Goal: Task Accomplishment & Management: Complete application form

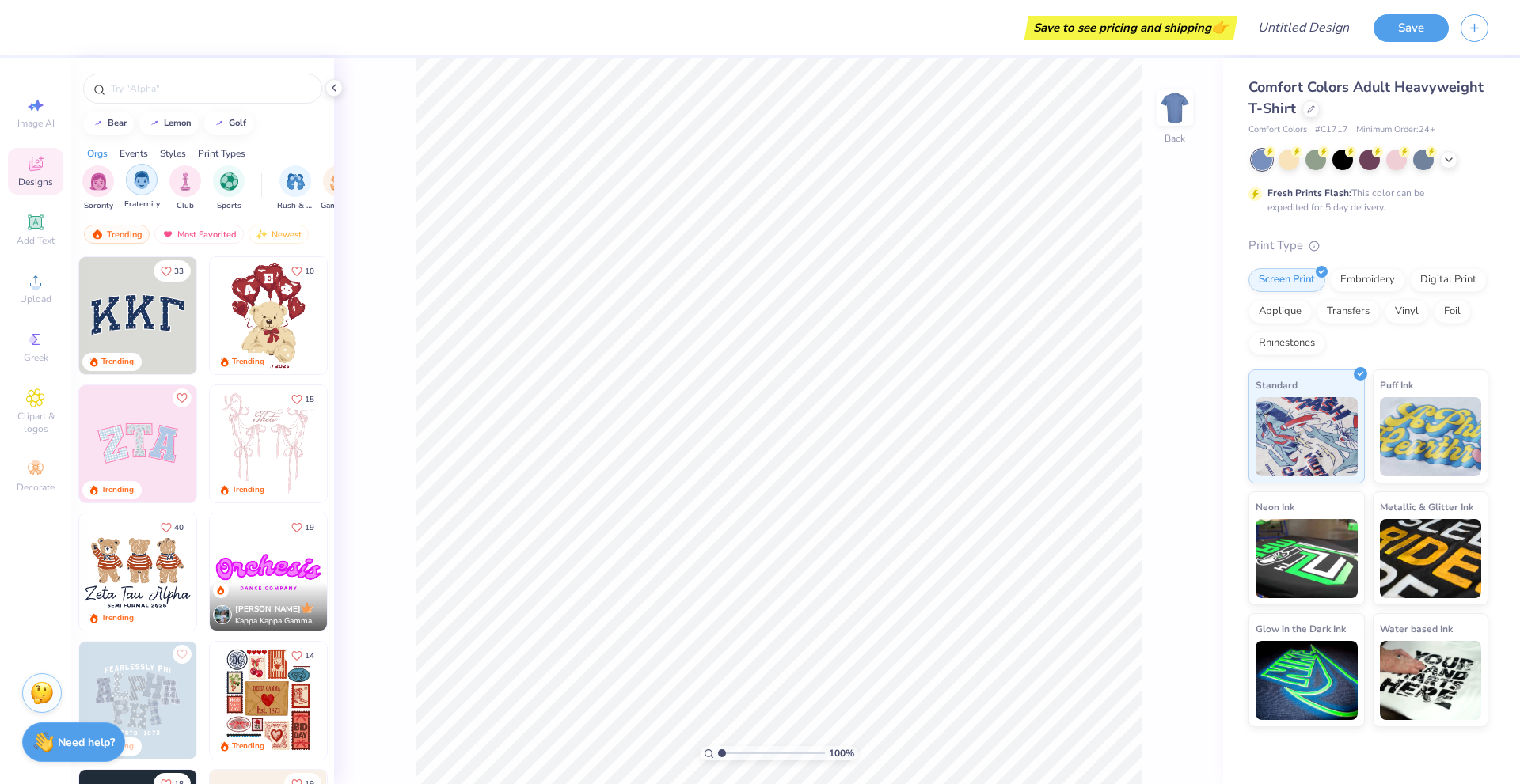
click at [136, 184] on img "filter for Fraternity" at bounding box center [142, 180] width 17 height 18
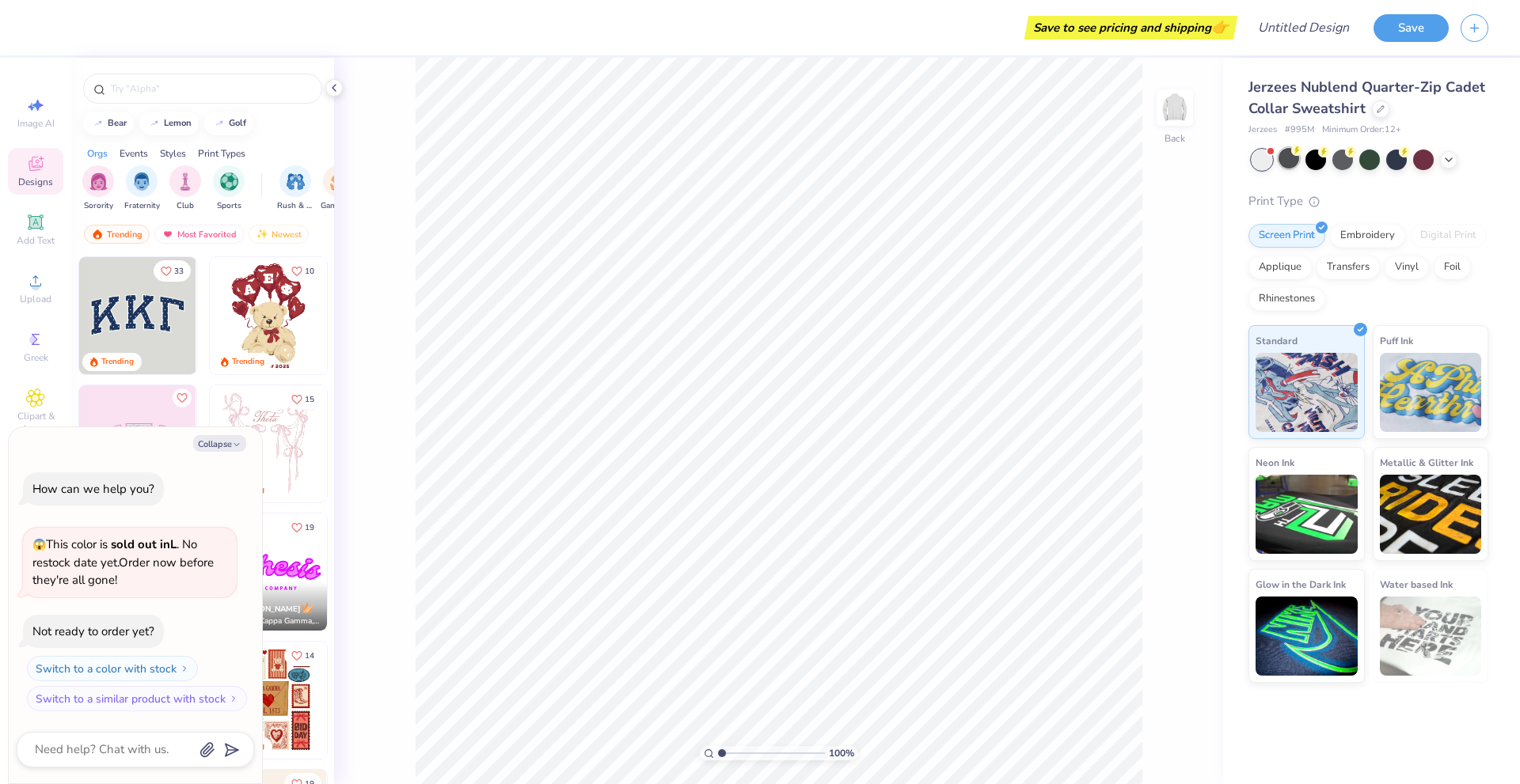
click at [1290, 163] on div at bounding box center [1288, 158] width 21 height 21
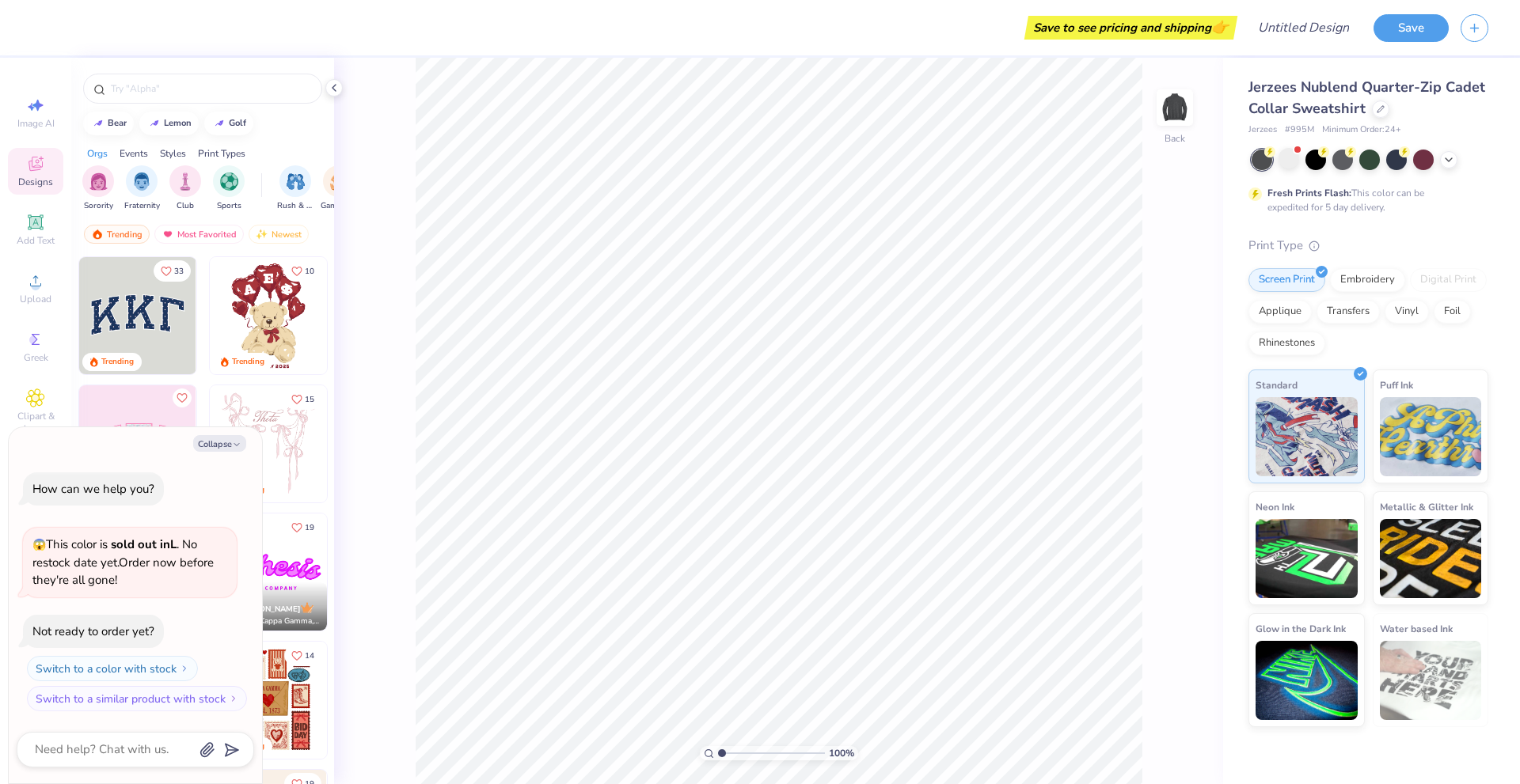
click at [1257, 163] on div at bounding box center [1261, 160] width 21 height 21
click at [125, 664] on button "Switch to a color with stock" at bounding box center [114, 668] width 171 height 25
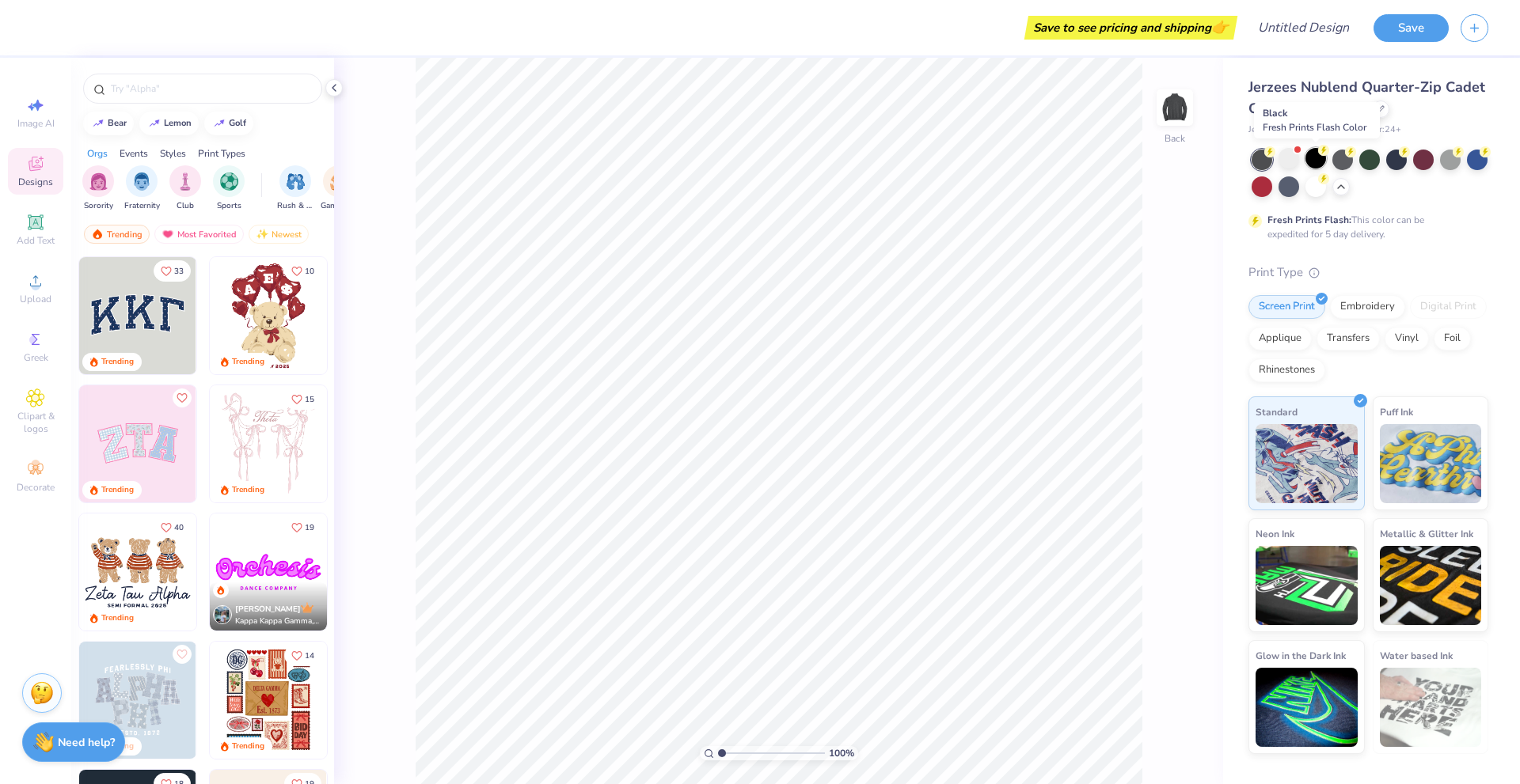
click at [1315, 166] on div at bounding box center [1316, 158] width 21 height 21
click at [1348, 163] on div at bounding box center [1343, 158] width 21 height 21
click at [1374, 158] on div at bounding box center [1370, 158] width 21 height 21
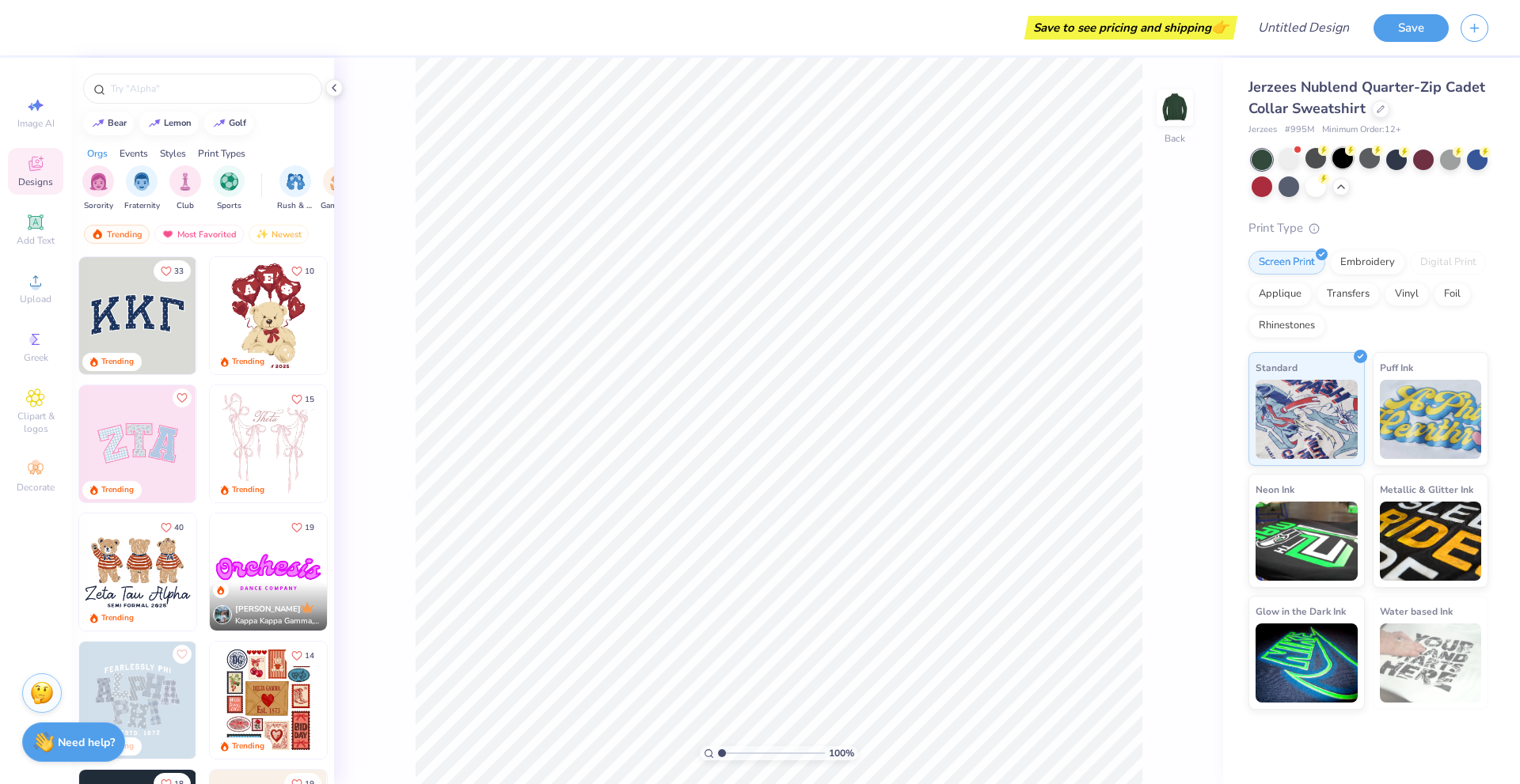
click at [1346, 160] on div at bounding box center [1343, 158] width 21 height 21
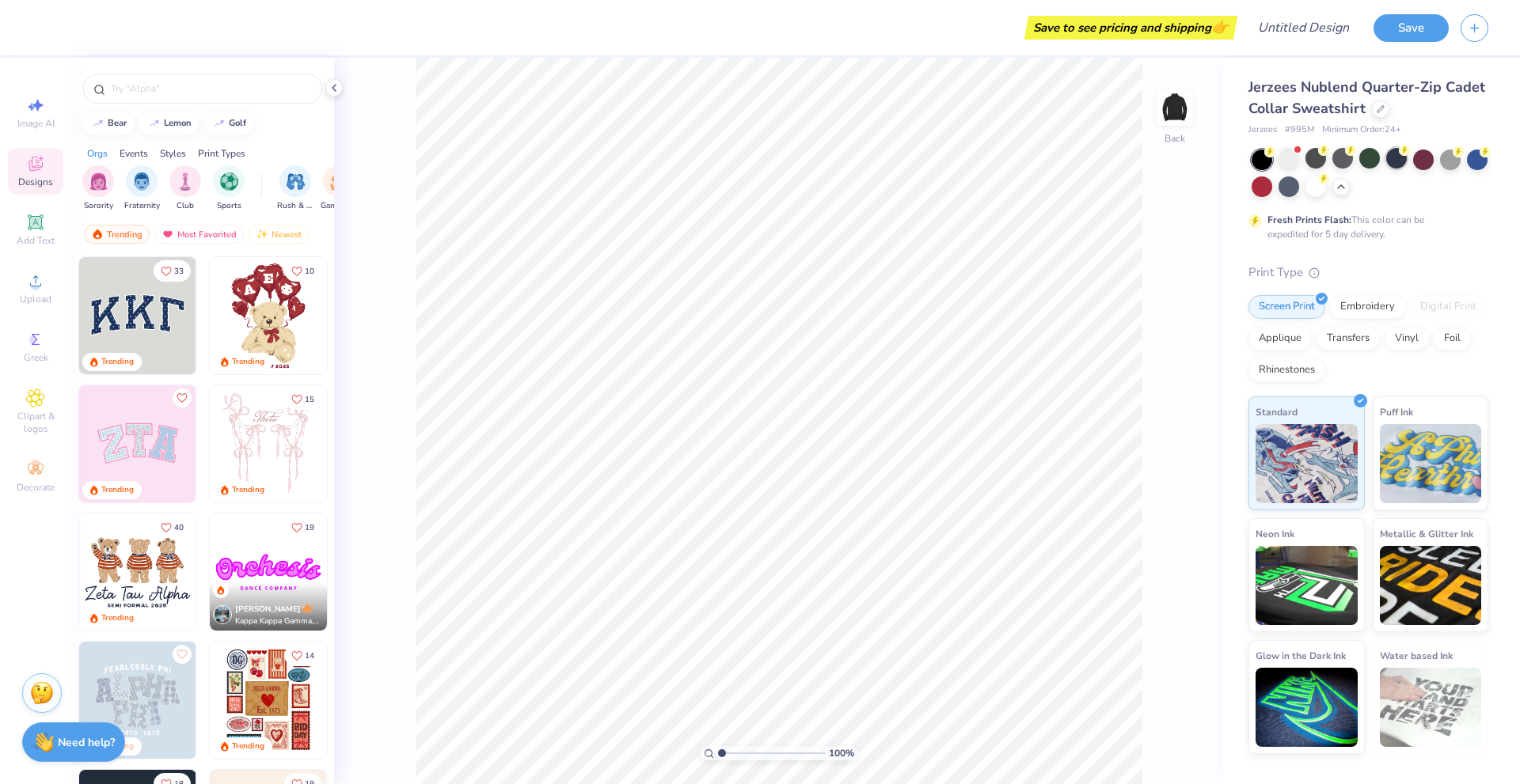
click at [1406, 156] on div at bounding box center [1396, 158] width 21 height 21
click at [1445, 157] on div at bounding box center [1450, 158] width 21 height 21
click at [71, 747] on strong "Need help?" at bounding box center [86, 740] width 57 height 15
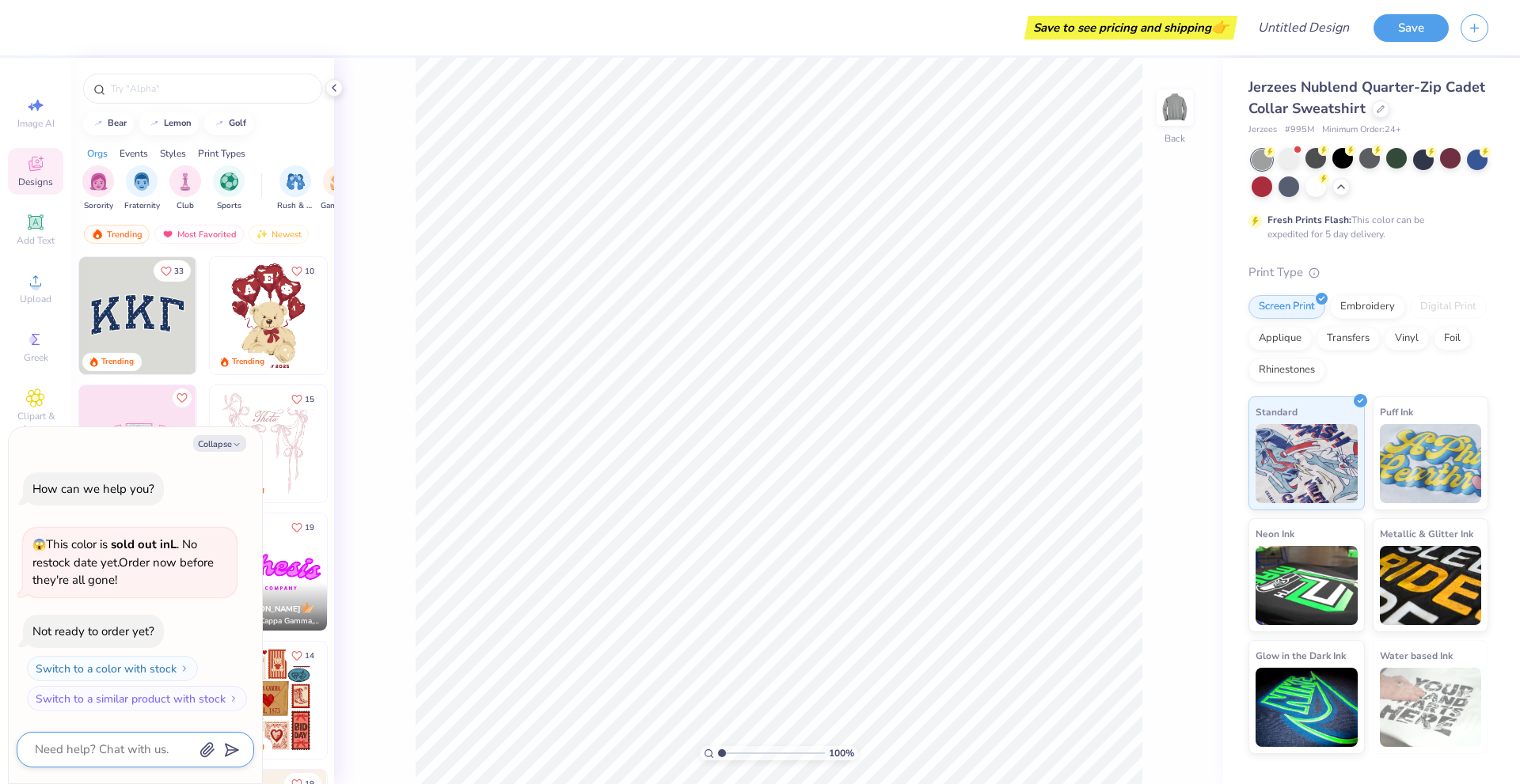
click at [149, 739] on textarea at bounding box center [113, 749] width 161 height 22
type textarea "x"
type textarea "d"
type textarea "x"
type textarea "do"
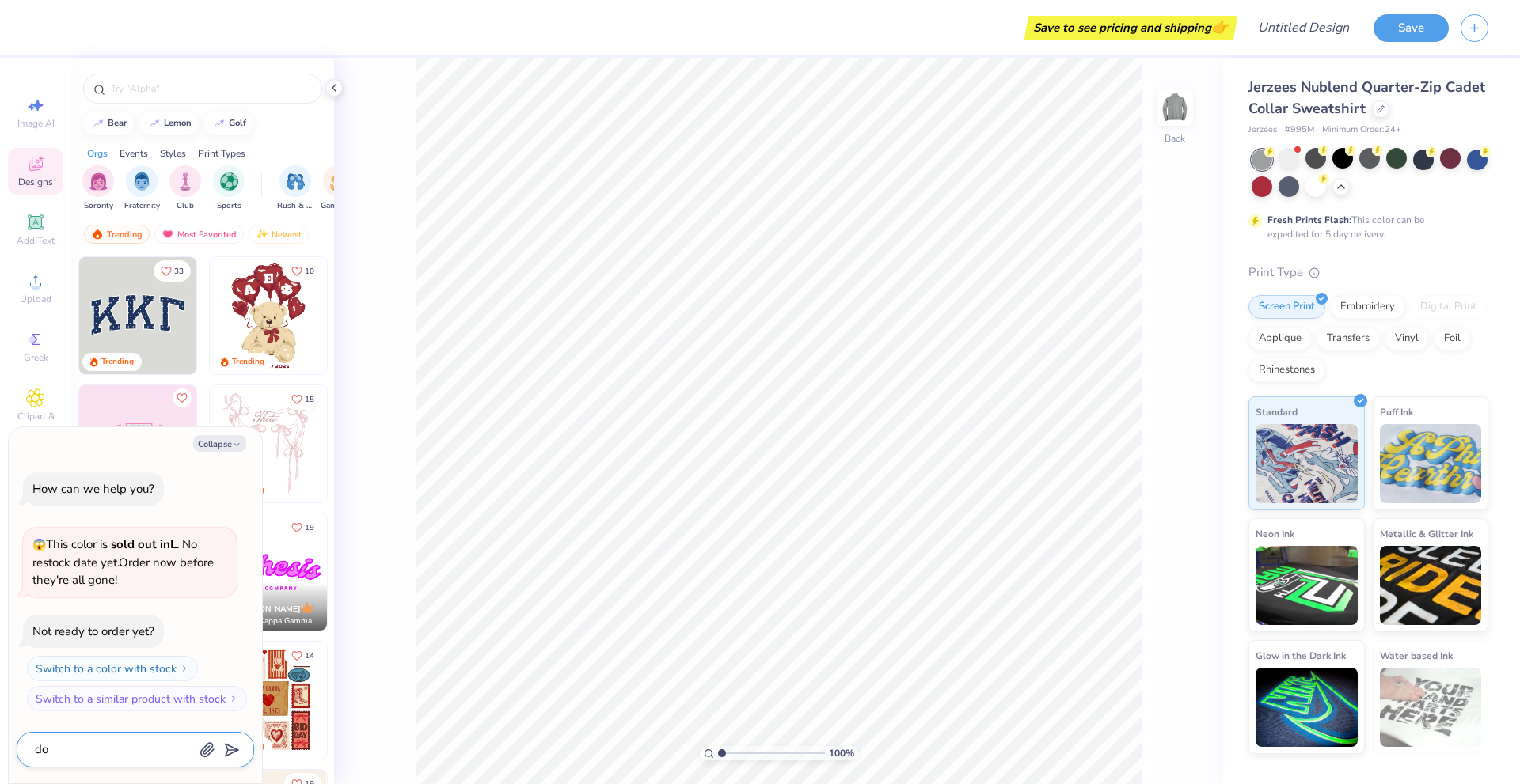
type textarea "x"
type textarea "doe"
type textarea "x"
type textarea "does"
type textarea "x"
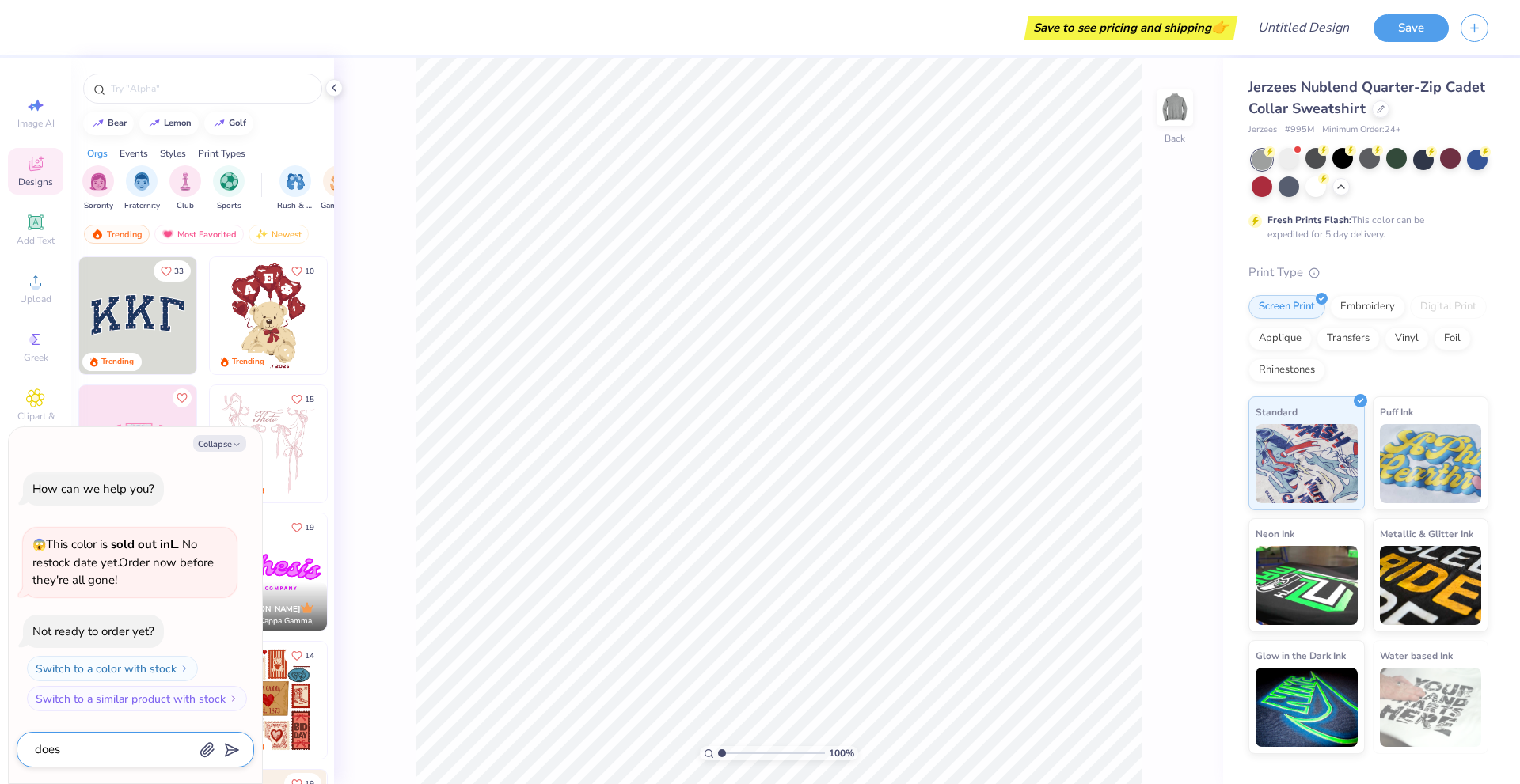
type textarea "does"
type textarea "x"
type textarea "does t"
type textarea "x"
type textarea "does th"
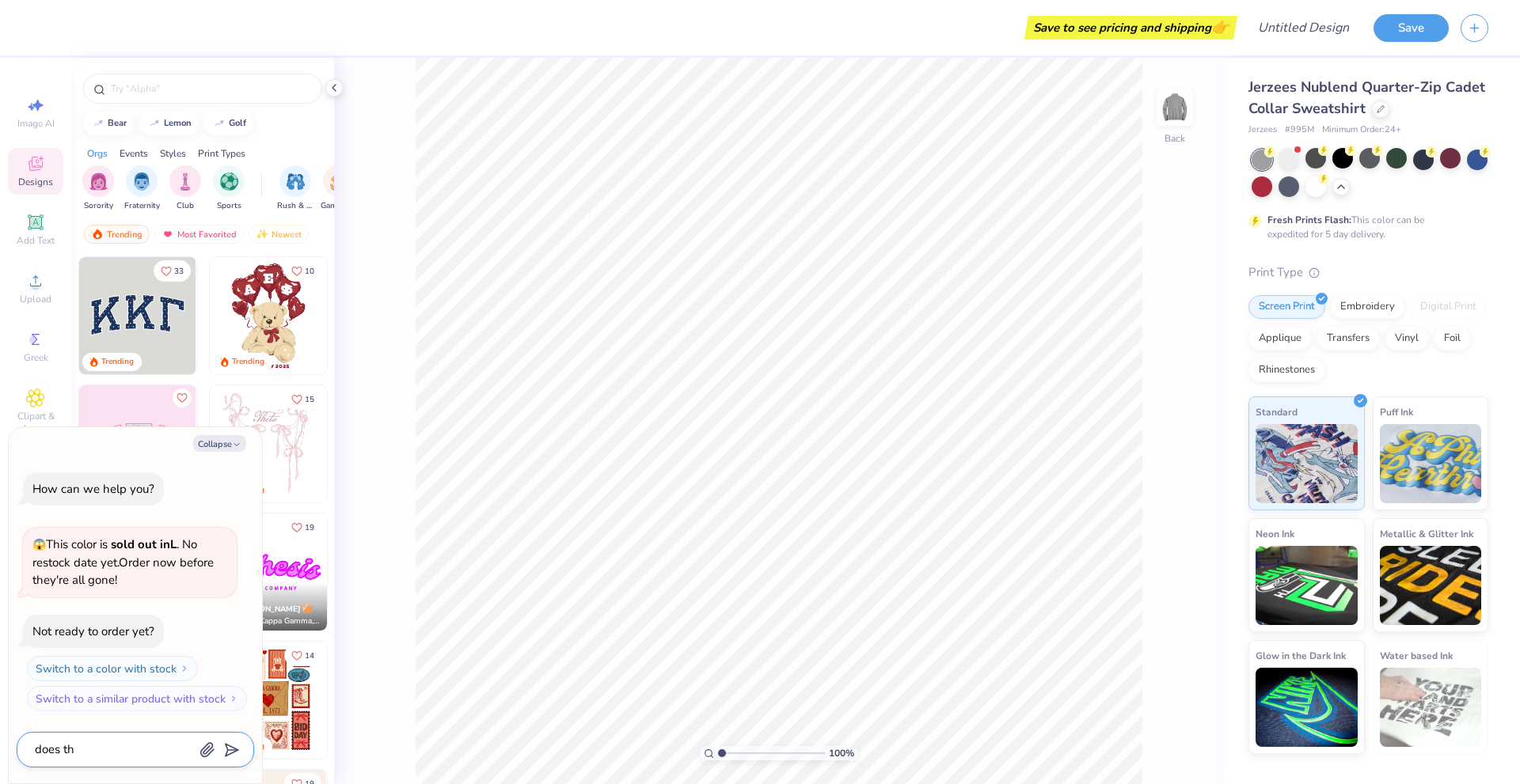
type textarea "x"
type textarea "does thi"
type textarea "x"
type textarea "does this"
type textarea "x"
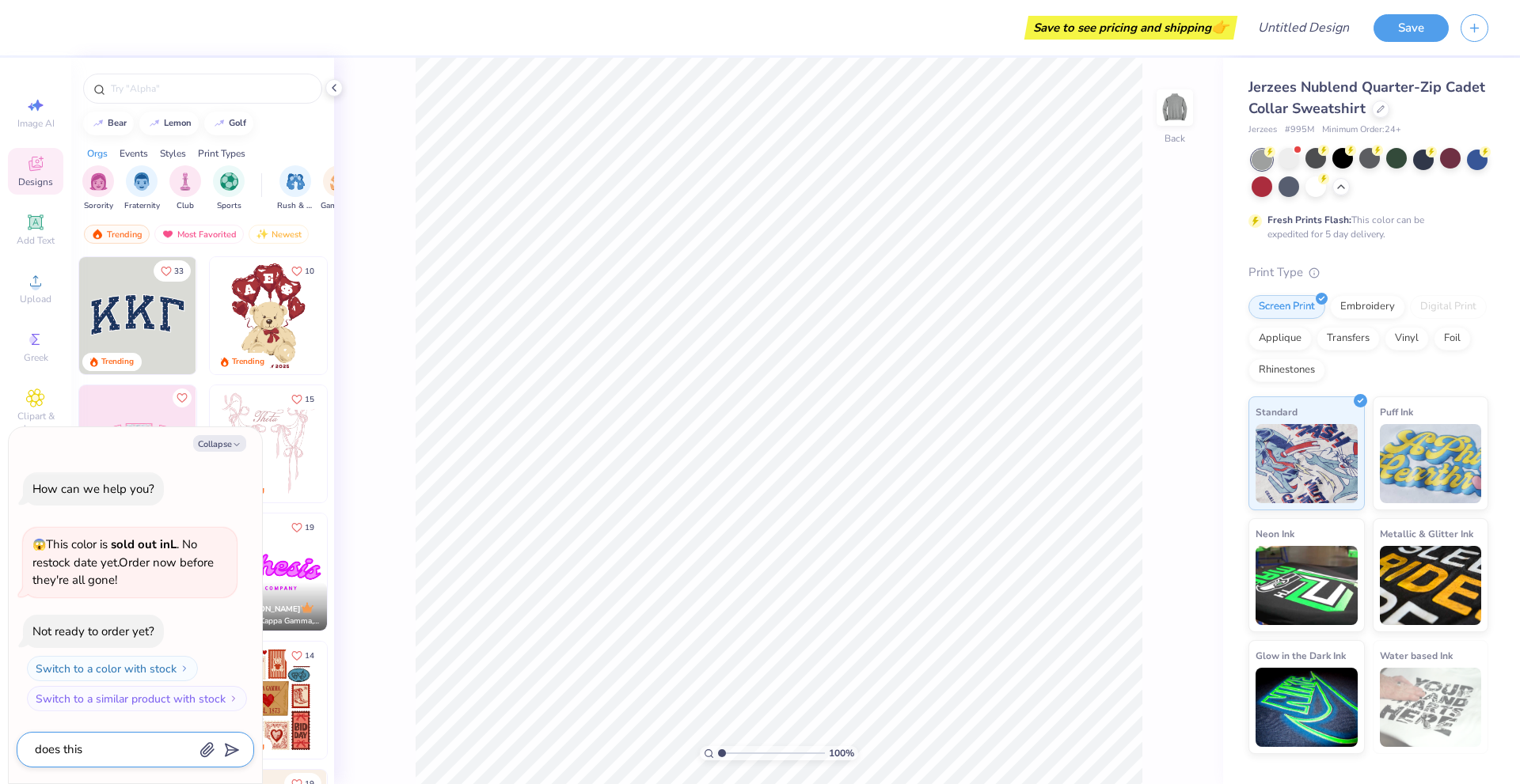
type textarea "does this"
type textarea "x"
type textarea "does this c"
type textarea "x"
type textarea "does this co"
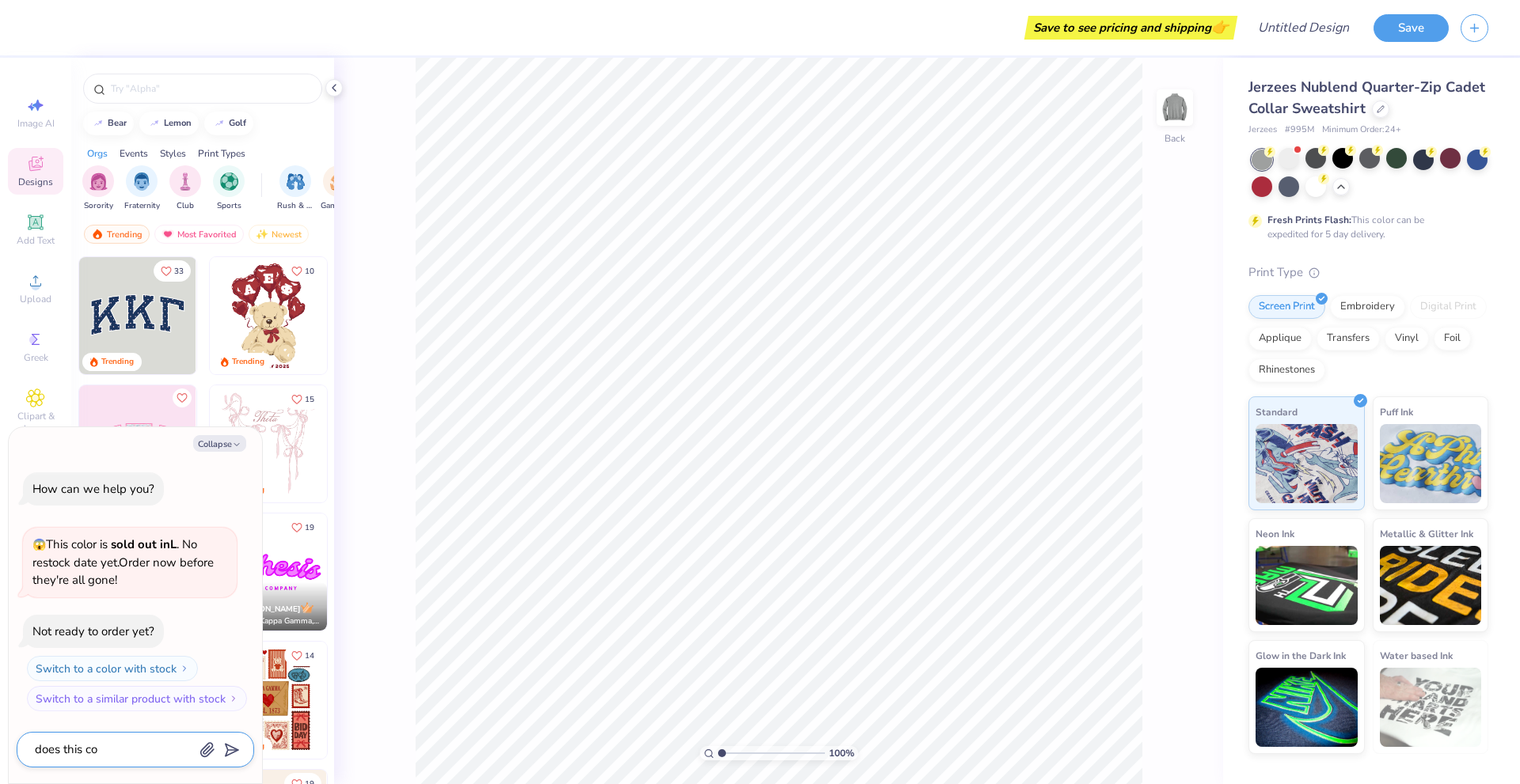
type textarea "x"
type textarea "does this col"
type textarea "x"
type textarea "does this colo"
type textarea "x"
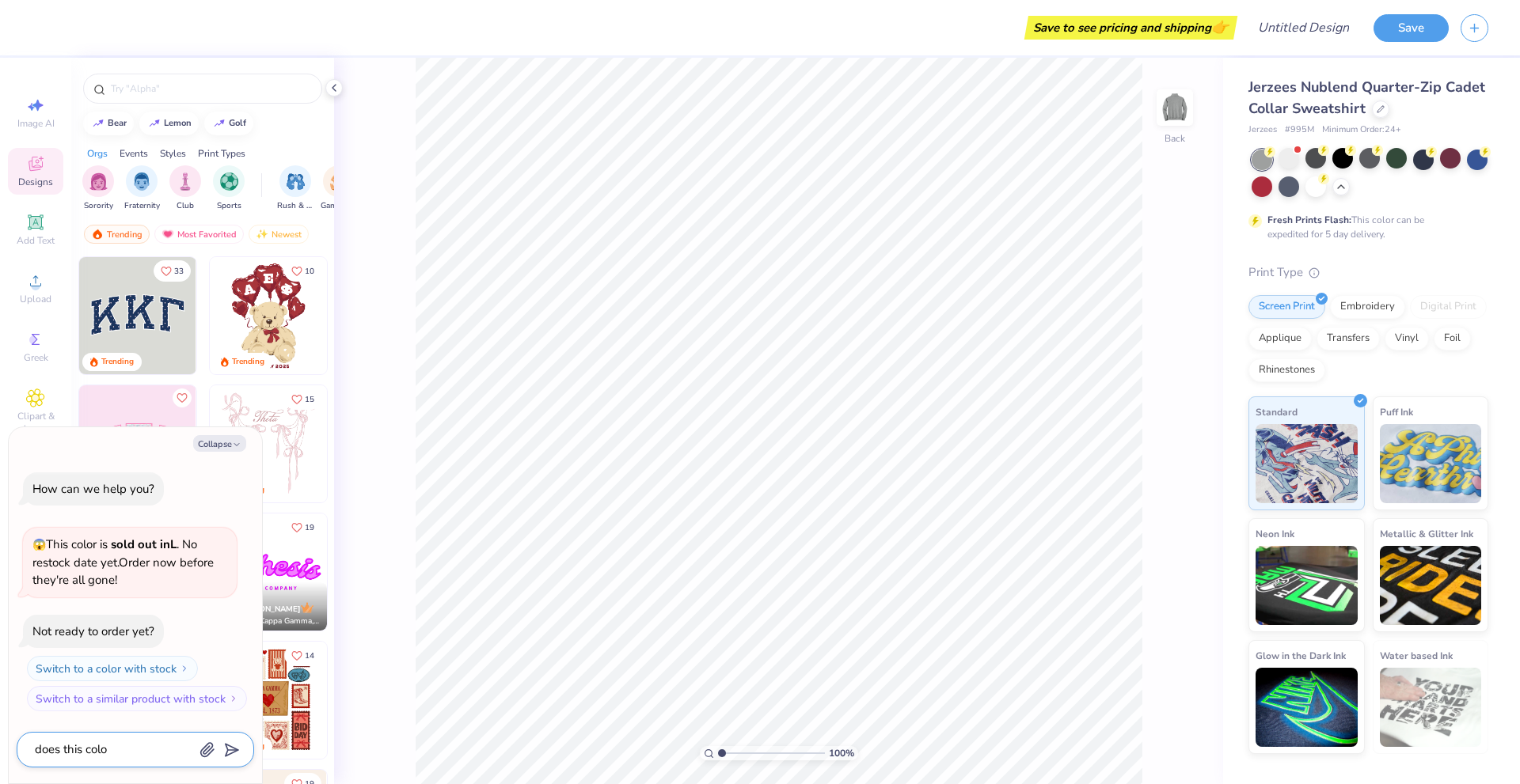
type textarea "does this color"
type textarea "x"
type textarea "does this color"
type textarea "x"
type textarea "does this color h"
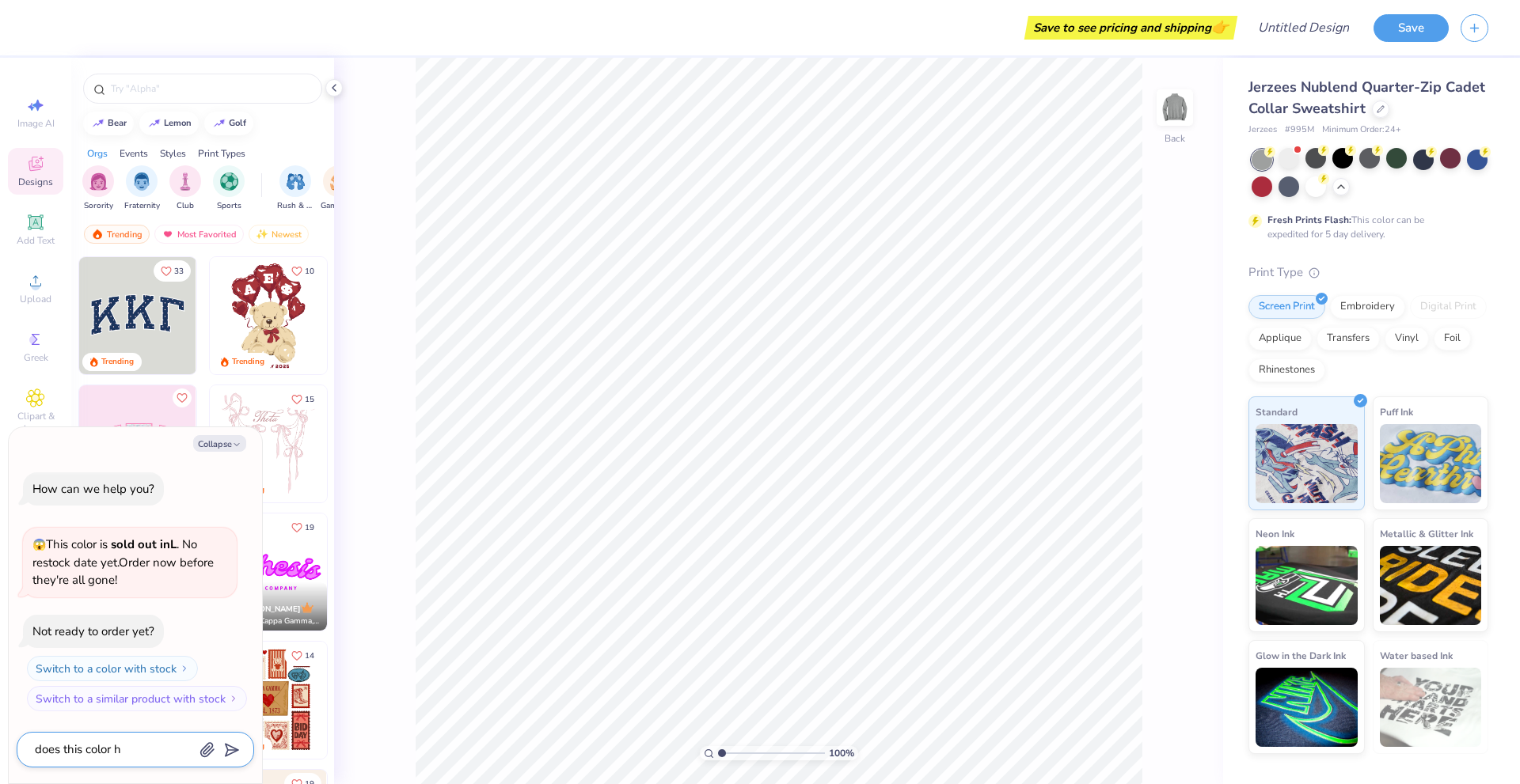
type textarea "x"
type textarea "does this color ha"
type textarea "x"
type textarea "does this color hav"
type textarea "x"
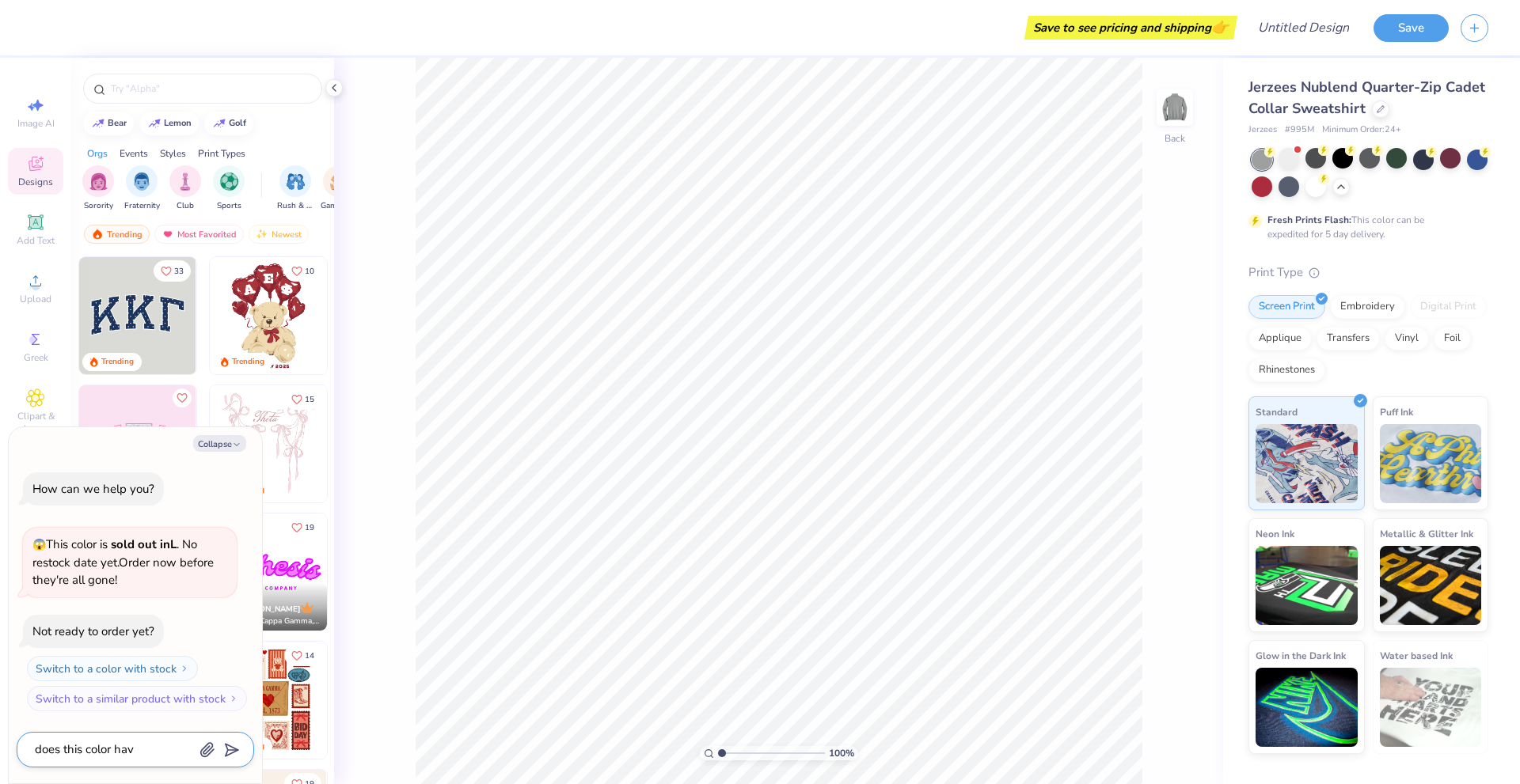
type textarea "does this color have"
type textarea "x"
type textarea "does this color have"
type textarea "x"
type textarea "does this color have a"
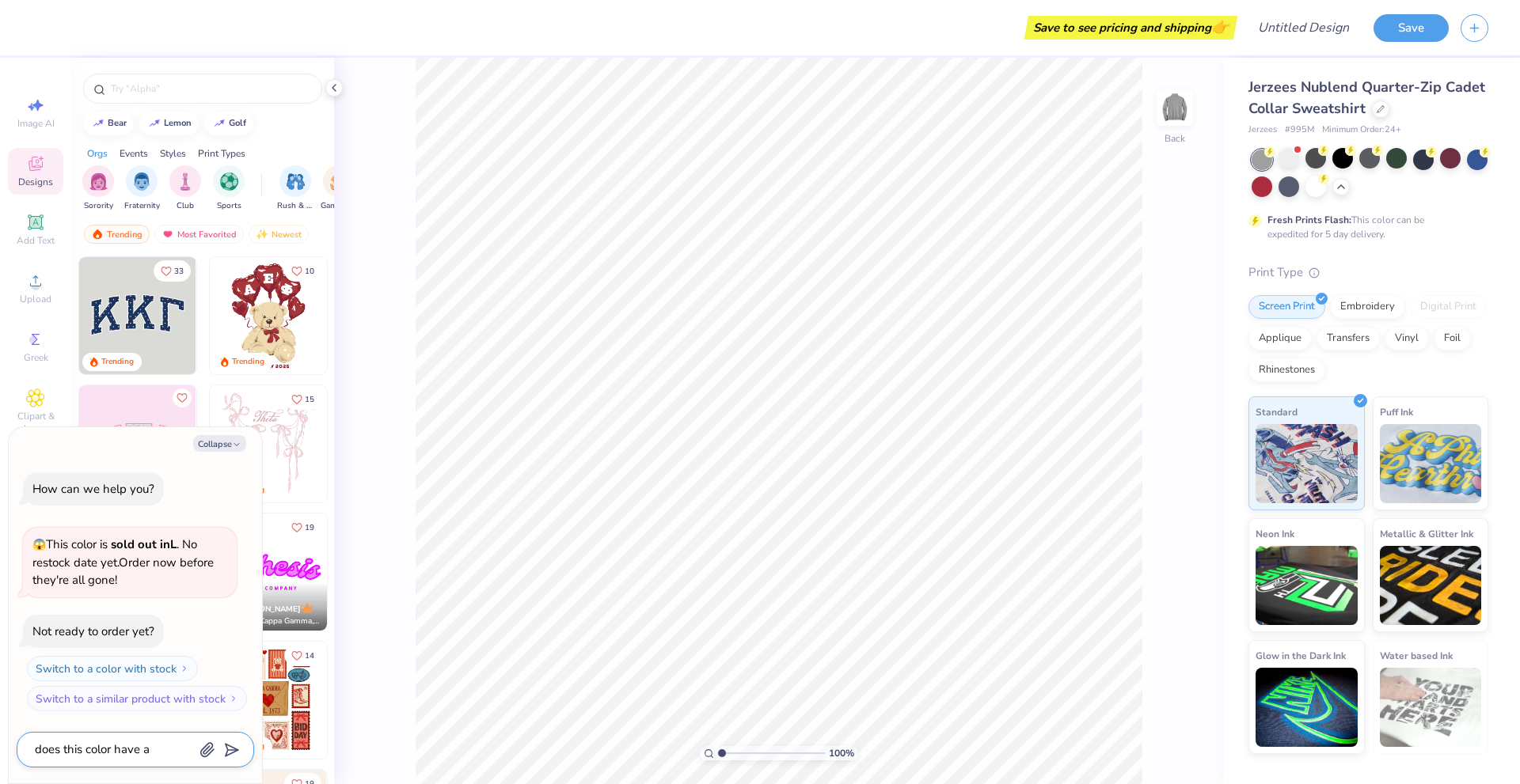
type textarea "x"
type textarea "does this color have al"
type textarea "x"
type textarea "does this color have all"
type textarea "x"
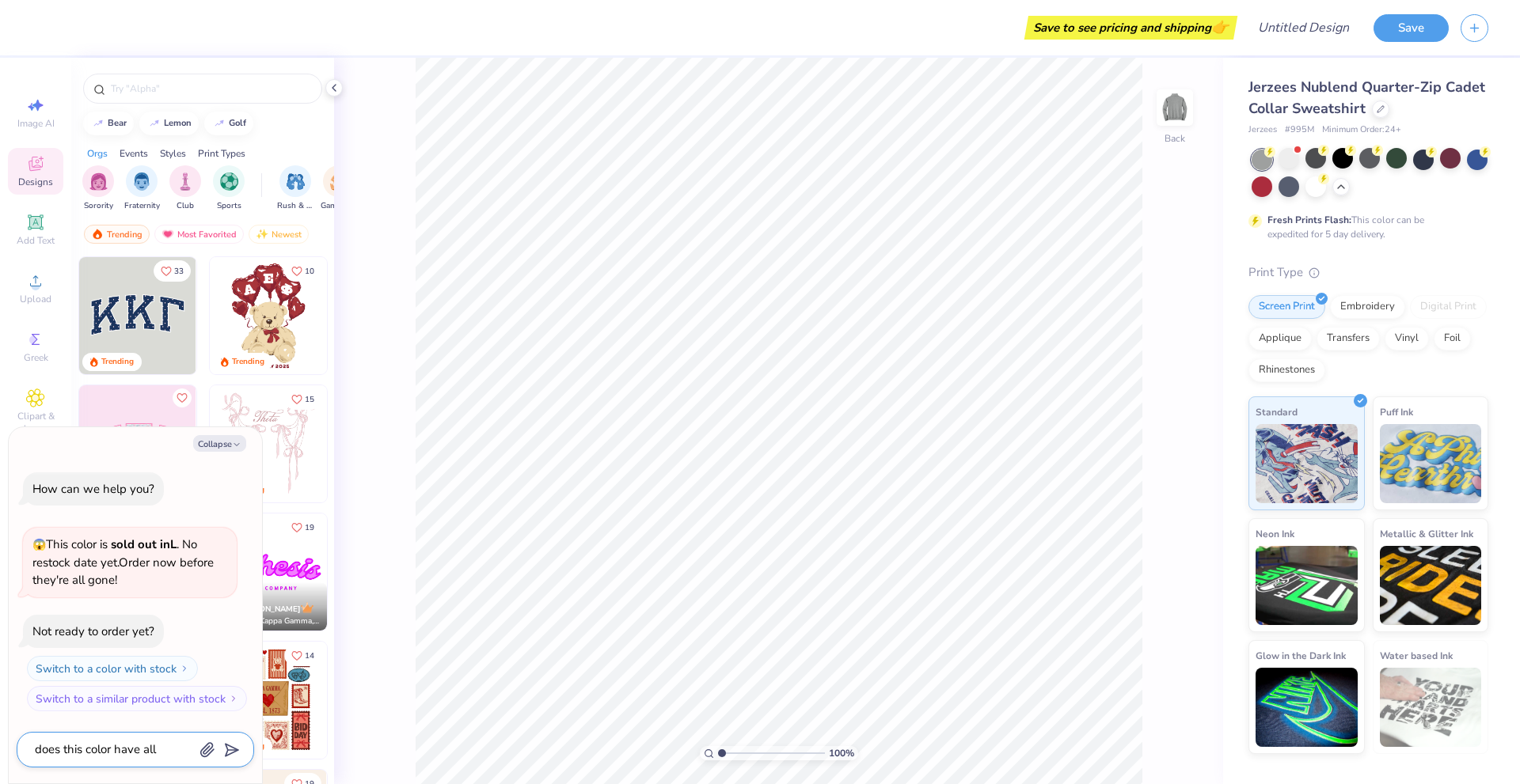
type textarea "does this color have all"
type textarea "x"
type textarea "does this color have all si"
type textarea "x"
type textarea "does this color have all siz"
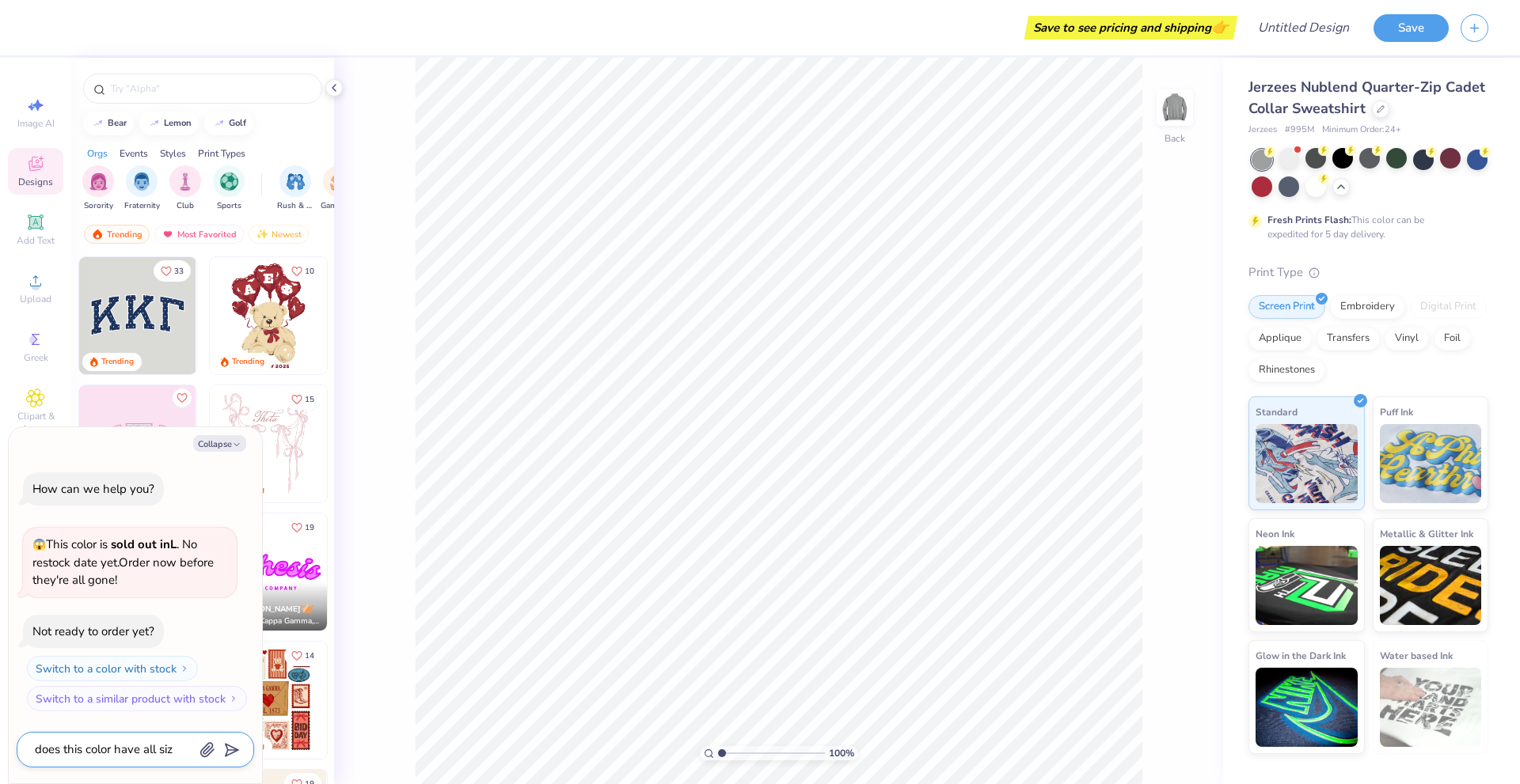
type textarea "x"
type textarea "does this color have all size"
type textarea "x"
type textarea "does this color have all sizes"
type textarea "x"
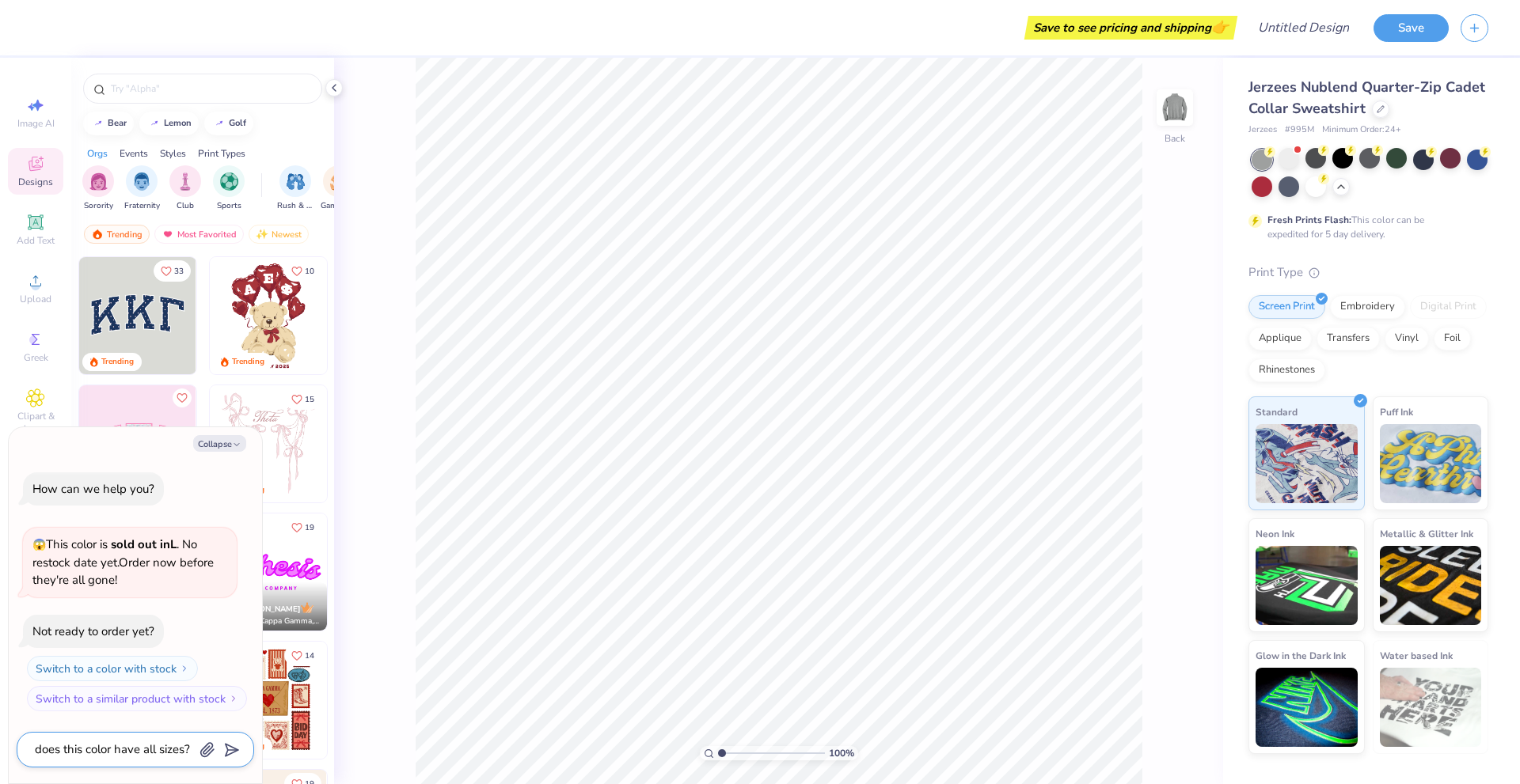
type textarea "does this color have all sizes?"
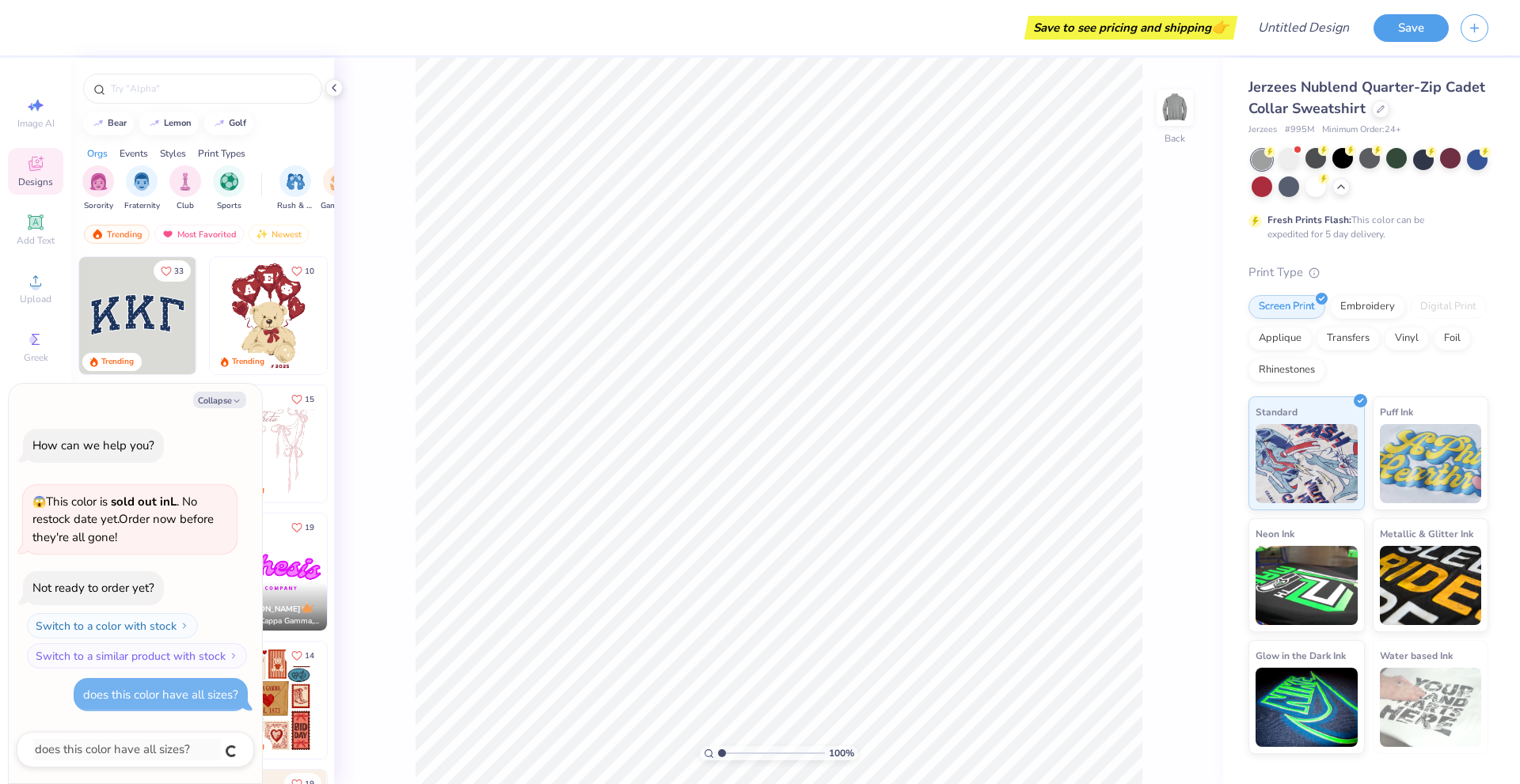
type textarea "x"
click at [1353, 313] on div "Embroidery" at bounding box center [1367, 304] width 75 height 23
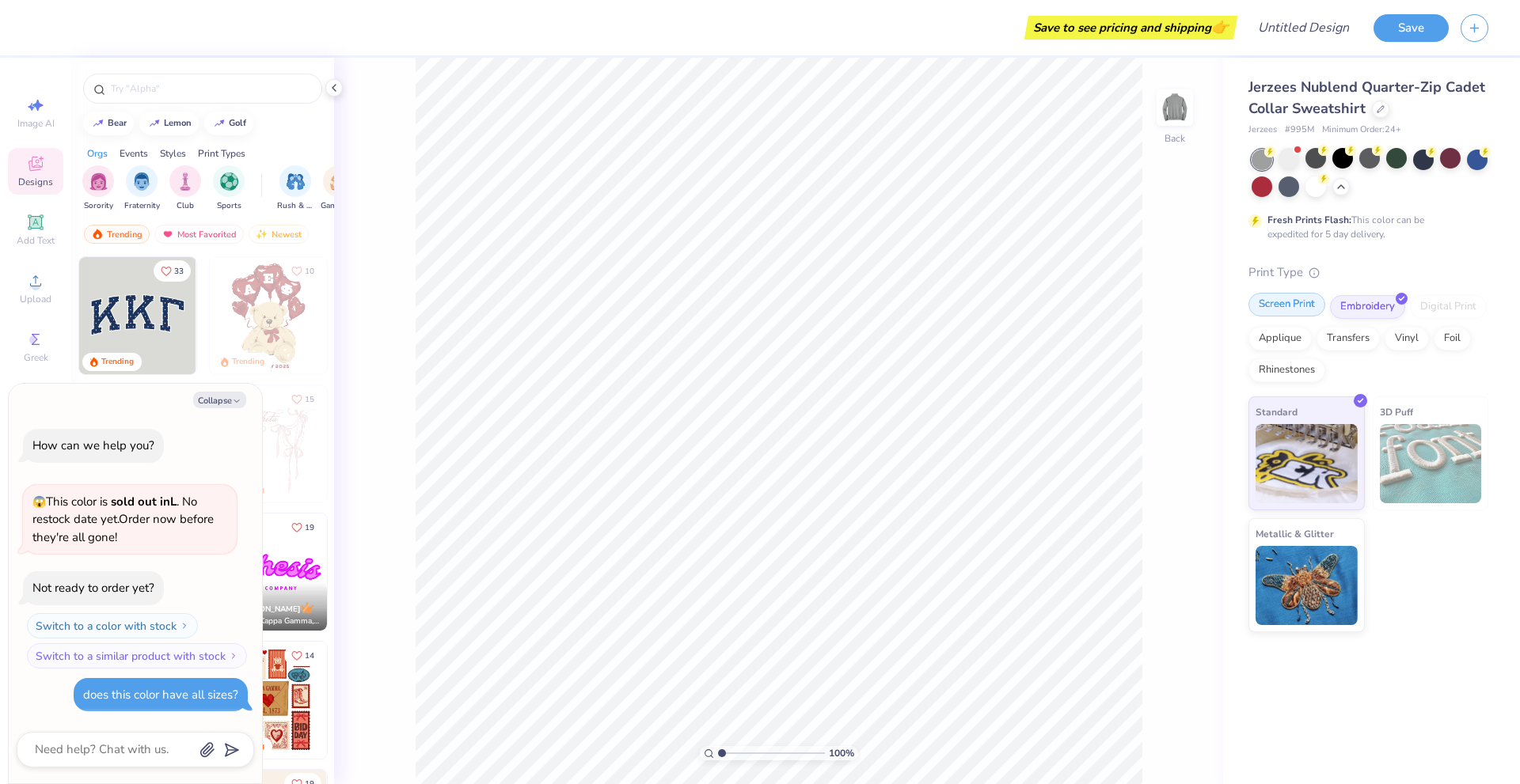
click at [1289, 308] on div "Screen Print" at bounding box center [1287, 304] width 77 height 23
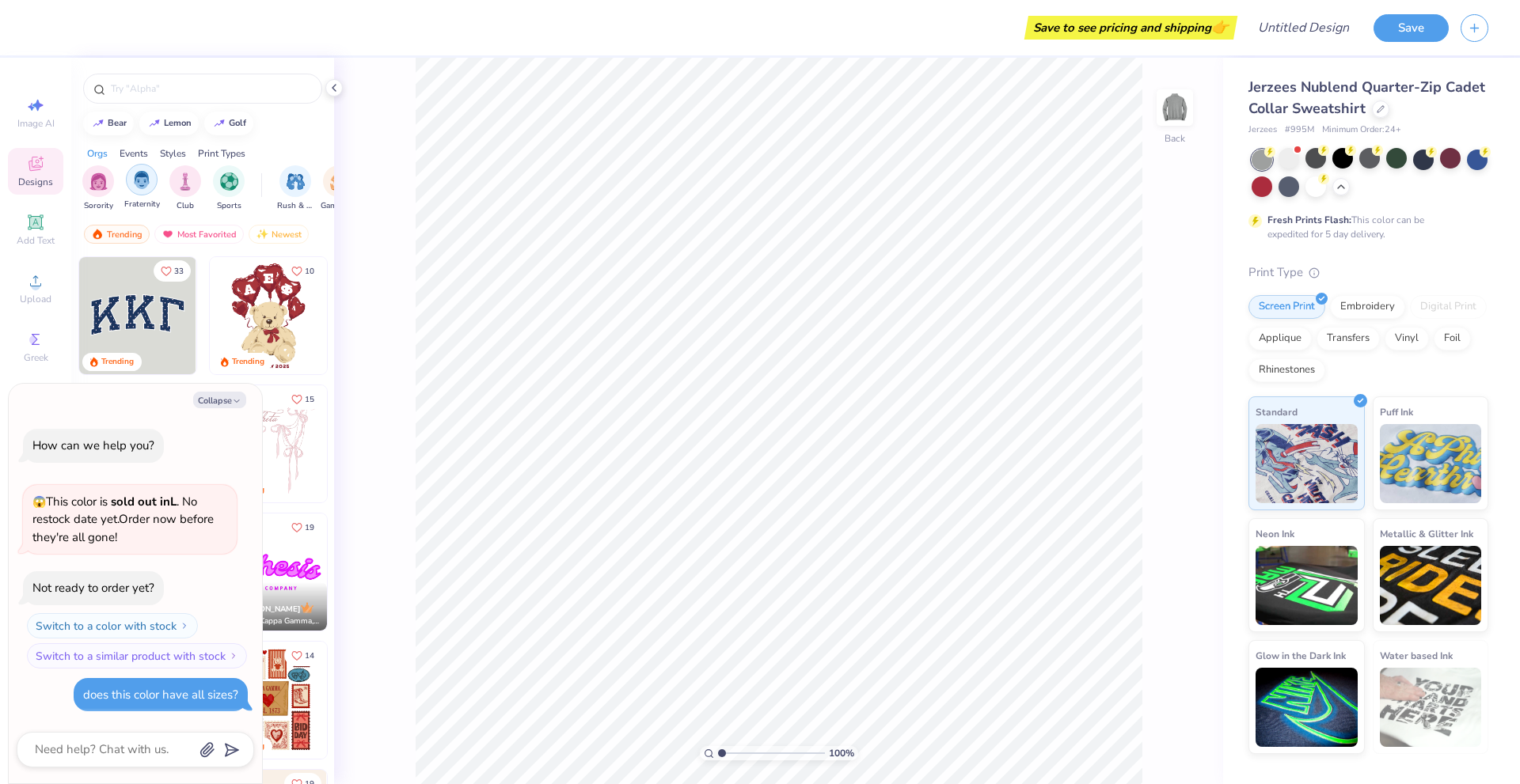
click at [133, 192] on div "filter for Fraternity" at bounding box center [142, 179] width 32 height 32
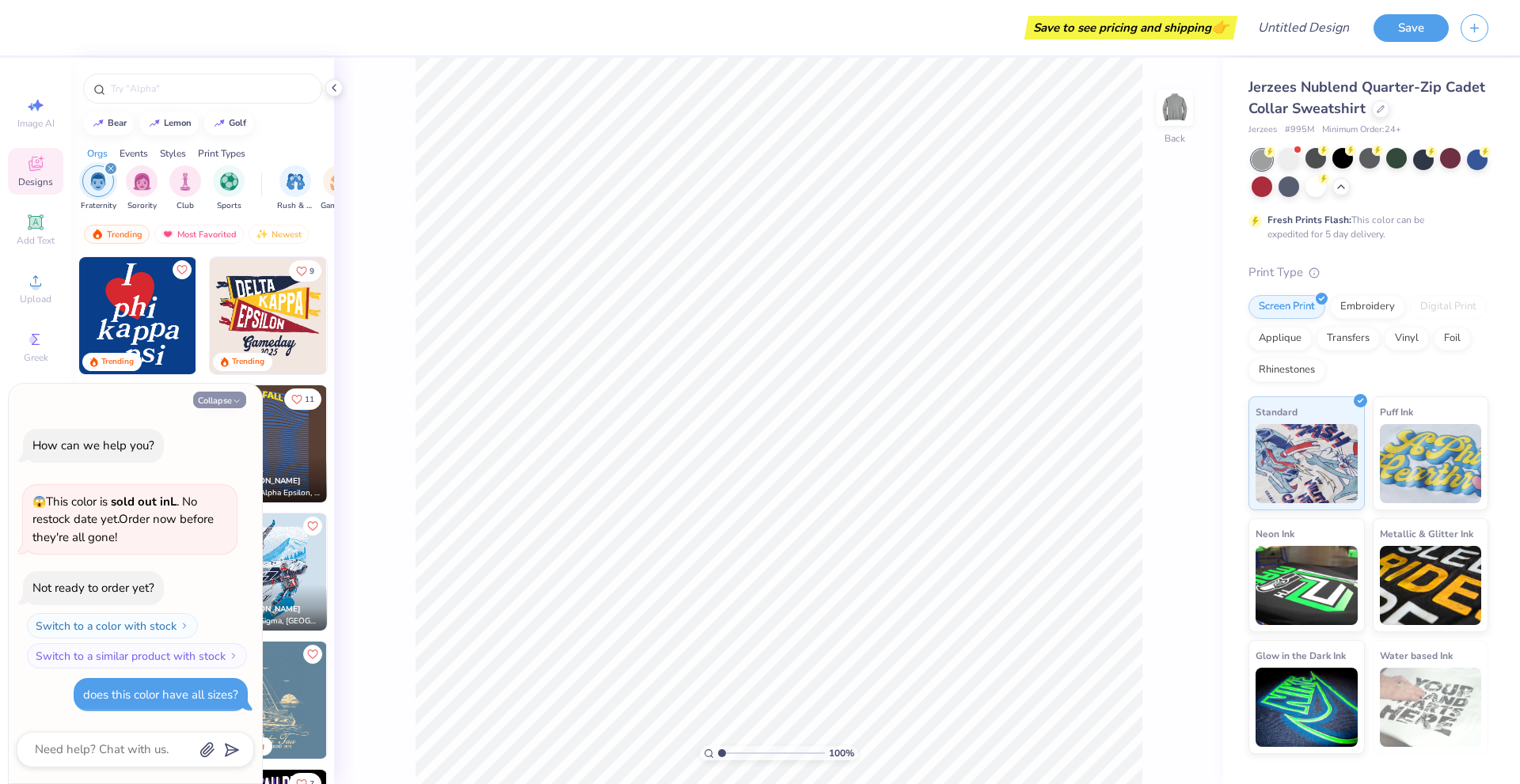
click at [211, 399] on button "Collapse" at bounding box center [219, 399] width 53 height 16
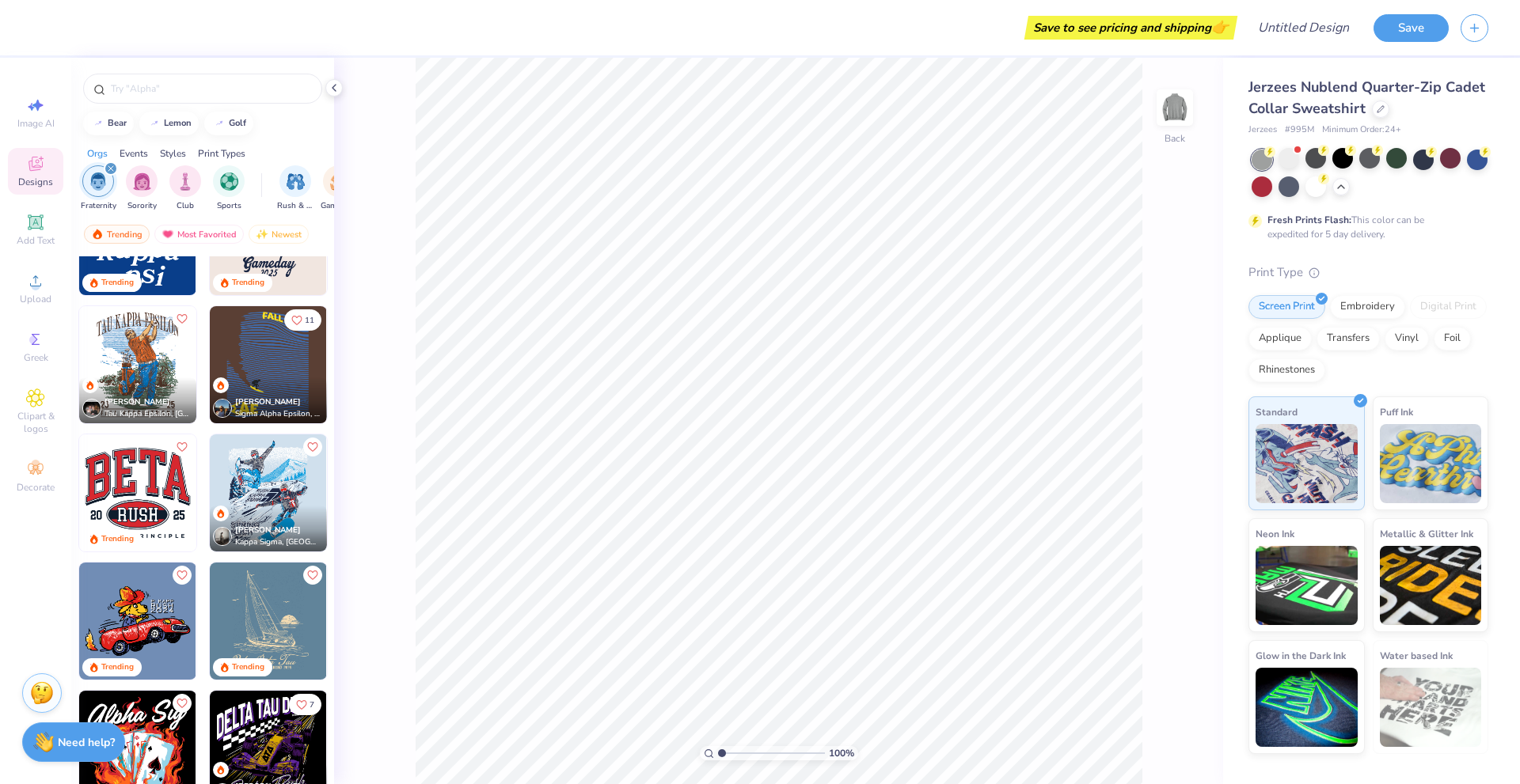
scroll to position [158, 0]
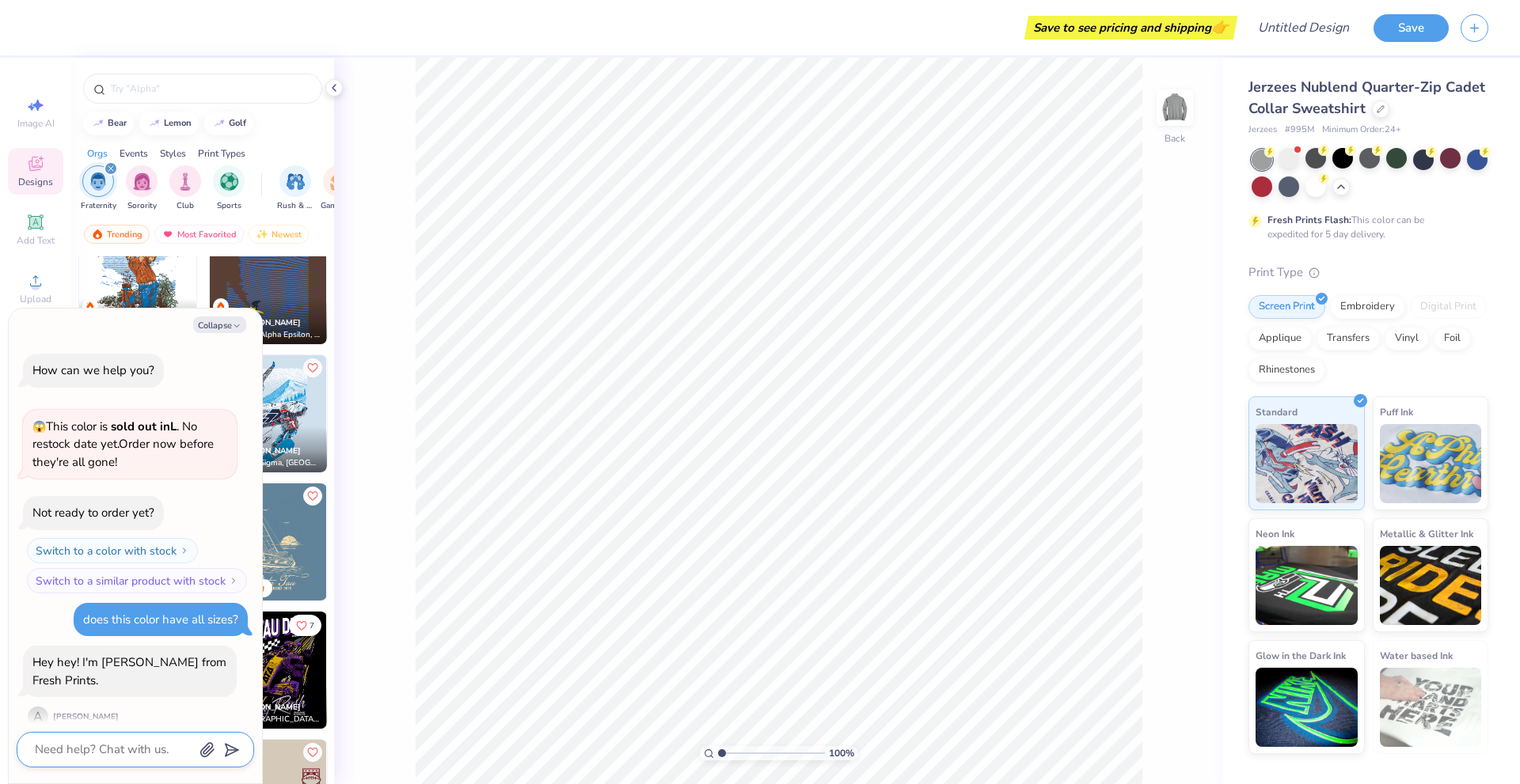
click at [102, 752] on textarea at bounding box center [113, 749] width 161 height 22
type textarea "x"
type textarea "H"
type textarea "x"
type textarea "Hi"
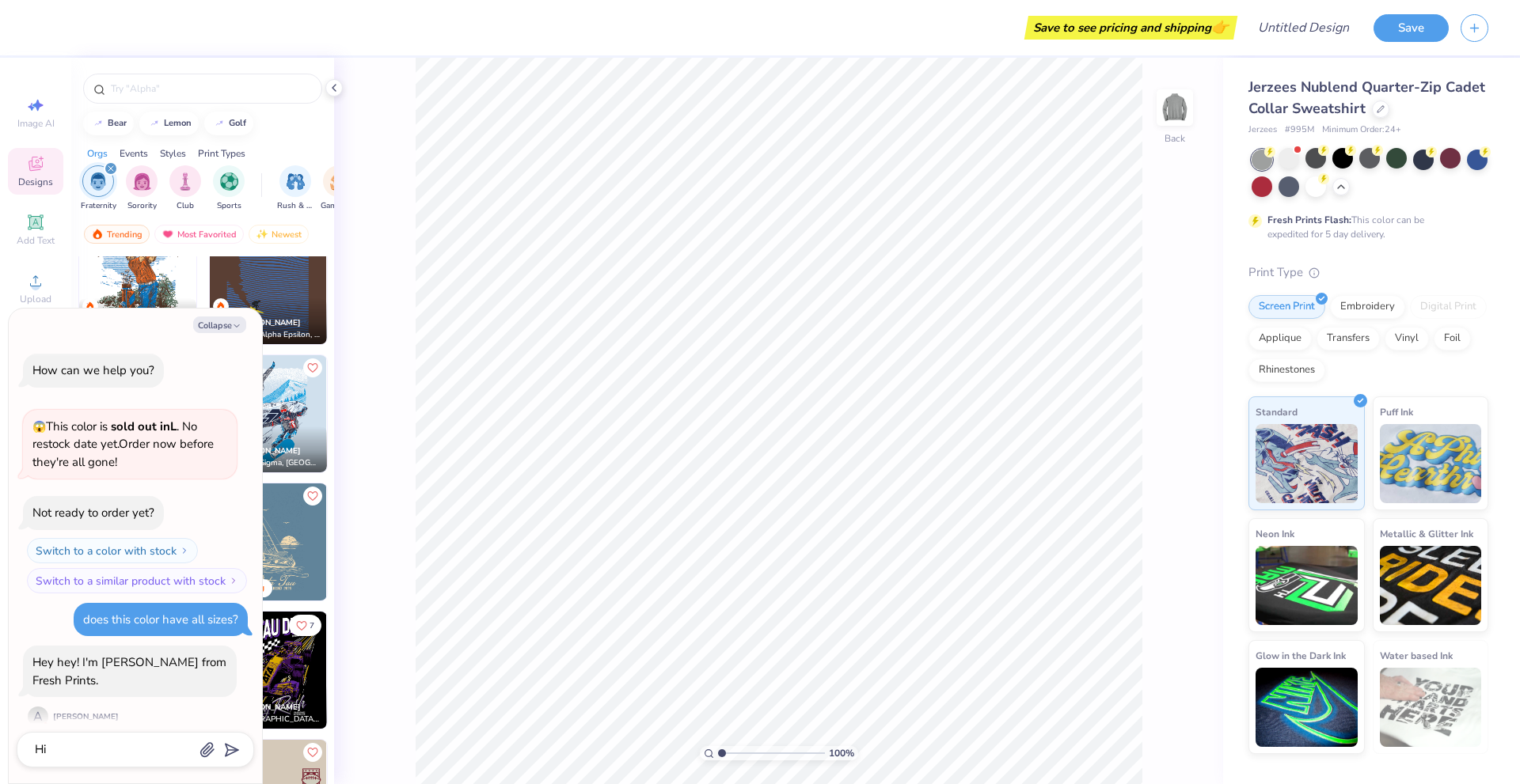
scroll to position [42, 0]
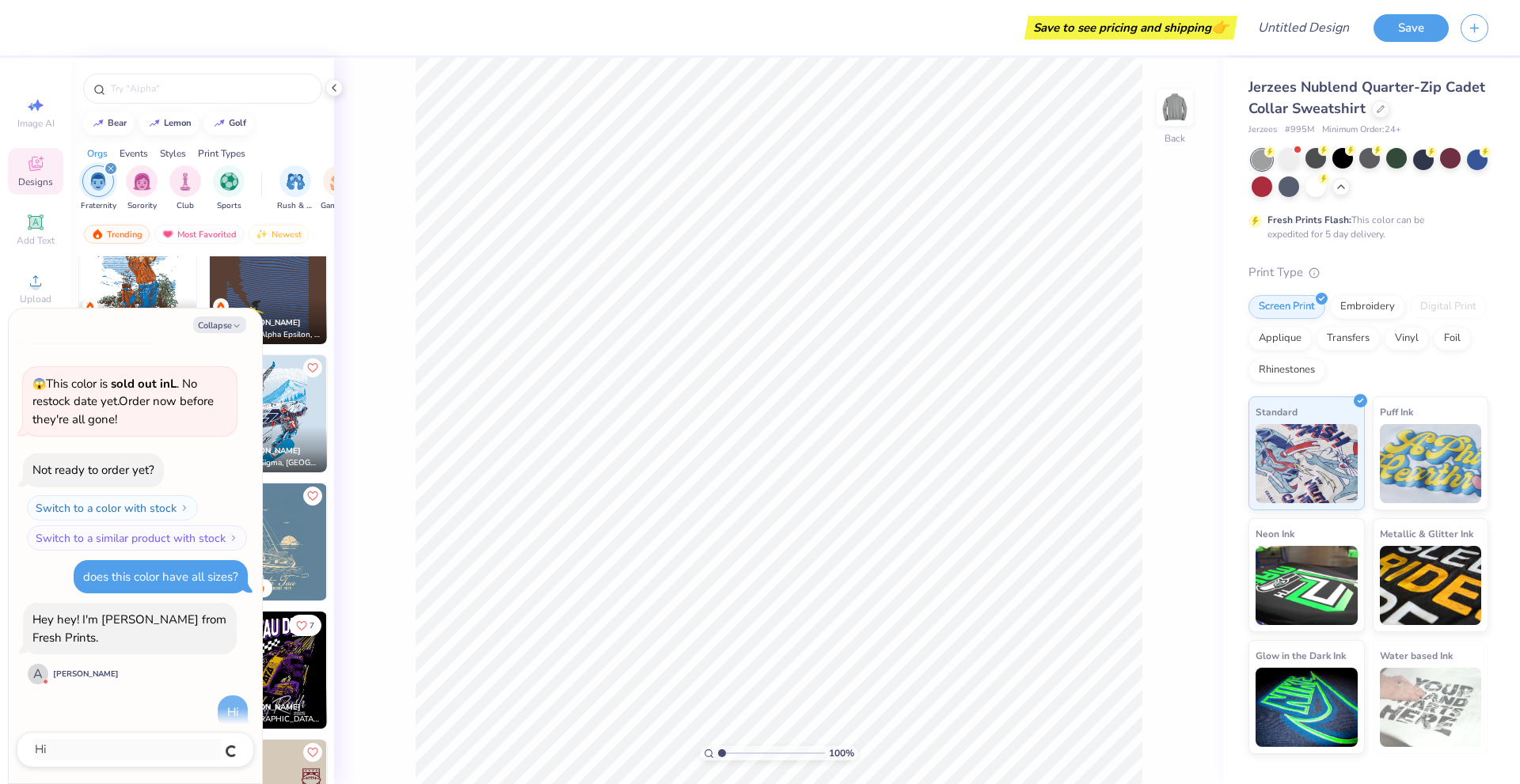
type textarea "x"
click at [102, 752] on textarea at bounding box center [113, 749] width 161 height 22
type textarea "x"
type textarea "i"
type textarea "x"
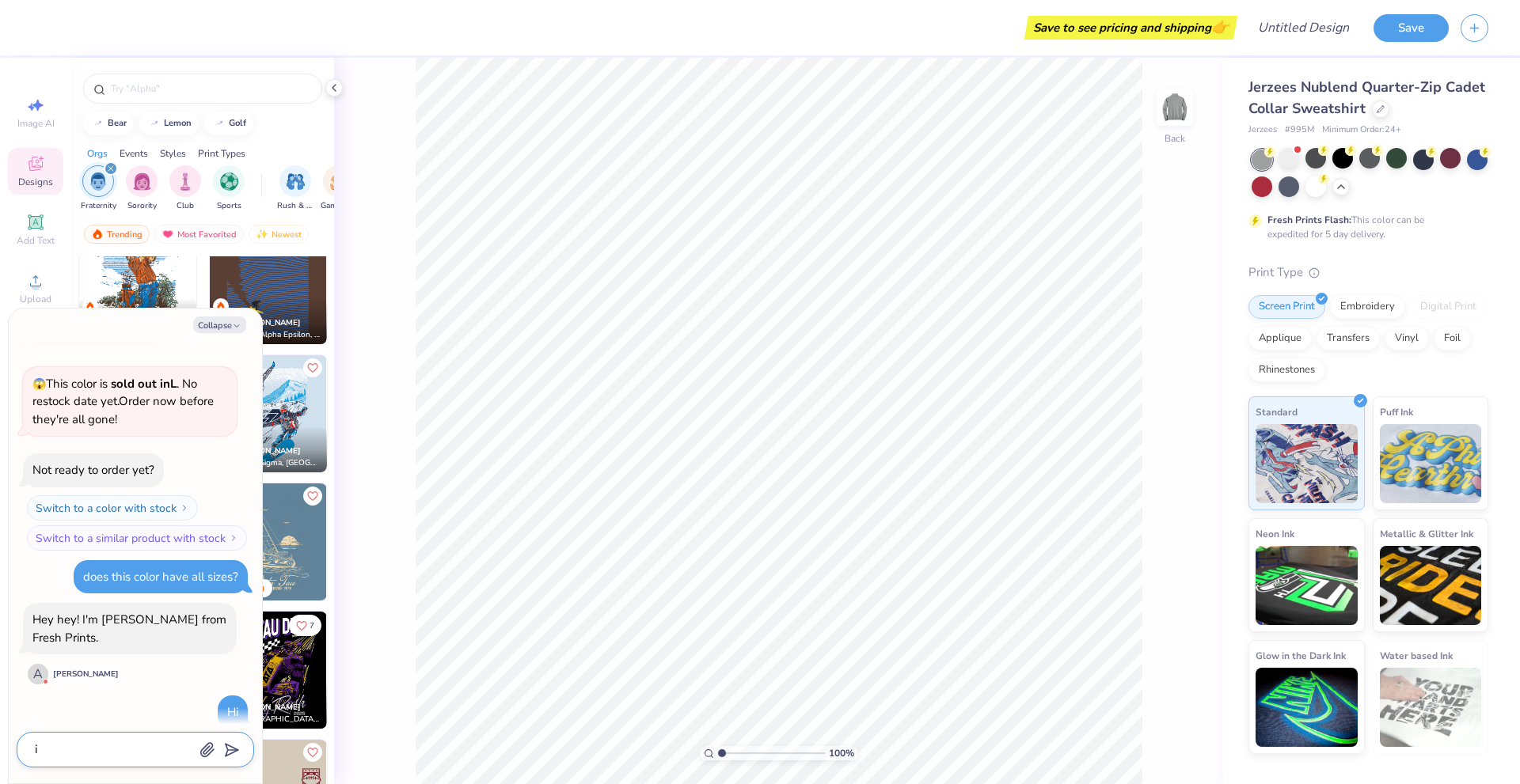
type textarea "ij"
type textarea "x"
type textarea "ij"
type textarea "x"
type textarea "i"
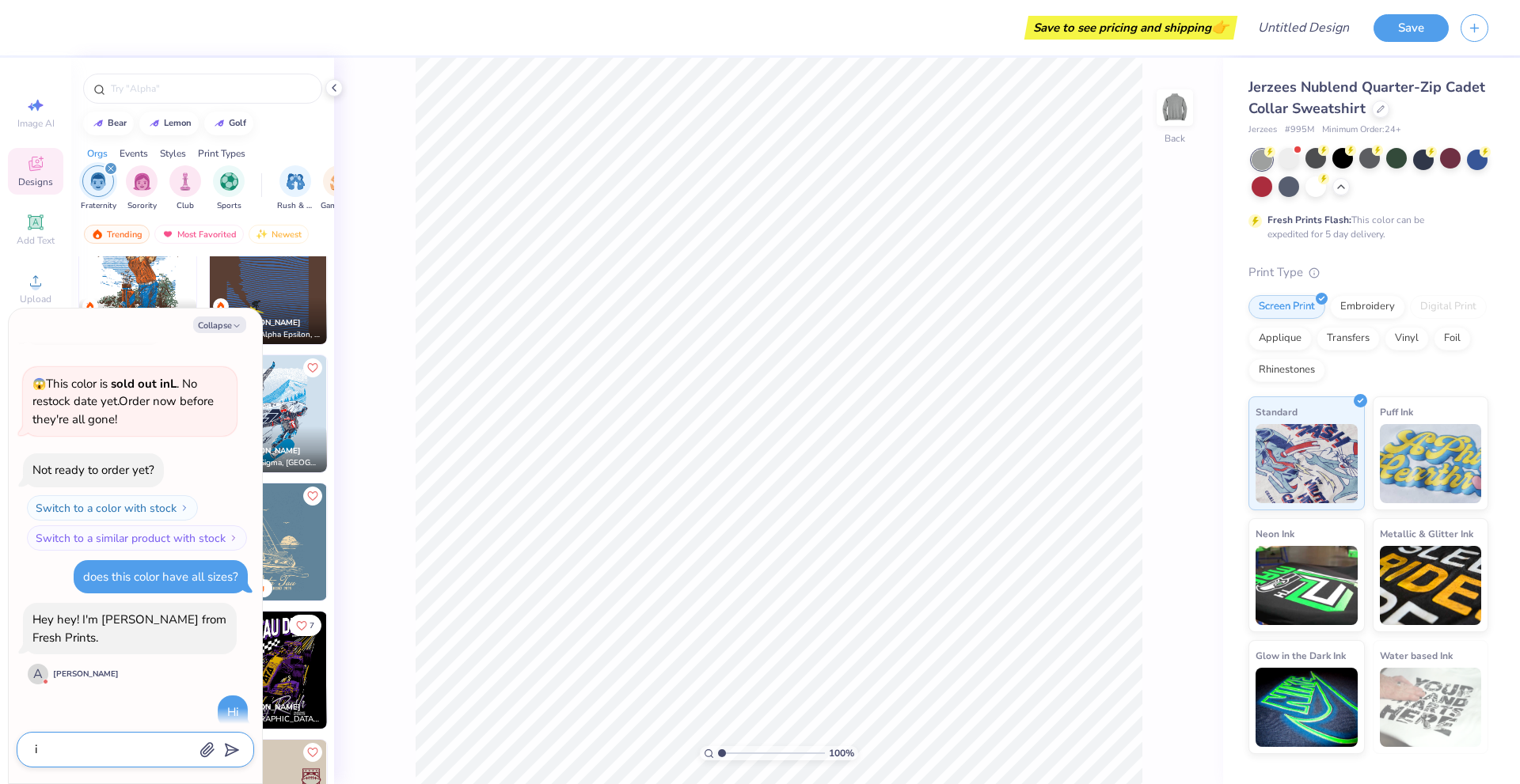
type textarea "x"
type textarea "im"
type textarea "x"
type textarea "im"
type textarea "x"
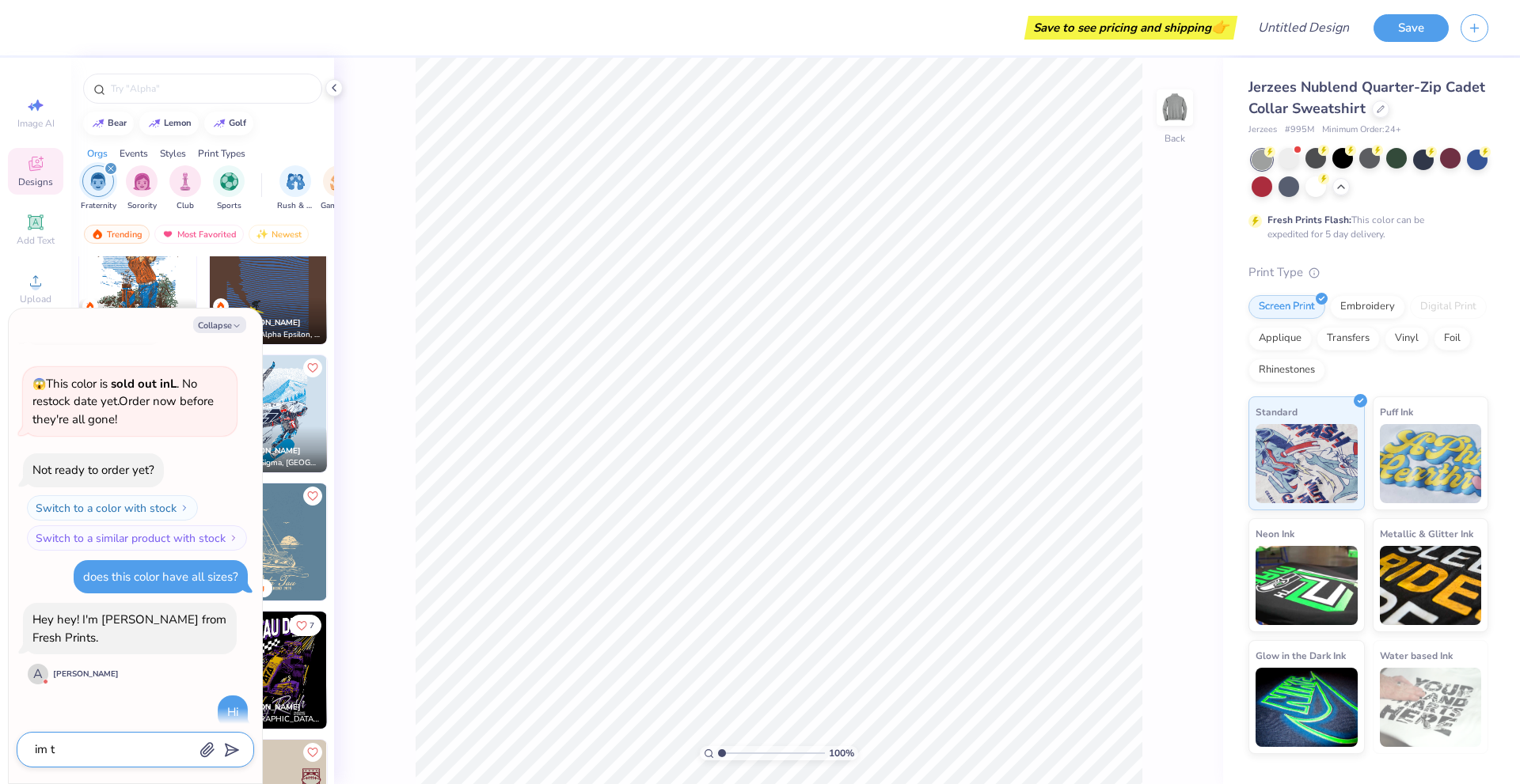
type textarea "im tr"
type textarea "x"
type textarea "im tryi"
type textarea "x"
type textarea "im trying"
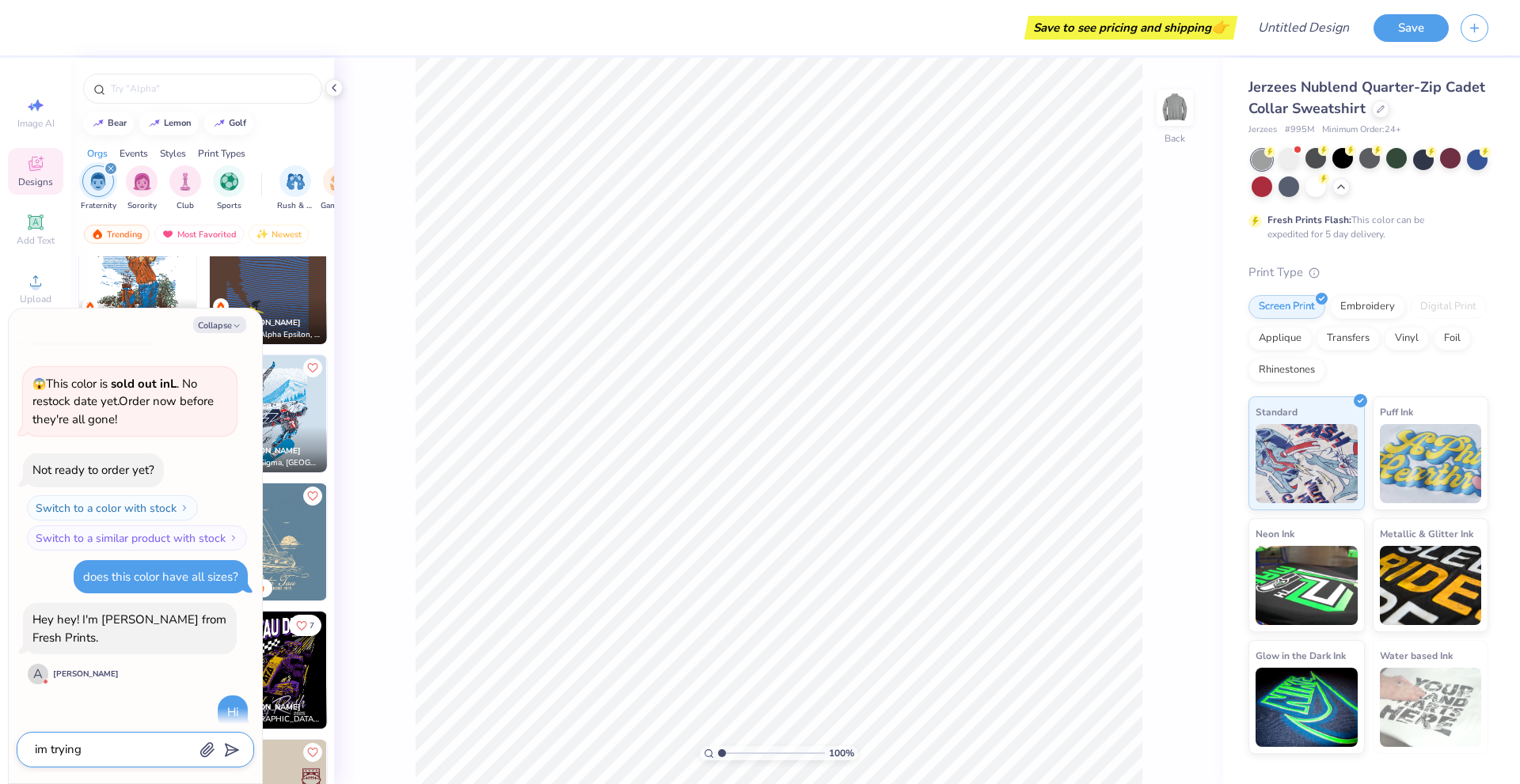
type textarea "x"
type textarea "im trying"
type textarea "x"
type textarea "im trying t"
type textarea "x"
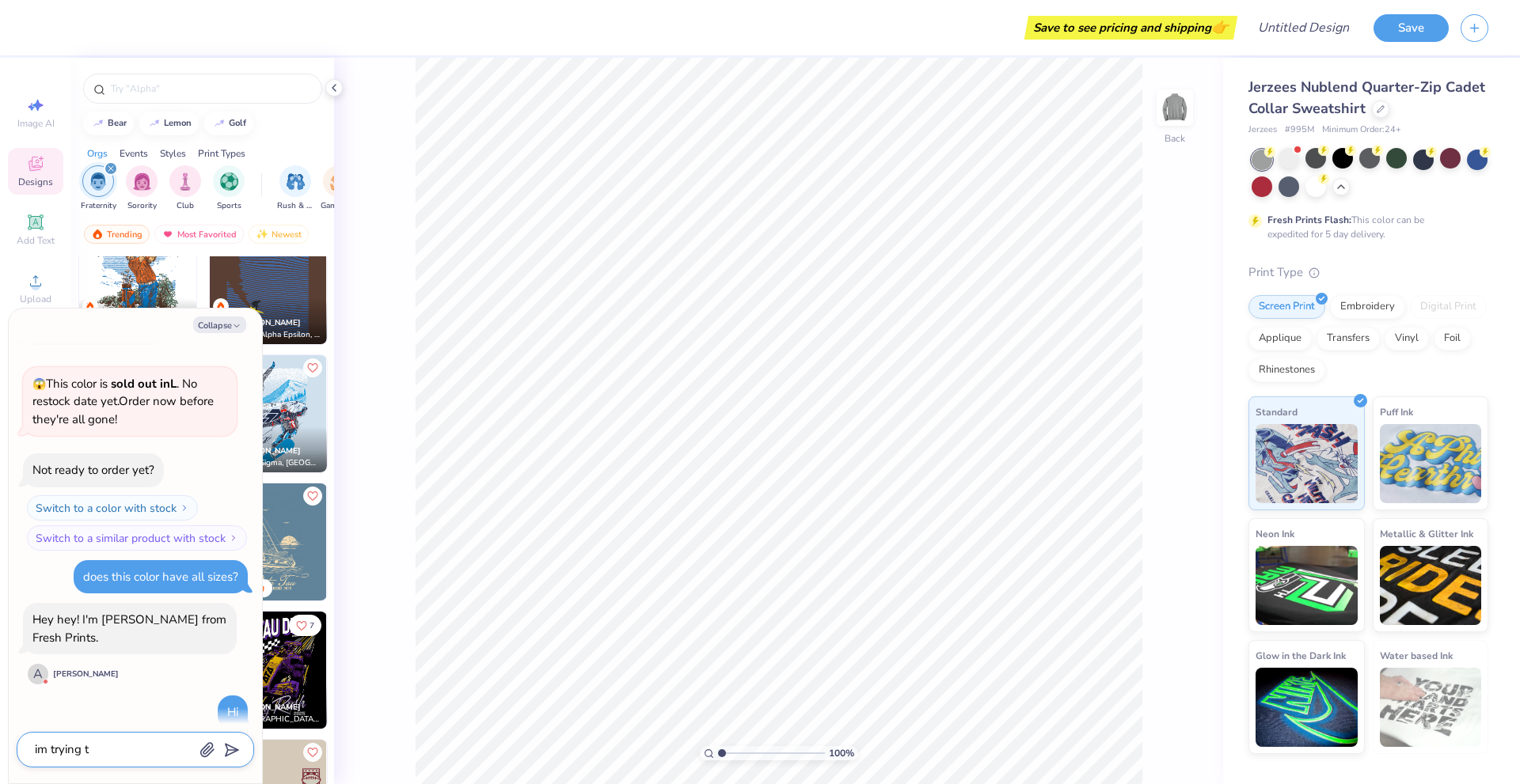
type textarea "im trying to"
type textarea "x"
type textarea "im trying to"
type textarea "x"
type textarea "im trying to m"
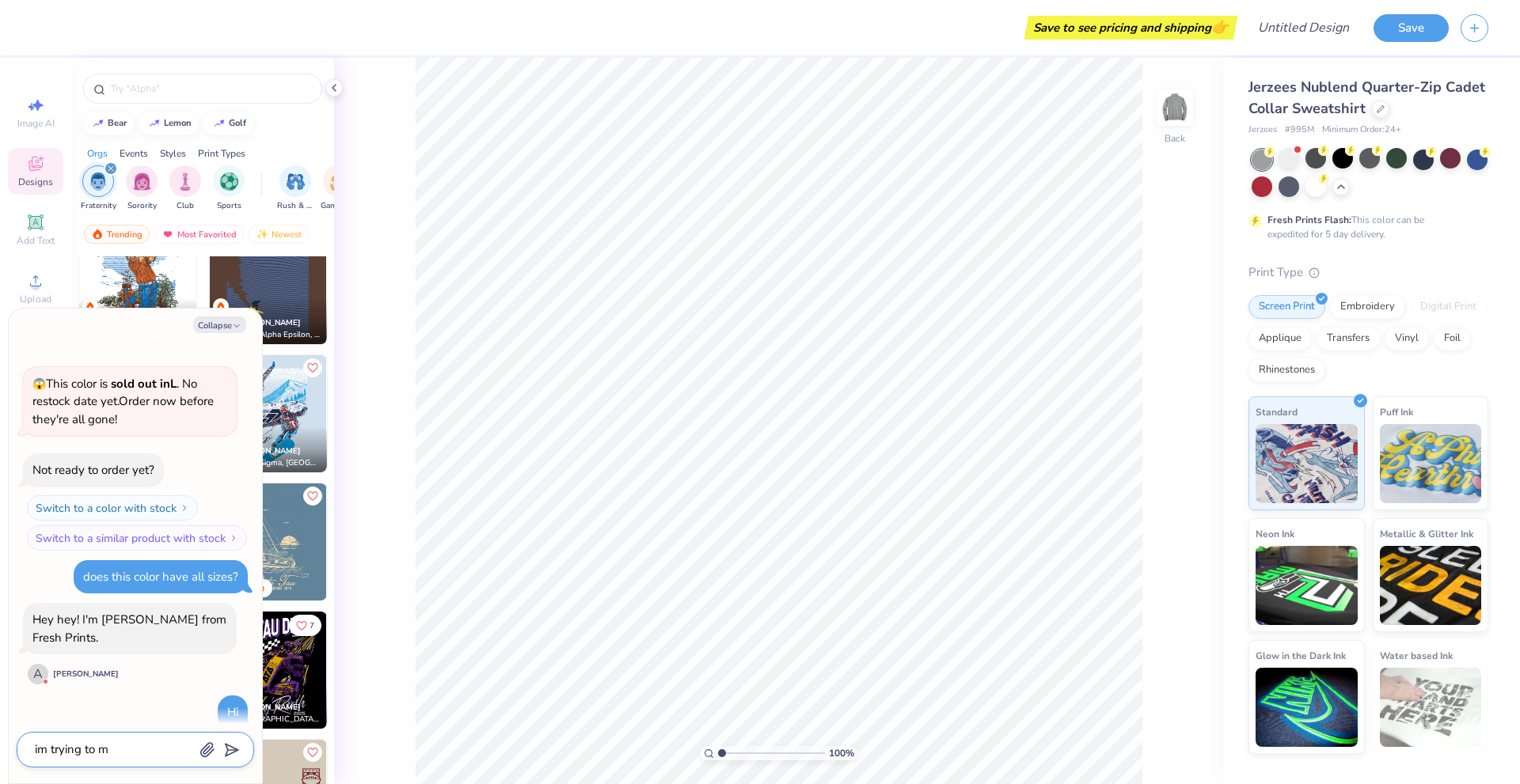
type textarea "x"
type textarea "im trying to ma"
type textarea "x"
type textarea "im trying to mak"
type textarea "x"
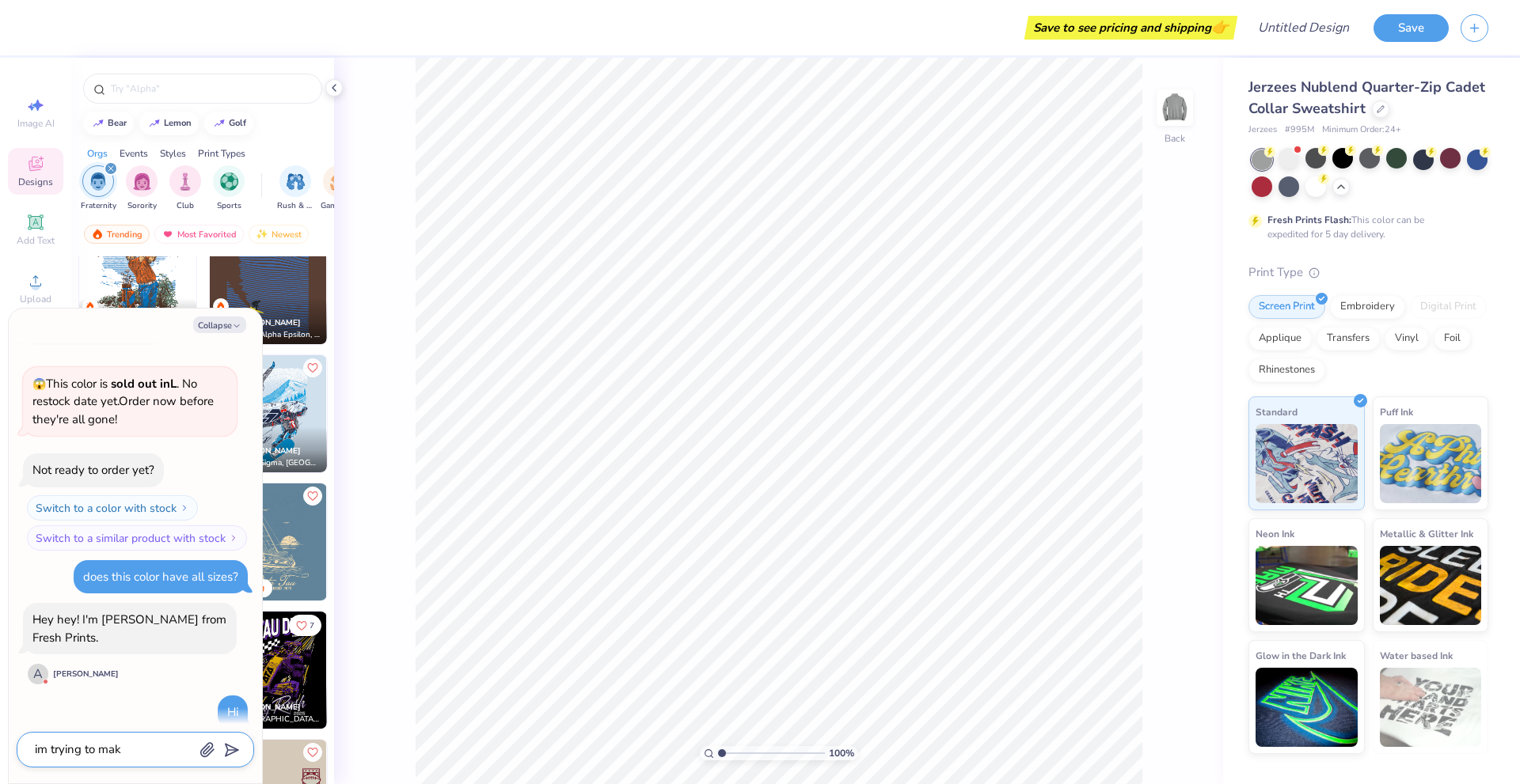
type textarea "im trying to make"
type textarea "x"
type textarea "im trying to make"
type textarea "x"
type textarea "im trying to make a"
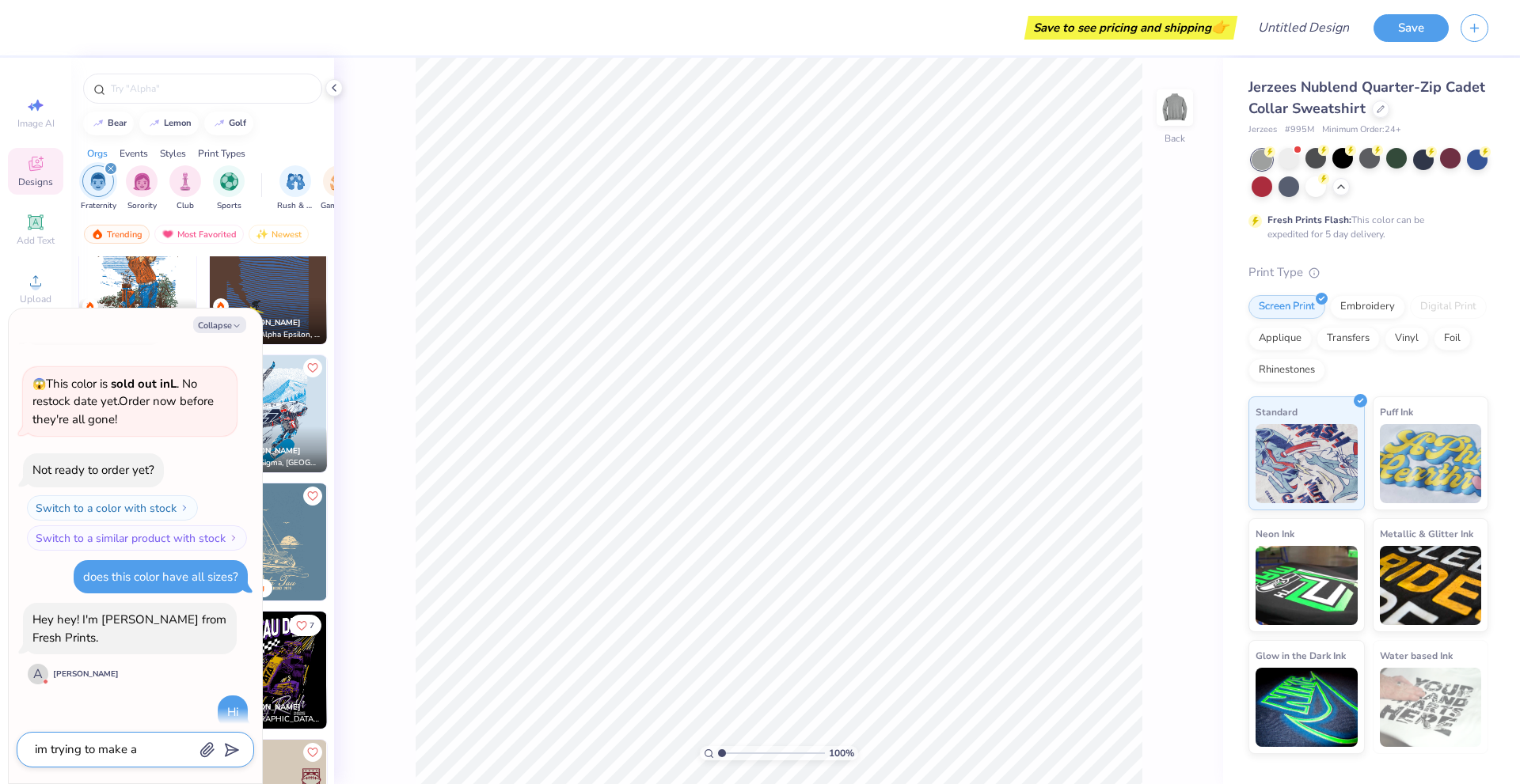
type textarea "x"
type textarea "im trying to make a"
type textarea "x"
type textarea "im trying to make a qu"
type textarea "x"
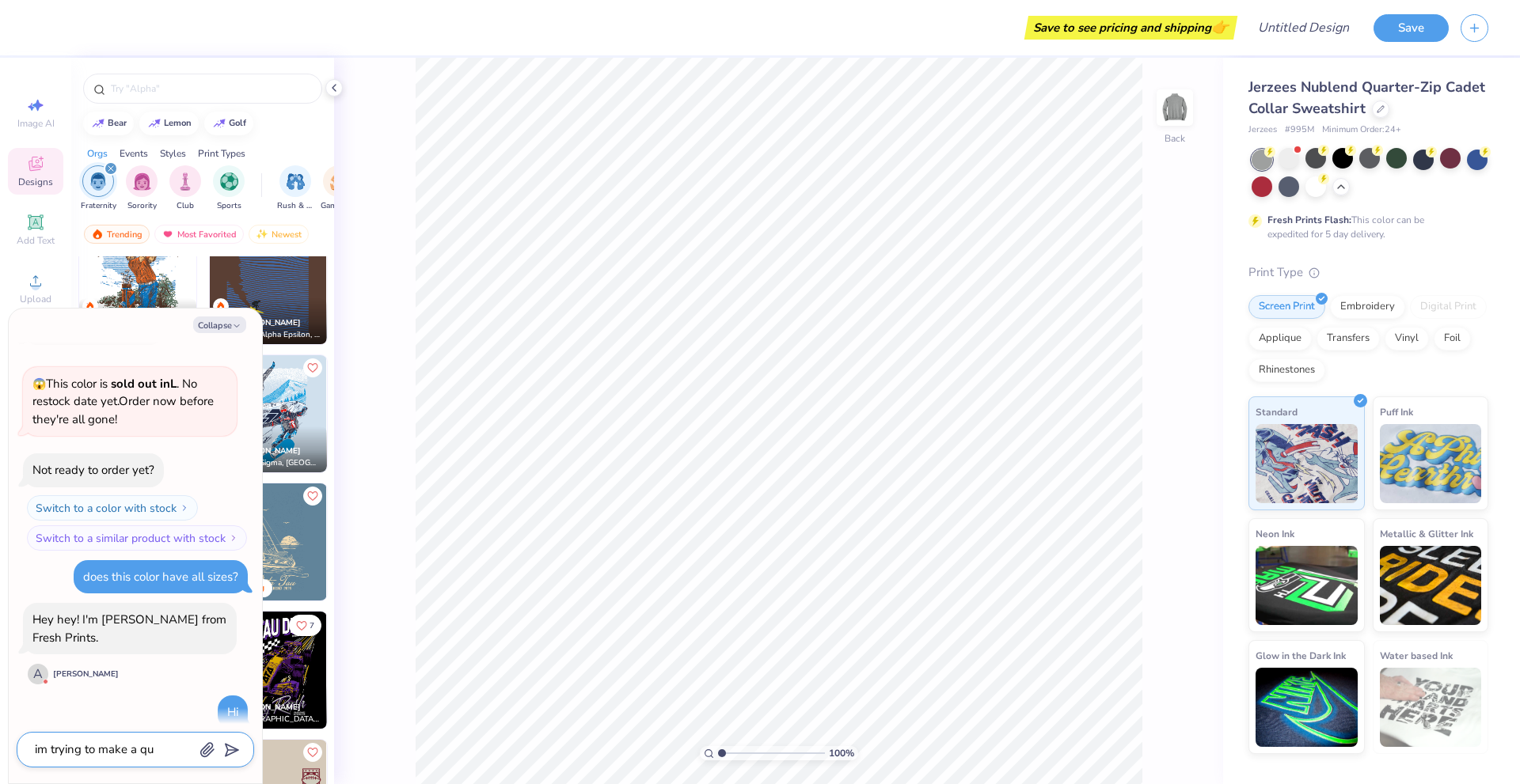
type textarea "im trying to make a qua"
type textarea "x"
type textarea "im trying to make a quar"
type textarea "x"
type textarea "im trying to make a quart"
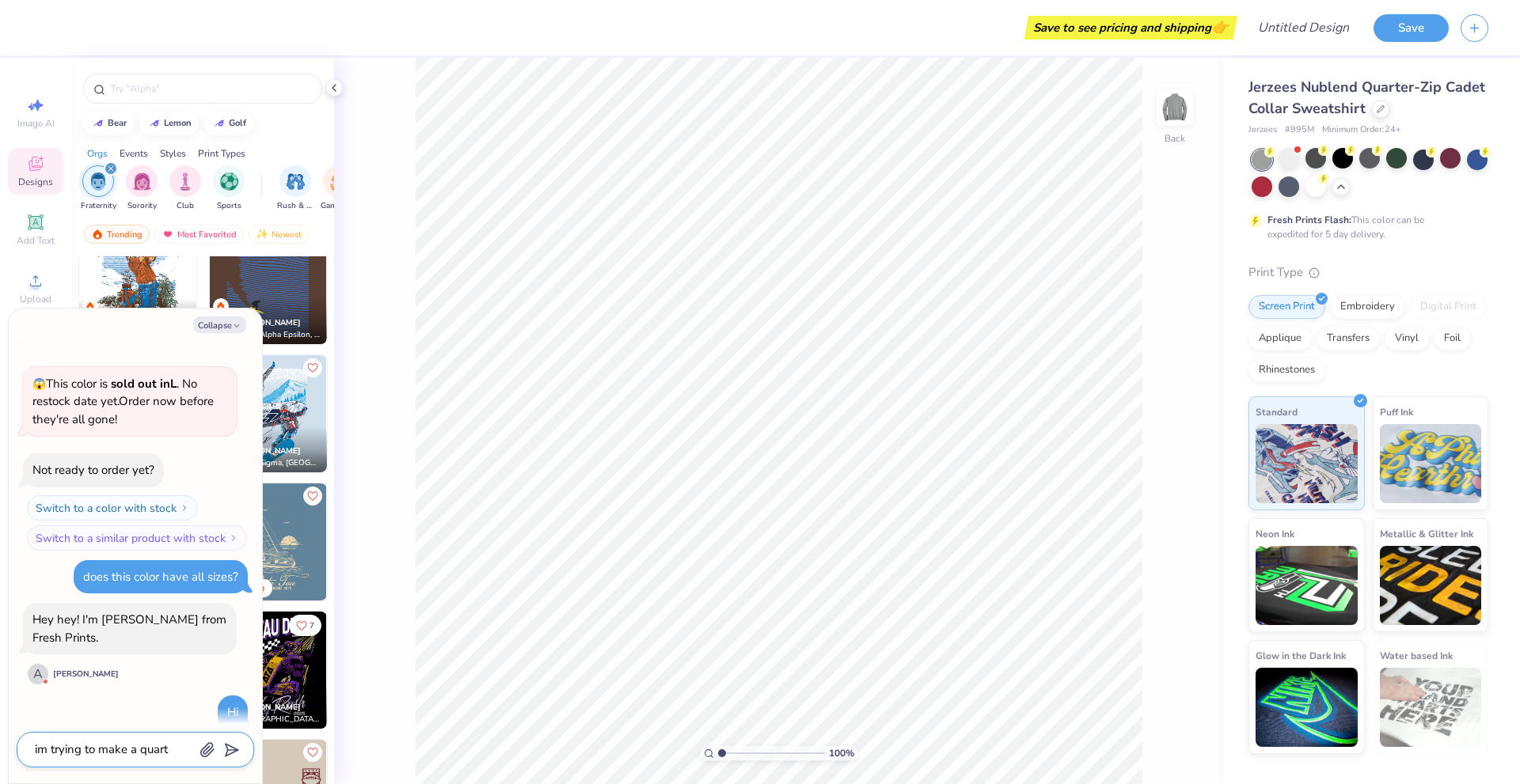
type textarea "x"
type textarea "im trying to make a quarte"
type textarea "x"
type textarea "im trying to make a quarter"
type textarea "x"
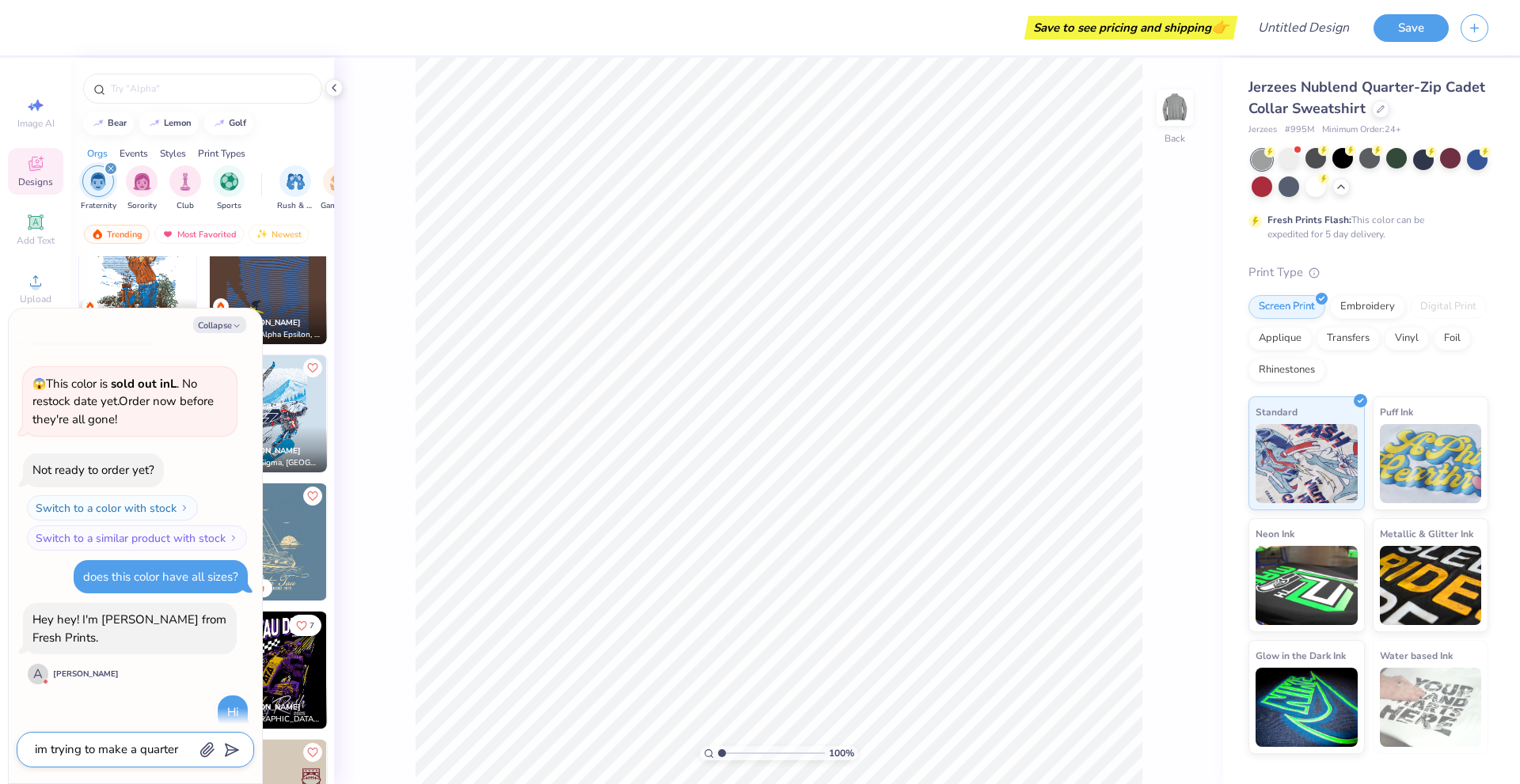
type textarea "im trying to make a quarter"
type textarea "x"
type textarea "im trying to make a quarter z"
type textarea "x"
type textarea "im trying to make a quarter zi"
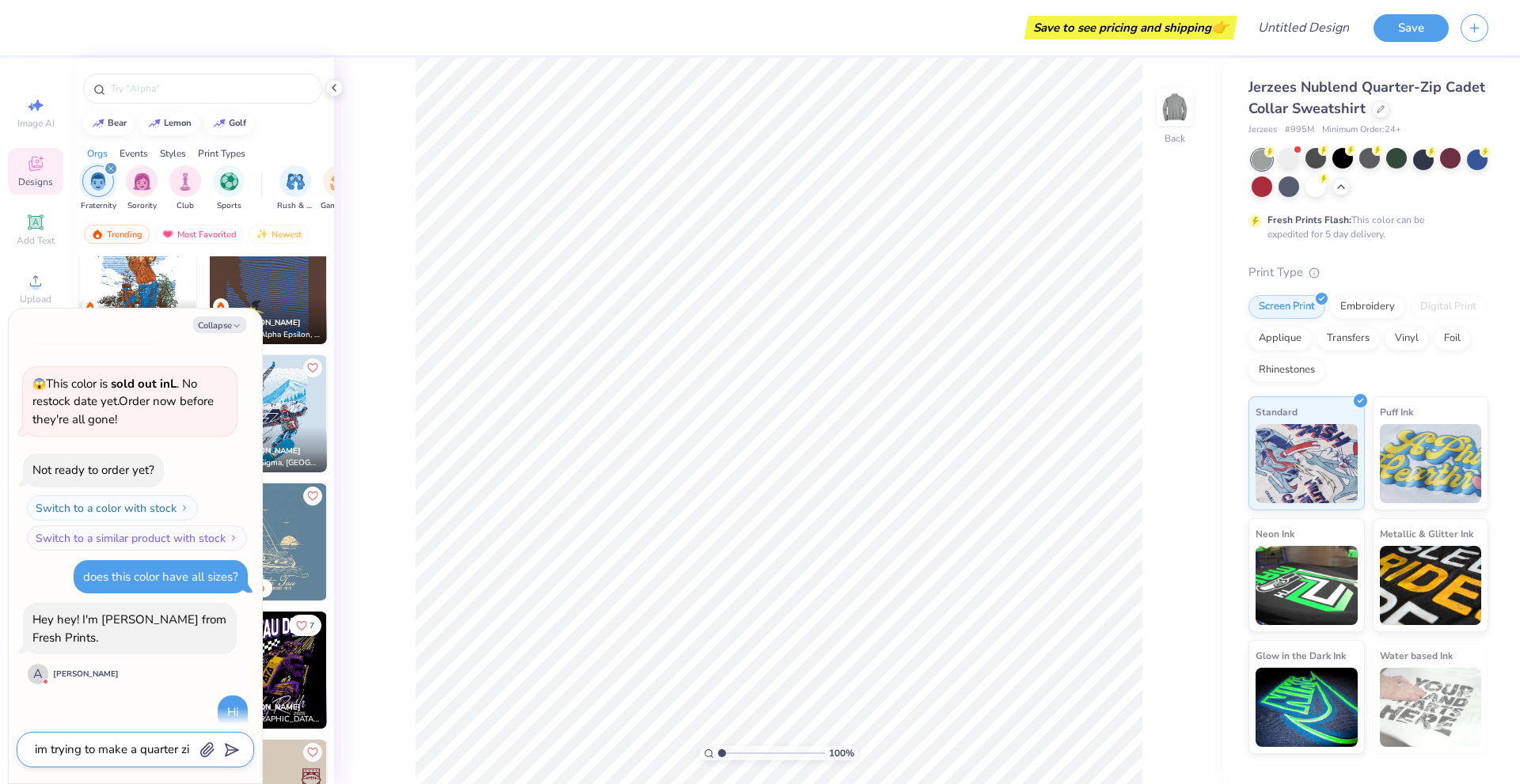
type textarea "x"
type textarea "im trying to make a quarter zip"
type textarea "x"
type textarea "im trying to make a quarter zip"
type textarea "x"
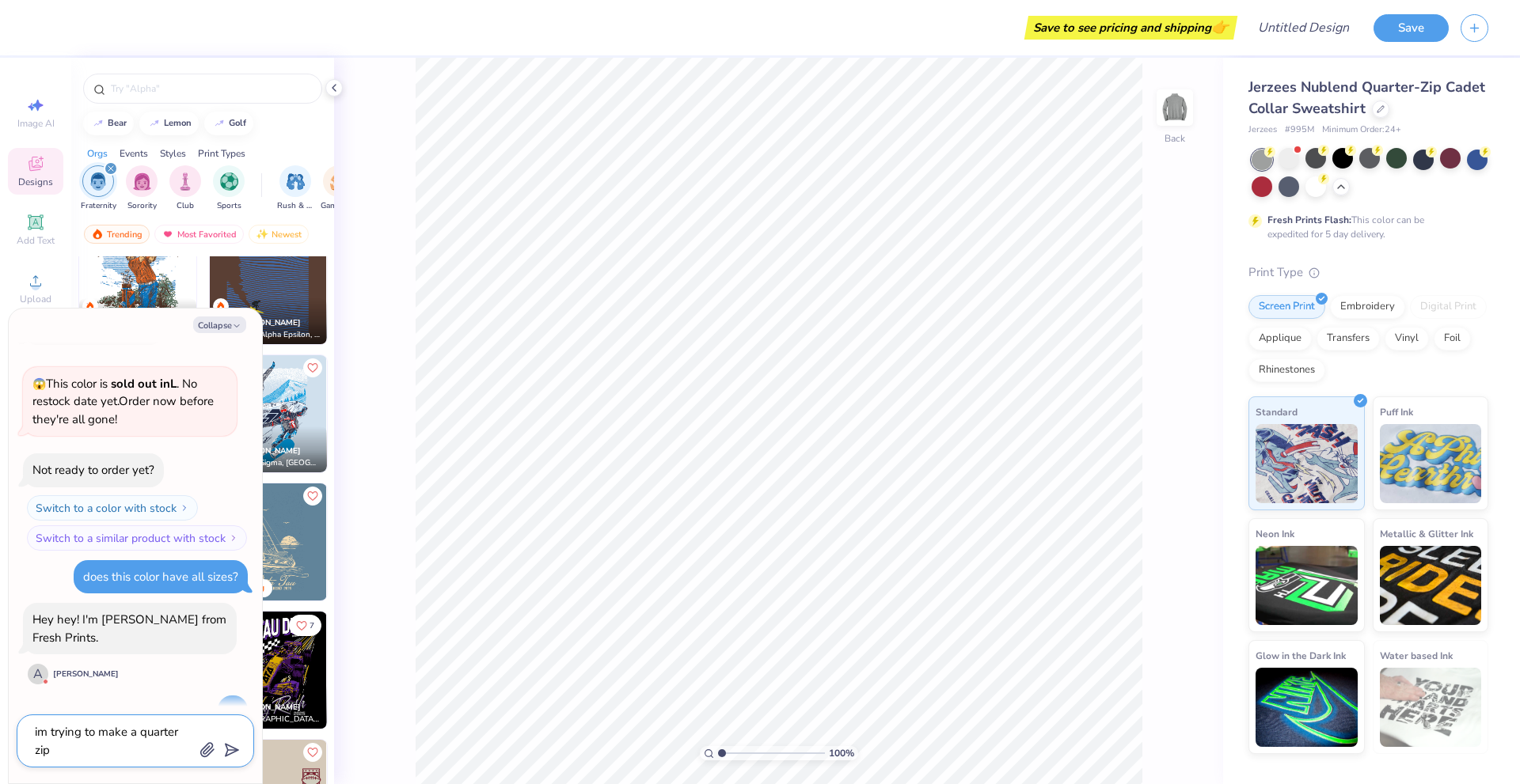
type textarea "im trying to make a quarter zip f"
type textarea "x"
type textarea "im trying to make a quarter zip fo"
type textarea "x"
type textarea "im trying to make a quarter zip for"
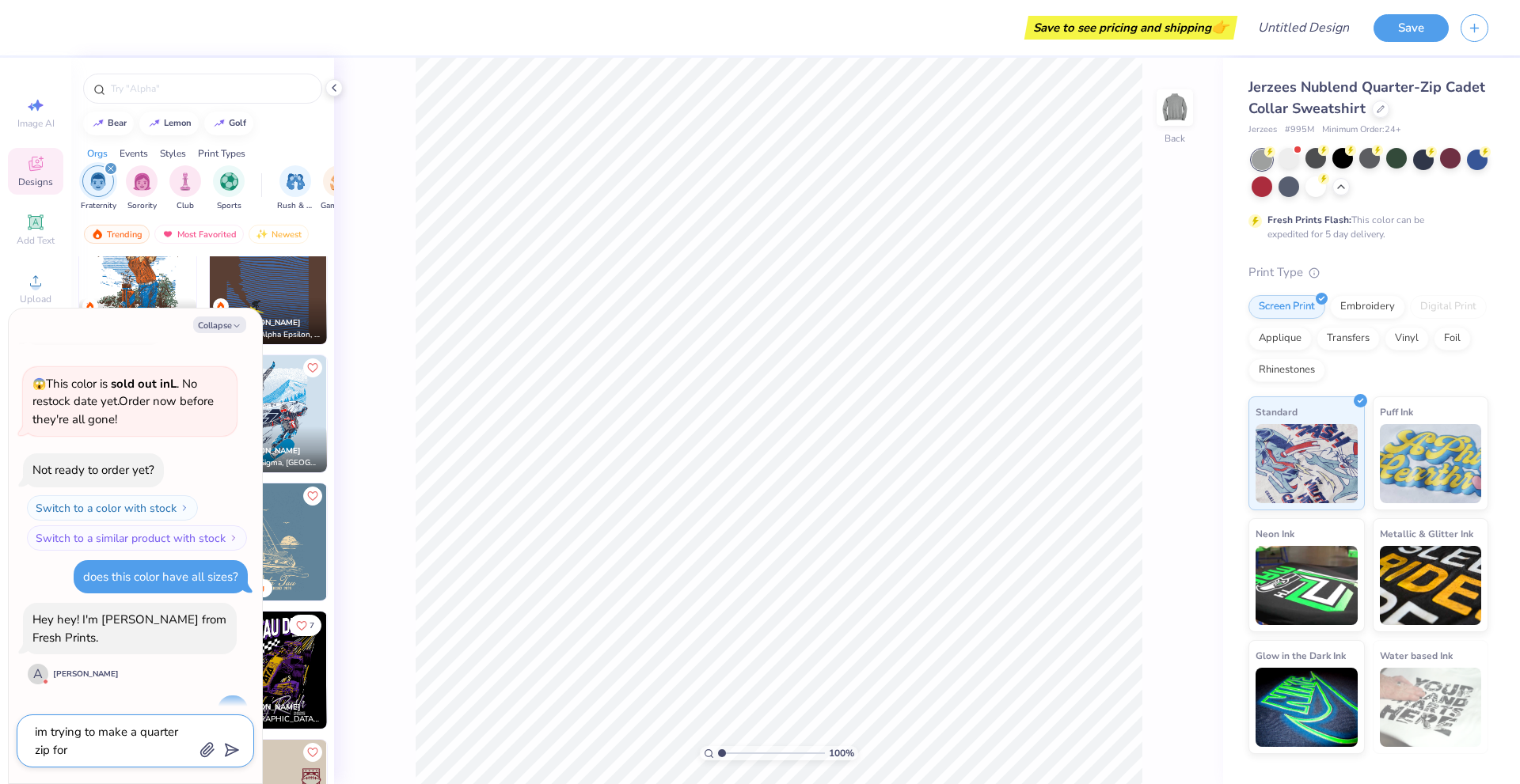
type textarea "x"
type textarea "im trying to make a quarter zip for"
type textarea "x"
type textarea "im trying to make a quarter zip for t"
type textarea "x"
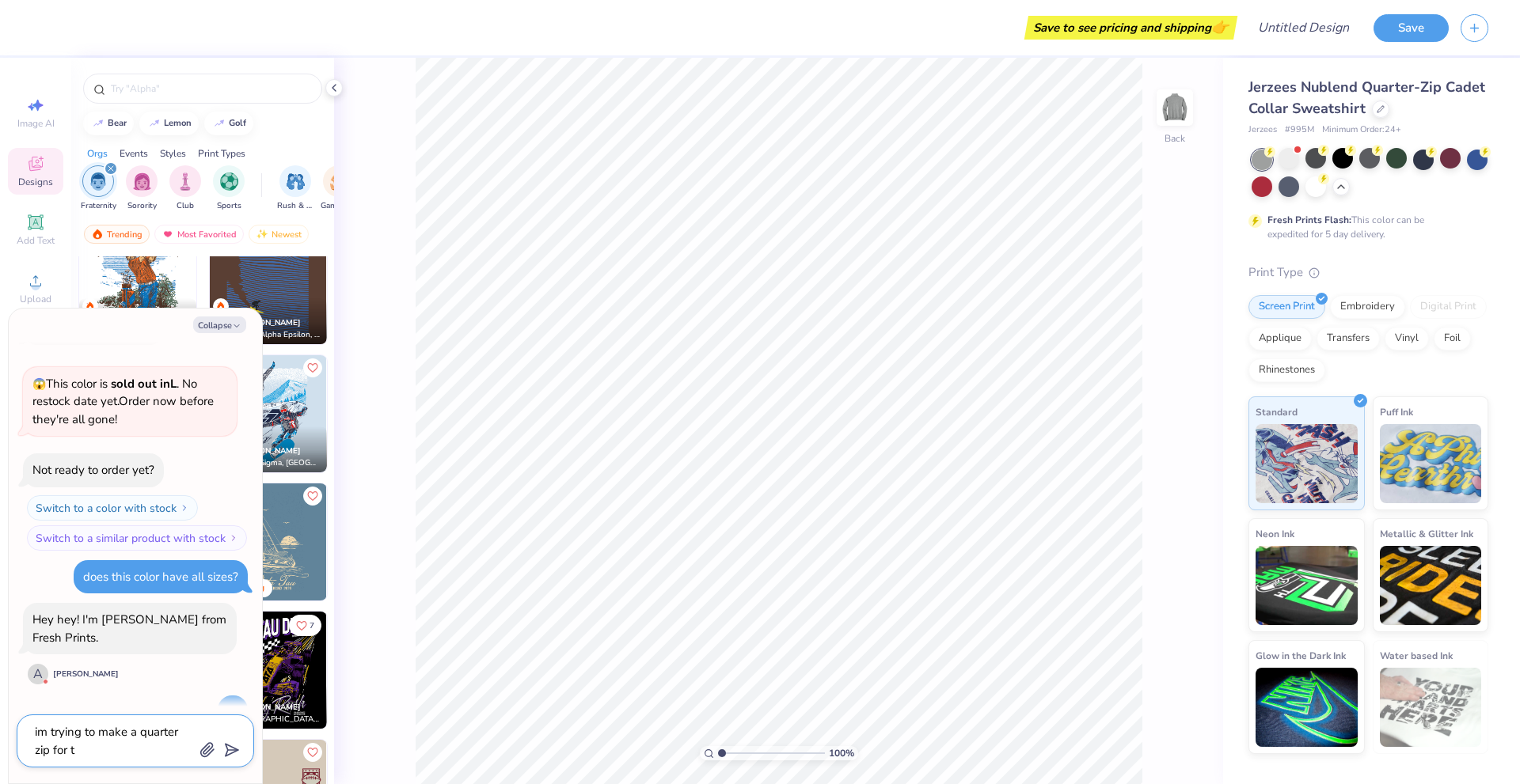
type textarea "im trying to make a quarter zip for th"
type textarea "x"
type textarea "im trying to make a quarter zip for the"
type textarea "x"
type textarea "im trying to make a quarter zip for the"
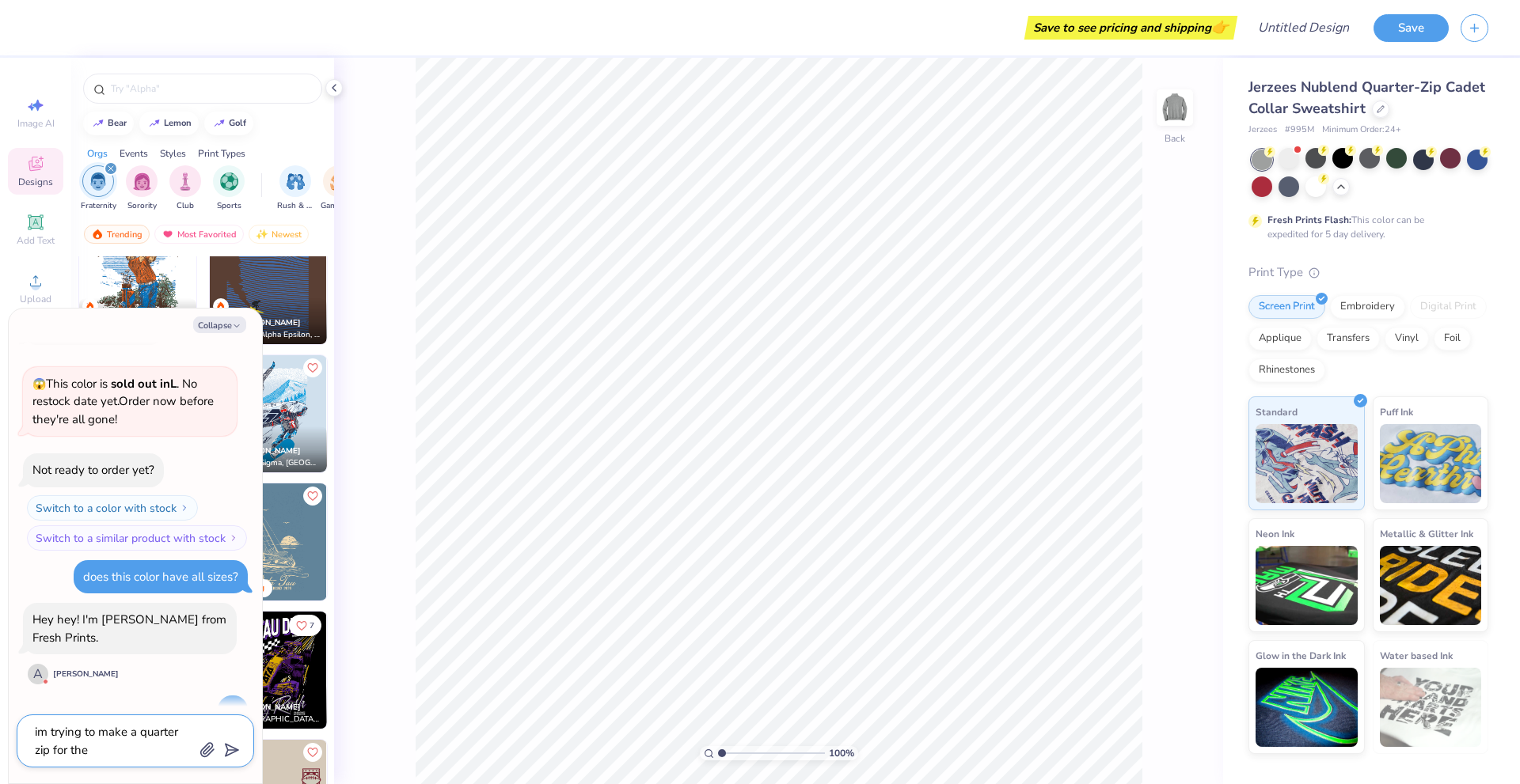
type textarea "x"
type textarea "im trying to make a quarter zip for the B"
type textarea "x"
type textarea "im trying to make a quarter zip for the Boa"
type textarea "x"
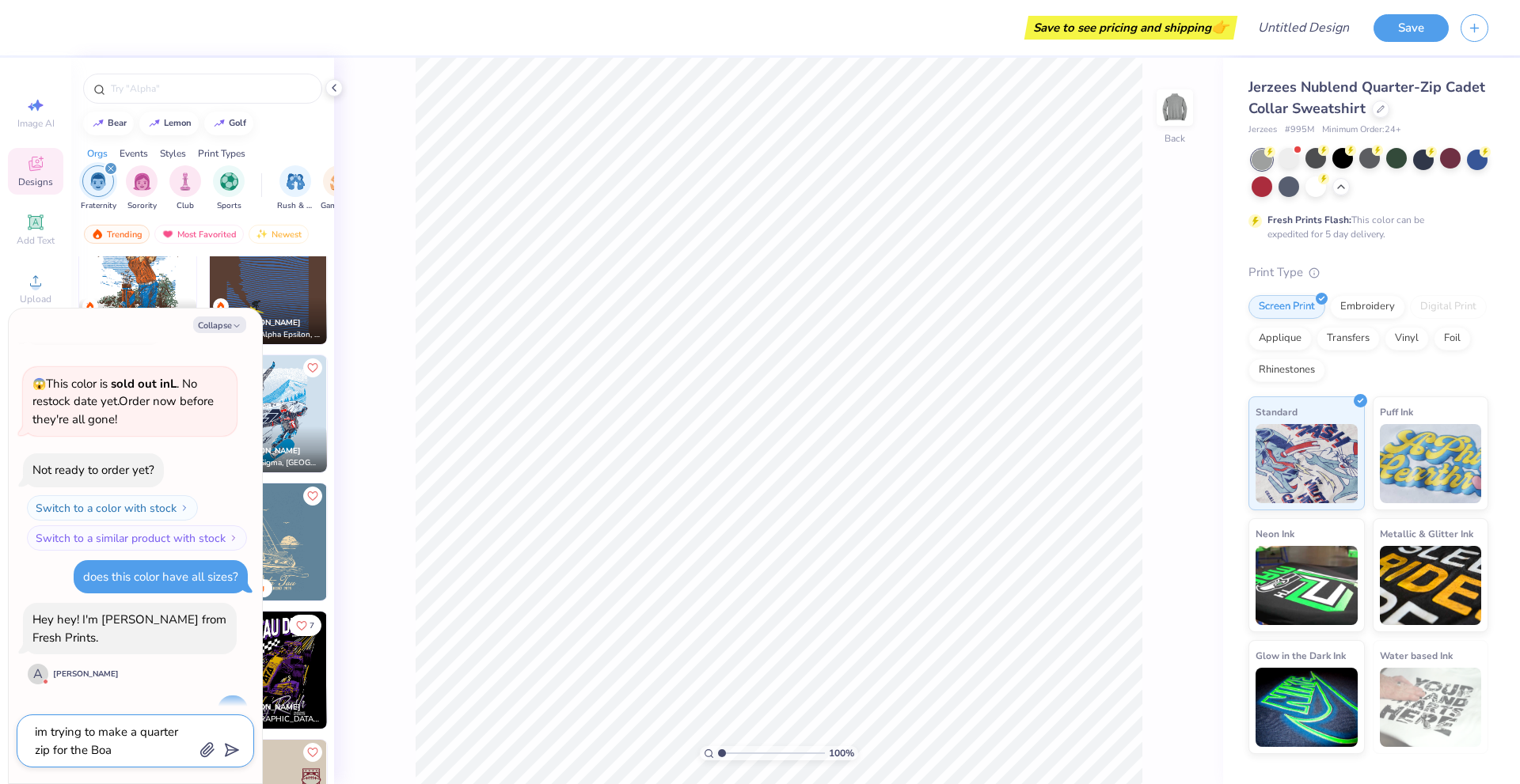
type textarea "im trying to make a quarter zip for the Boad"
type textarea "x"
type textarea "im trying to make a quarter zip for the Boa"
type textarea "x"
type textarea "im trying to make a quarter zip for the Boar"
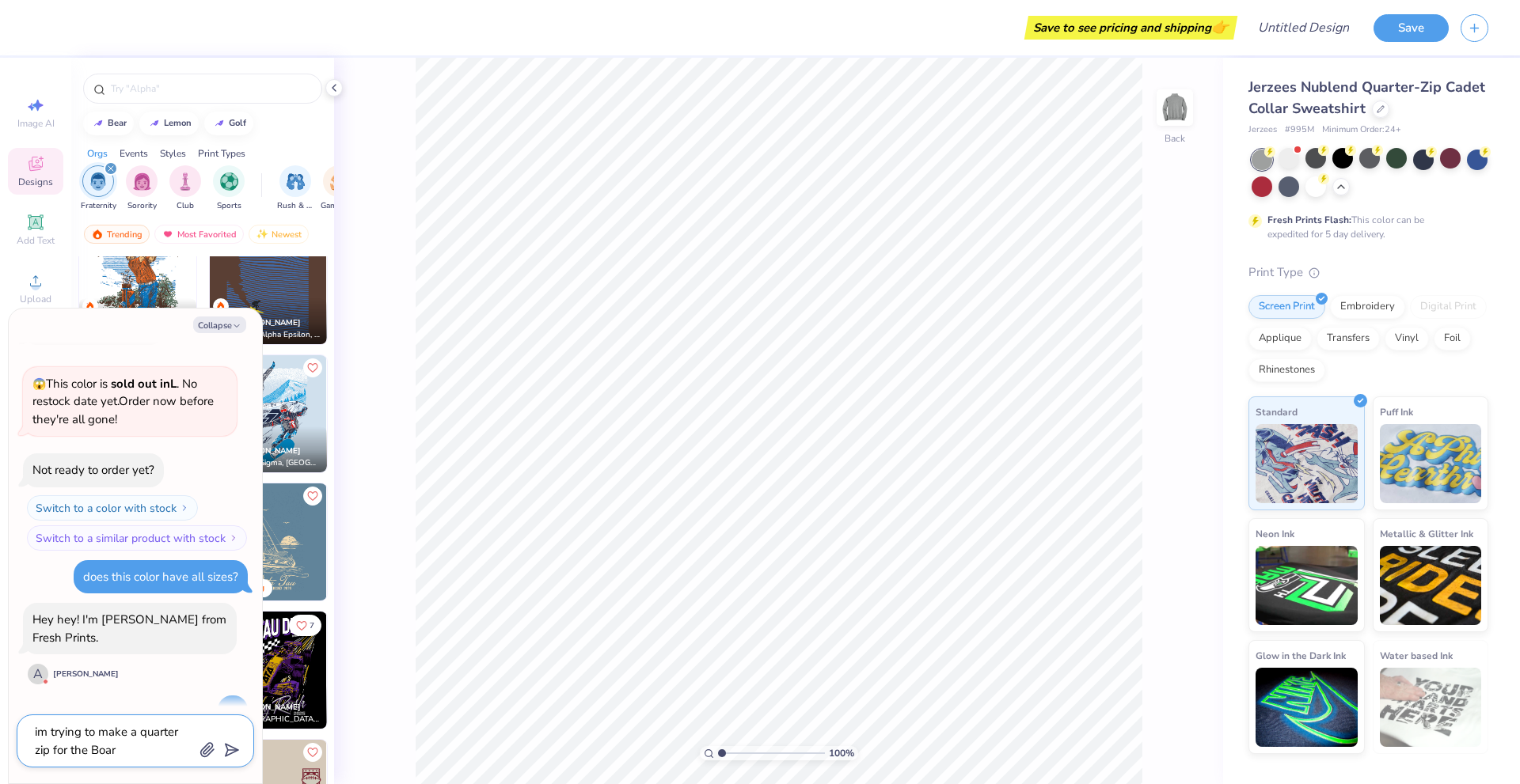
type textarea "x"
type textarea "im trying to make a quarter zip for the Board"
type textarea "x"
type textarea "im trying to make a quarter zip for the Board"
type textarea "x"
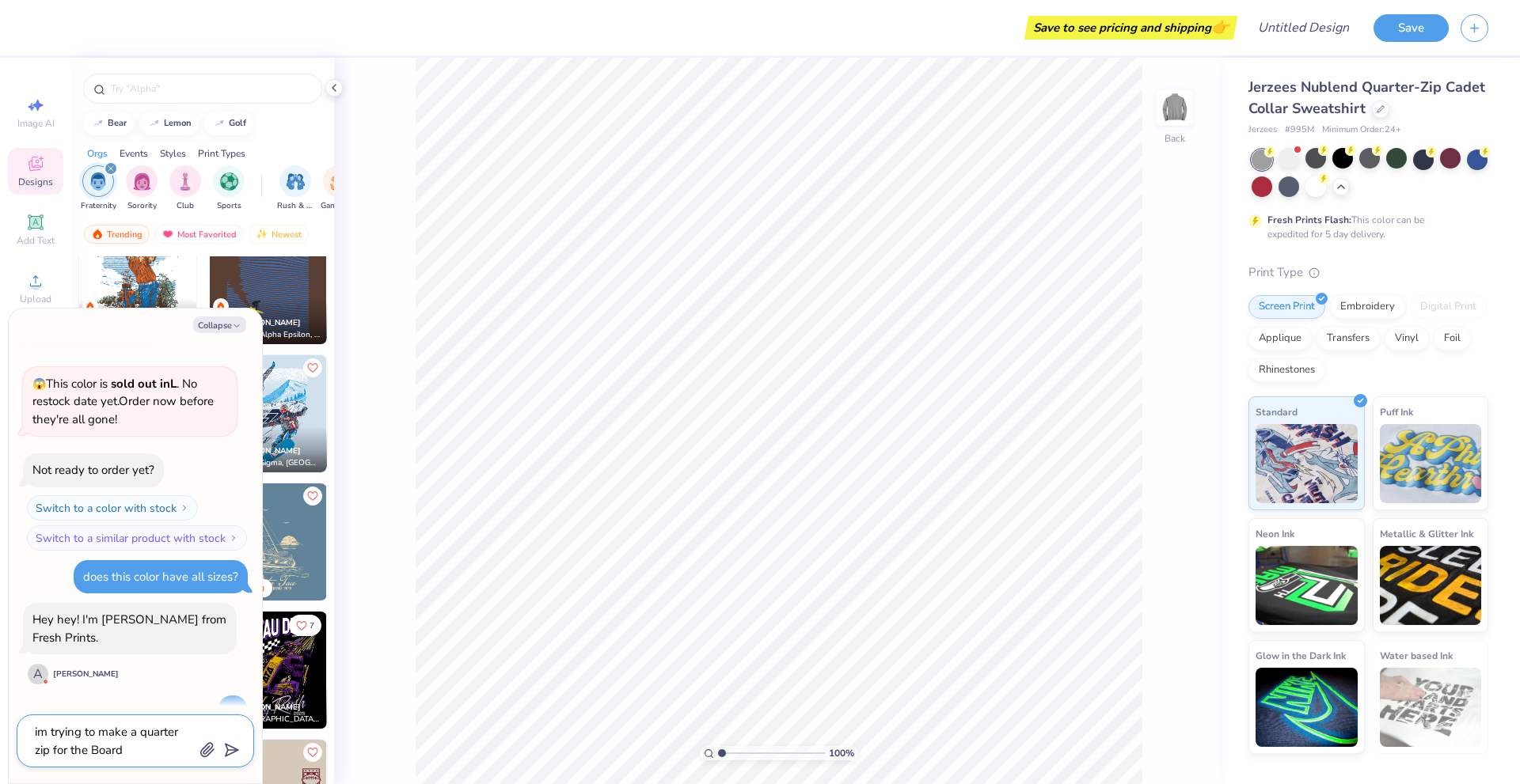
type textarea "im trying to make a quarter zip for the Board o"
type textarea "x"
type textarea "im trying to make a quarter zip for the Board of"
type textarea "x"
type textarea "im trying to make a quarter zip for the Board of"
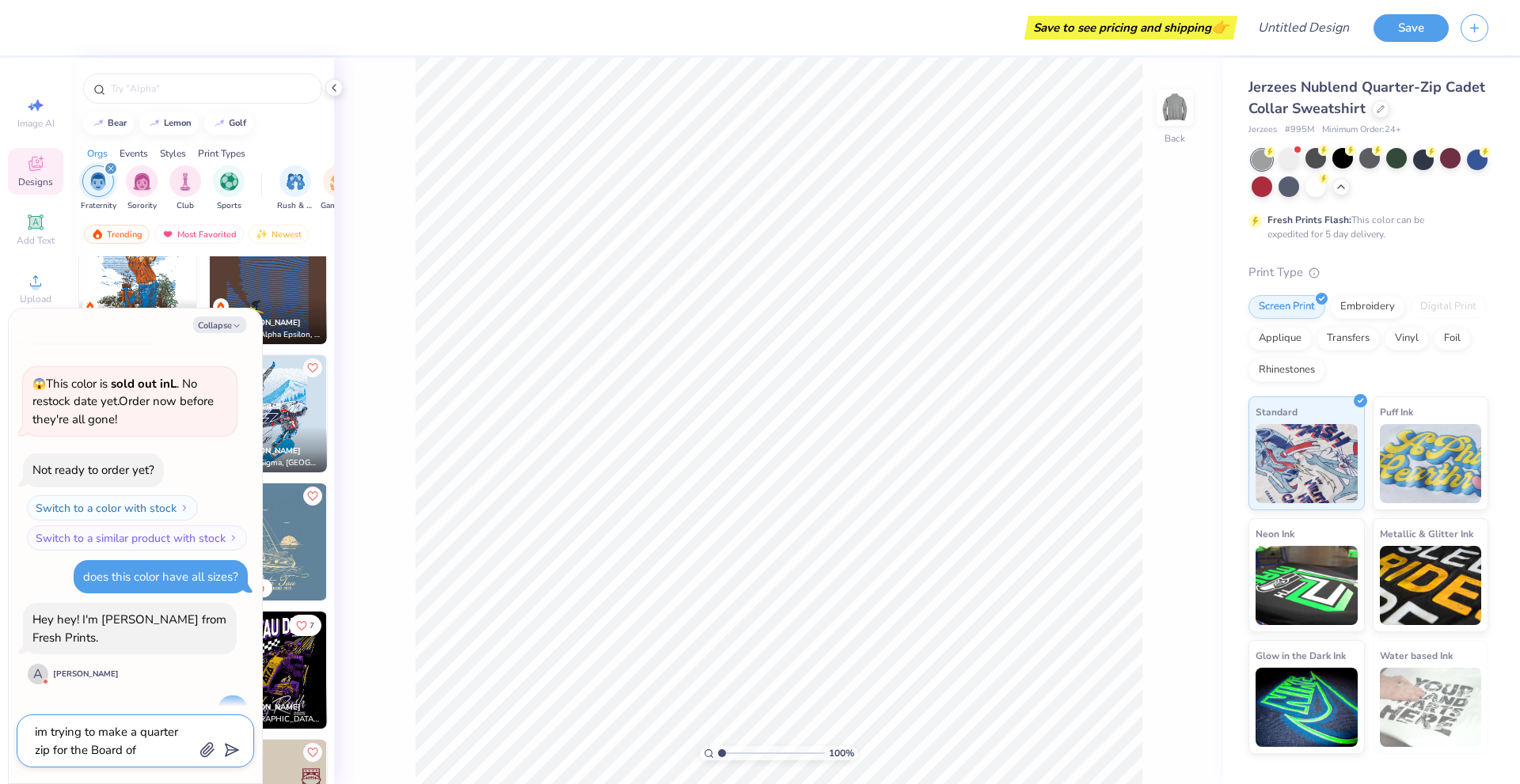
type textarea "x"
type textarea "im trying to make a quarter zip for the Board of m"
type textarea "x"
type textarea "im trying to make a quarter zip for the Board of my"
type textarea "x"
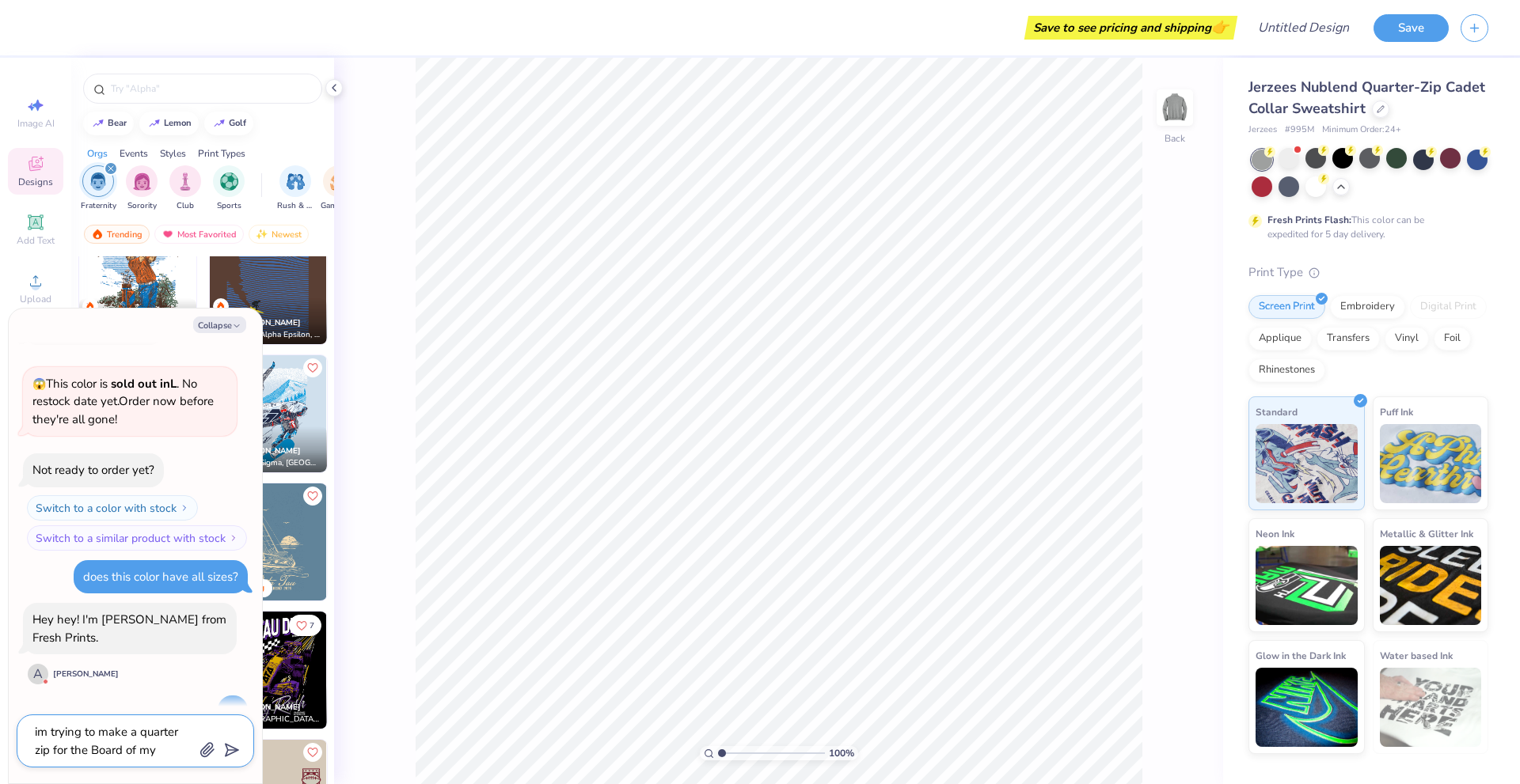
type textarea "im trying to make a quarter zip for the Board of my"
type textarea "x"
type textarea "im trying to make a quarter zip for the Board of my o"
type textarea "x"
type textarea "im trying to make a quarter zip for the Board of my or"
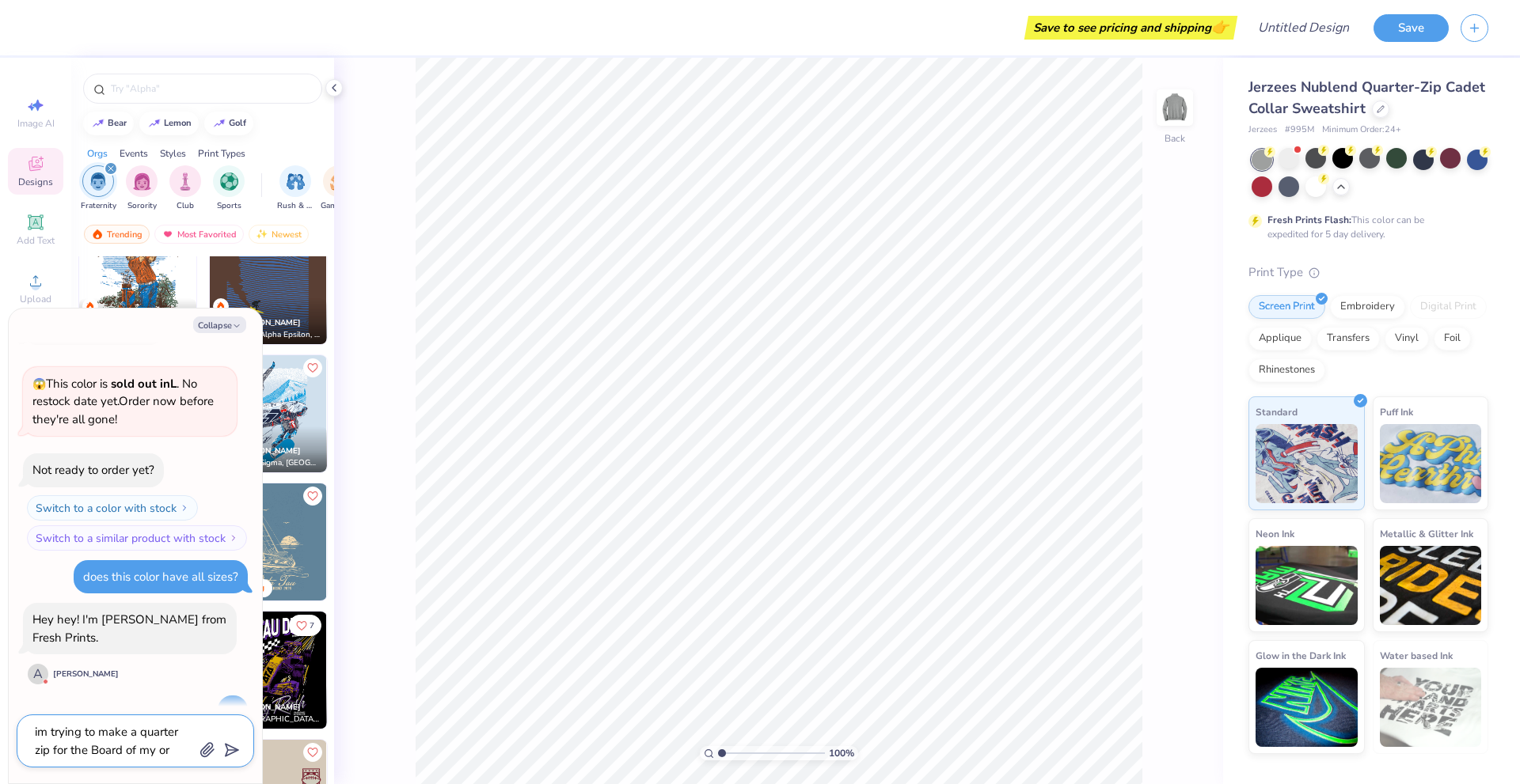
type textarea "x"
type textarea "im trying to make a quarter zip for the Board of my org"
type textarea "x"
type textarea "im trying to make a quarter zip for the Board of my orga"
type textarea "x"
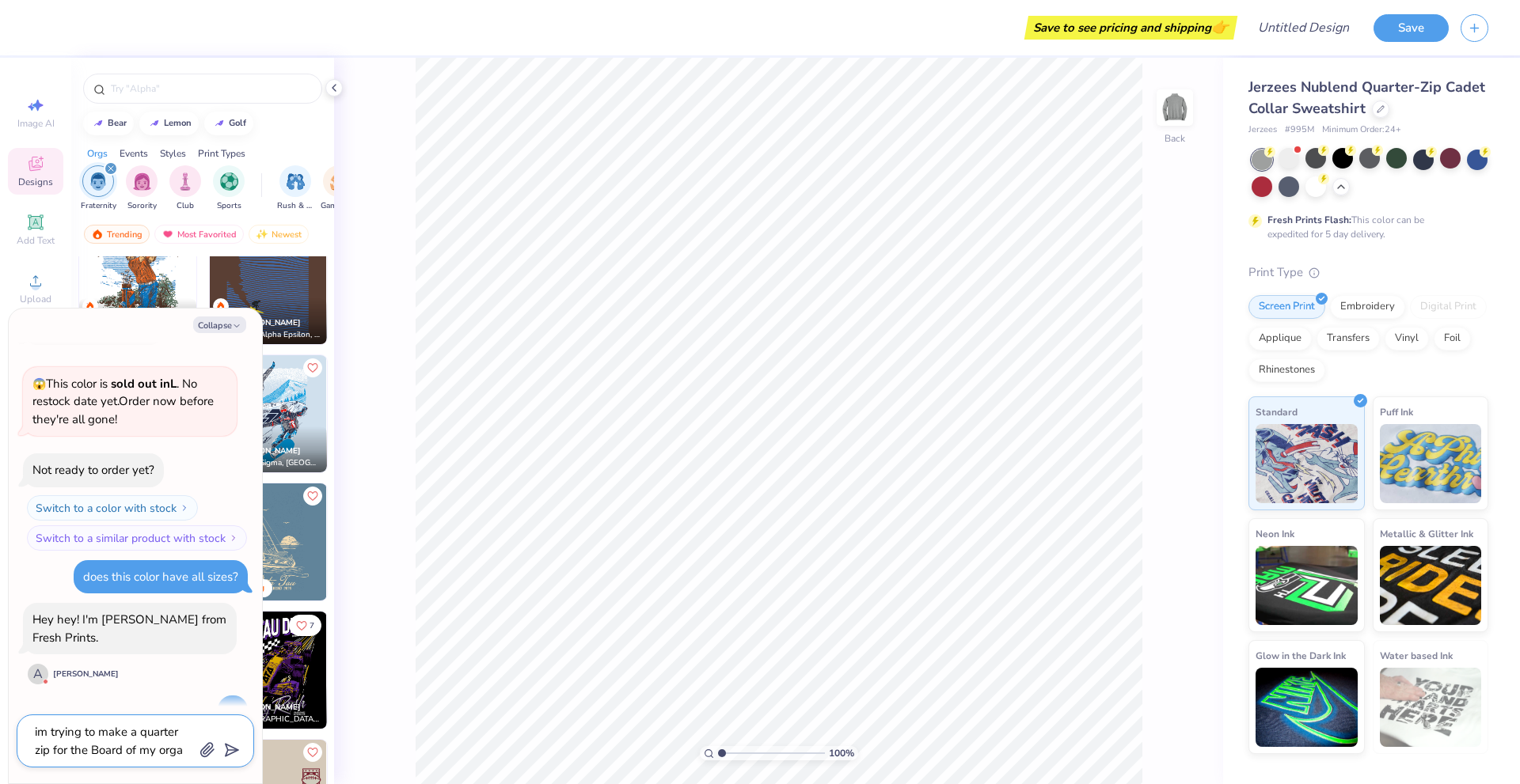
type textarea "im trying to make a quarter zip for the Board of my organ"
type textarea "x"
type textarea "im trying to make a quarter zip for the Board of my organi"
type textarea "x"
type textarea "im trying to make a quarter zip for the Board of my organiz"
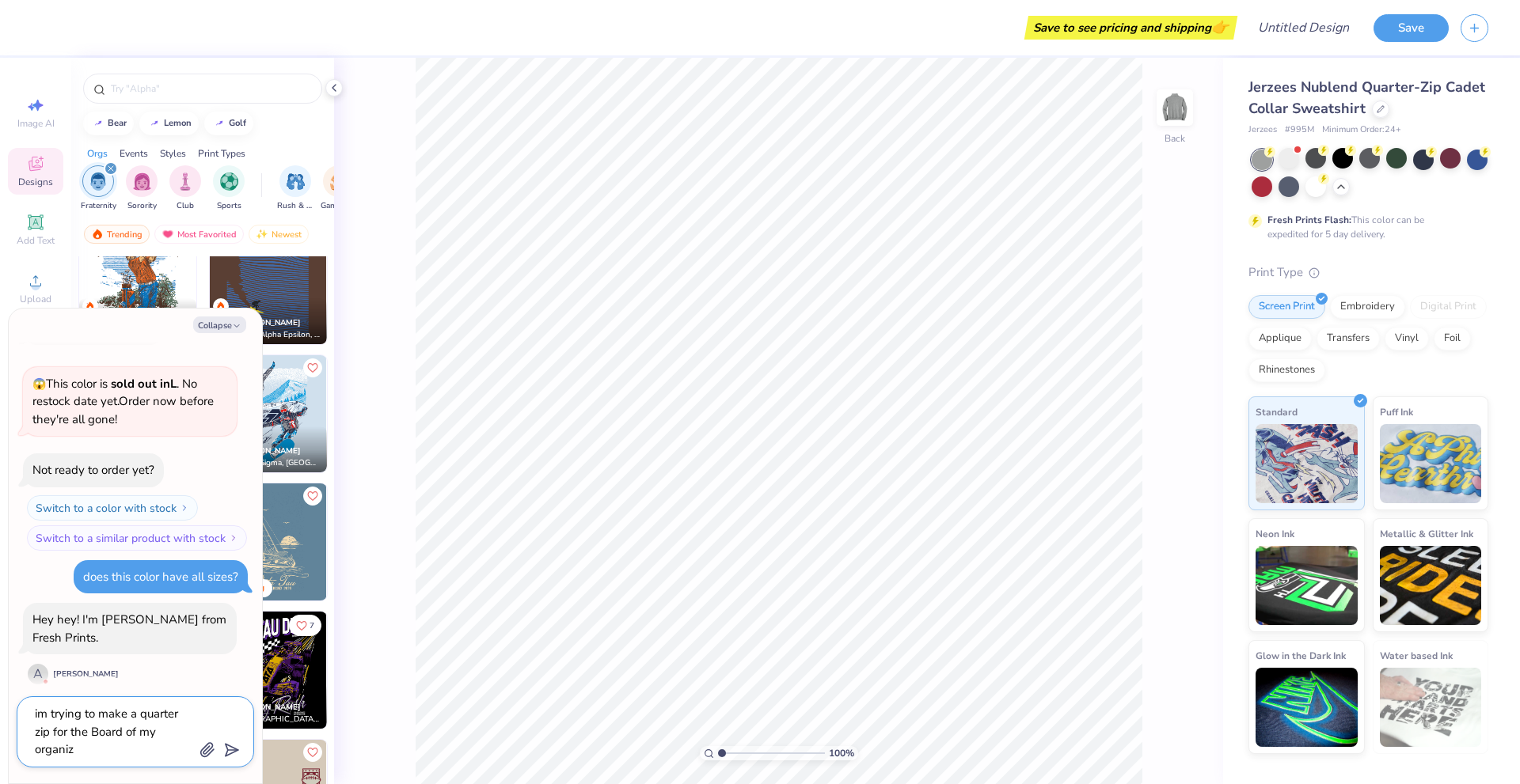
type textarea "x"
type textarea "im trying to make a quarter zip for the Board of my organiza"
type textarea "x"
type textarea "im trying to make a quarter zip for the Board of my organizat"
type textarea "x"
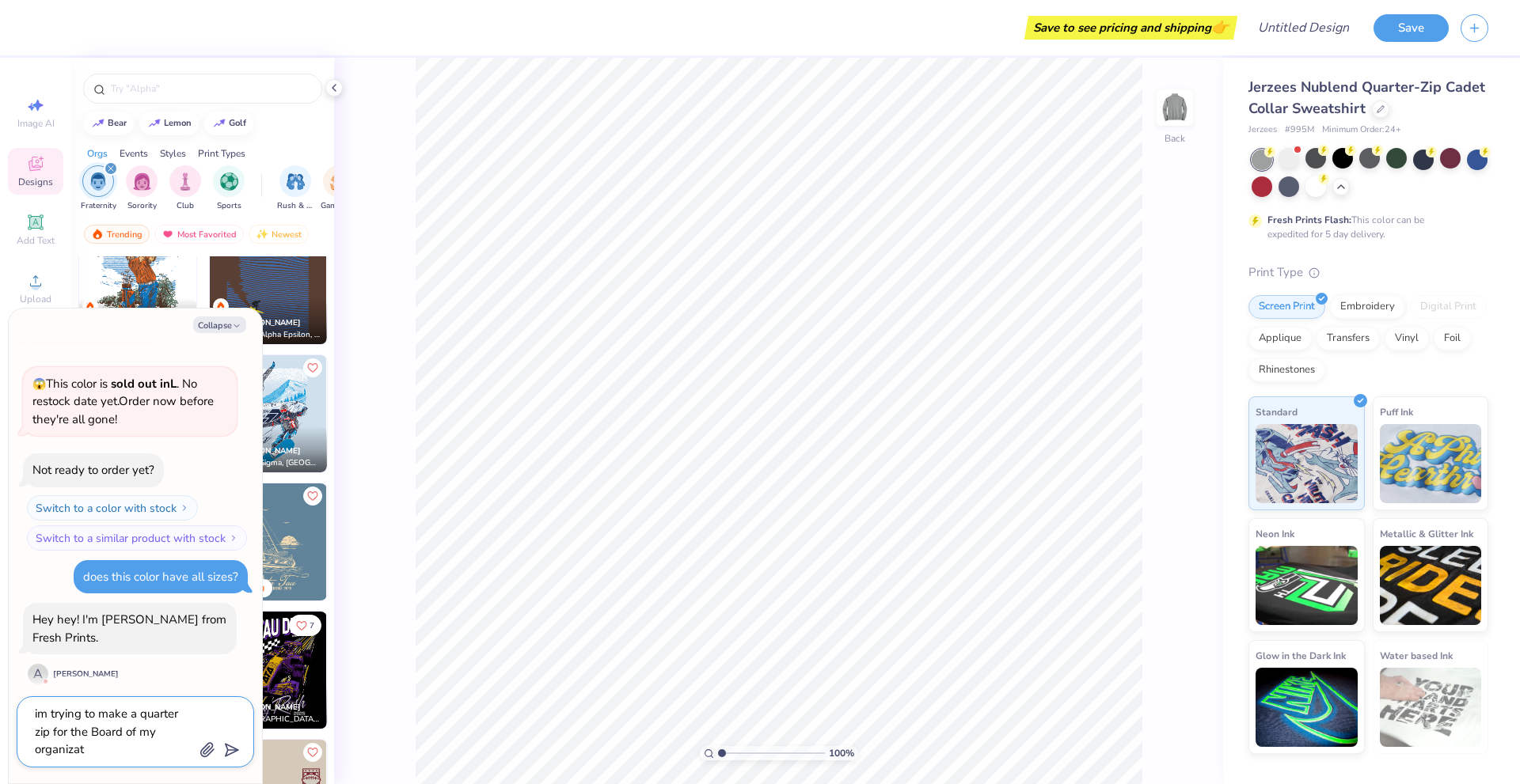
type textarea "im trying to make a quarter zip for the Board of my organizati"
type textarea "x"
type textarea "im trying to make a quarter zip for the Board of my organizatio"
type textarea "x"
type textarea "im trying to make a quarter zip for the Board of my organization"
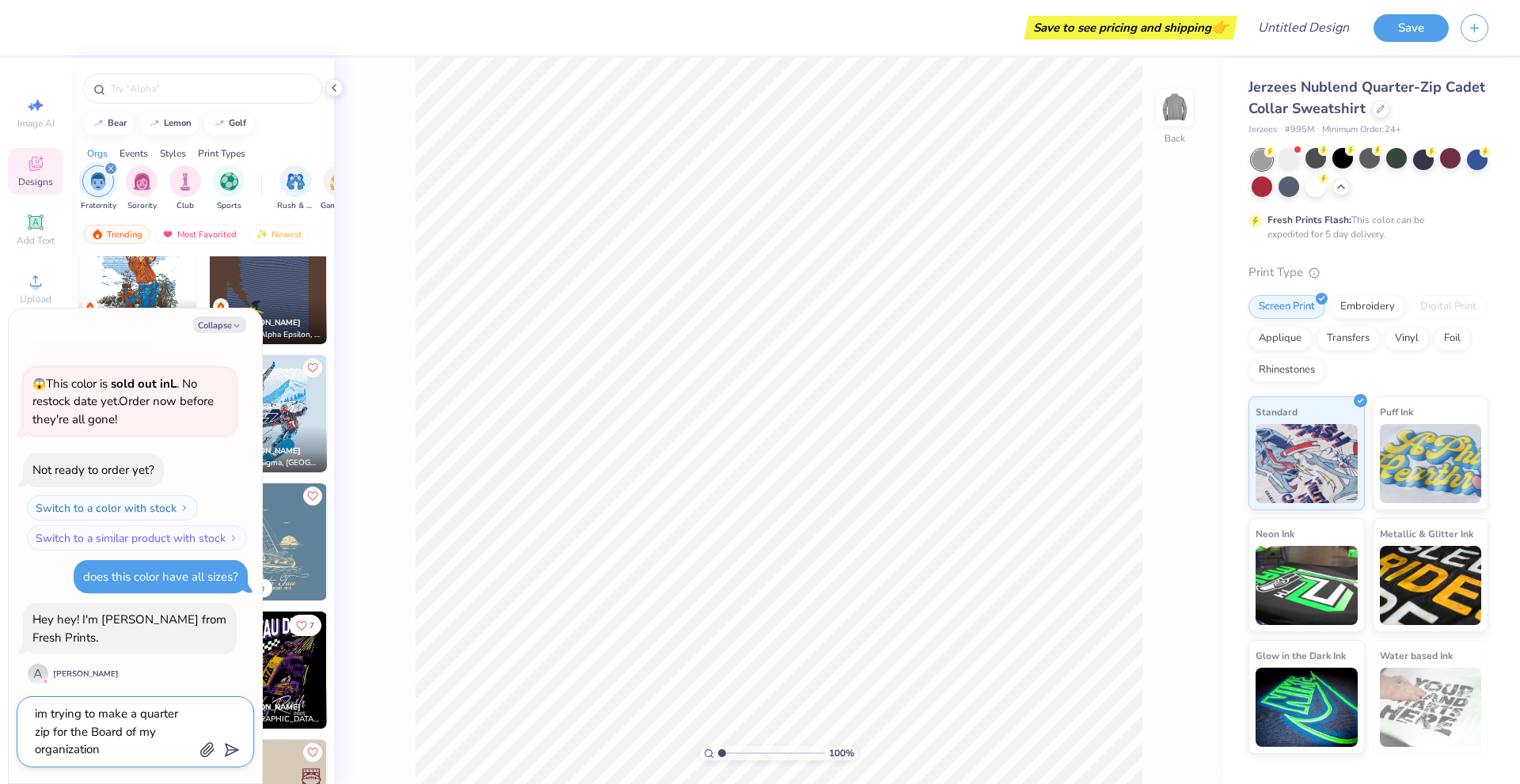
type textarea "x"
type textarea "im trying to make a quarter zip for the Board of my organization,"
type textarea "x"
type textarea "im trying to make a quarter zip for the Board of my organization,"
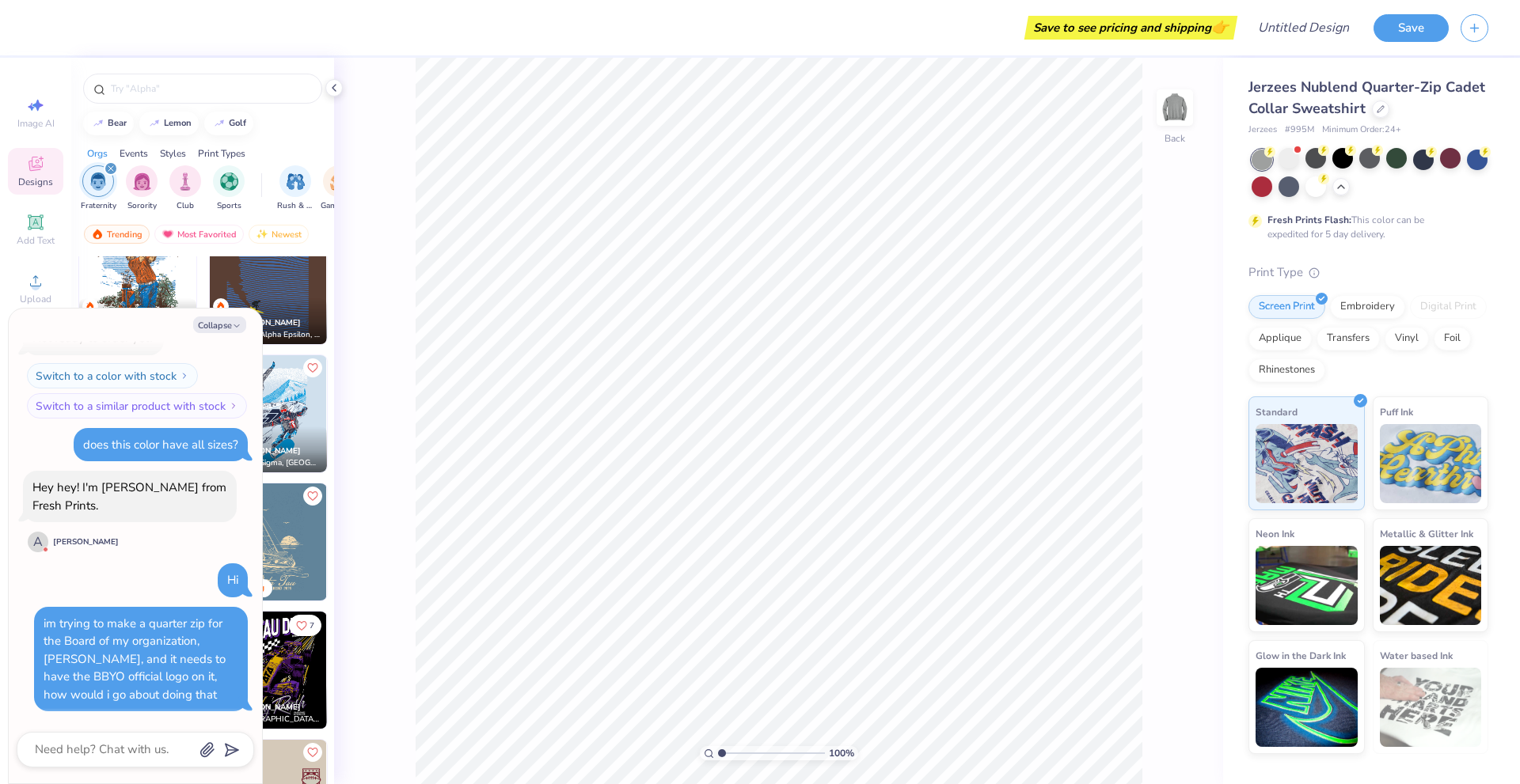
scroll to position [157, 0]
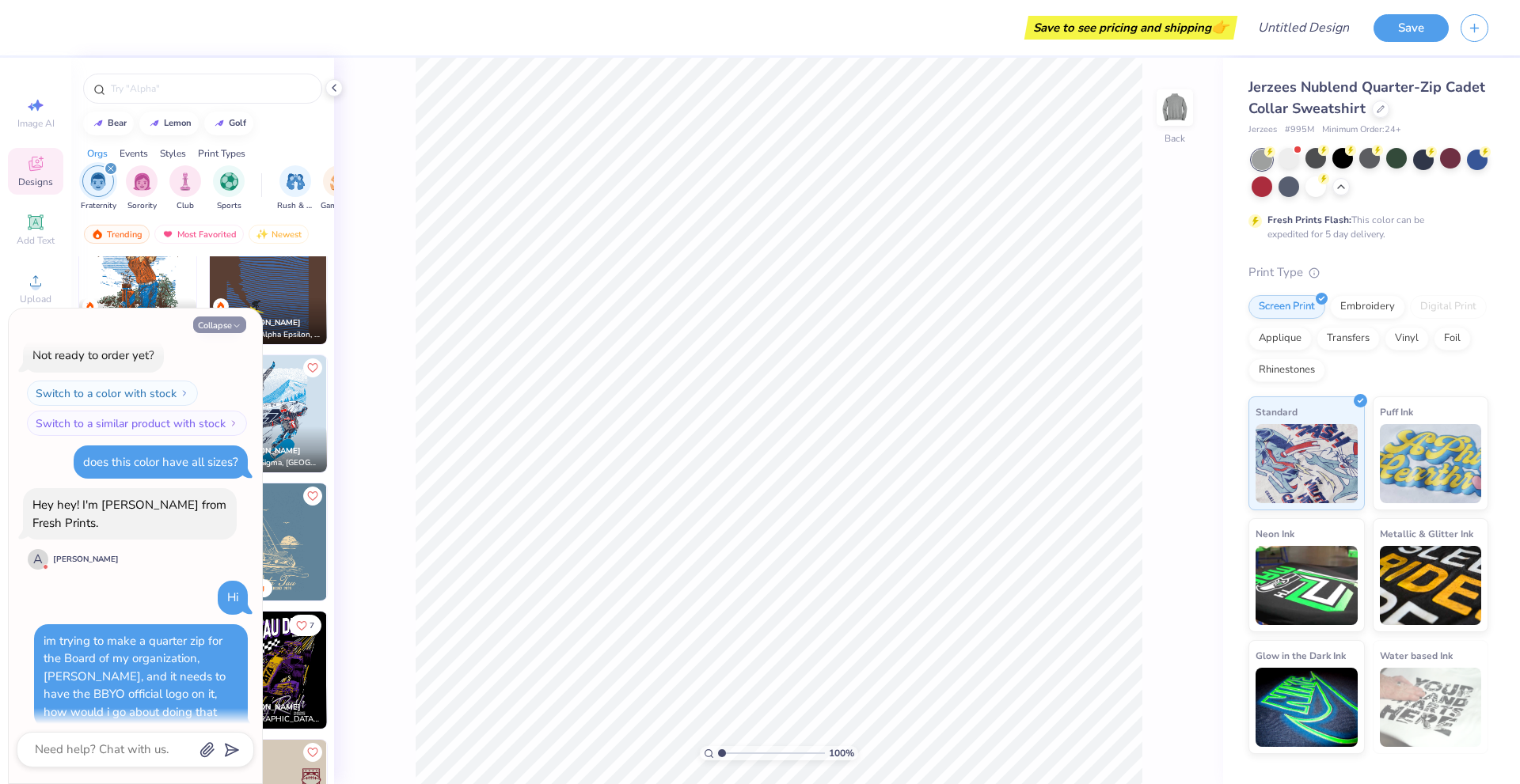
click at [223, 325] on button "Collapse" at bounding box center [219, 324] width 53 height 16
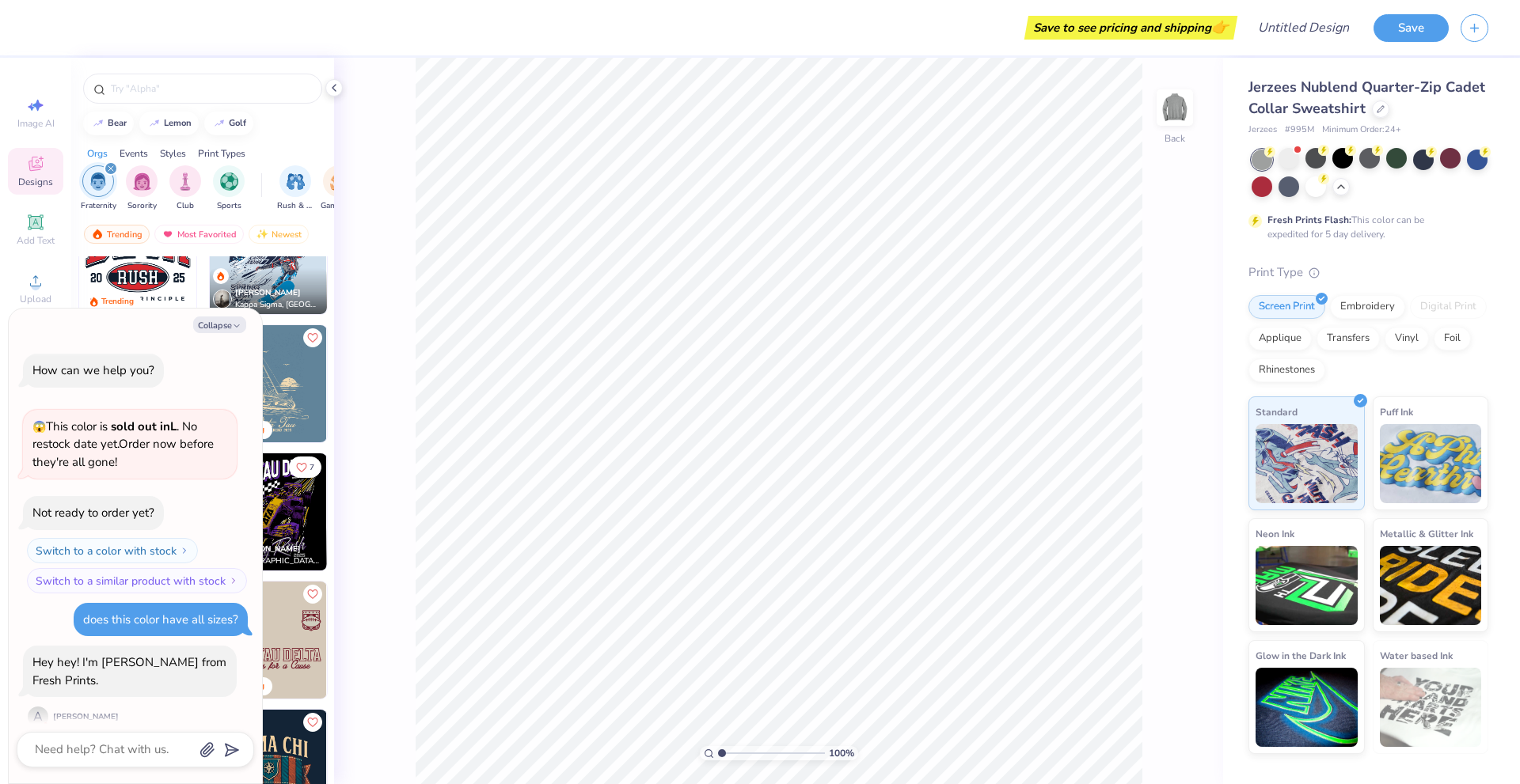
scroll to position [250, 0]
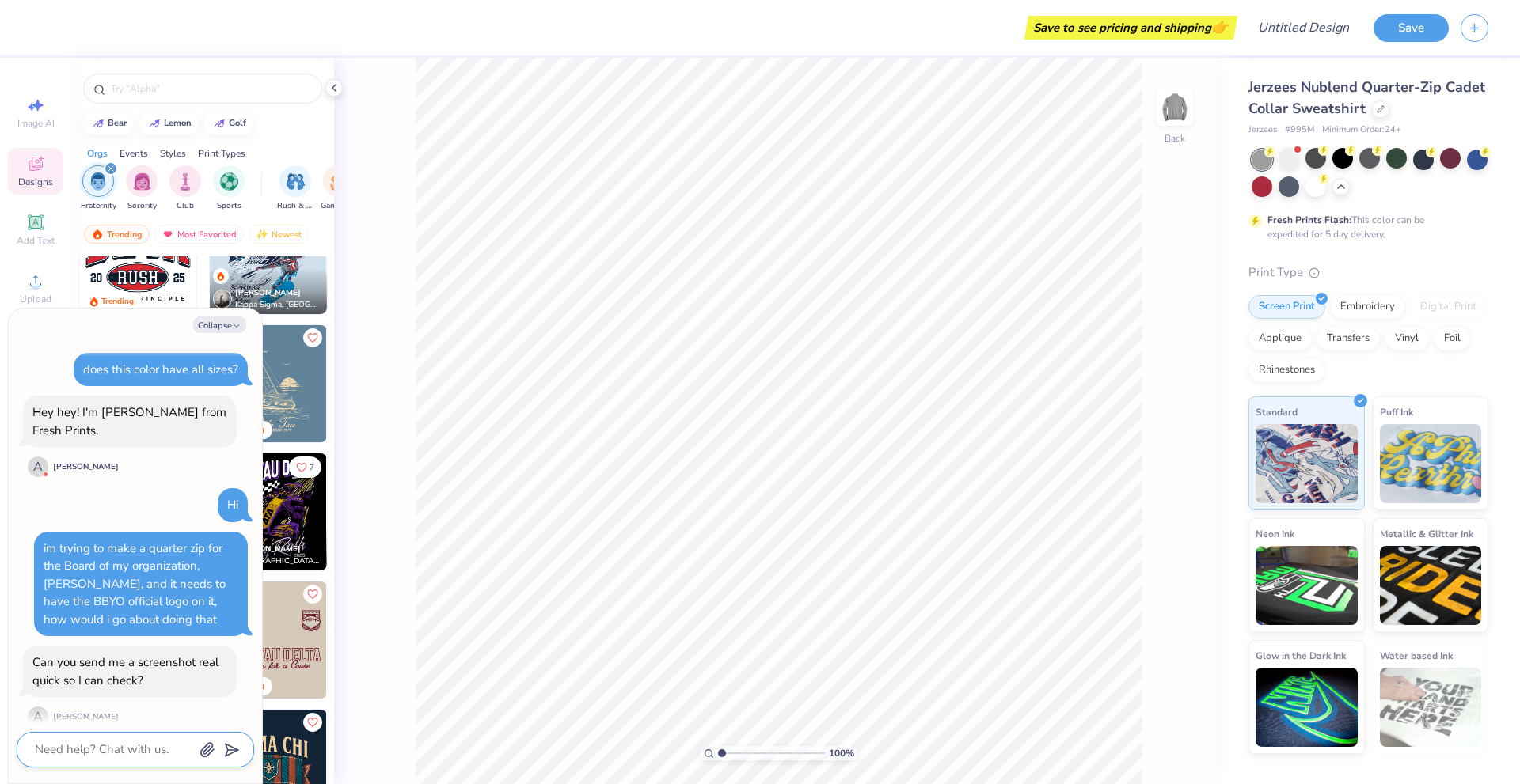
click at [155, 746] on textarea at bounding box center [113, 749] width 161 height 22
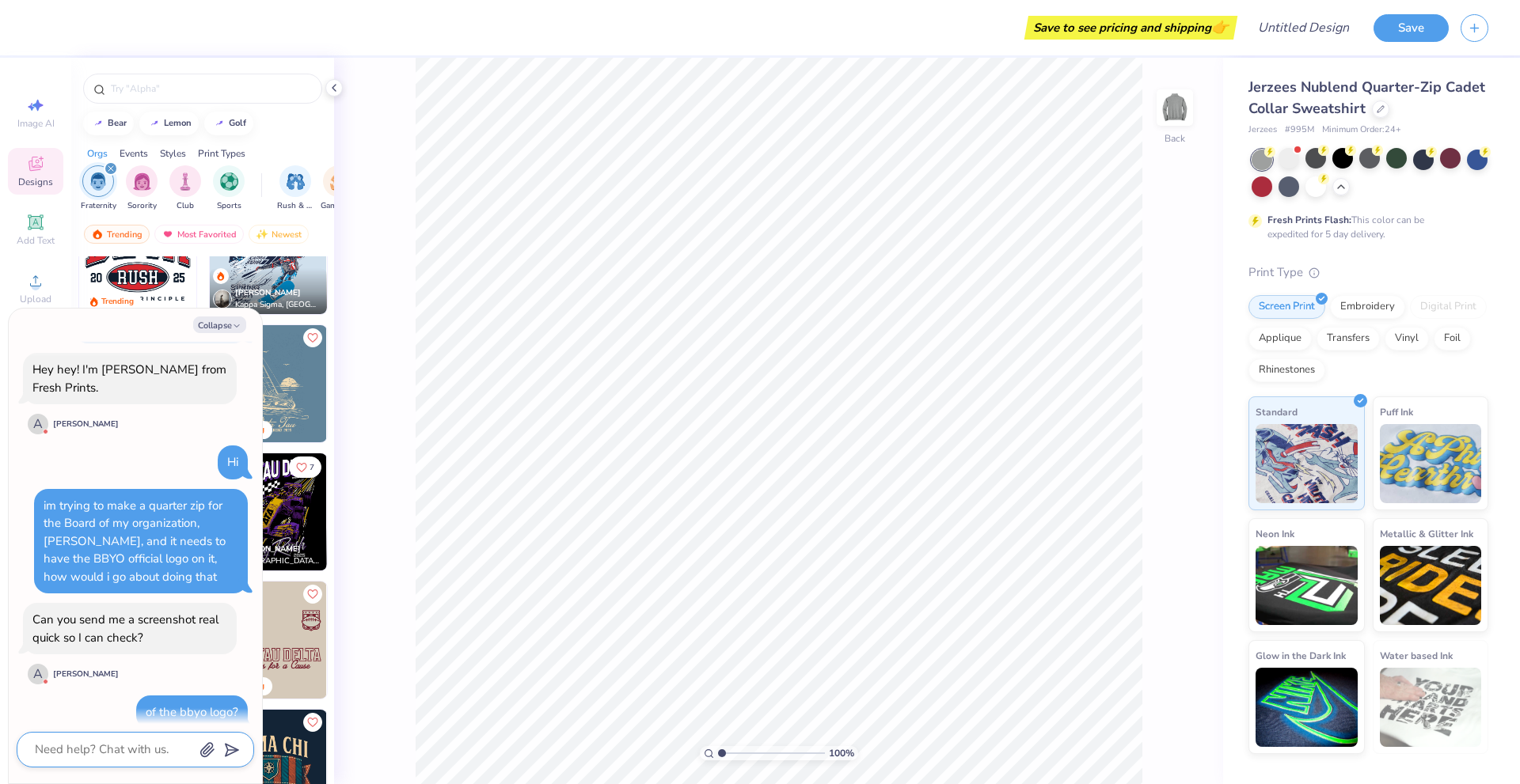
click at [206, 753] on icon "button" at bounding box center [208, 750] width 13 height 14
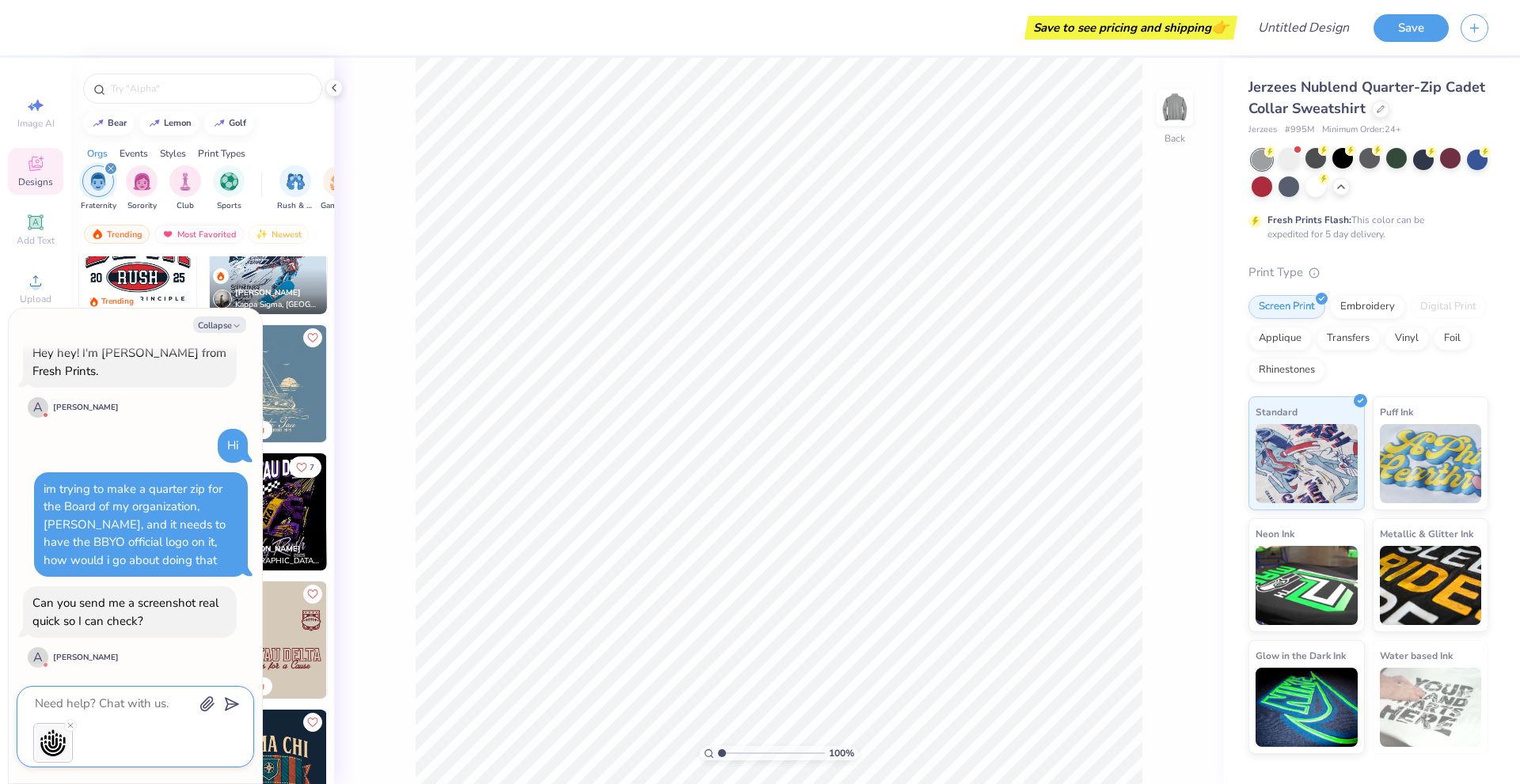
scroll to position [339, 0]
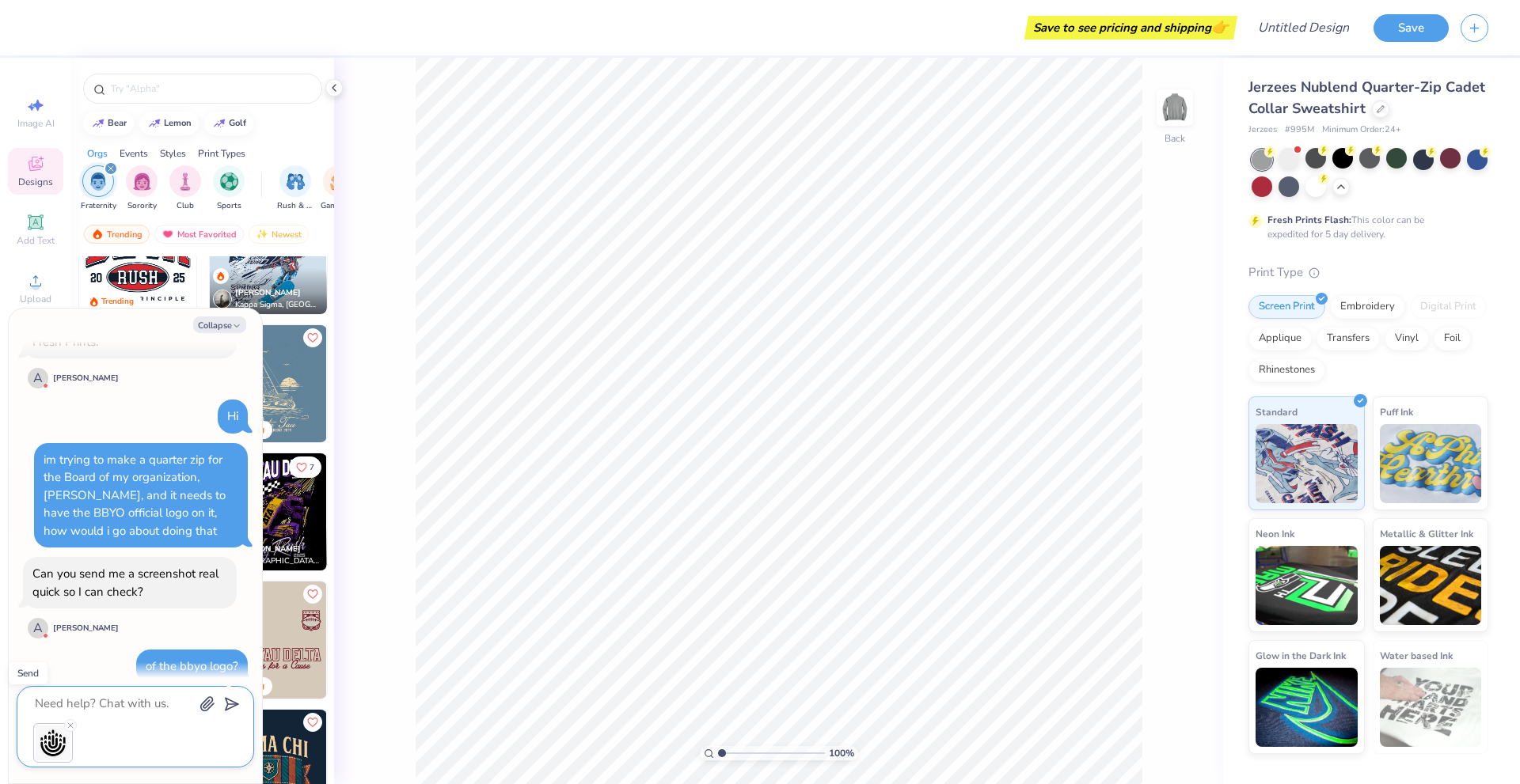
click at [230, 697] on icon "submit" at bounding box center [229, 704] width 22 height 22
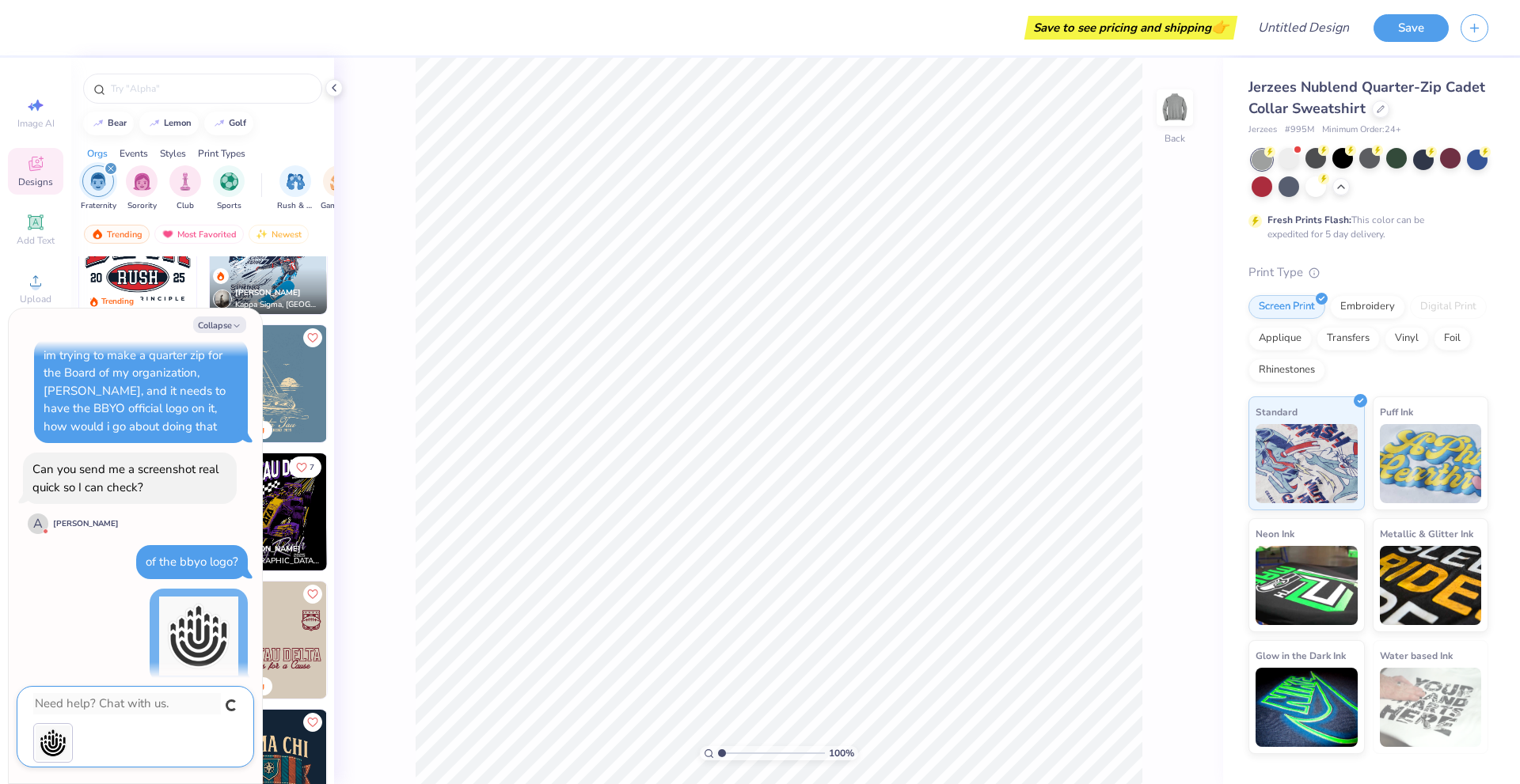
scroll to position [482, 0]
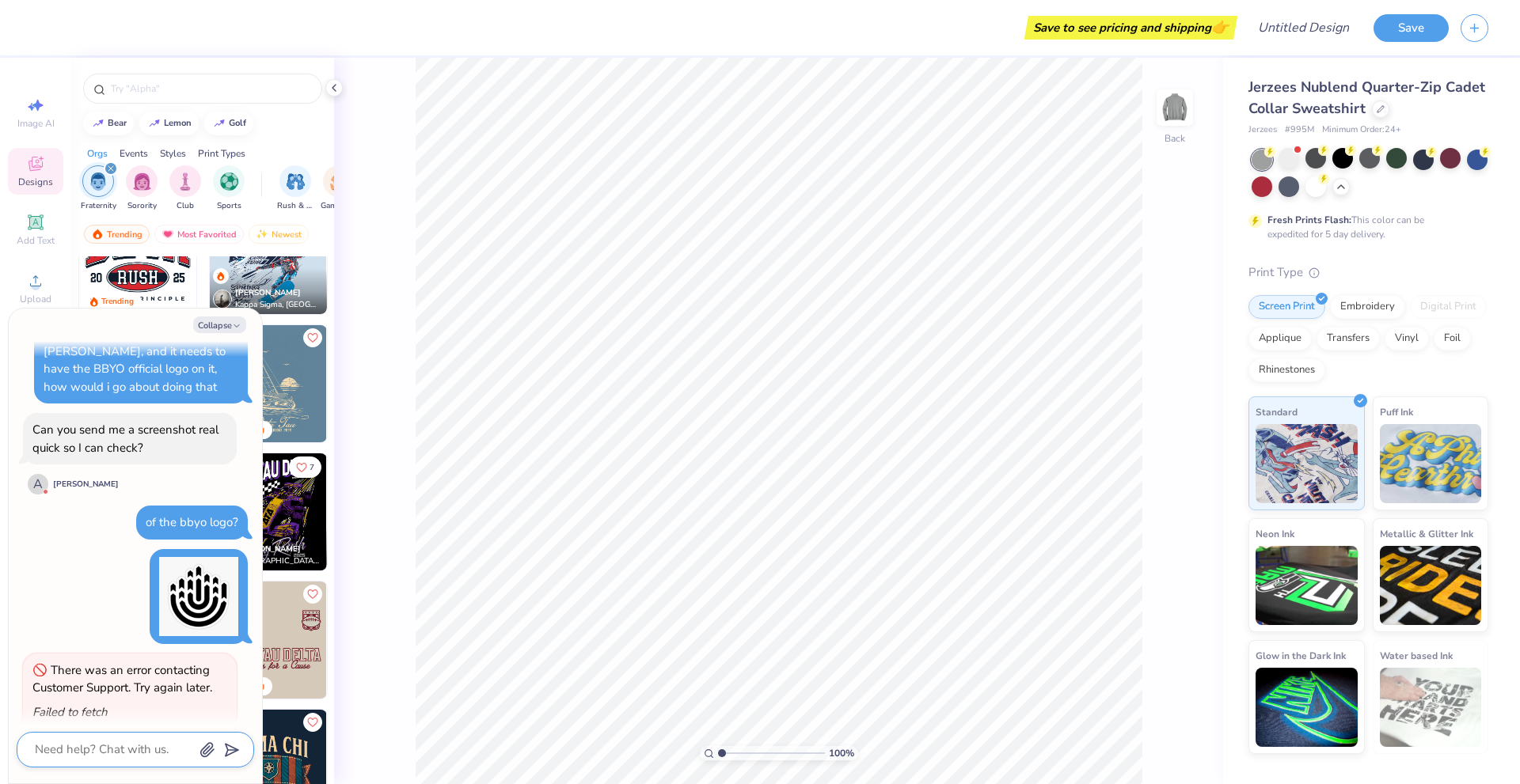
click at [117, 754] on textarea at bounding box center [113, 749] width 161 height 22
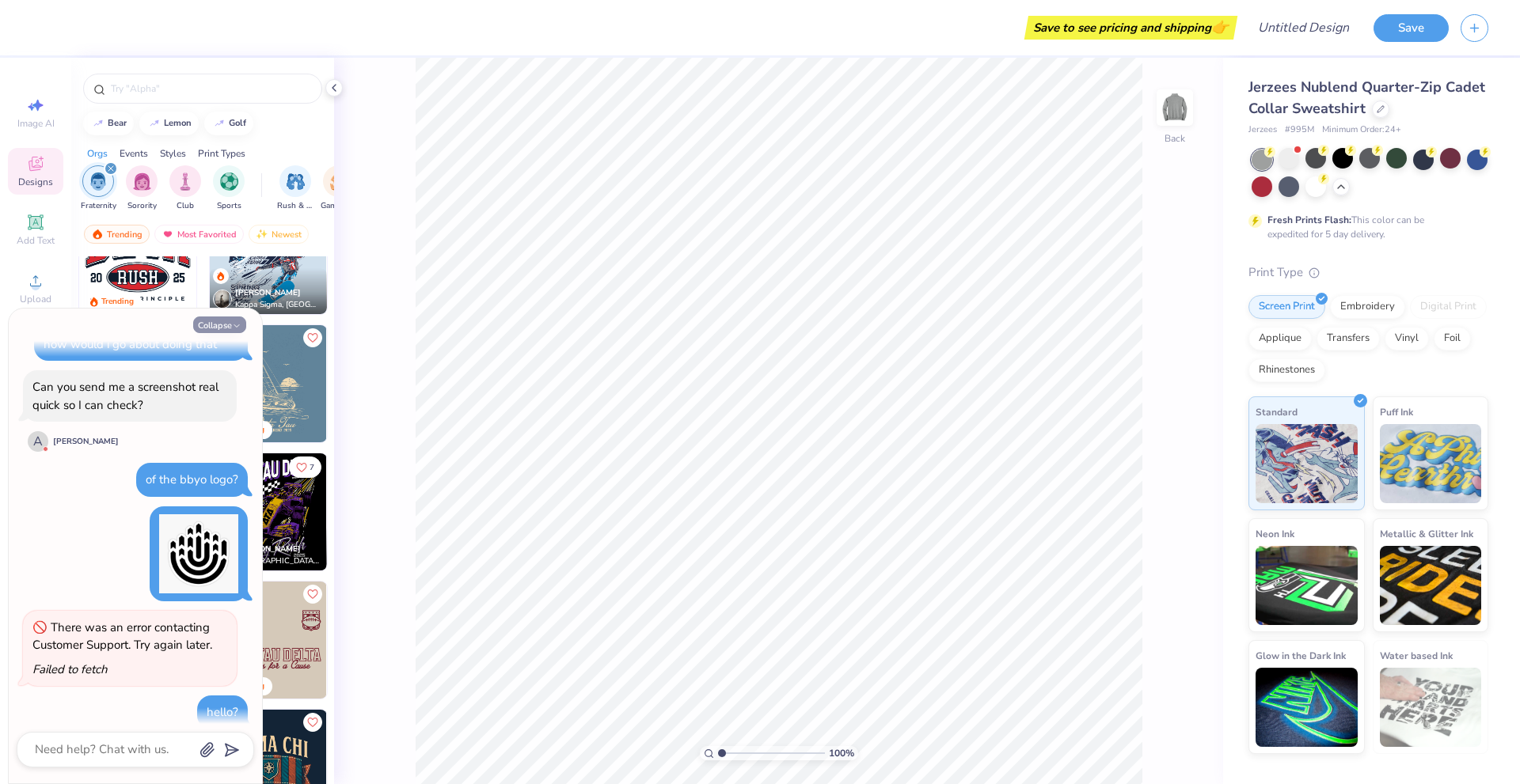
click at [201, 323] on button "Collapse" at bounding box center [219, 324] width 53 height 16
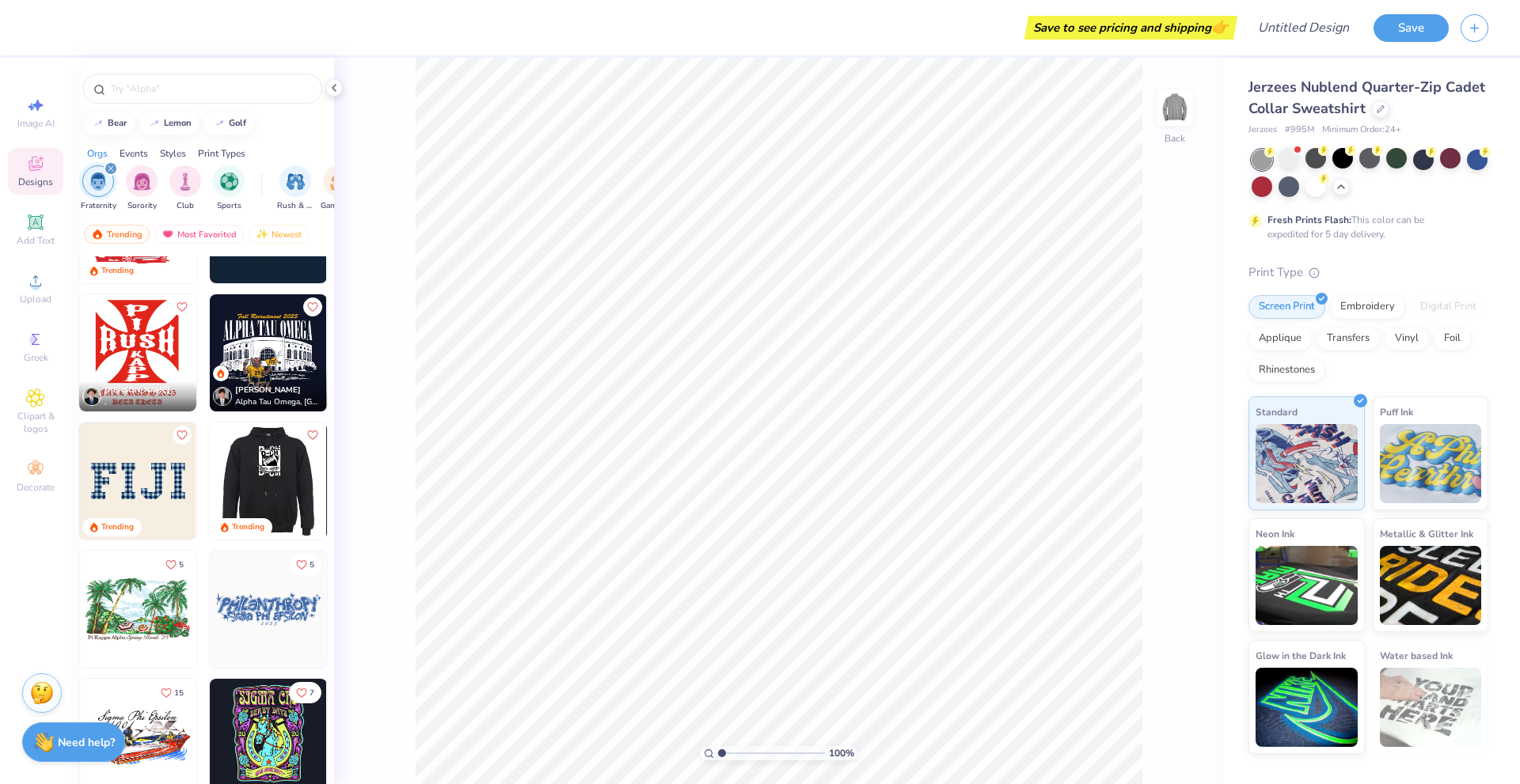
scroll to position [950, 0]
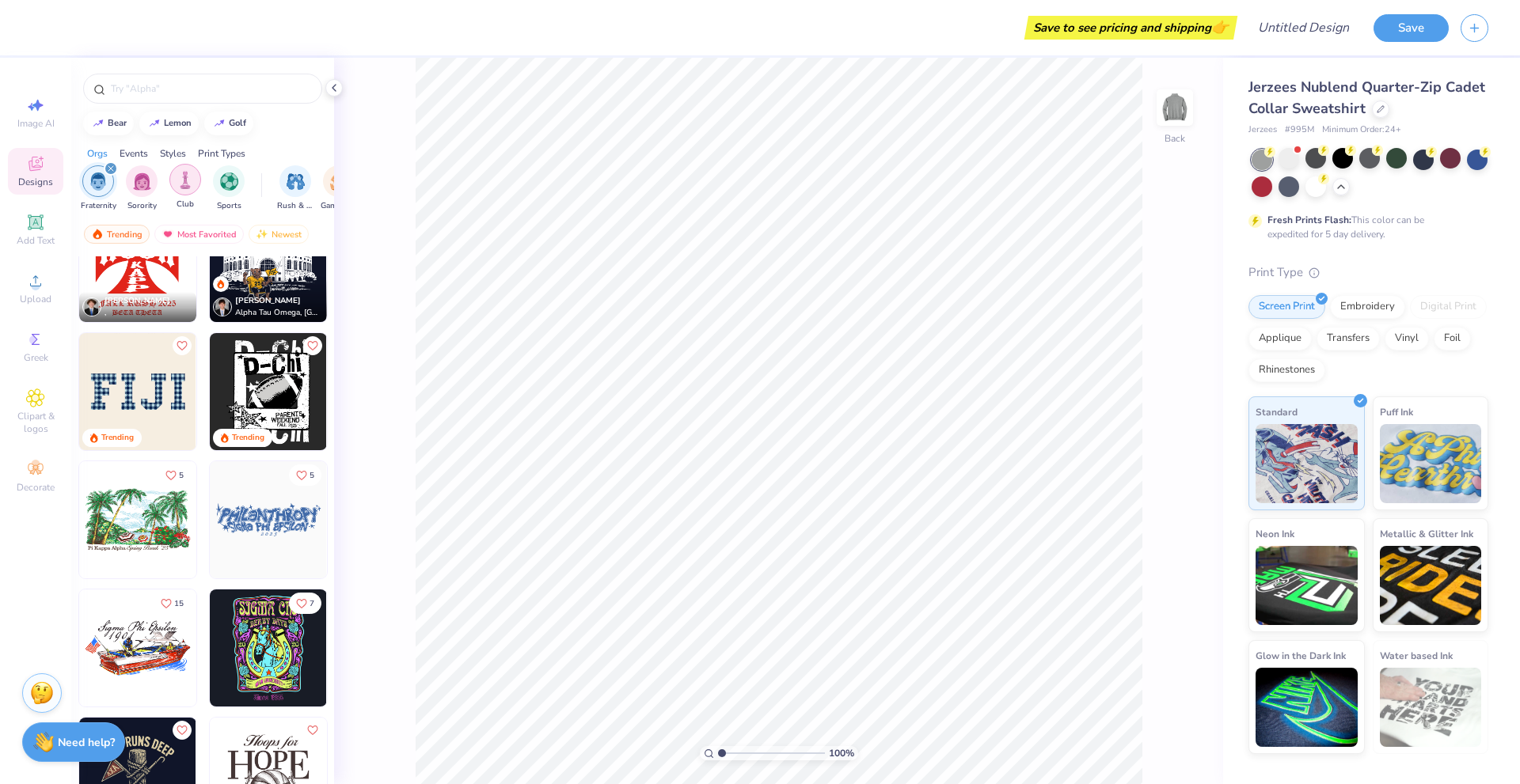
click at [196, 181] on div "filter for Club" at bounding box center [185, 179] width 32 height 32
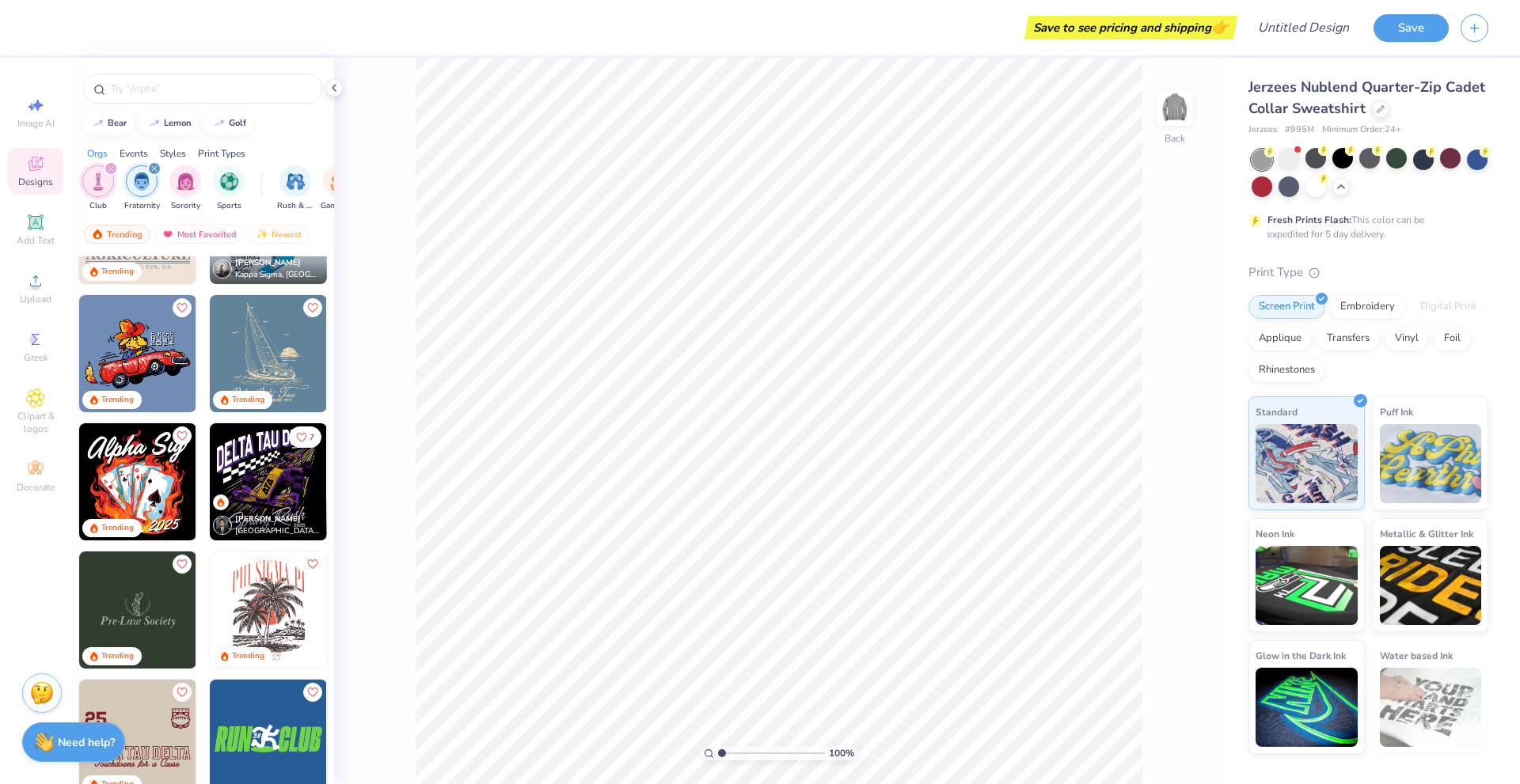
scroll to position [554, 0]
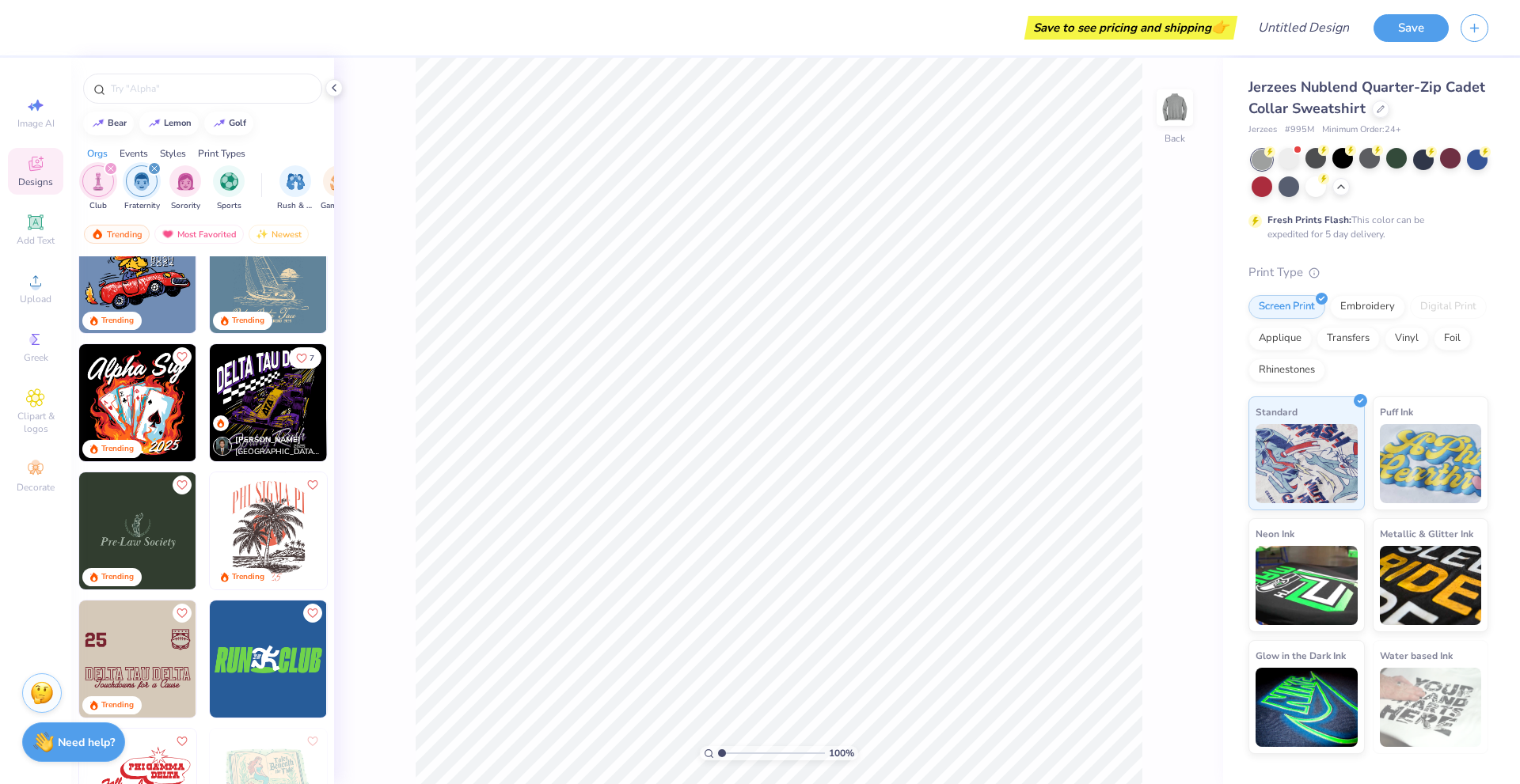
click at [156, 530] on img at bounding box center [137, 531] width 117 height 117
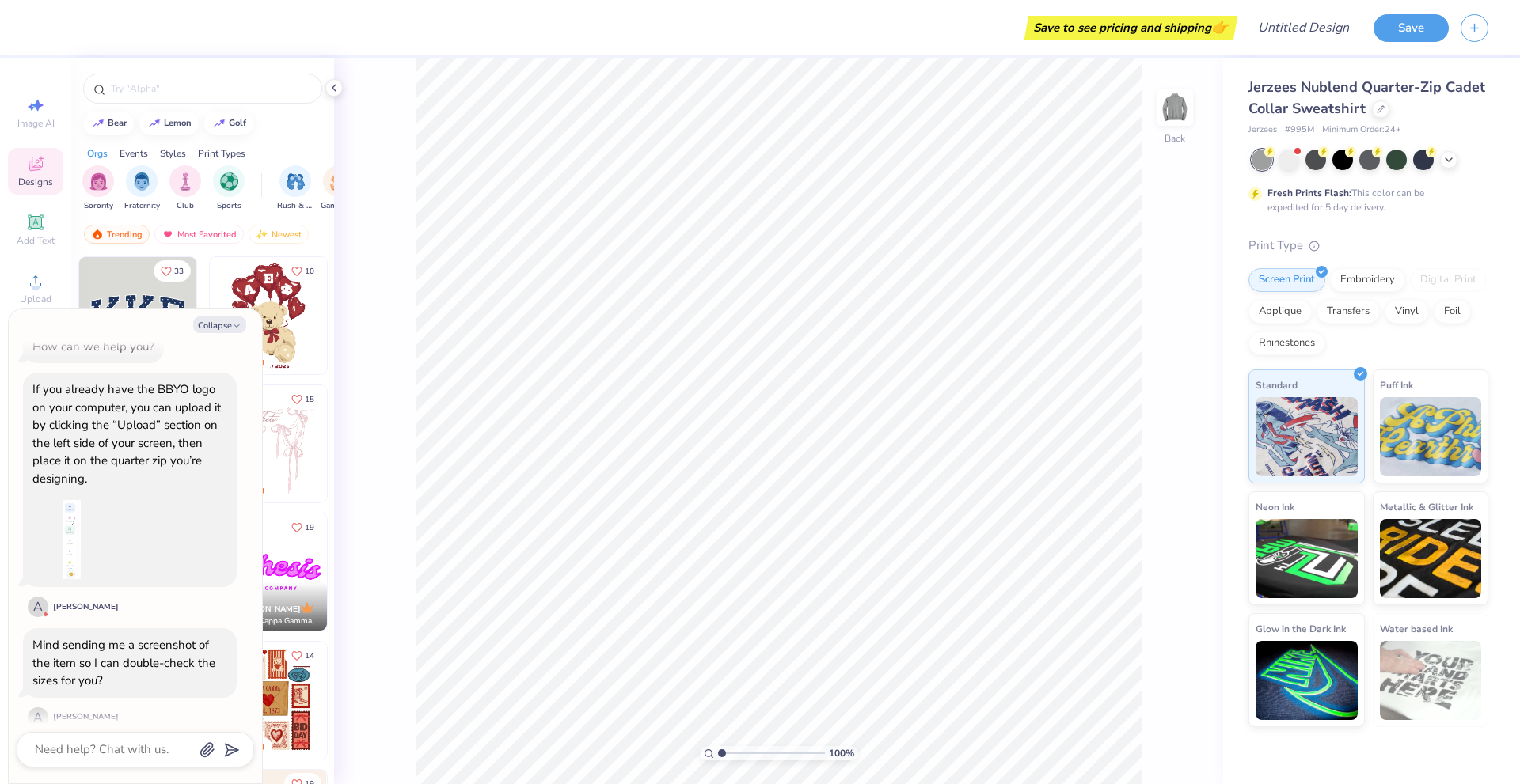
scroll to position [717, 0]
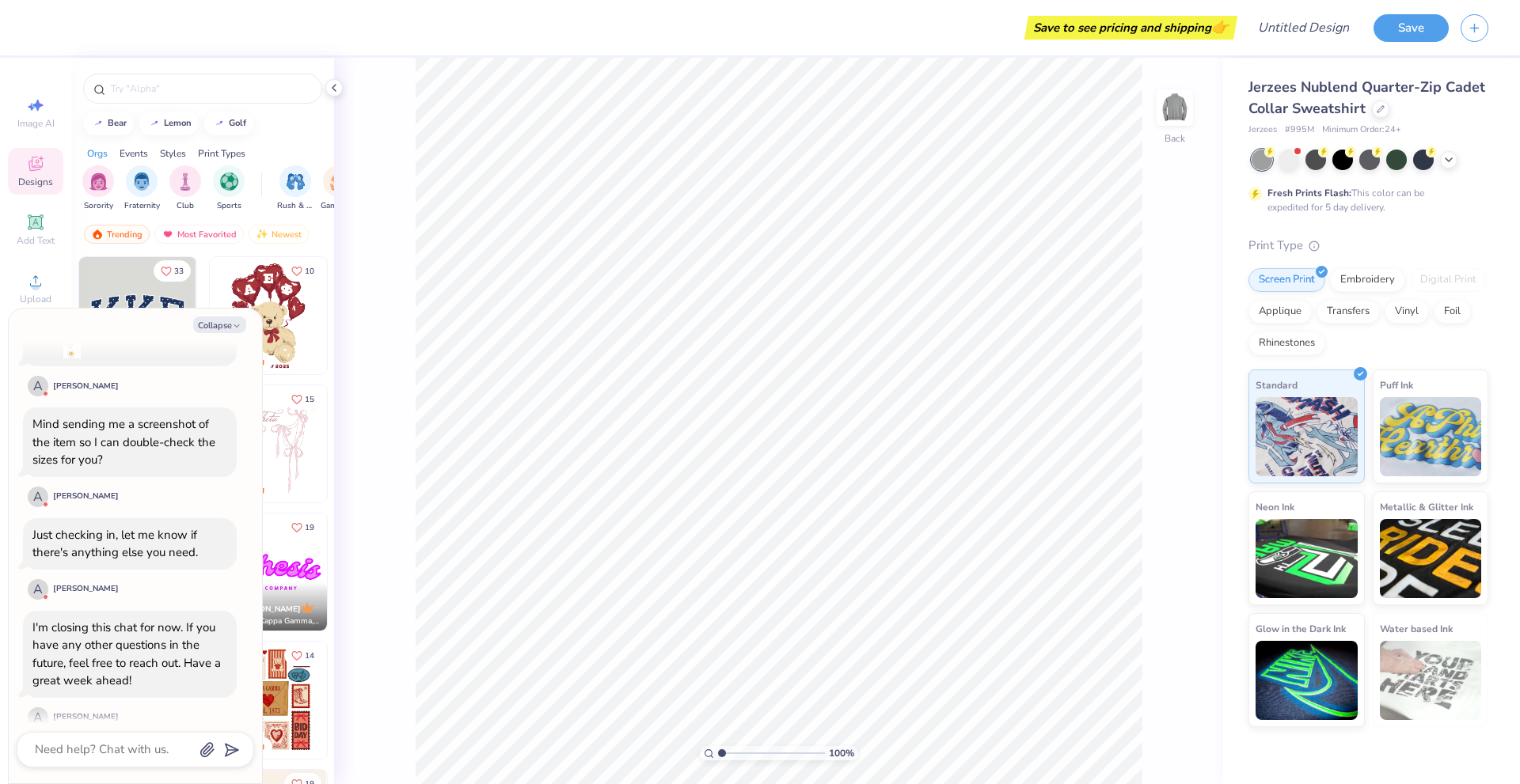
type textarea "x"
click at [107, 742] on textarea at bounding box center [113, 749] width 161 height 22
type textarea "i"
type textarea "x"
type textarea "it"
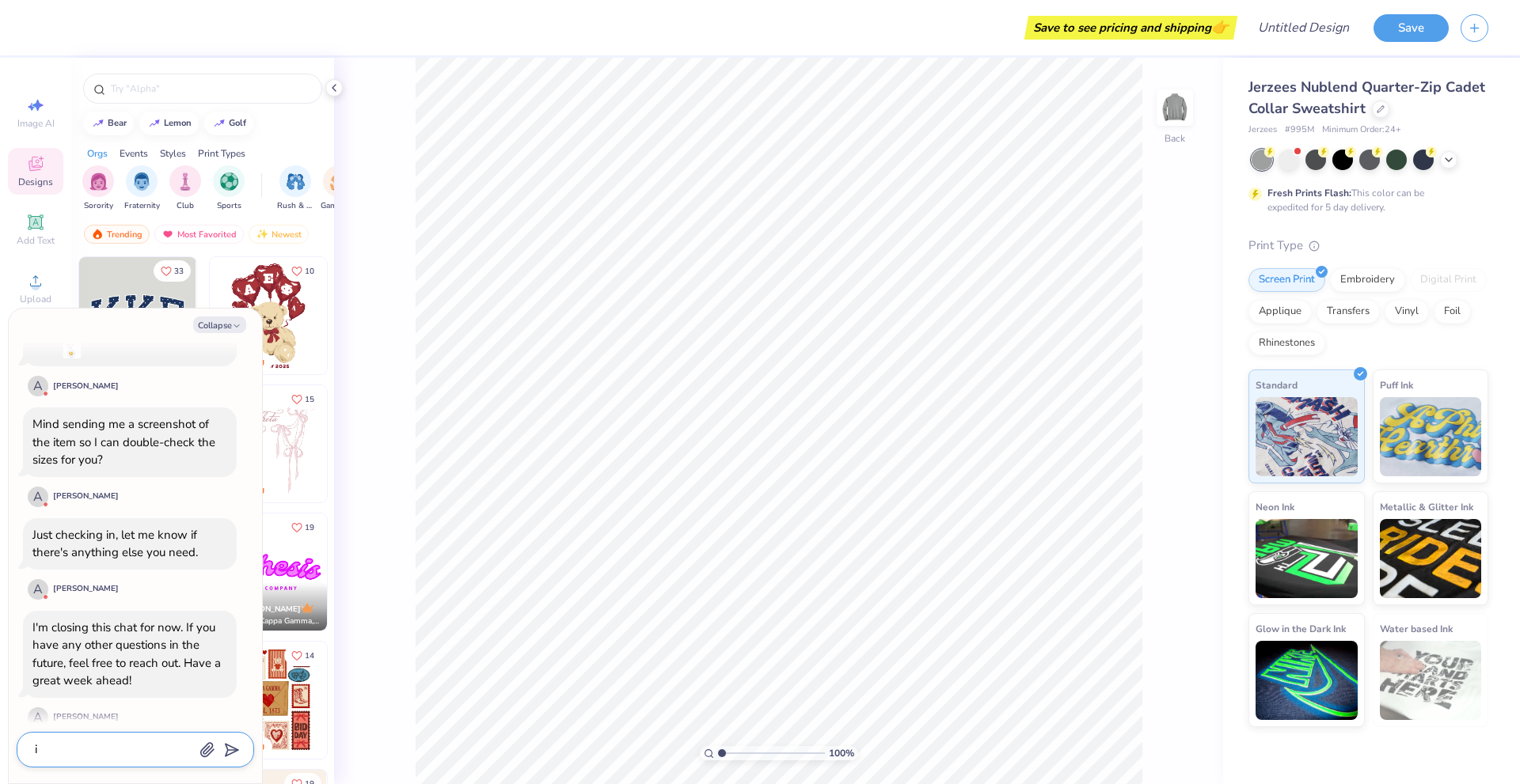
type textarea "x"
type textarea "its"
type textarea "x"
type textarea "its"
type textarea "x"
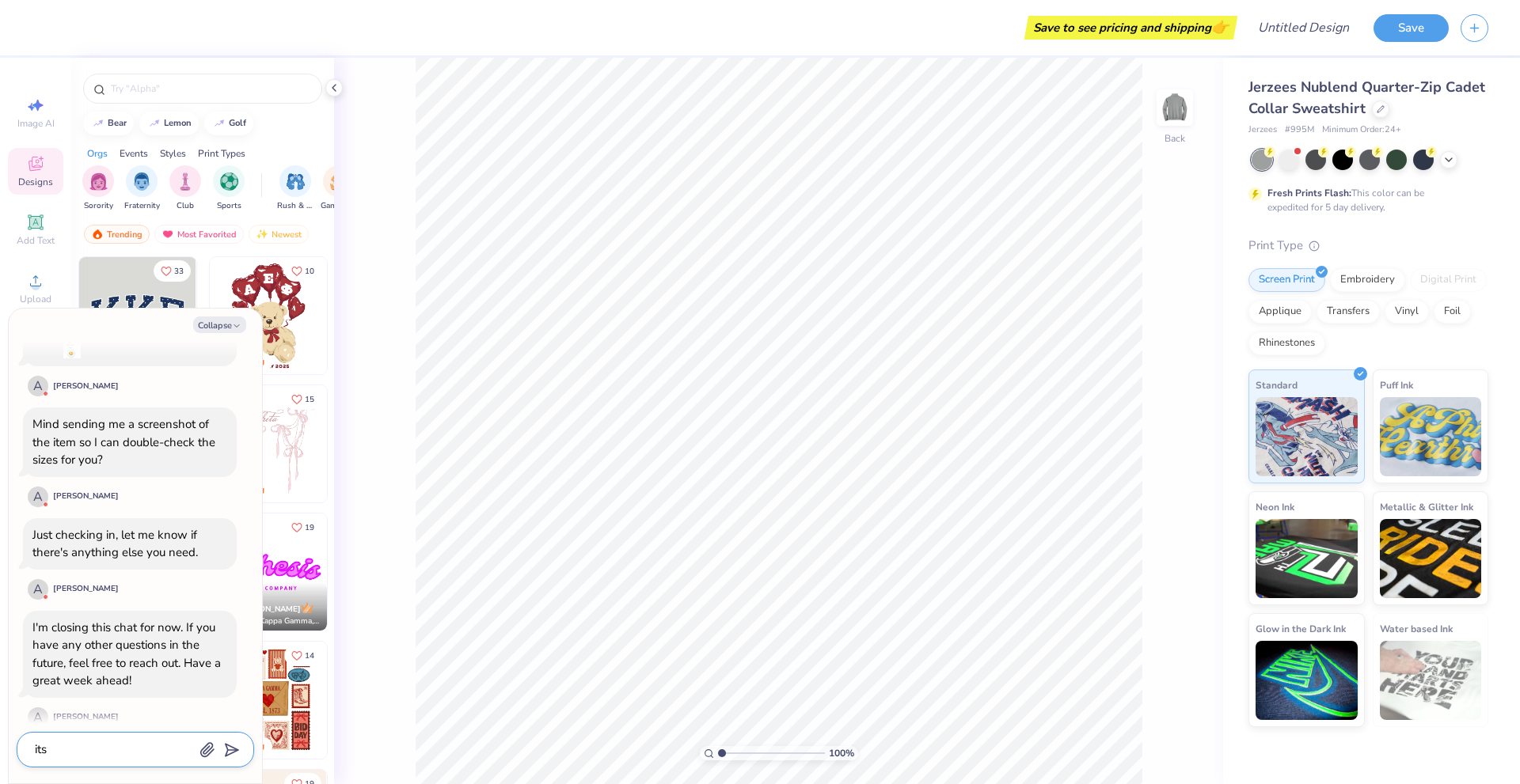
type textarea "its t"
type textarea "x"
type textarea "its th"
type textarea "x"
type textarea "its the"
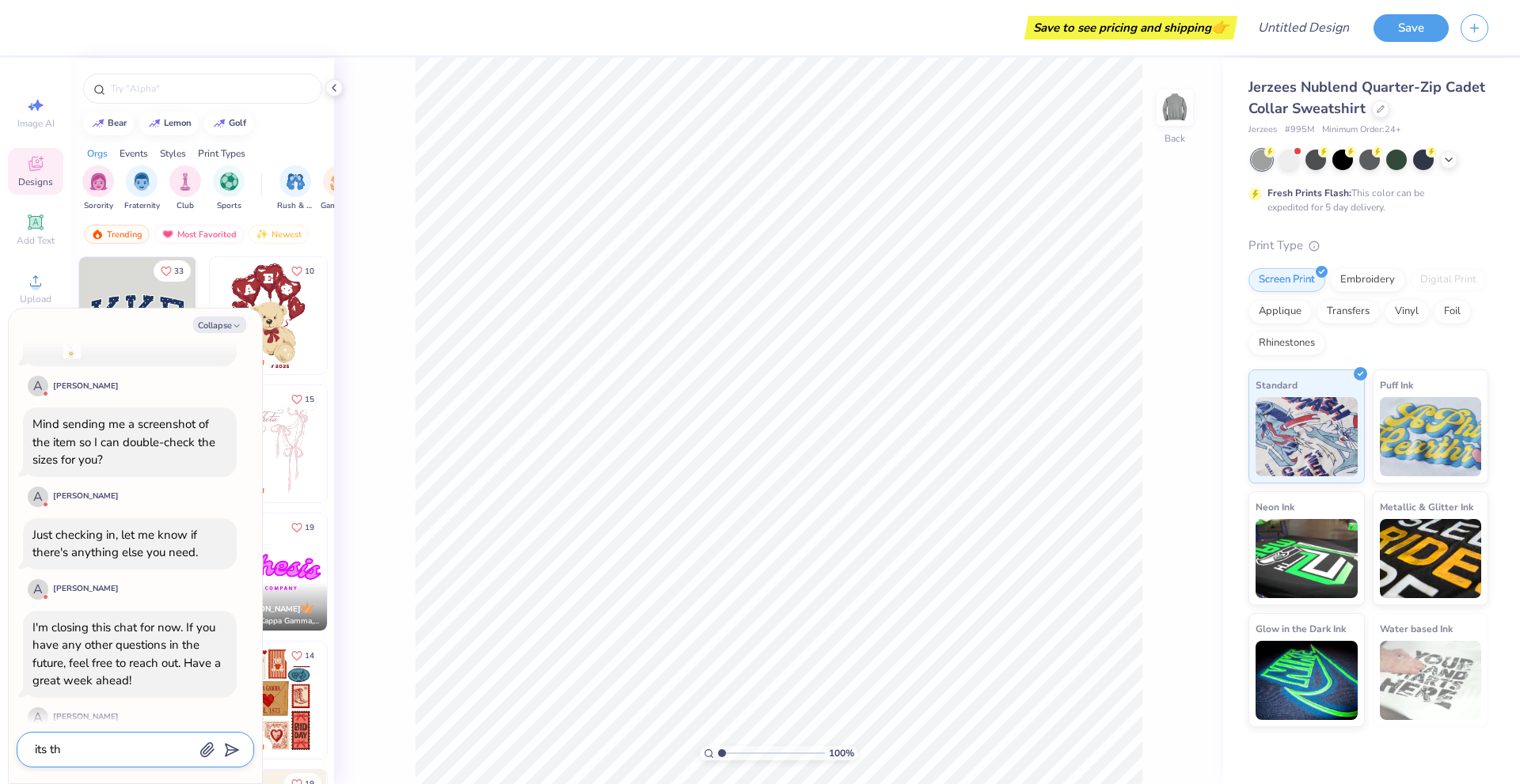
type textarea "x"
type textarea "its the"
type textarea "x"
type textarea "its the j"
type textarea "x"
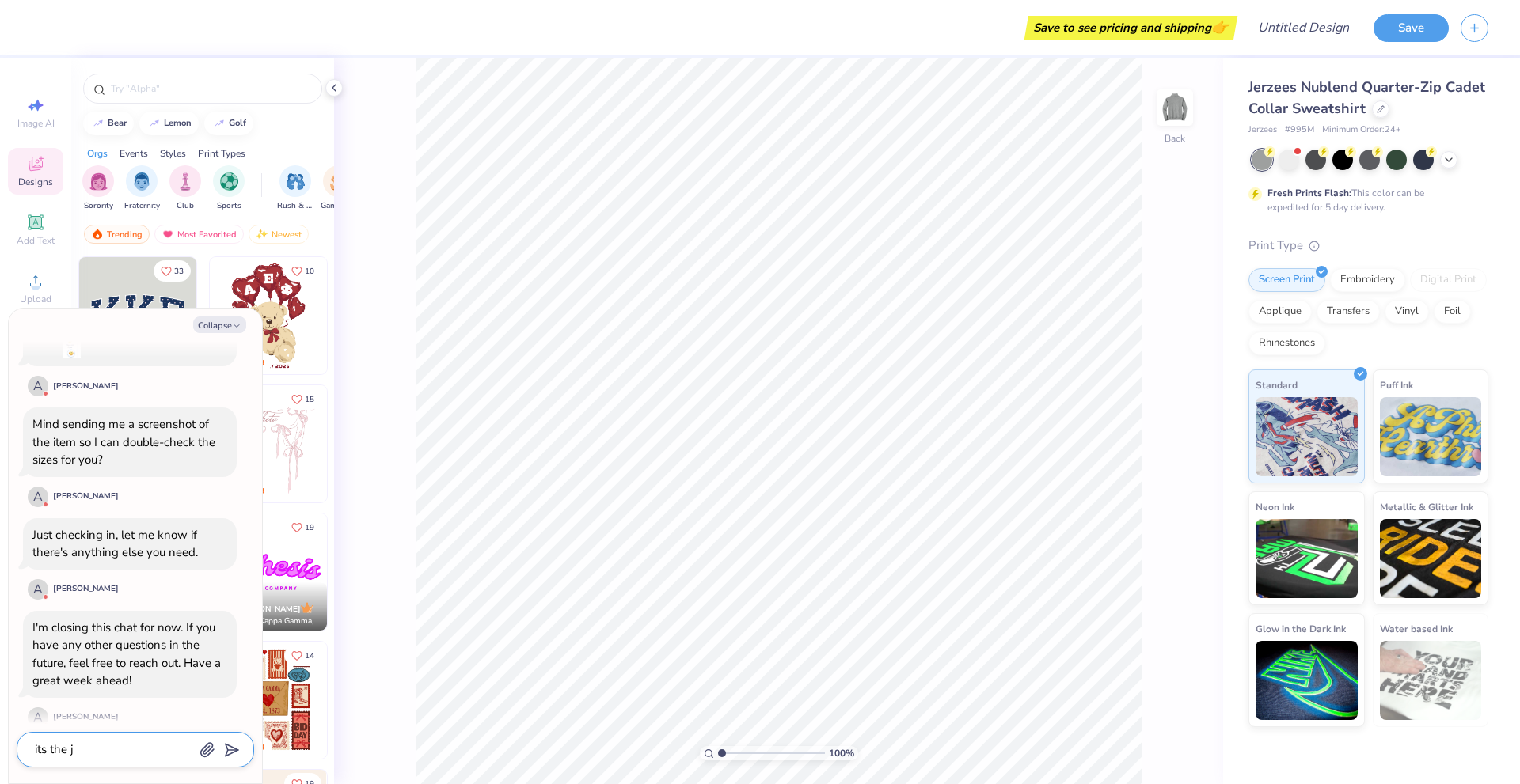
type textarea "its the je"
type textarea "x"
type textarea "its the jer"
type textarea "x"
type textarea "its the jerz"
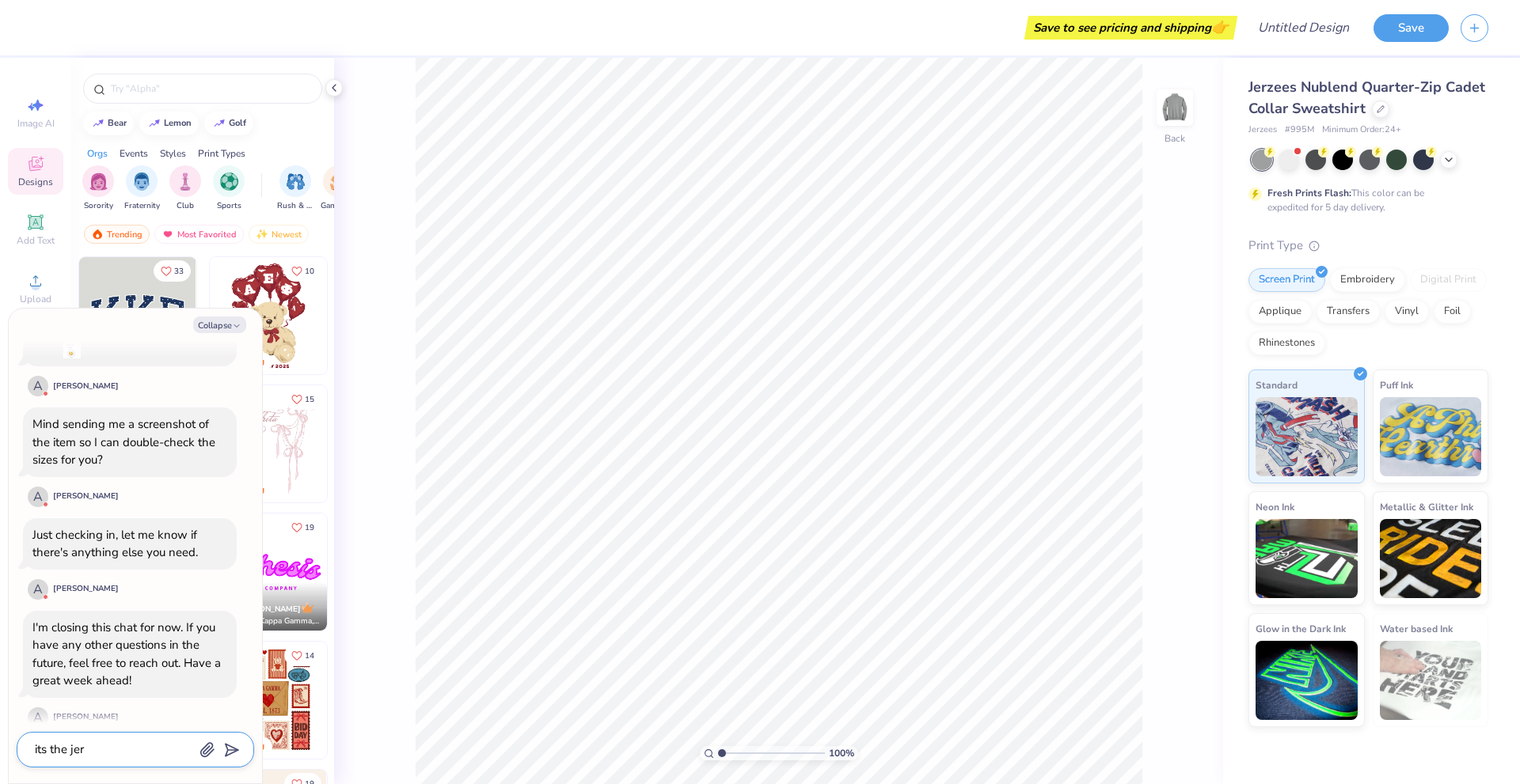
type textarea "x"
type textarea "its the jerze"
type textarea "x"
type textarea "its the jerzee"
type textarea "x"
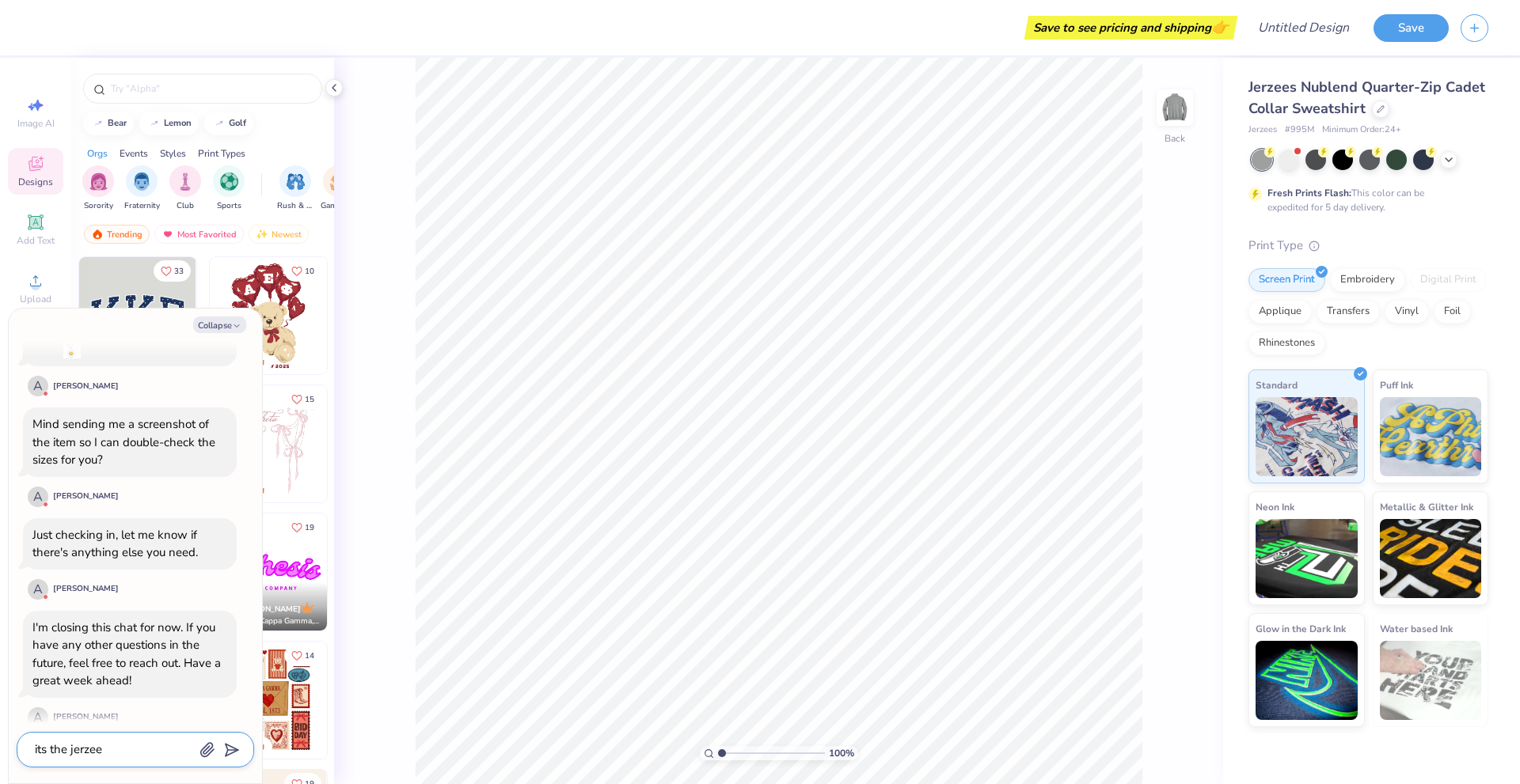
type textarea "its the jerzees"
type textarea "x"
type textarea "its the jerzees"
type textarea "x"
type textarea "its the jerzees n"
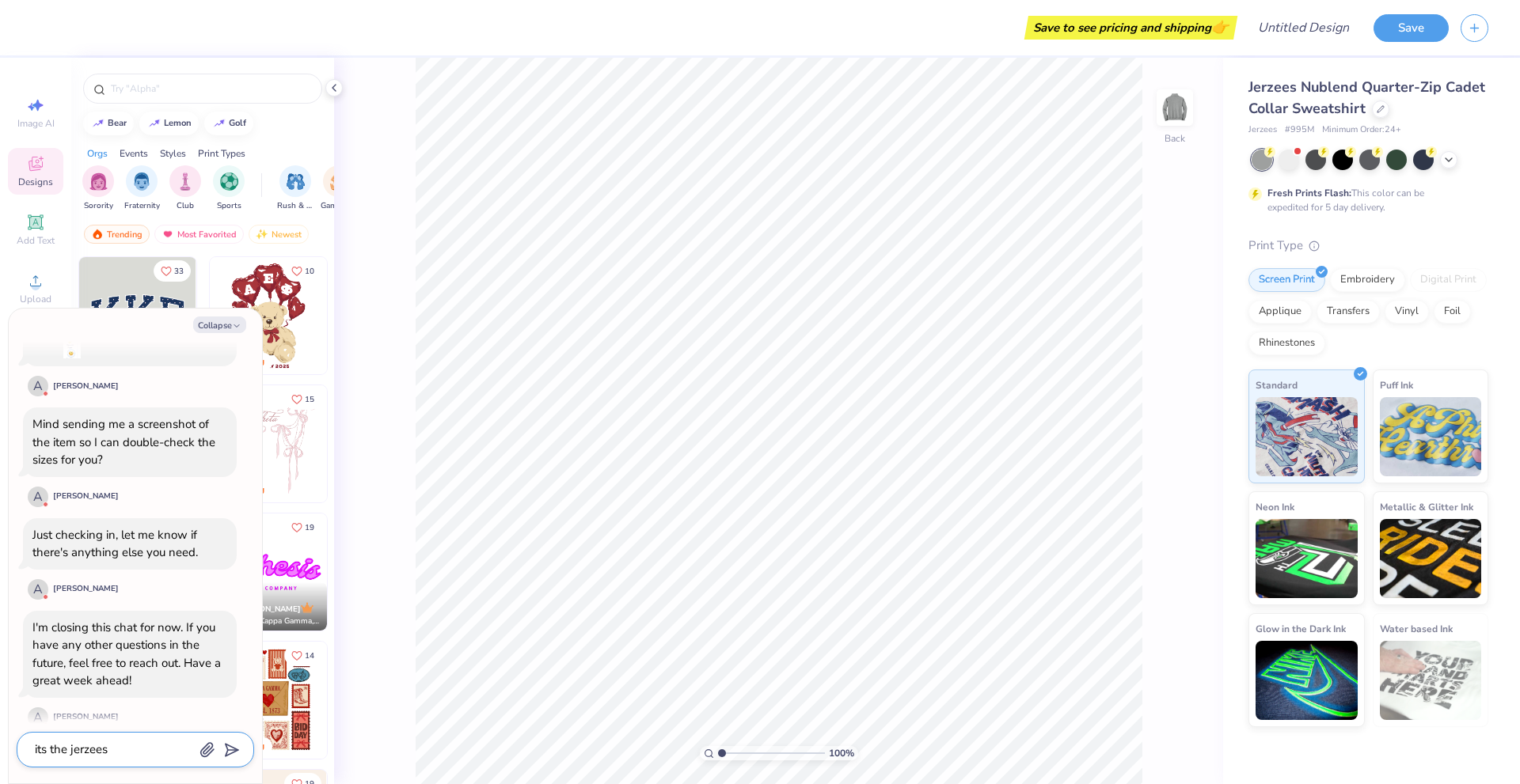
type textarea "x"
type textarea "its the jerzees nu"
type textarea "x"
type textarea "its the jerzees nub"
type textarea "x"
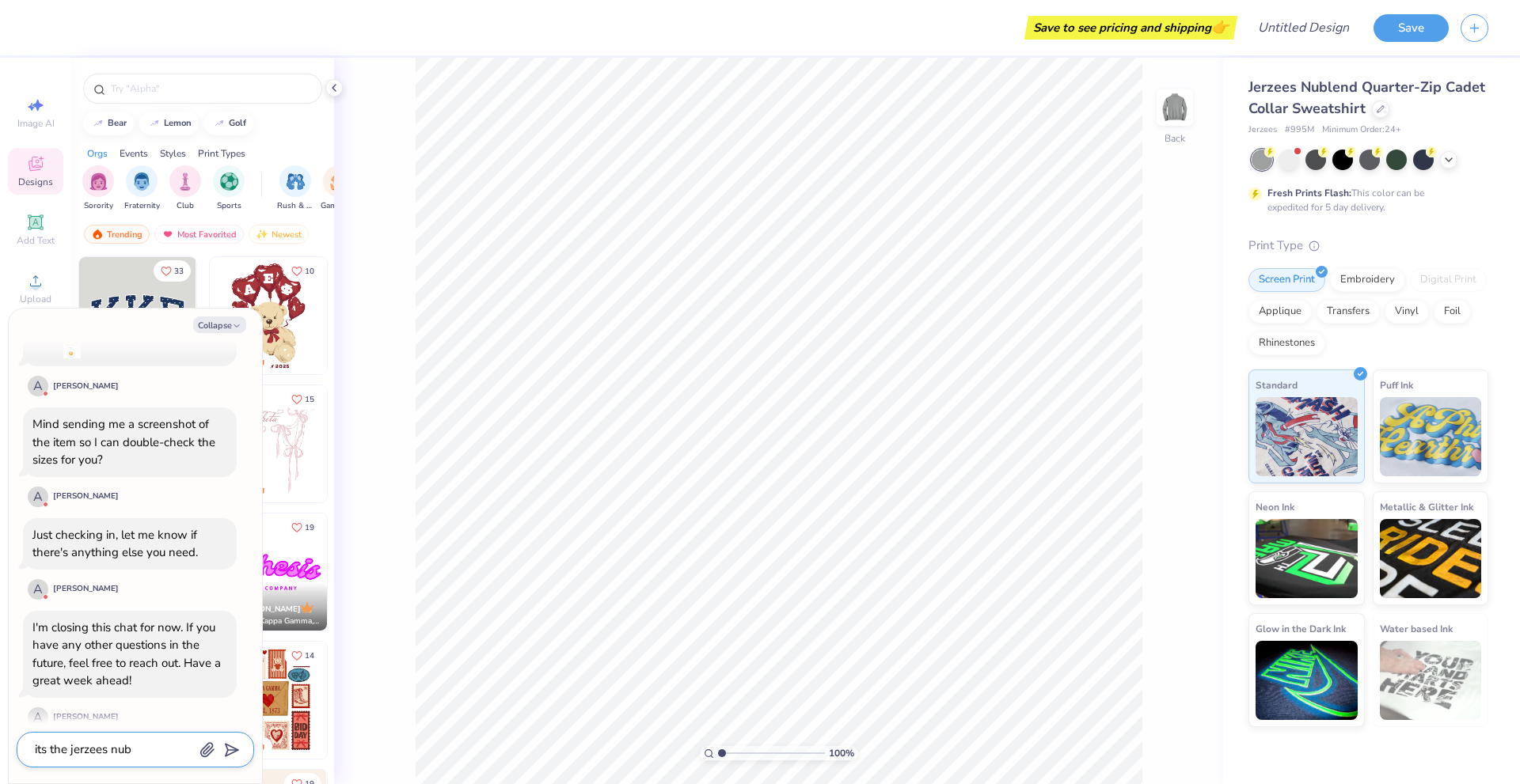
type textarea "its the jerzees nubl"
type textarea "x"
type textarea "its the jerzees nuble"
type textarea "x"
type textarea "its the jerzees nublen"
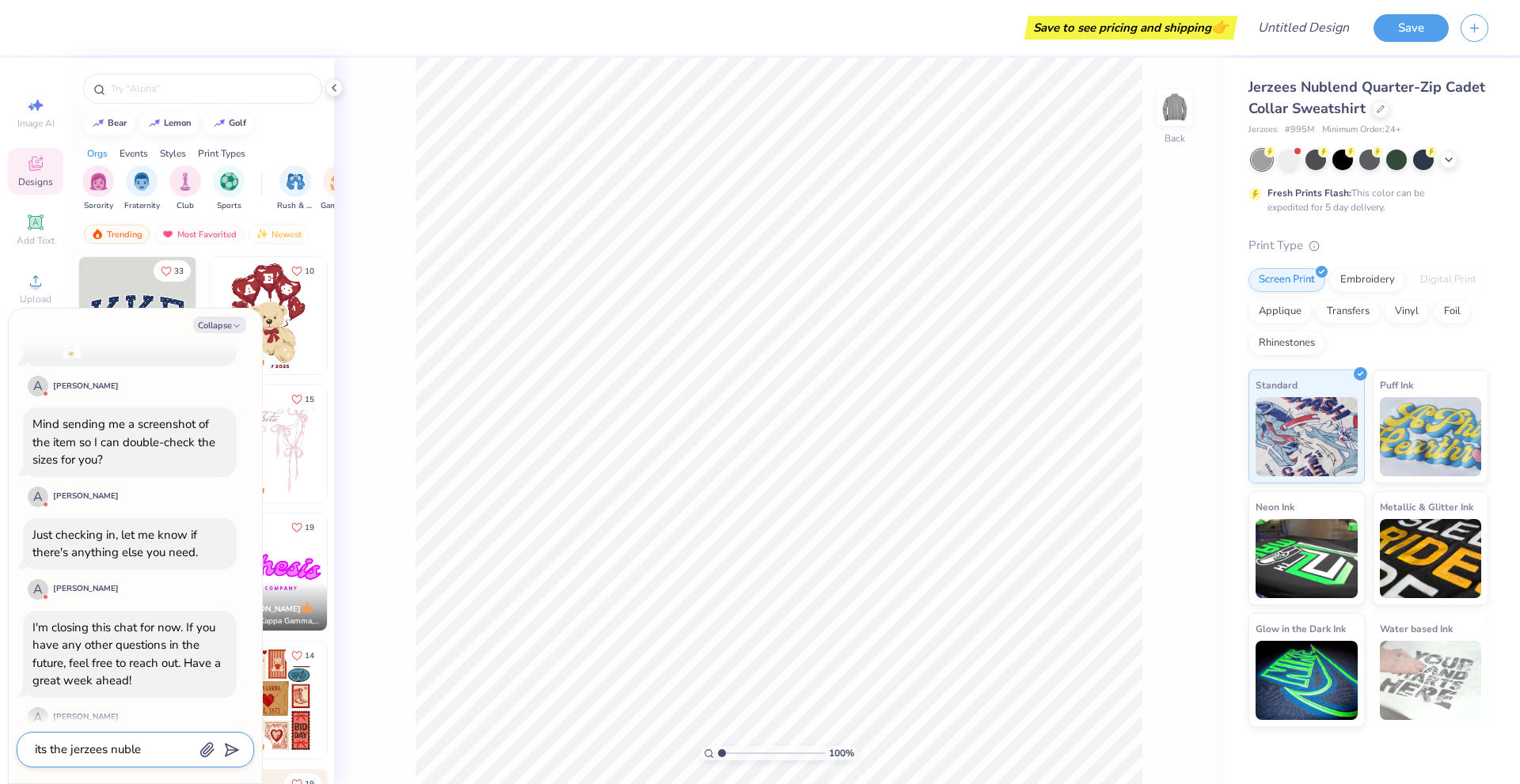
type textarea "x"
type textarea "its the jerzees nublend"
type textarea "x"
type textarea "its the jerzees nublend"
type textarea "x"
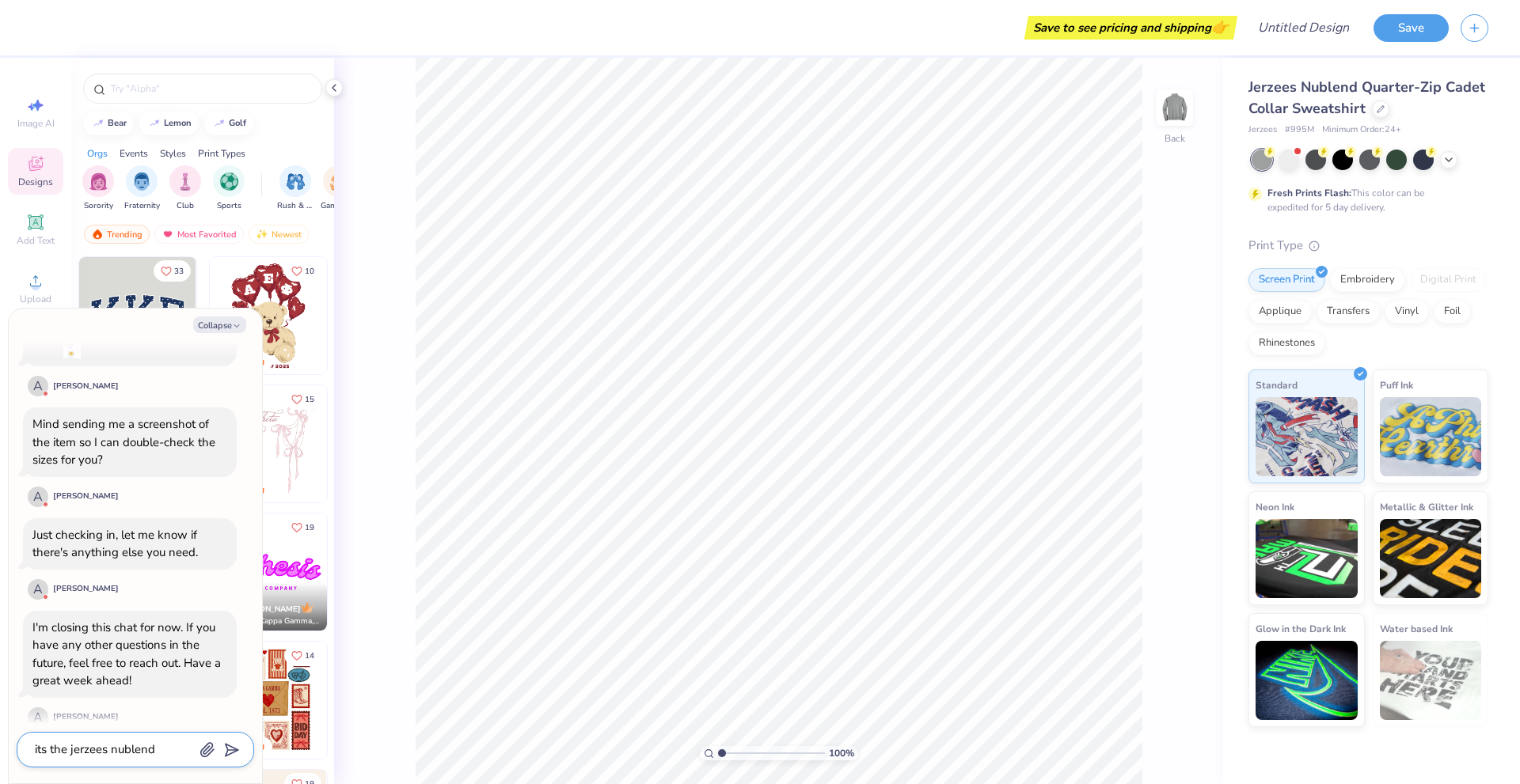
type textarea "its the jerzees nublend q"
type textarea "x"
type textarea "its the jerzees nublend qu"
type textarea "x"
type textarea "its the jerzees nublend qua"
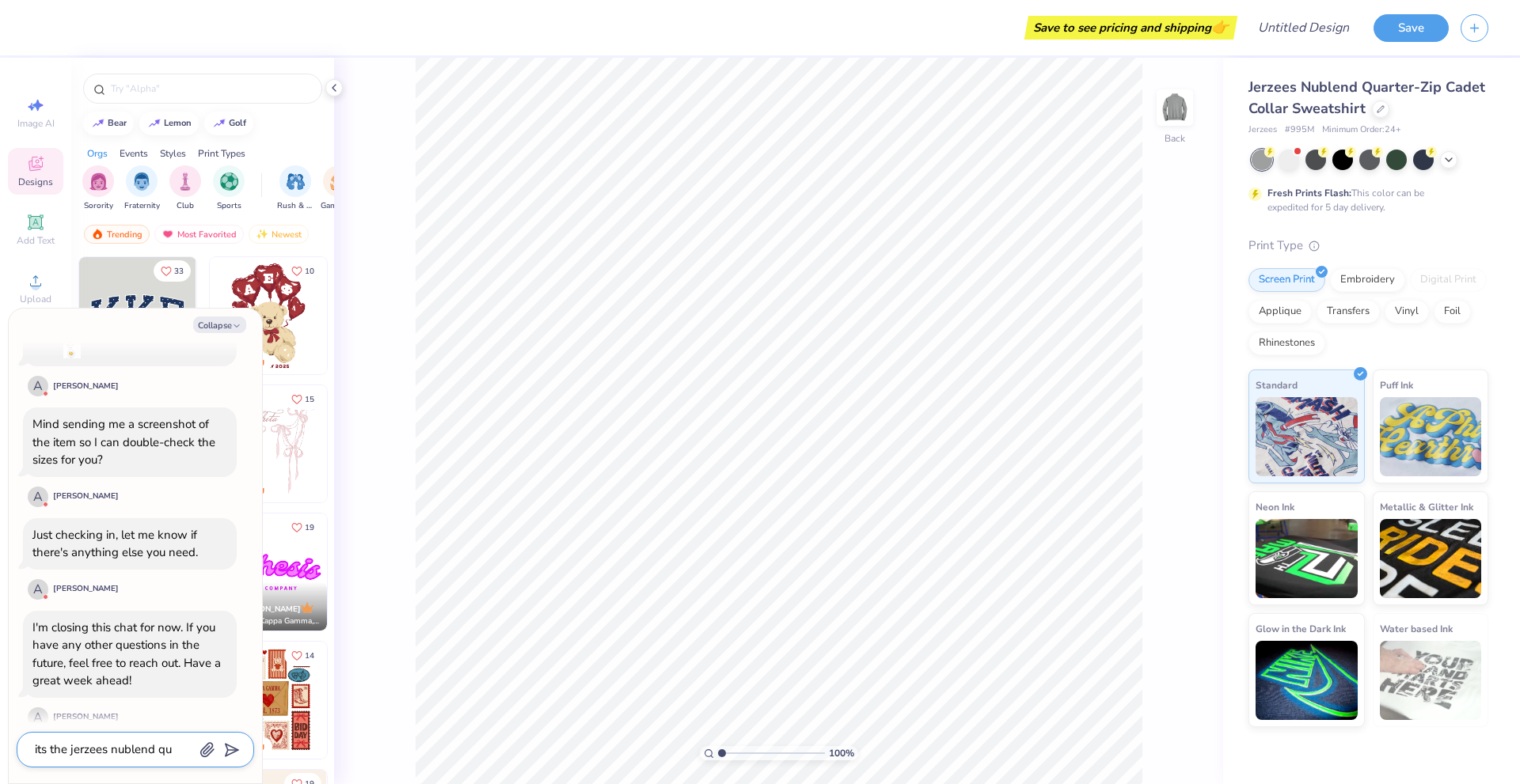
type textarea "x"
type textarea "its the jerzees nublend quar"
type textarea "x"
type textarea "its the jerzees nublend quart"
type textarea "x"
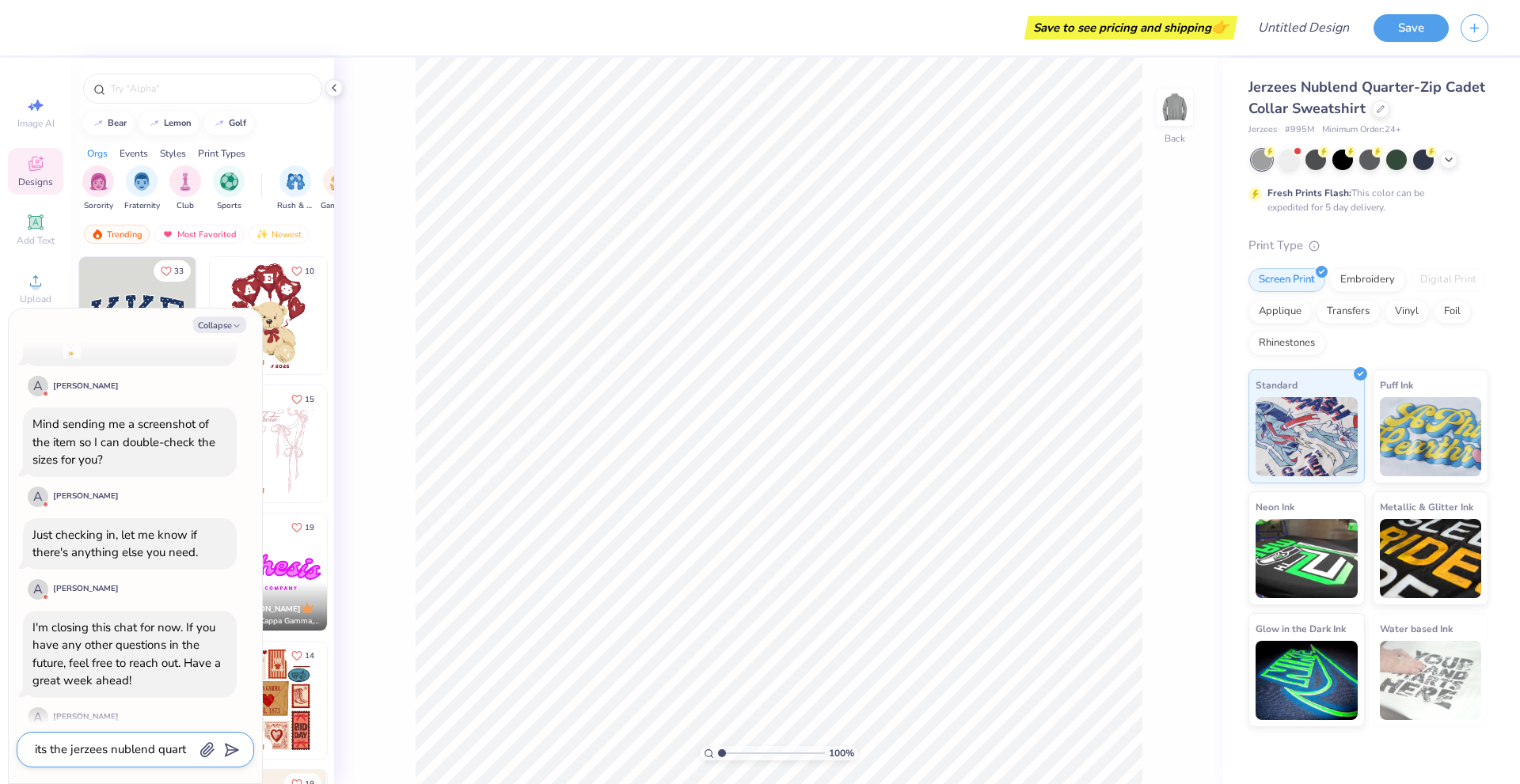
type textarea "its the jerzees nublend quarte"
type textarea "x"
type textarea "its the jerzees nublend quarter"
type textarea "x"
type textarea "its the jerzees nublend quarter"
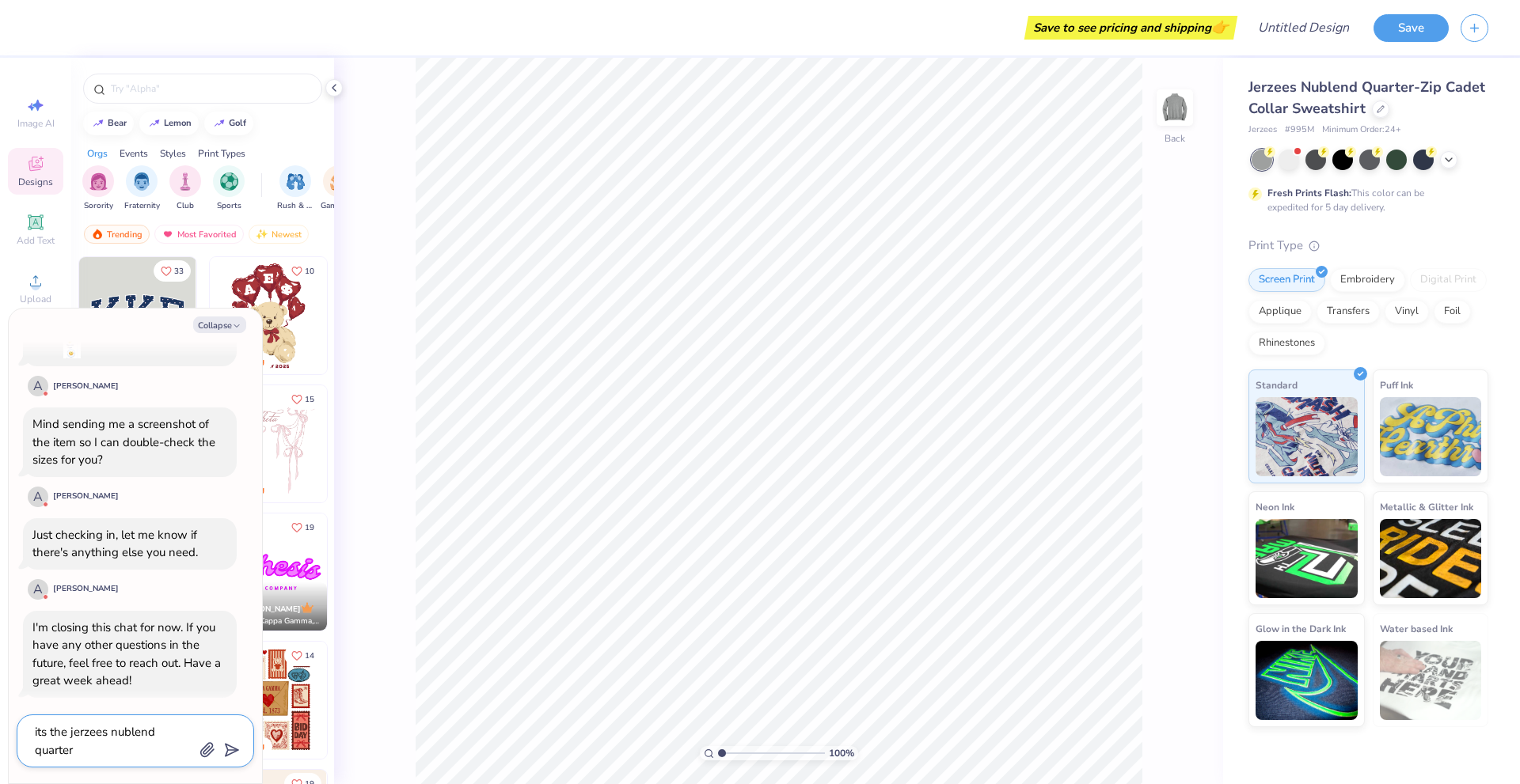
type textarea "x"
type textarea "its the jerzees nublend quarter z"
type textarea "x"
type textarea "its the jerzees nublend quarter zi"
type textarea "x"
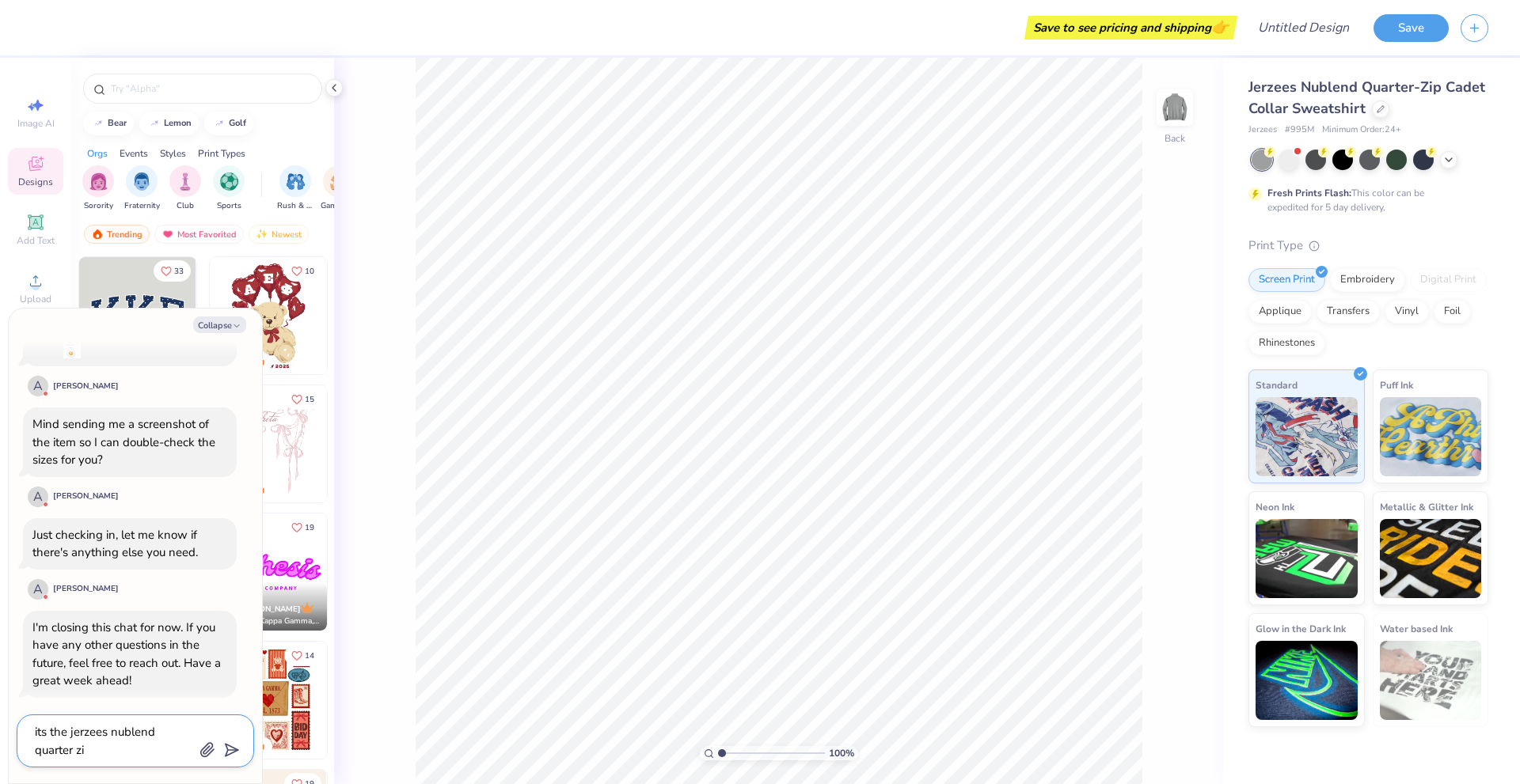
type textarea "its the jerzees nublend quarter zip"
type textarea "x"
type textarea "its the jerzees nublend quarter zip"
type textarea "x"
type textarea "its the jerzees nublend quarter zip c"
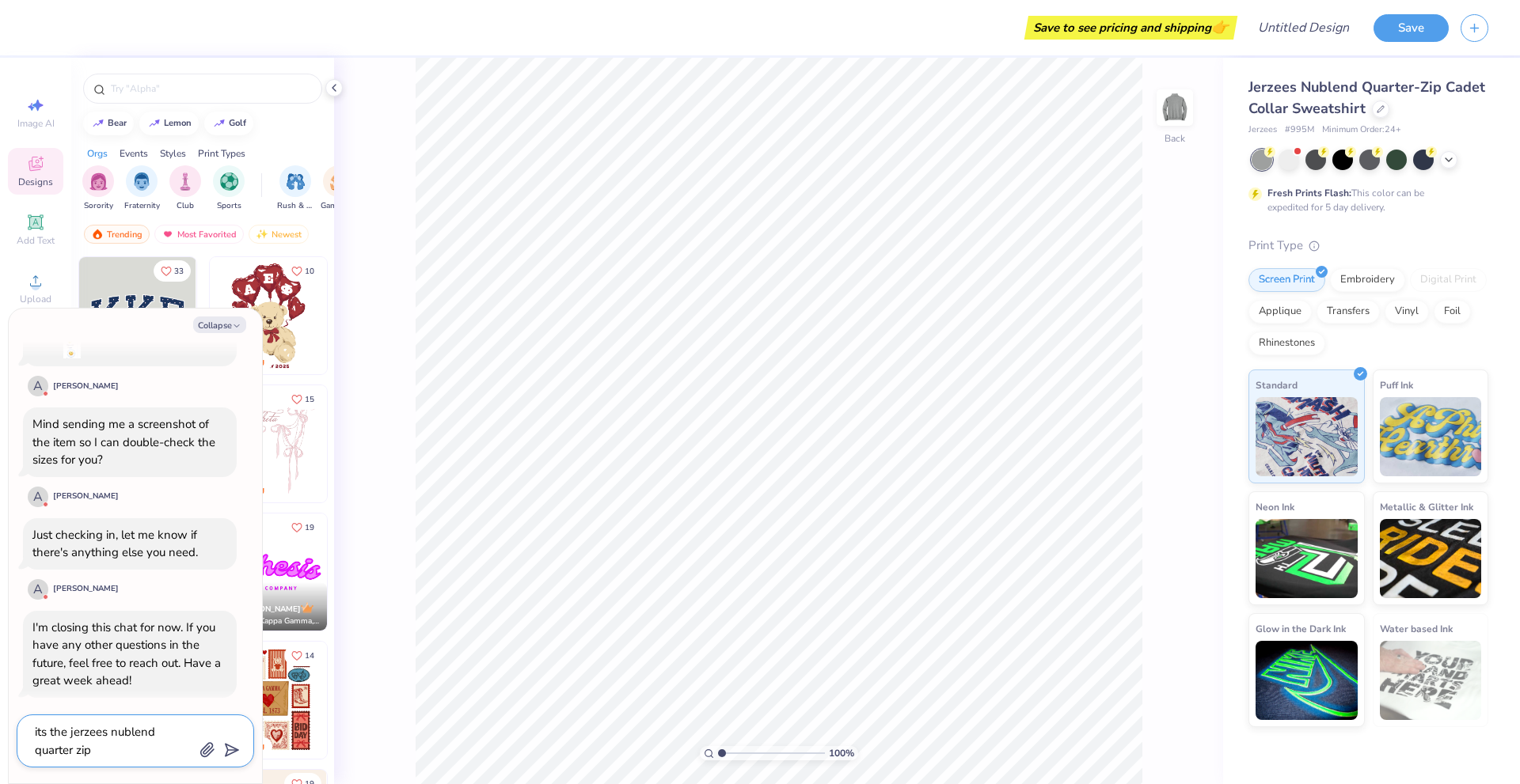
type textarea "x"
type textarea "its the jerzees nublend quarter zip ca"
type textarea "x"
type textarea "its the jerzees nublend quarter zip cad"
type textarea "x"
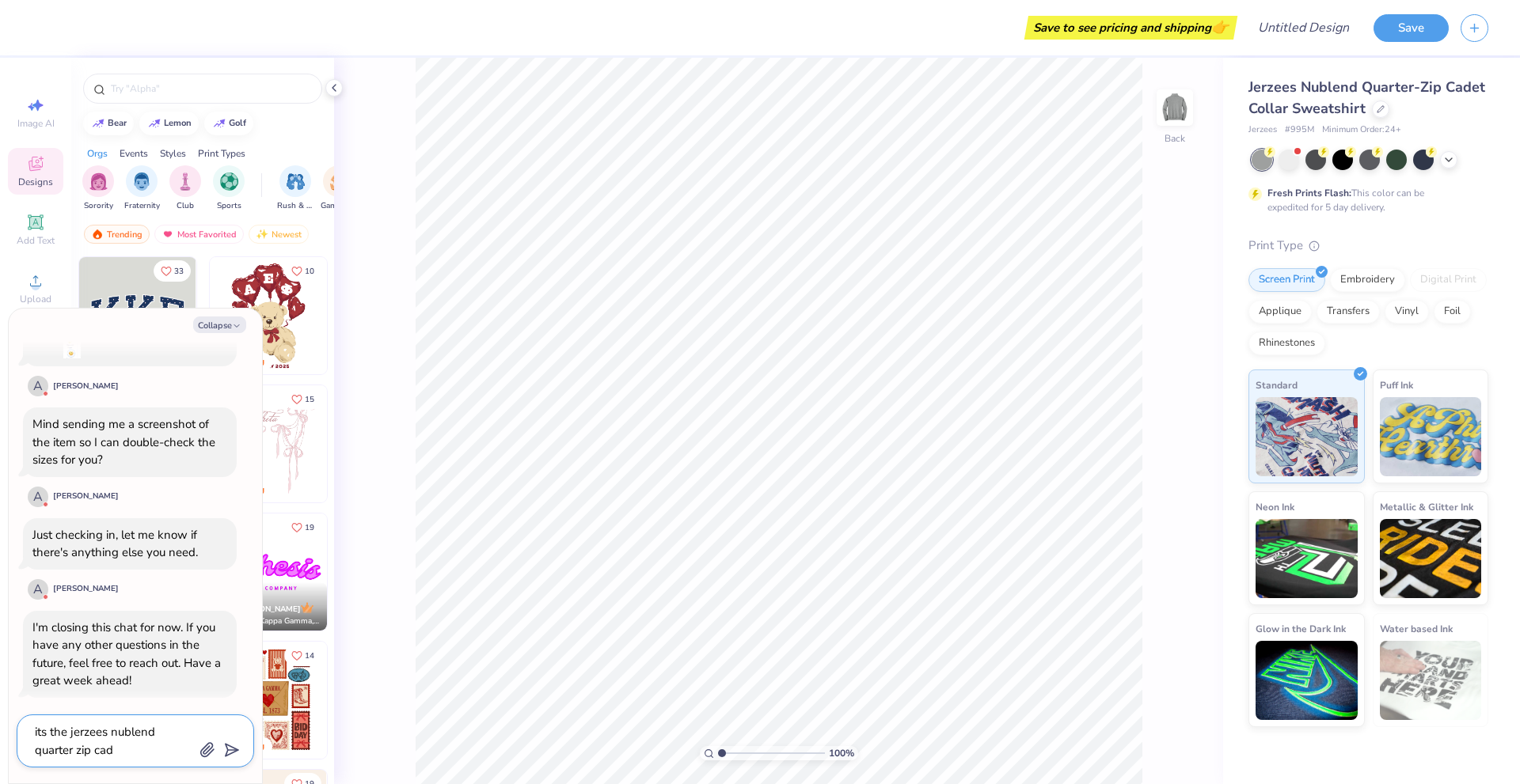
type textarea "its the jerzees nublend quarter zip cade"
type textarea "x"
type textarea "its the jerzees nublend quarter zip cadet"
type textarea "x"
type textarea "its the jerzees nublend quarter zip cadet"
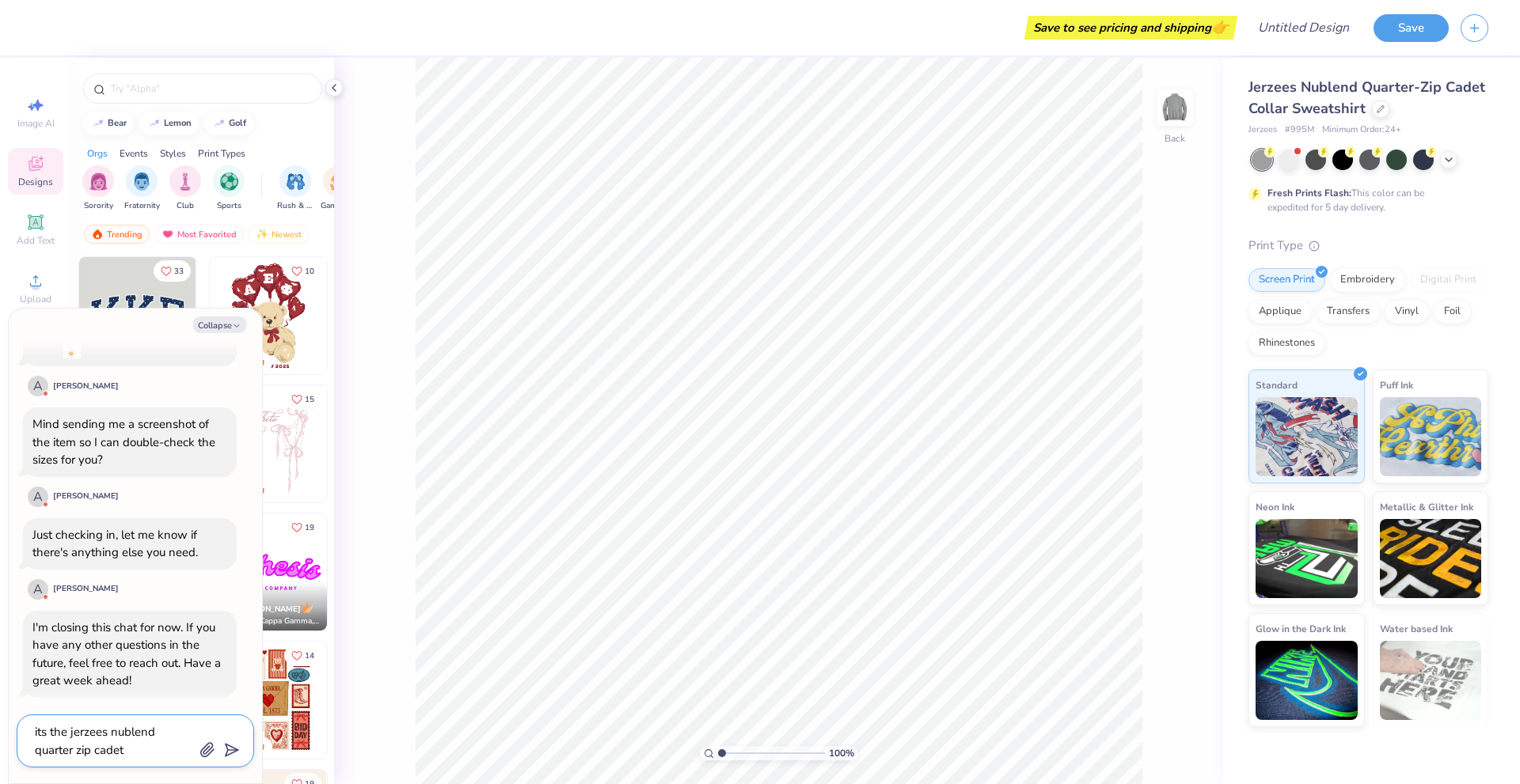
type textarea "x"
type textarea "its the jerzees nublend quarter zip cadet c"
type textarea "x"
type textarea "its the jerzees nublend quarter zip cadet co"
type textarea "x"
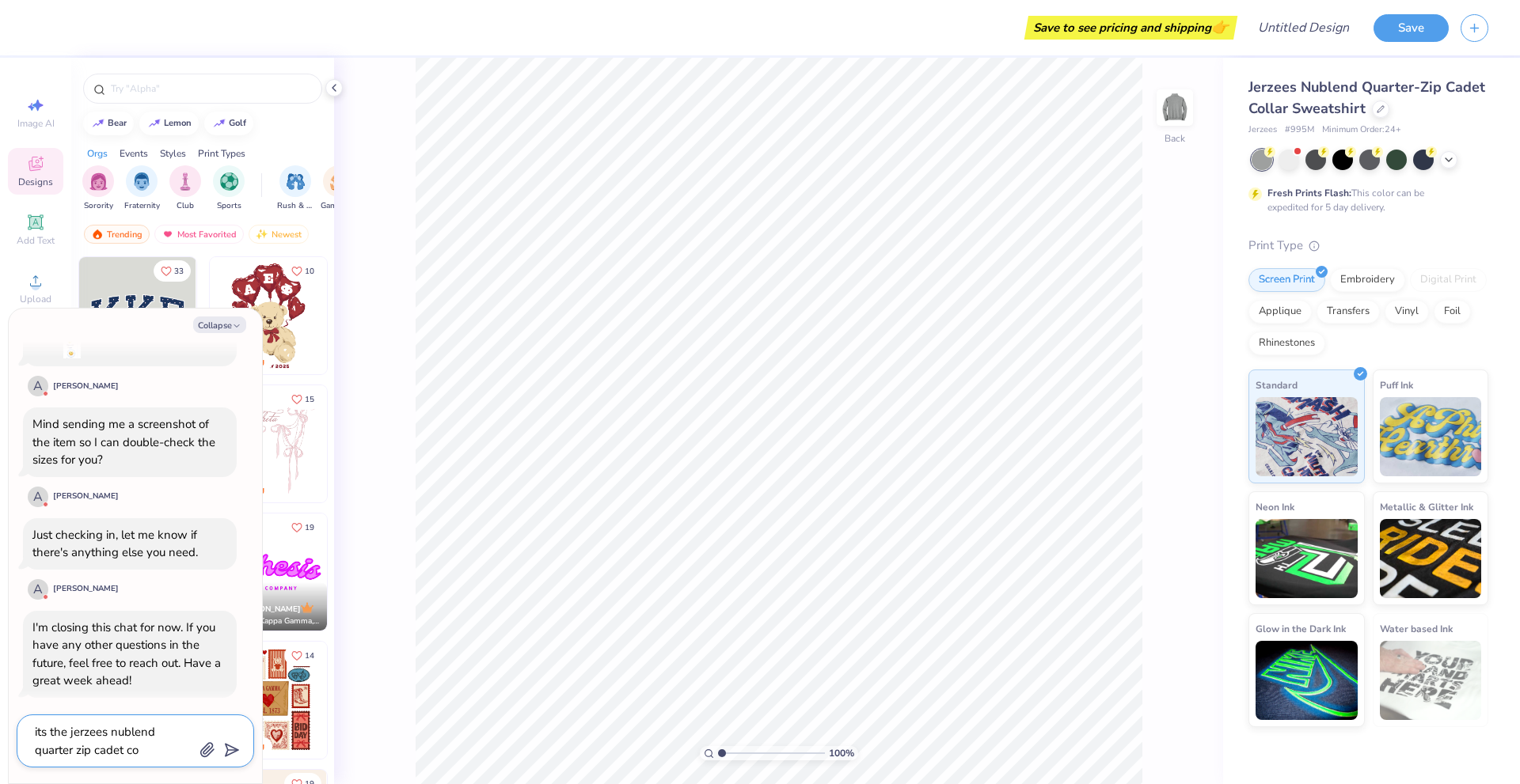
type textarea "its the jerzees nublend quarter zip cadet col"
type textarea "x"
type textarea "its the jerzees nublend quarter zip cadet coll"
type textarea "x"
type textarea "its the jerzees nublend quarter zip cadet colla"
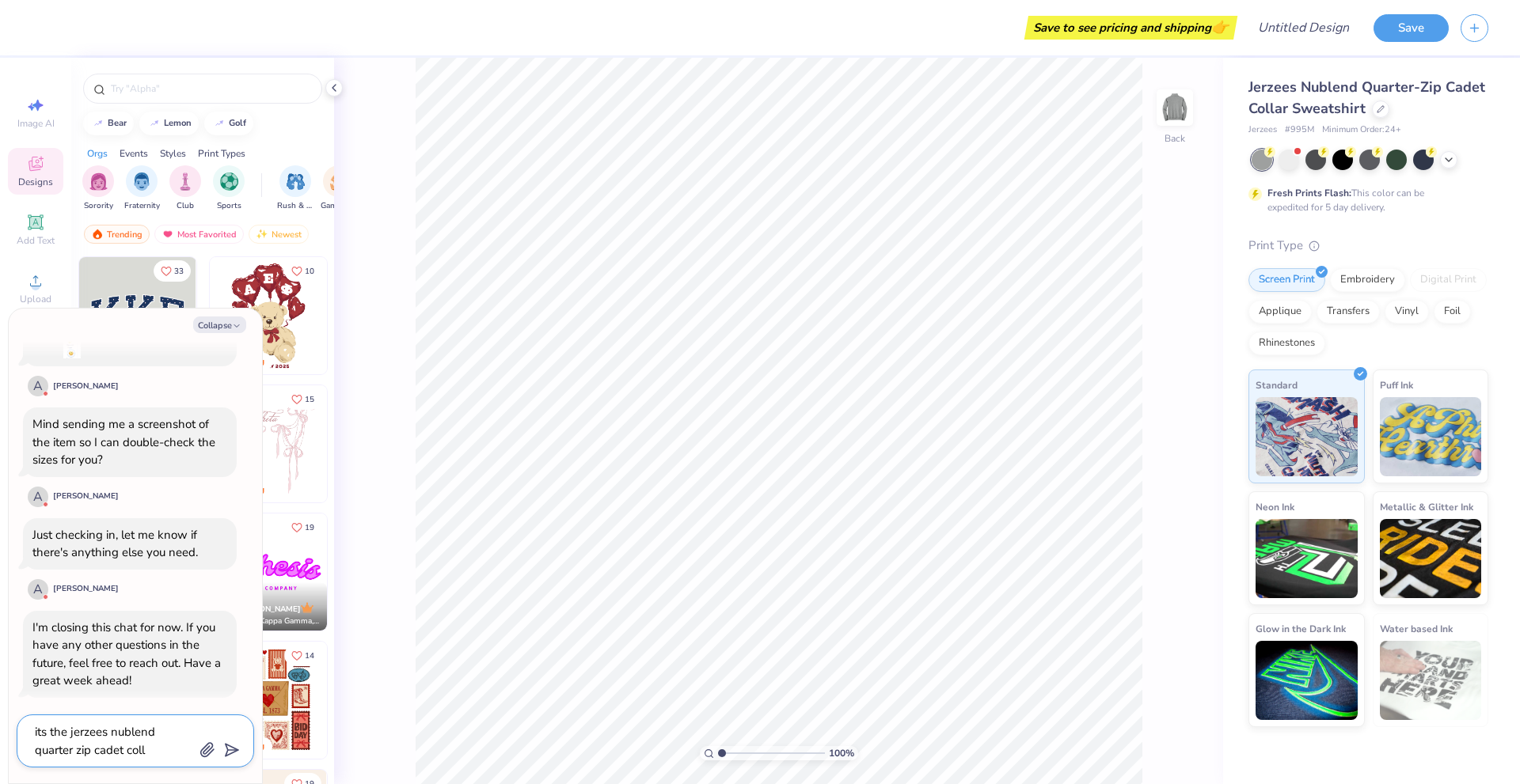
type textarea "x"
type textarea "its the jerzees nublend quarter zip cadet collar"
type textarea "x"
type textarea "its the jerzees nublend quarter zip cadet collar"
type textarea "x"
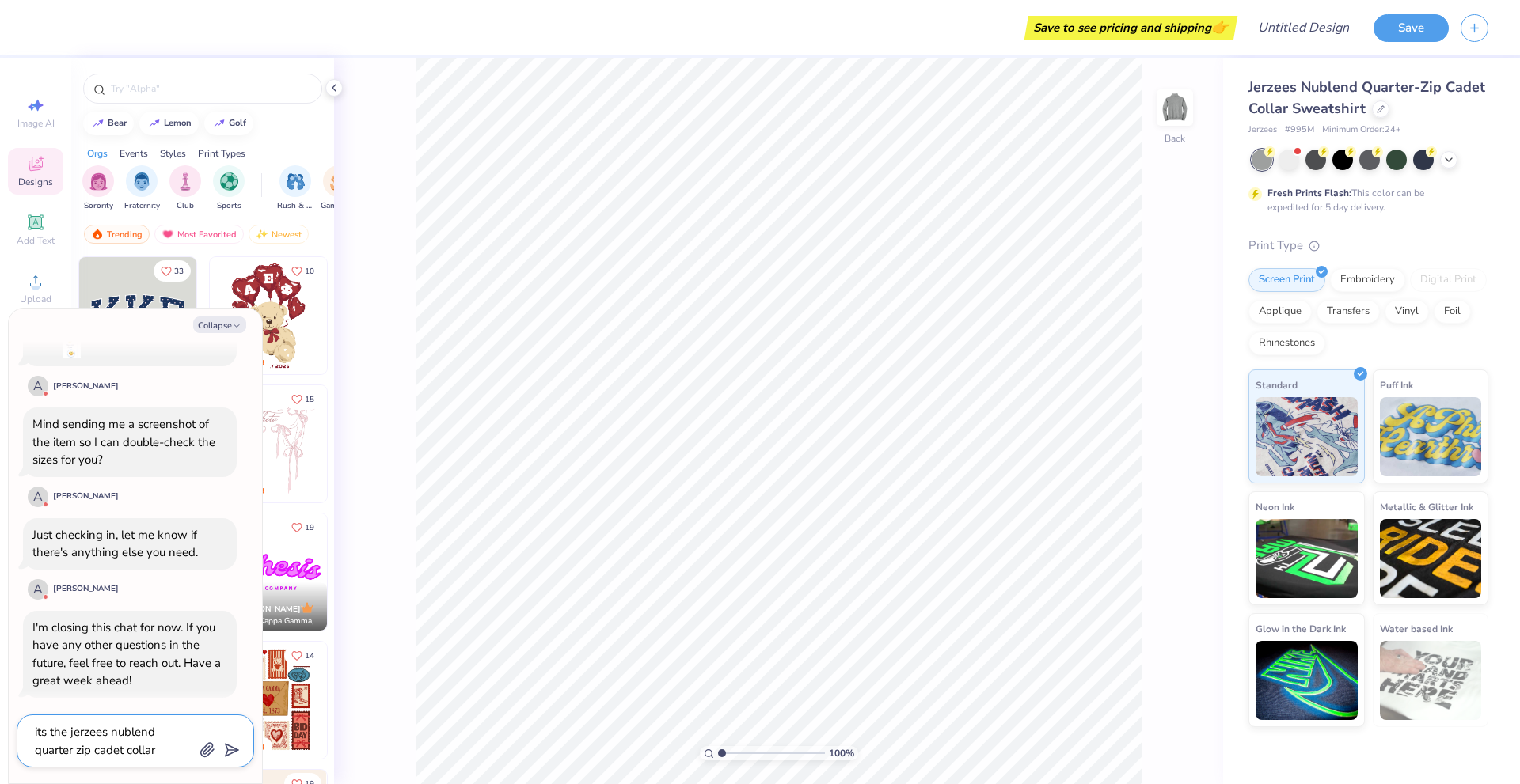
type textarea "its the jerzees nublend quarter zip cadet collar s"
type textarea "x"
type textarea "its the jerzees nublend quarter zip cadet collar sw"
type textarea "x"
type textarea "its the jerzees nublend quarter zip cadet collar swe"
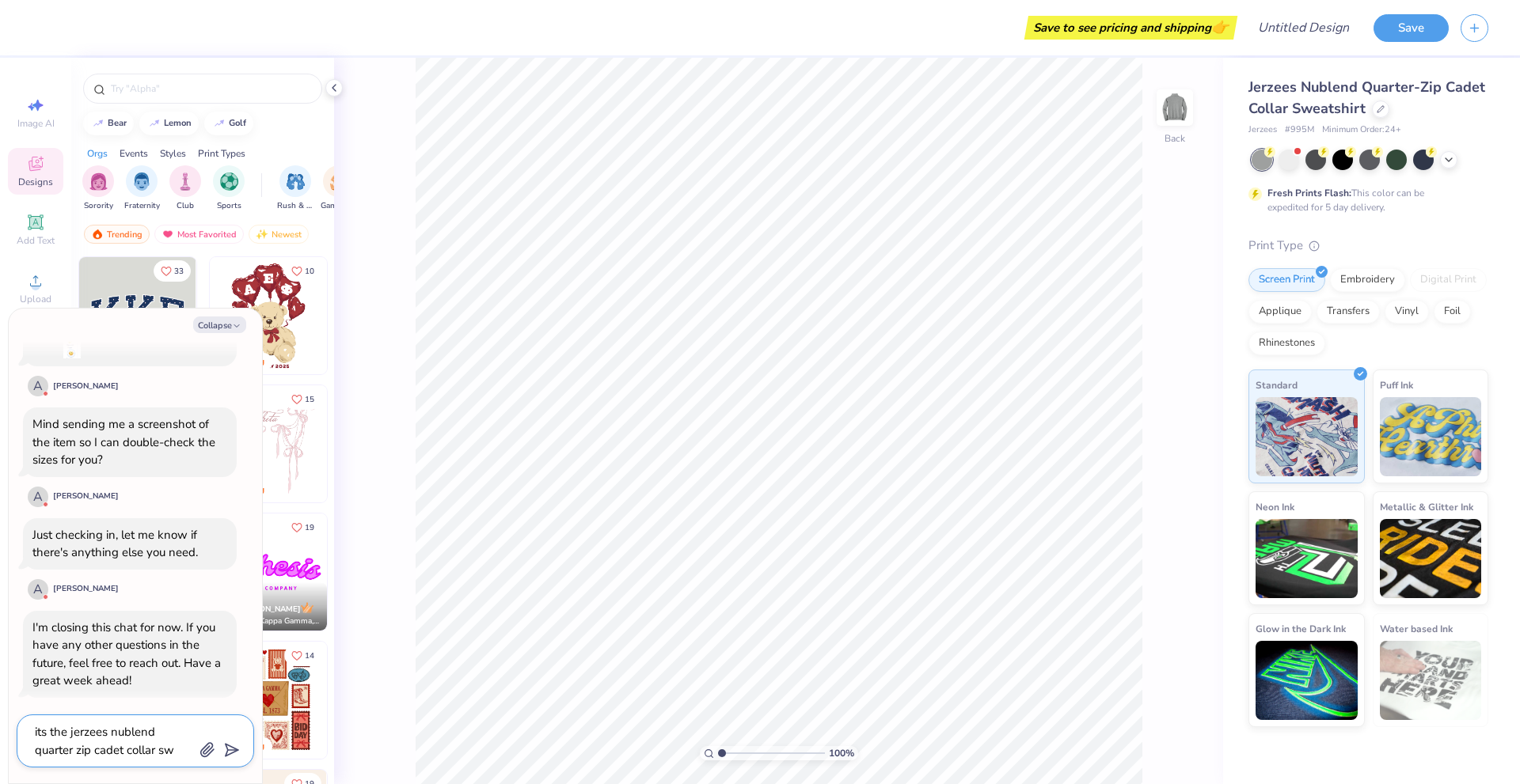
type textarea "x"
type textarea "its the jerzees nublend quarter zip cadet collar swea"
type textarea "x"
type textarea "its the jerzees nublend quarter zip cadet collar sweat"
type textarea "x"
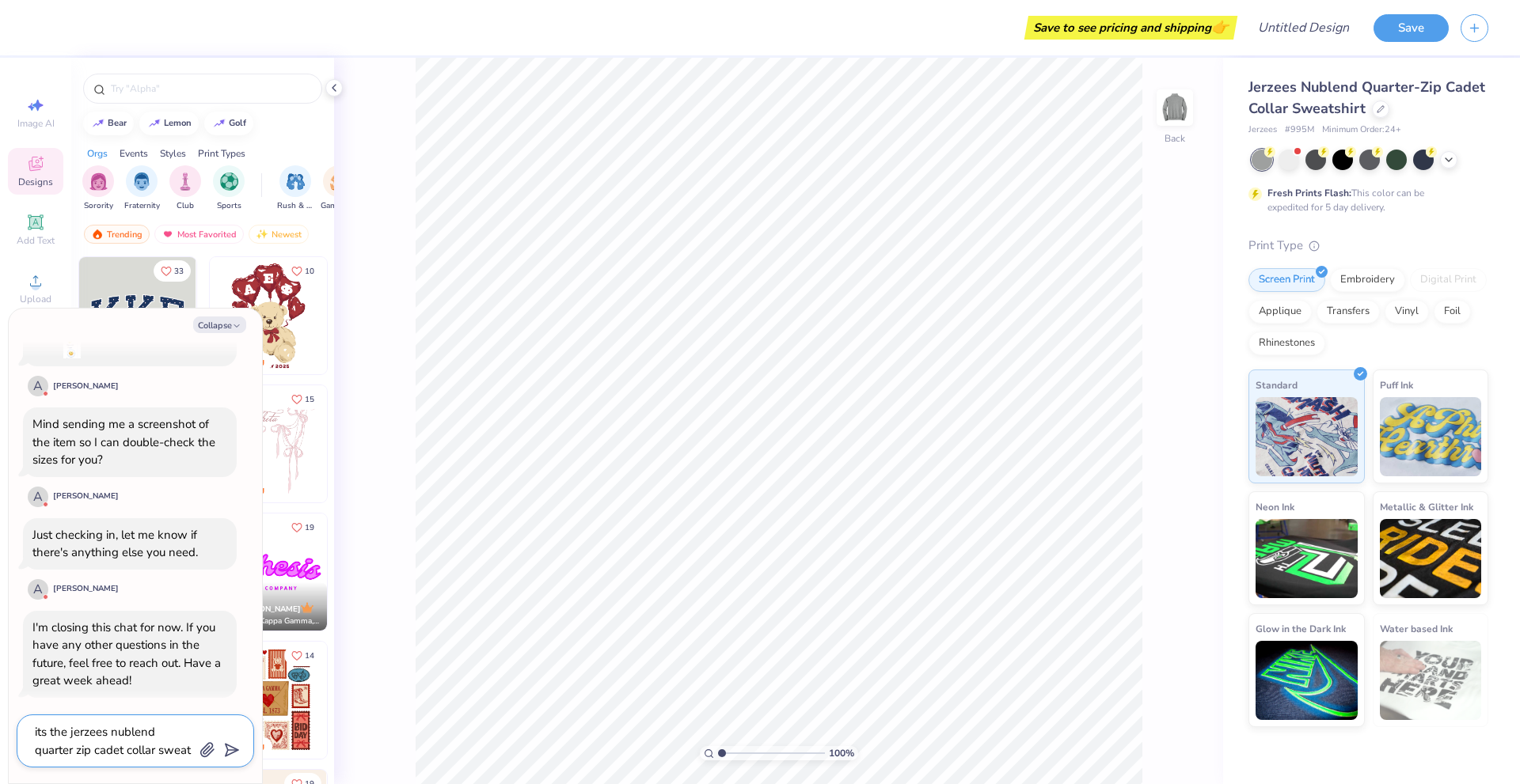
type textarea "its the jerzees nublend quarter zip cadet collar sweats"
type textarea "x"
type textarea "its the jerzees nublend quarter zip cadet collar sweatsh"
type textarea "x"
type textarea "its the jerzees nublend quarter zip cadet collar sweatshr"
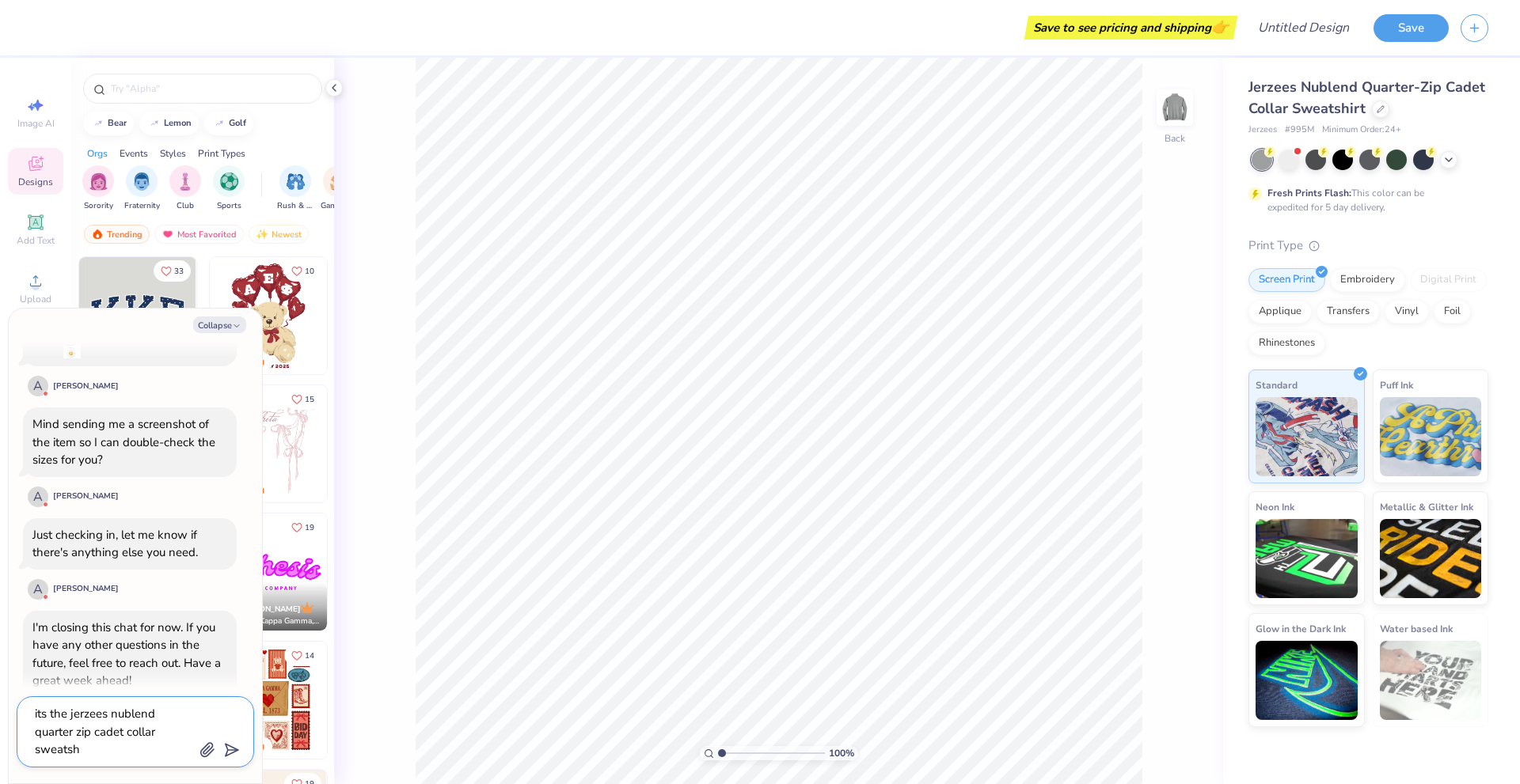
type textarea "x"
type textarea "its the jerzees nublend quarter zip cadet collar sweatsh"
type textarea "x"
type textarea "its the jerzees nublend quarter zip cadet collar sweatshi"
type textarea "x"
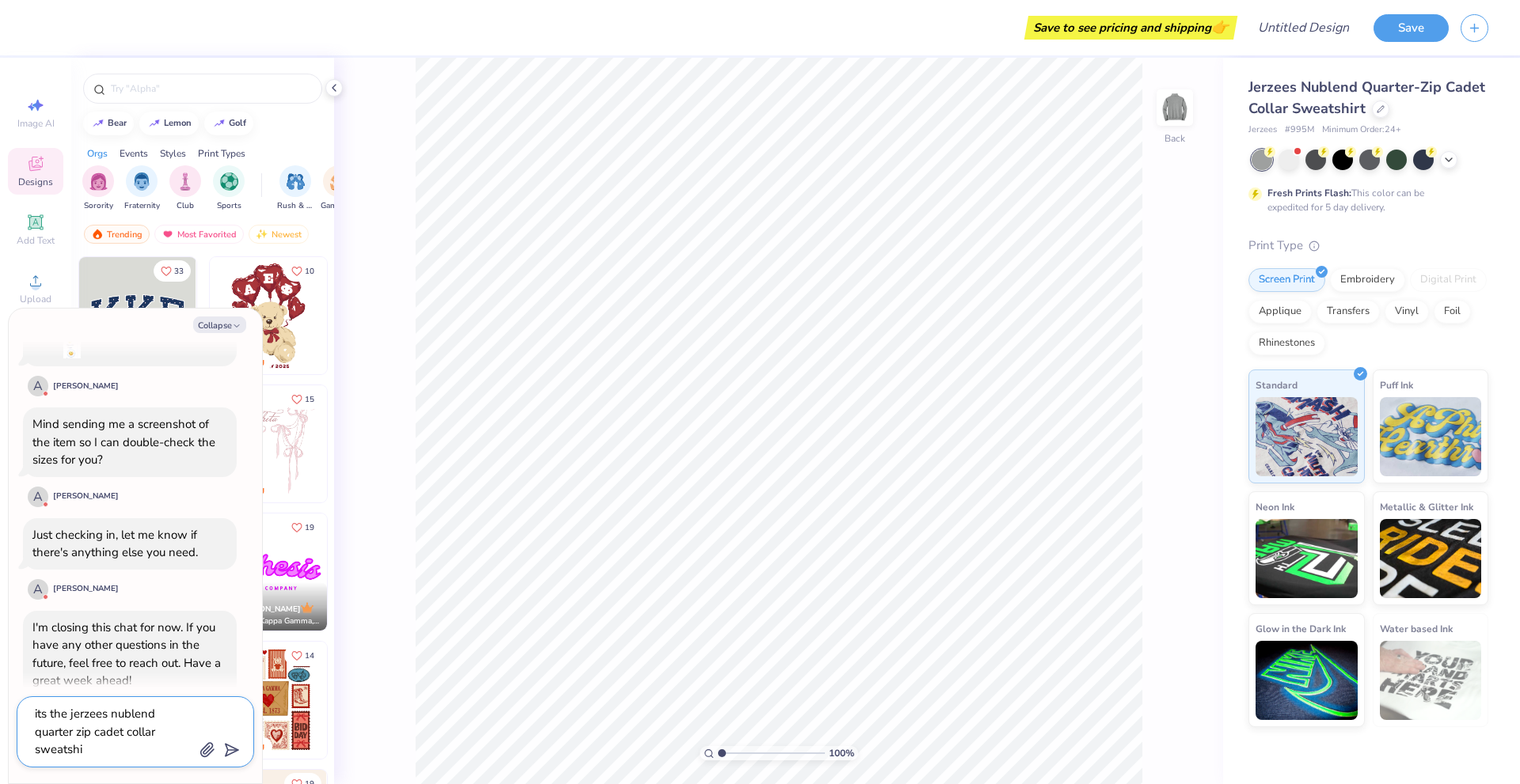
type textarea "its the jerzees nublend quarter zip cadet collar sweatshir"
type textarea "x"
type textarea "its the jerzees nublend quarter zip cadet collar sweatshirt"
type textarea "x"
type textarea "its the jerzees nublend quarter zip cadet collar sweatshirt"
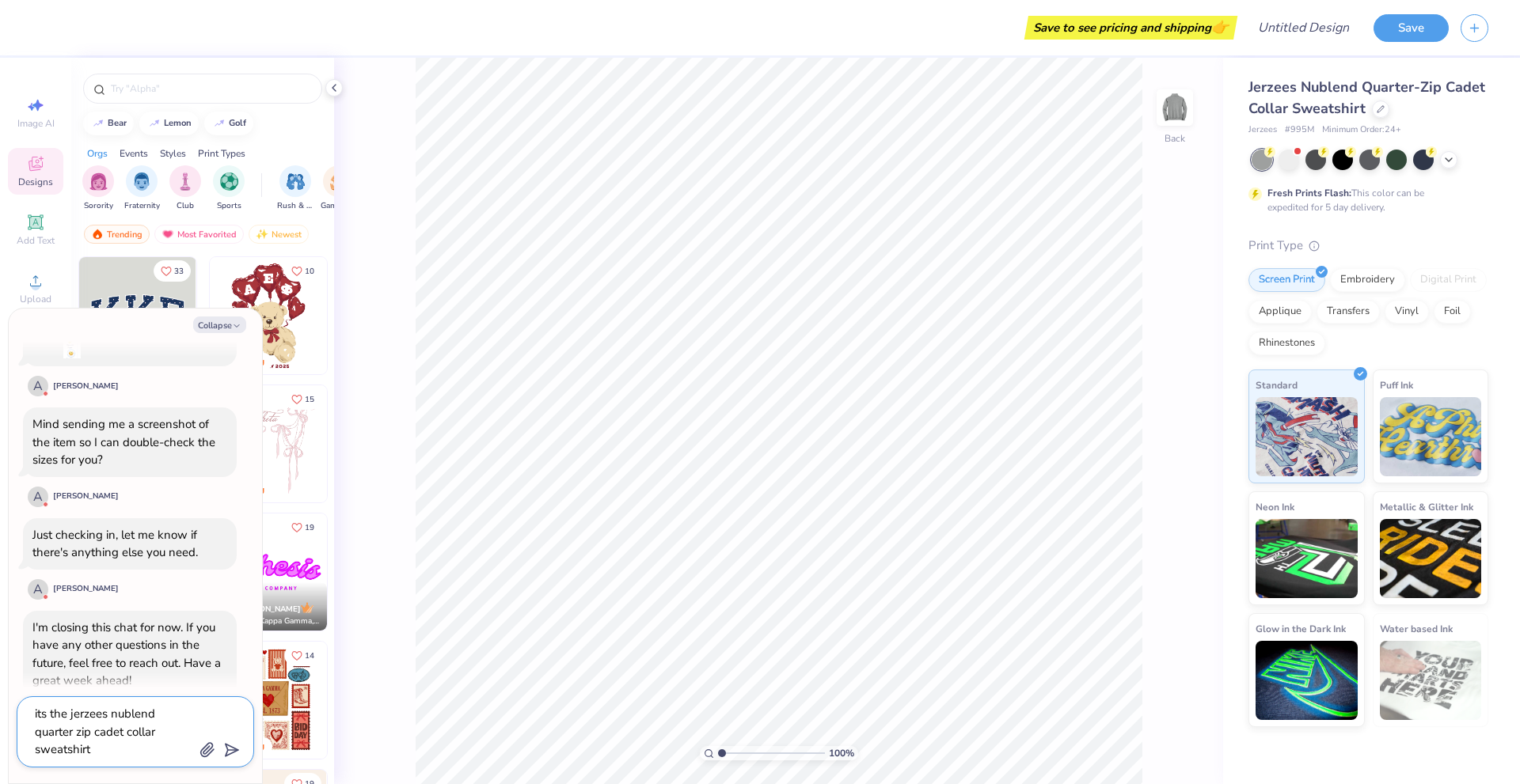
type textarea "x"
type textarea "its the jerzees nublend quarter zip cadet collar sweatshirt i"
type textarea "x"
type textarea "its the jerzees nublend quarter zip cadet collar sweatshirt in"
type textarea "x"
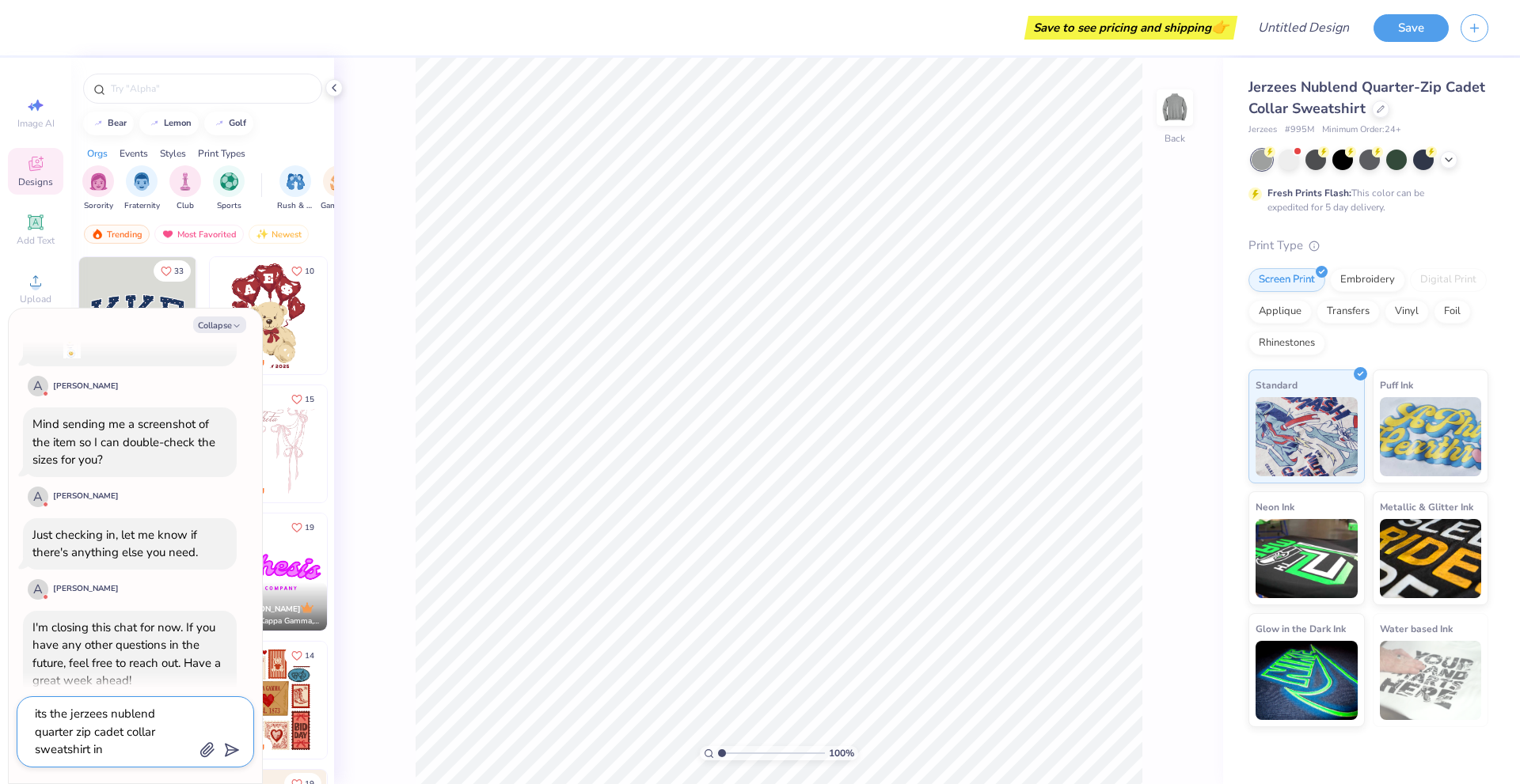
type textarea "its the jerzees nublend quarter zip cadet collar sweatshirt in"
type textarea "x"
type textarea "its the jerzees nublend quarter zip cadet collar sweatshirt in #"
type textarea "x"
type textarea "its the jerzees nublend quarter zip cadet collar sweatshirt in #9"
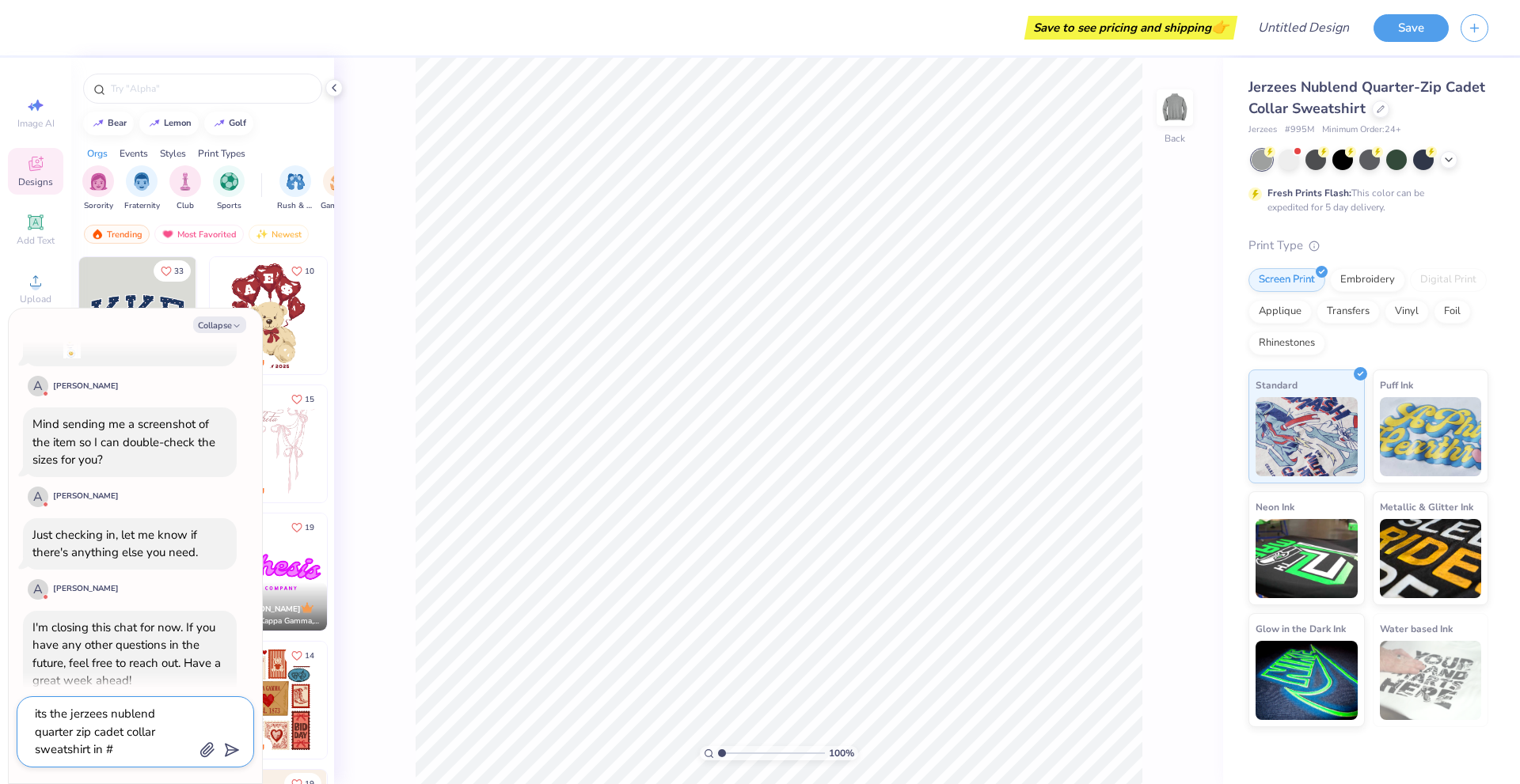
type textarea "x"
type textarea "its the jerzees nublend quarter zip cadet collar sweatshirt in #99"
type textarea "x"
type textarea "its the jerzees nublend quarter zip cadet collar sweatshirt in #995"
type textarea "x"
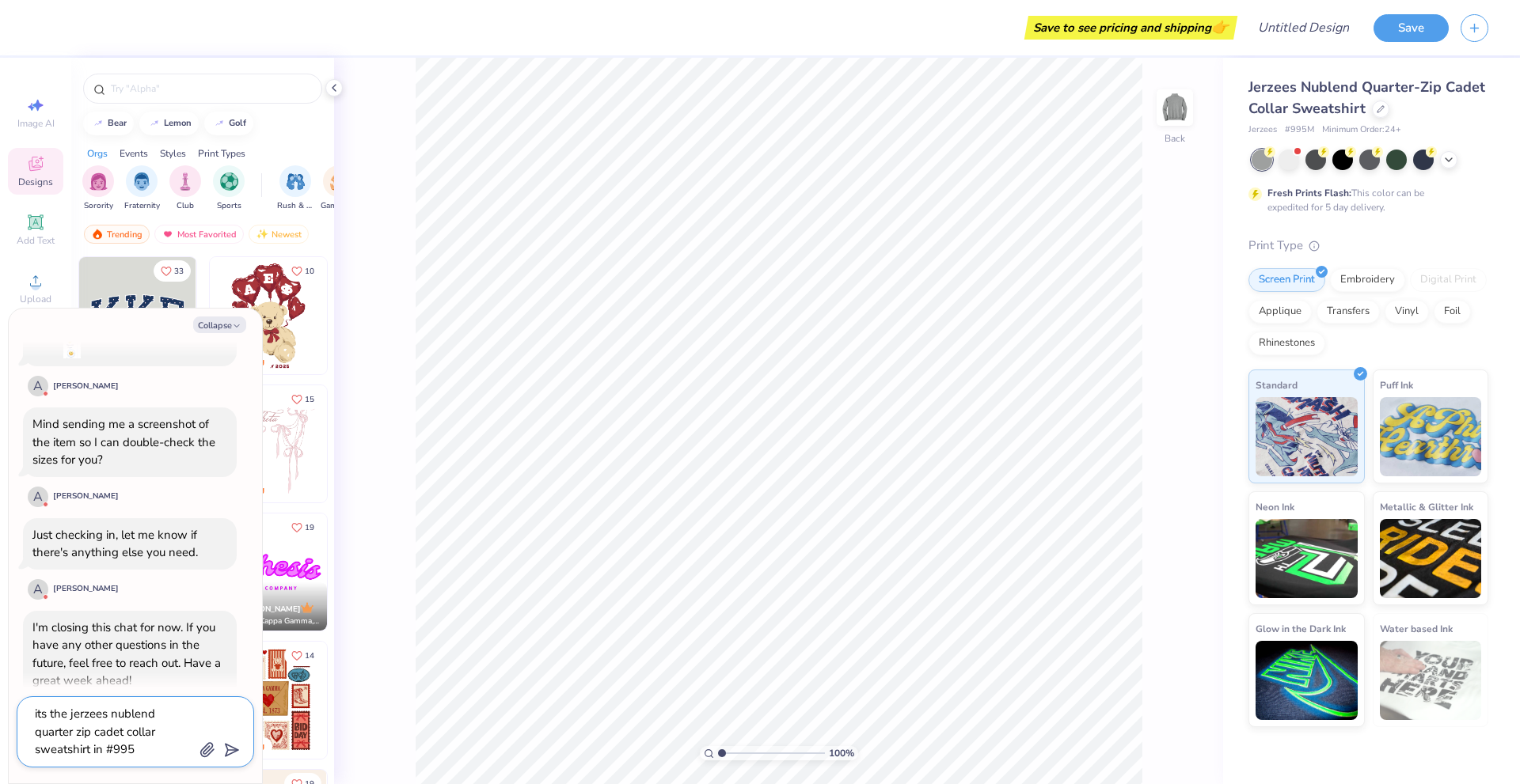
type textarea "its the jerzees nublend quarter zip cadet collar sweatshirt in #995,"
type textarea "x"
type textarea "its the jerzees nublend quarter zip cadet collar sweatshirt in #995"
type textarea "x"
type textarea "its the jerzees nublend quarter zip cadet collar sweatshirt in #995M"
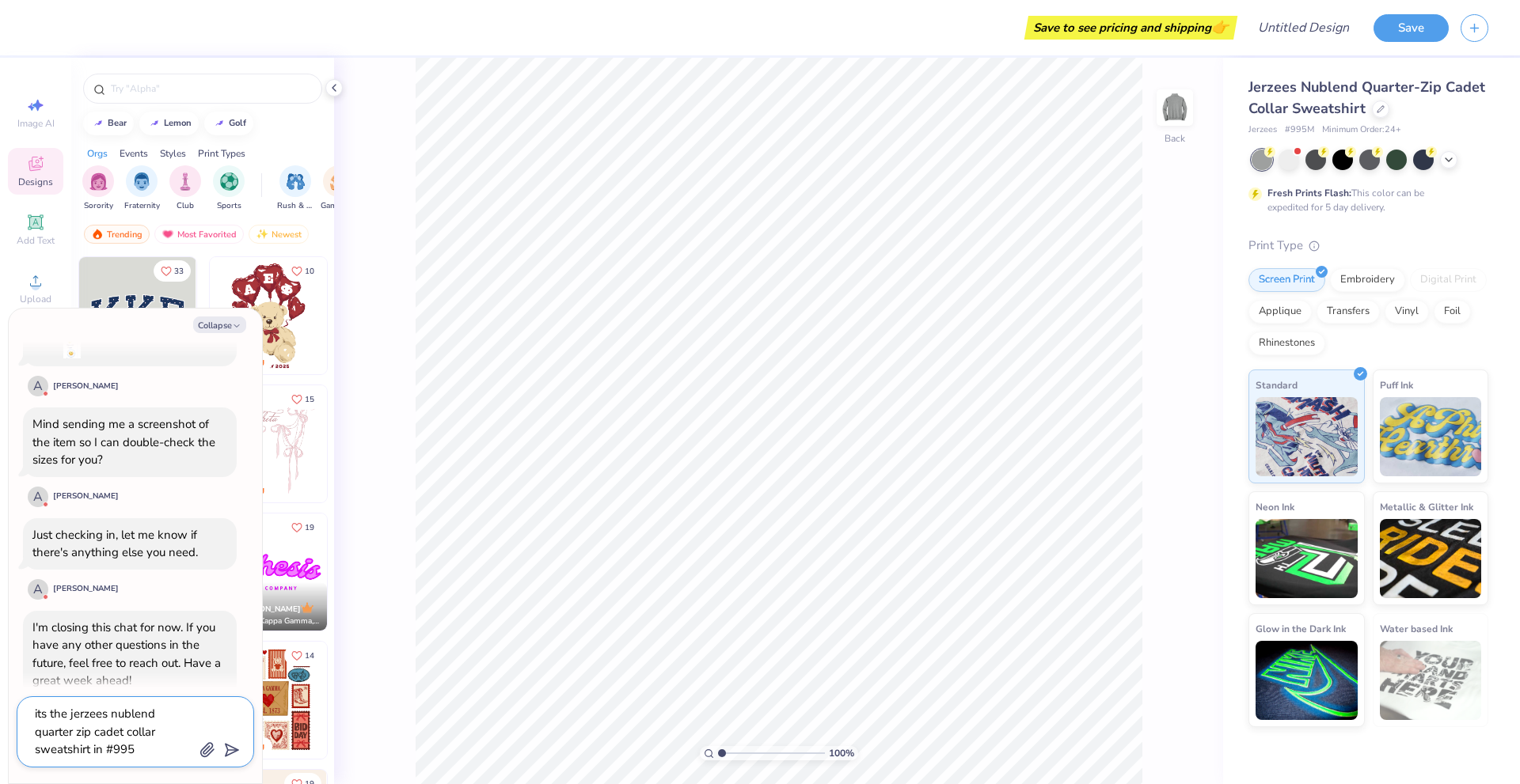
type textarea "x"
type textarea "its the jerzees nublend quarter zip cadet collar sweatshirt in #995M"
type textarea "x"
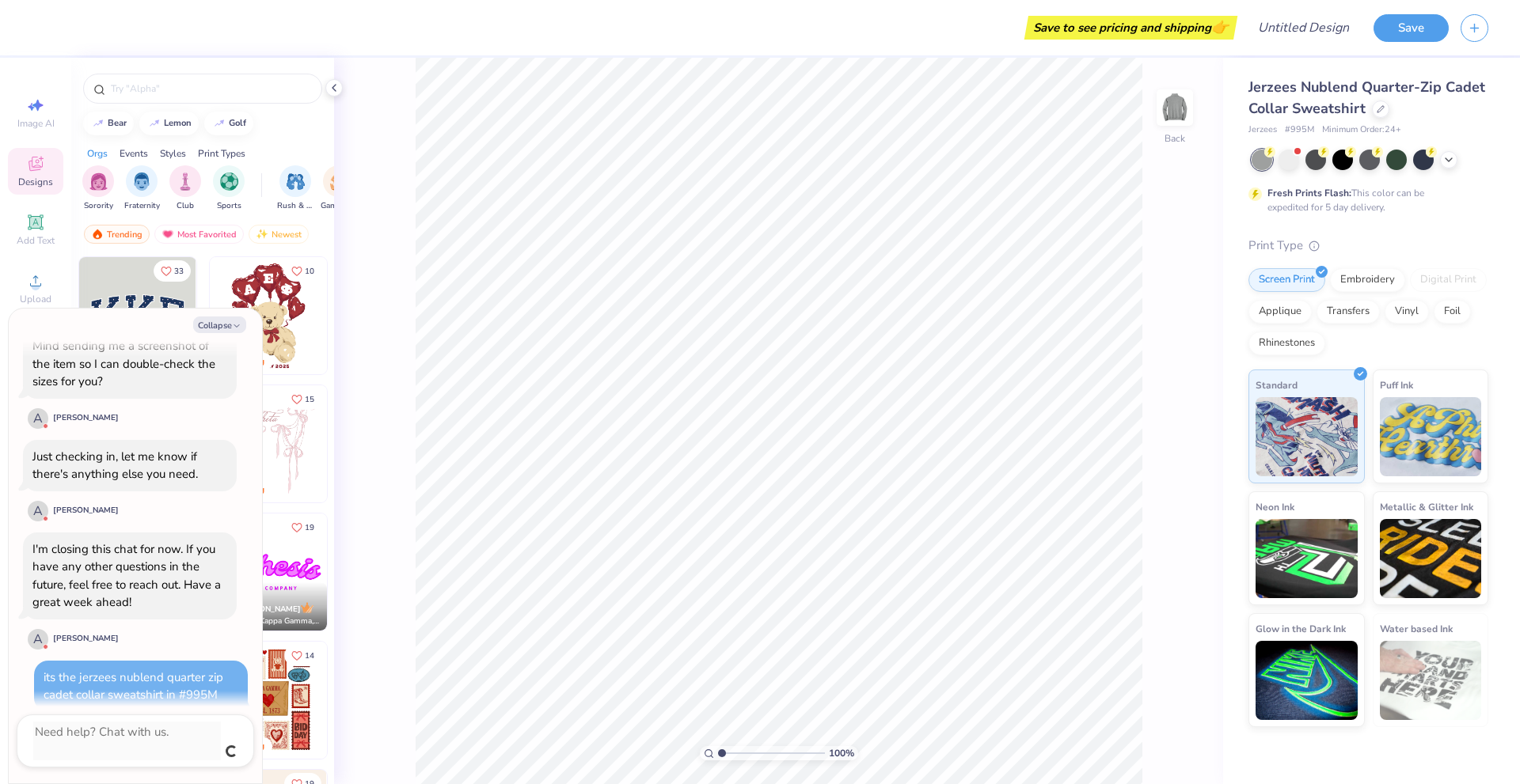
scroll to position [778, 0]
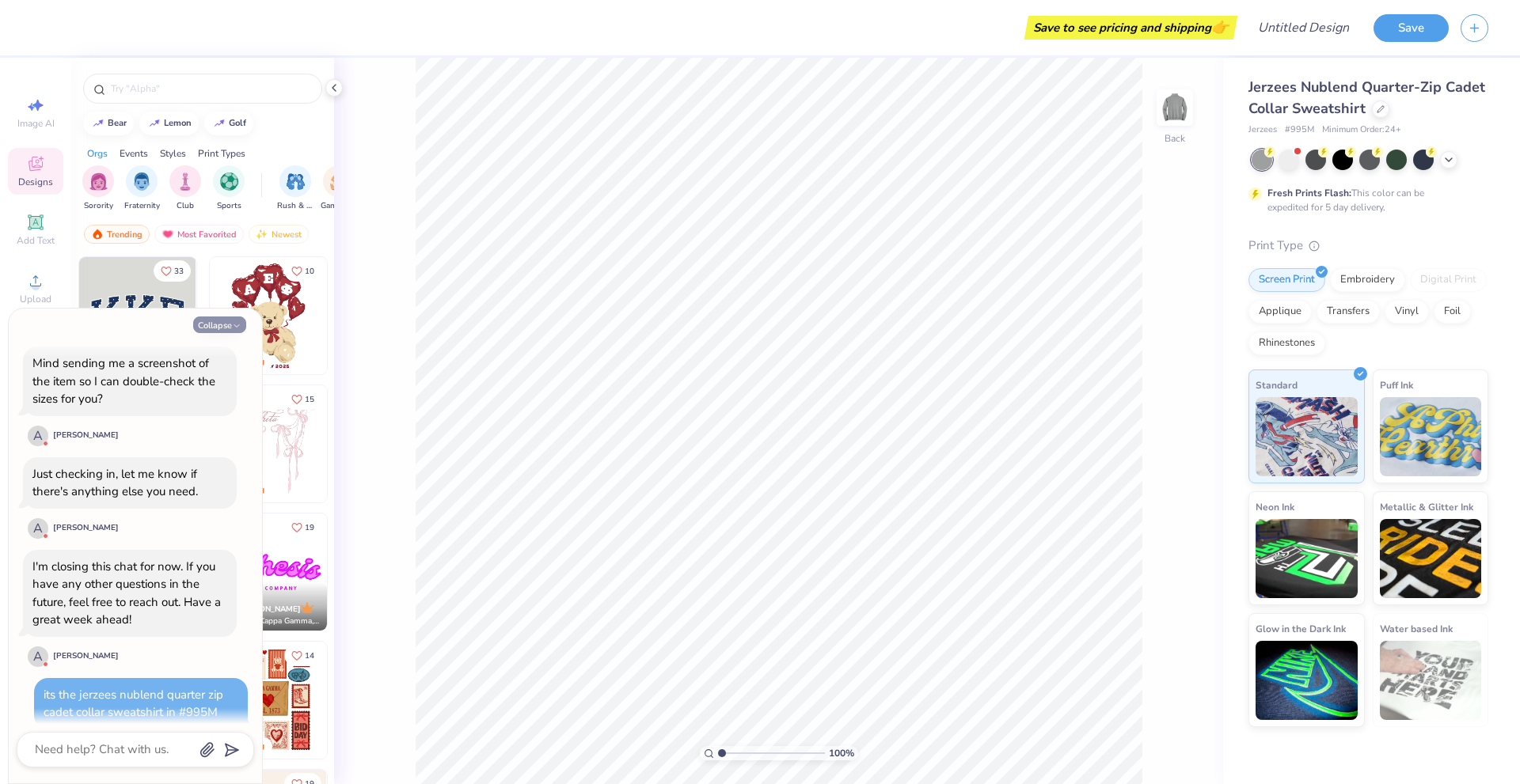
click at [218, 322] on button "Collapse" at bounding box center [219, 324] width 53 height 16
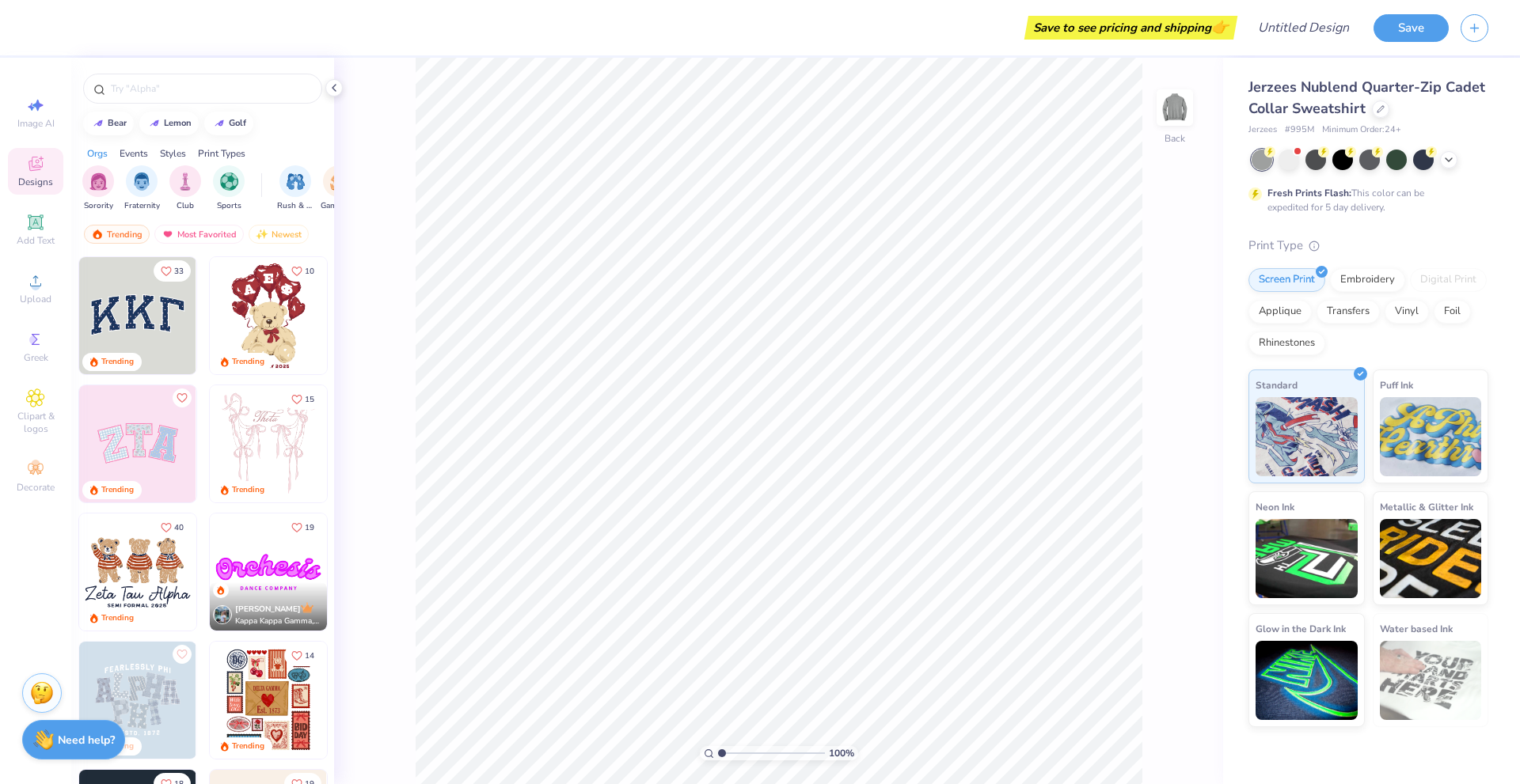
click at [69, 737] on strong "Need help?" at bounding box center [86, 740] width 57 height 15
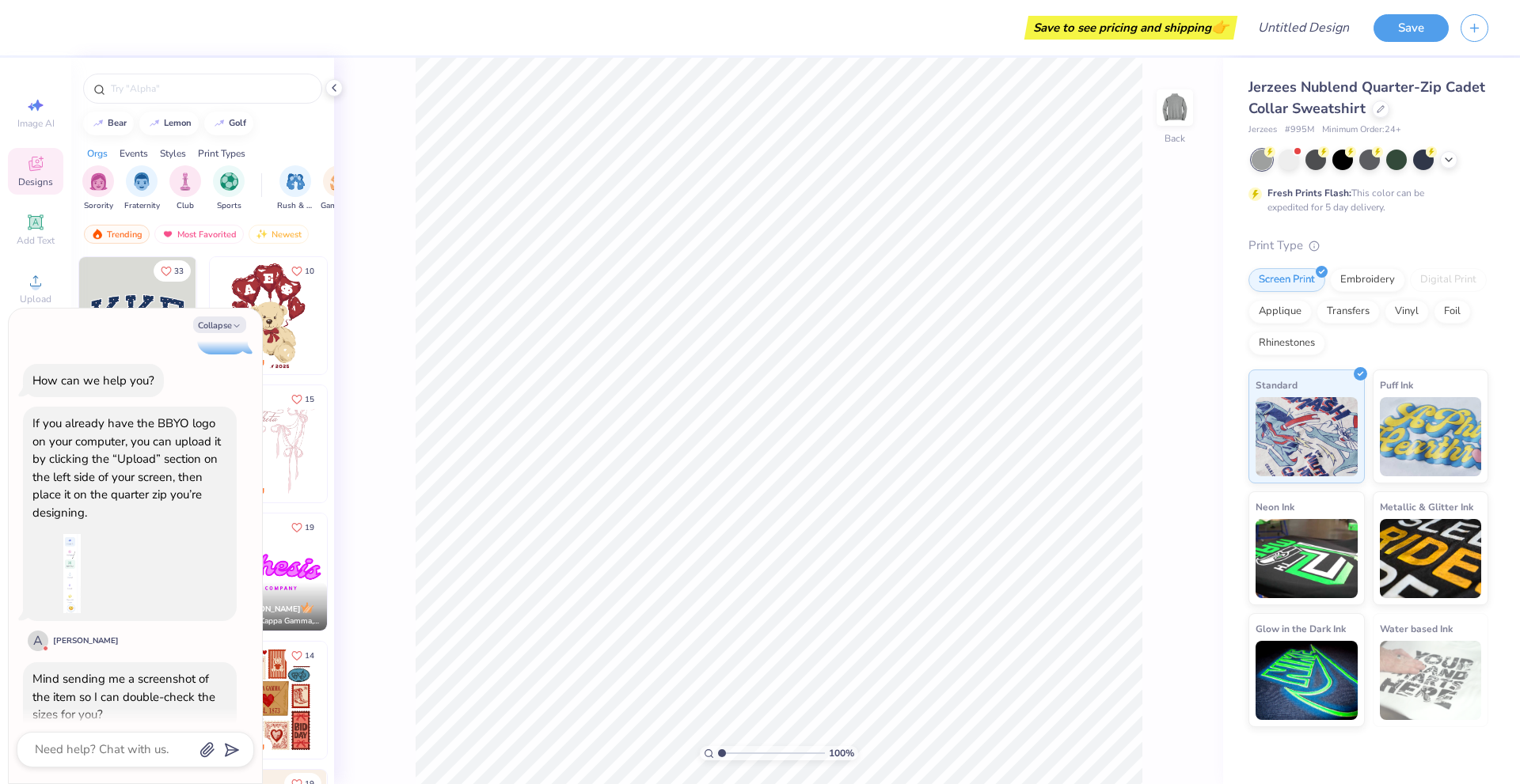
scroll to position [462, 0]
click at [218, 325] on button "Collapse" at bounding box center [219, 324] width 53 height 16
type textarea "x"
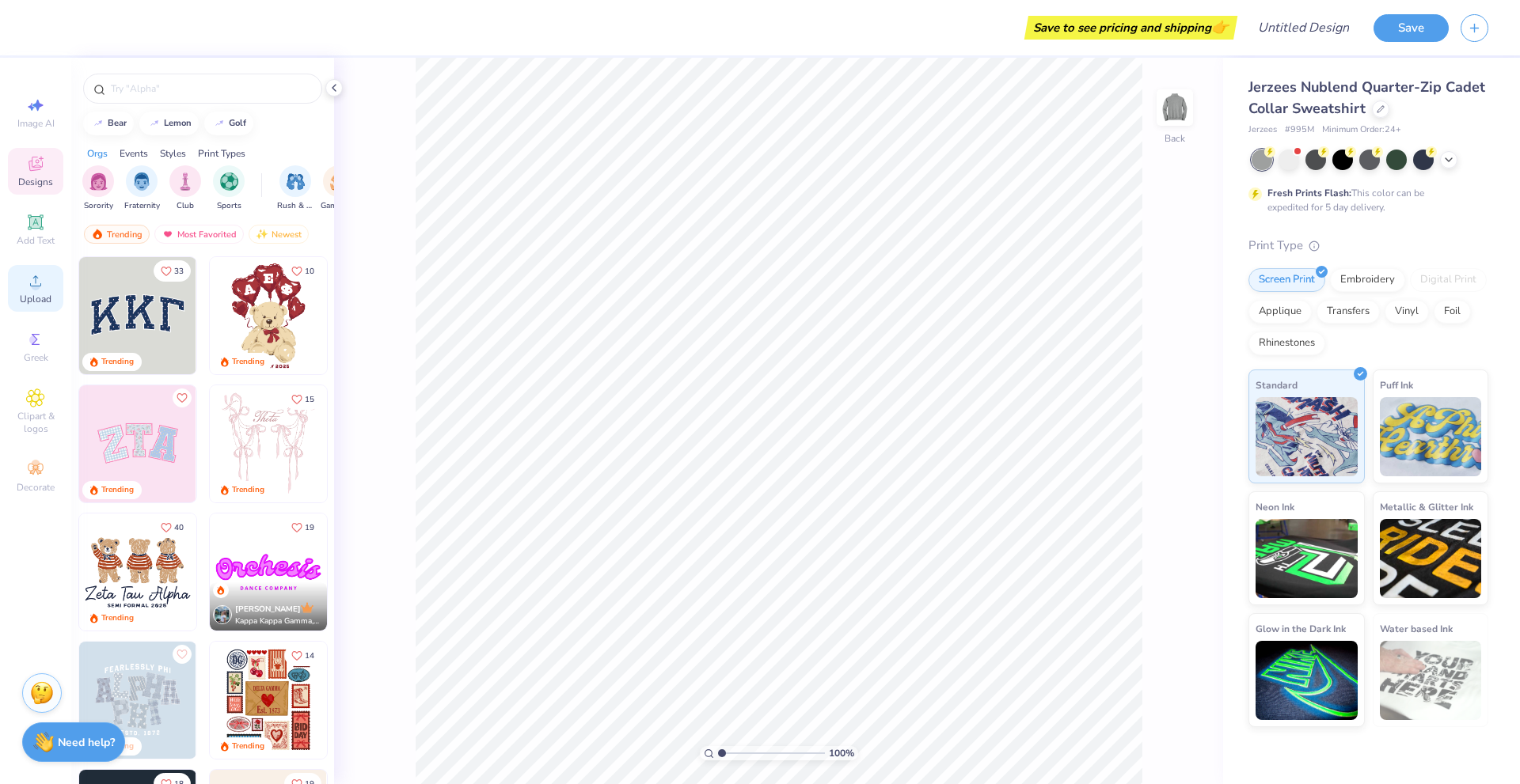
click at [33, 308] on div "Upload" at bounding box center [35, 289] width 55 height 47
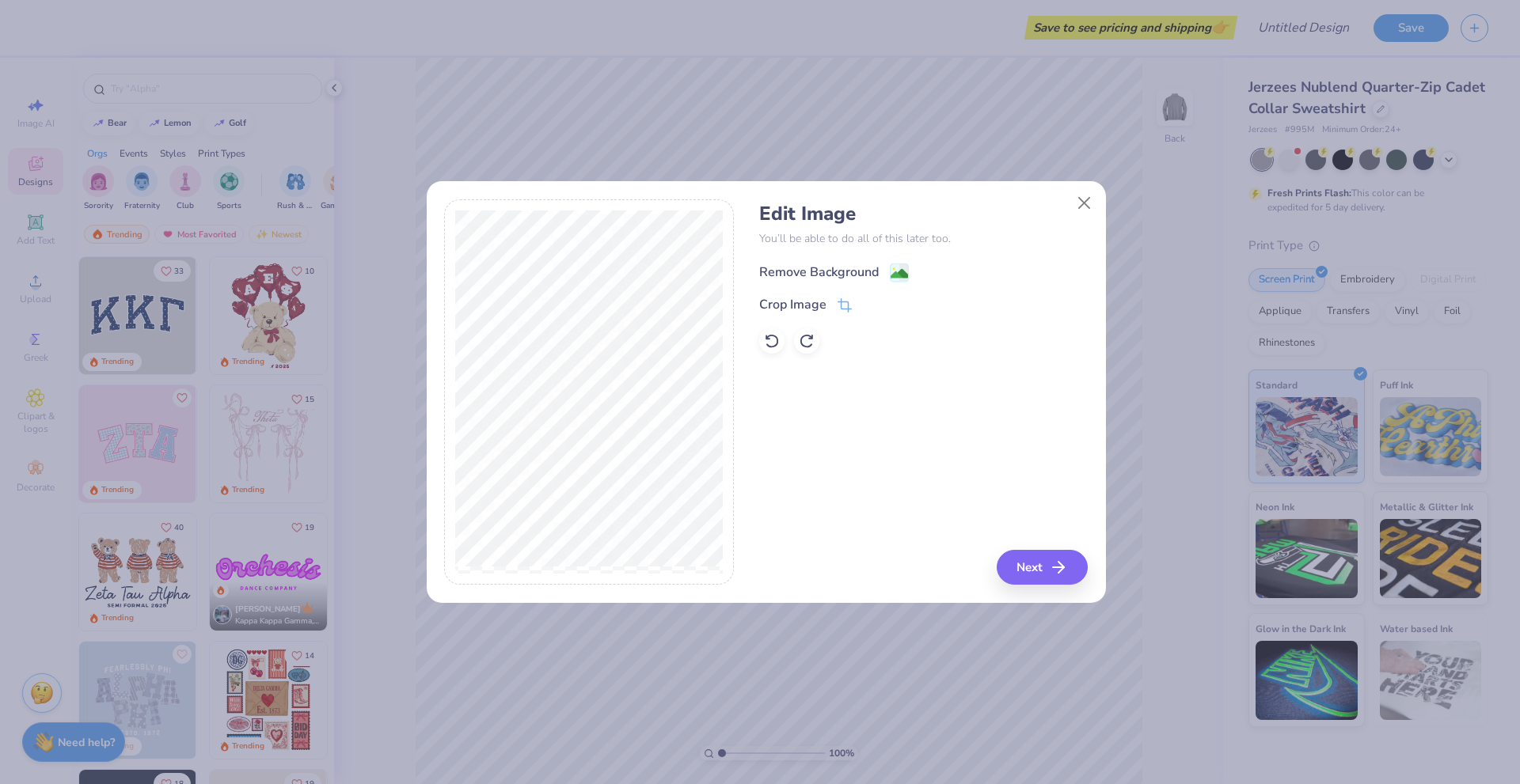
click at [891, 272] on image at bounding box center [899, 274] width 17 height 17
click at [1039, 564] on button "Next" at bounding box center [1044, 567] width 91 height 35
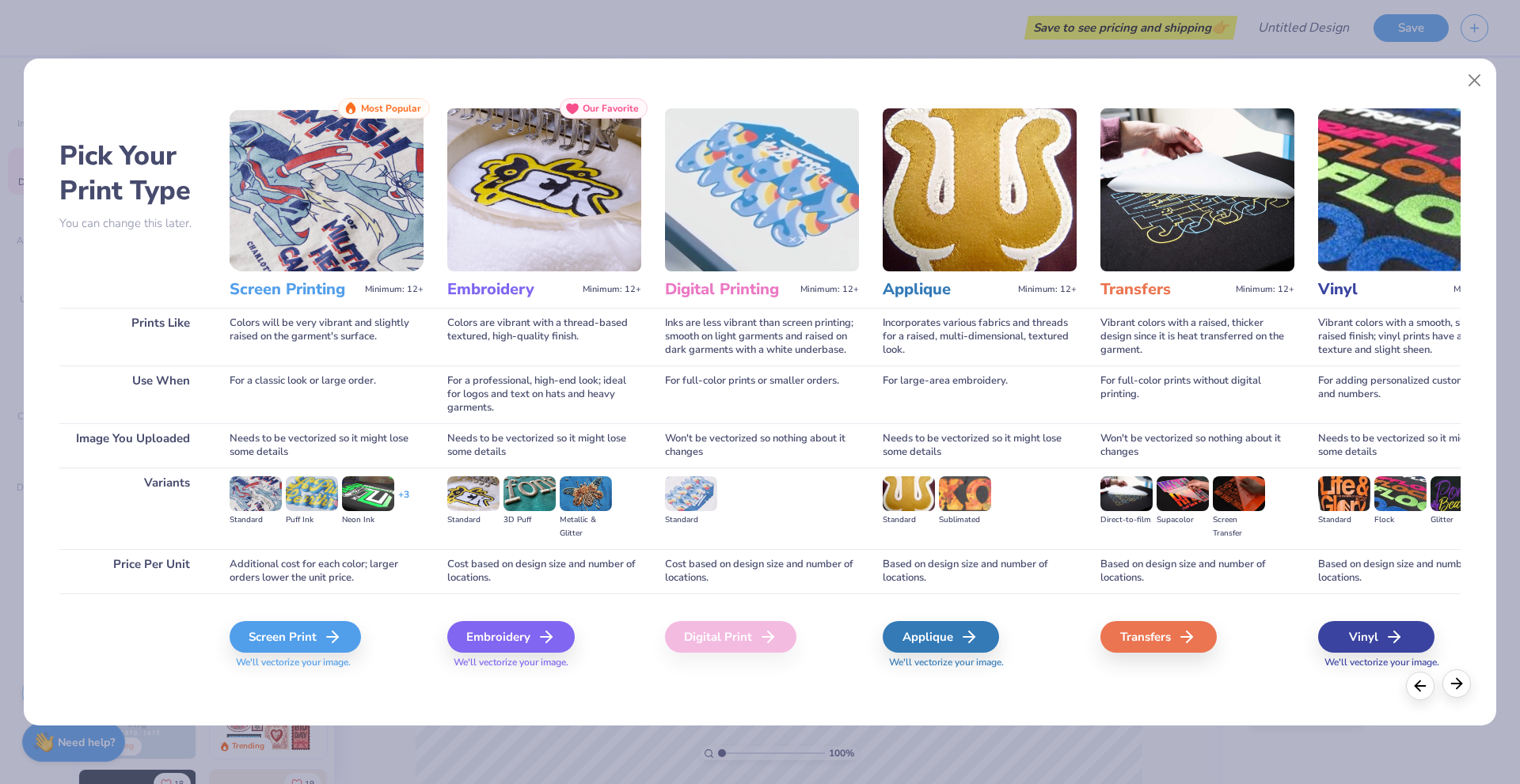
click at [1447, 689] on div at bounding box center [1456, 683] width 29 height 29
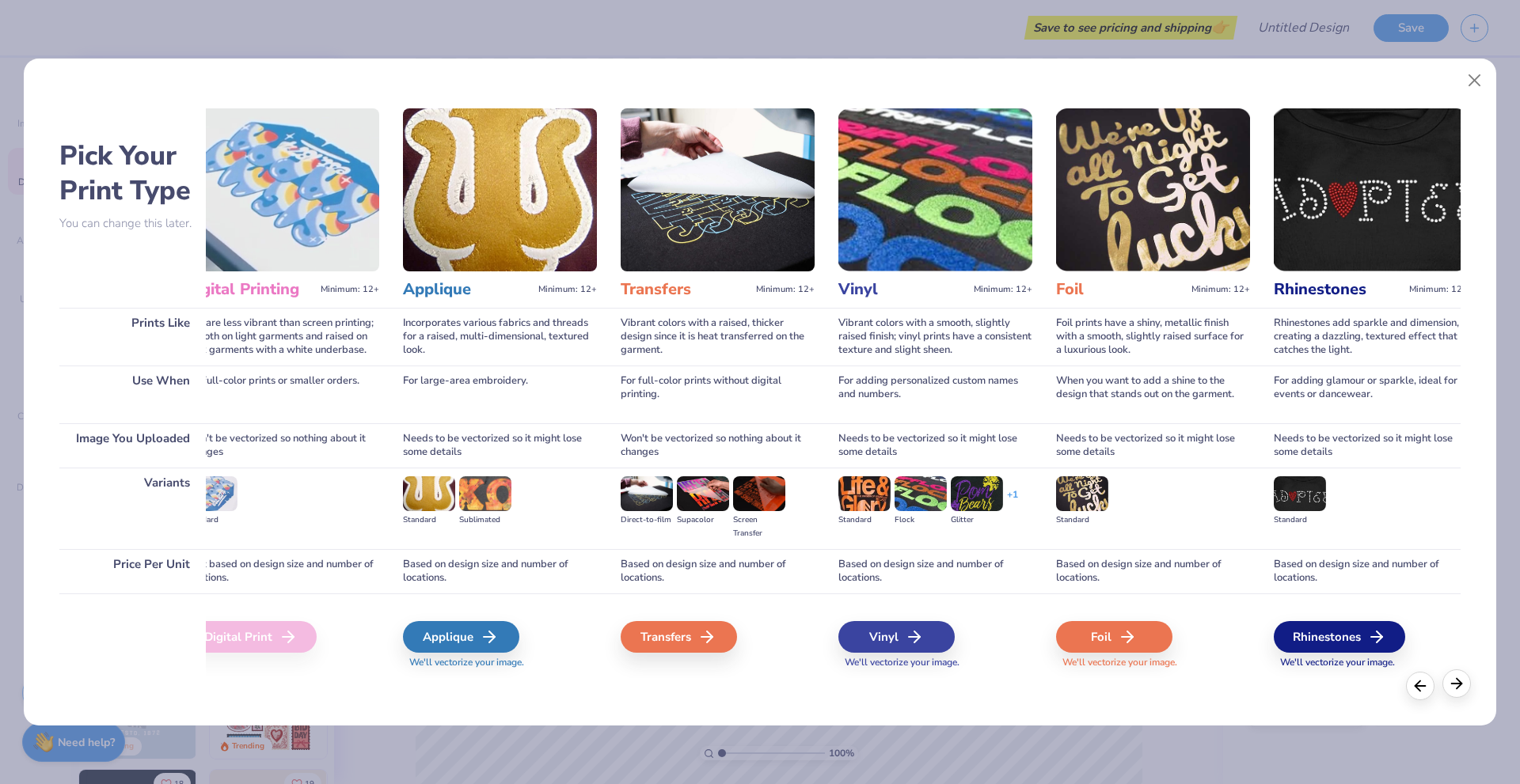
scroll to position [0, 510]
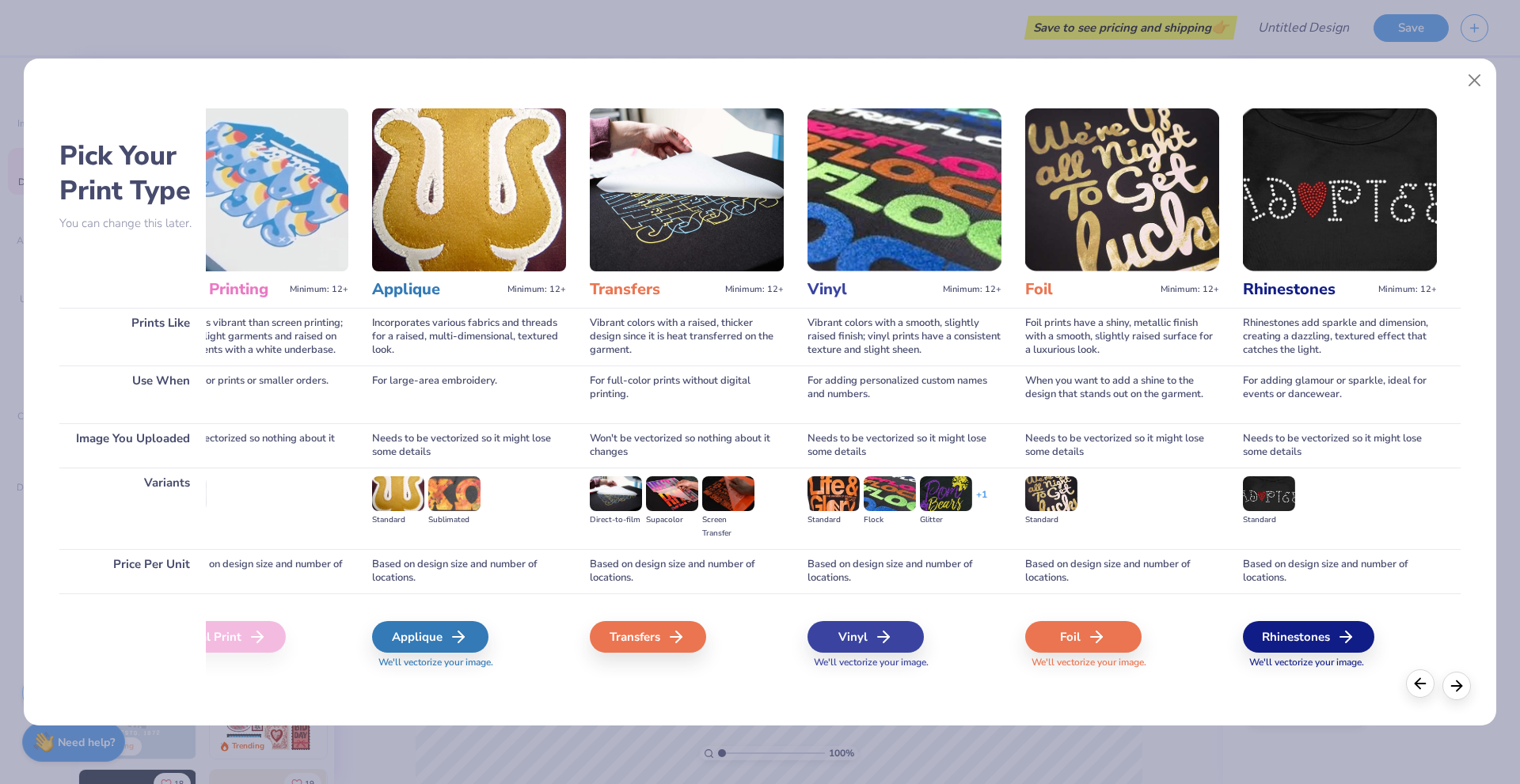
click at [1416, 691] on icon at bounding box center [1420, 684] width 17 height 17
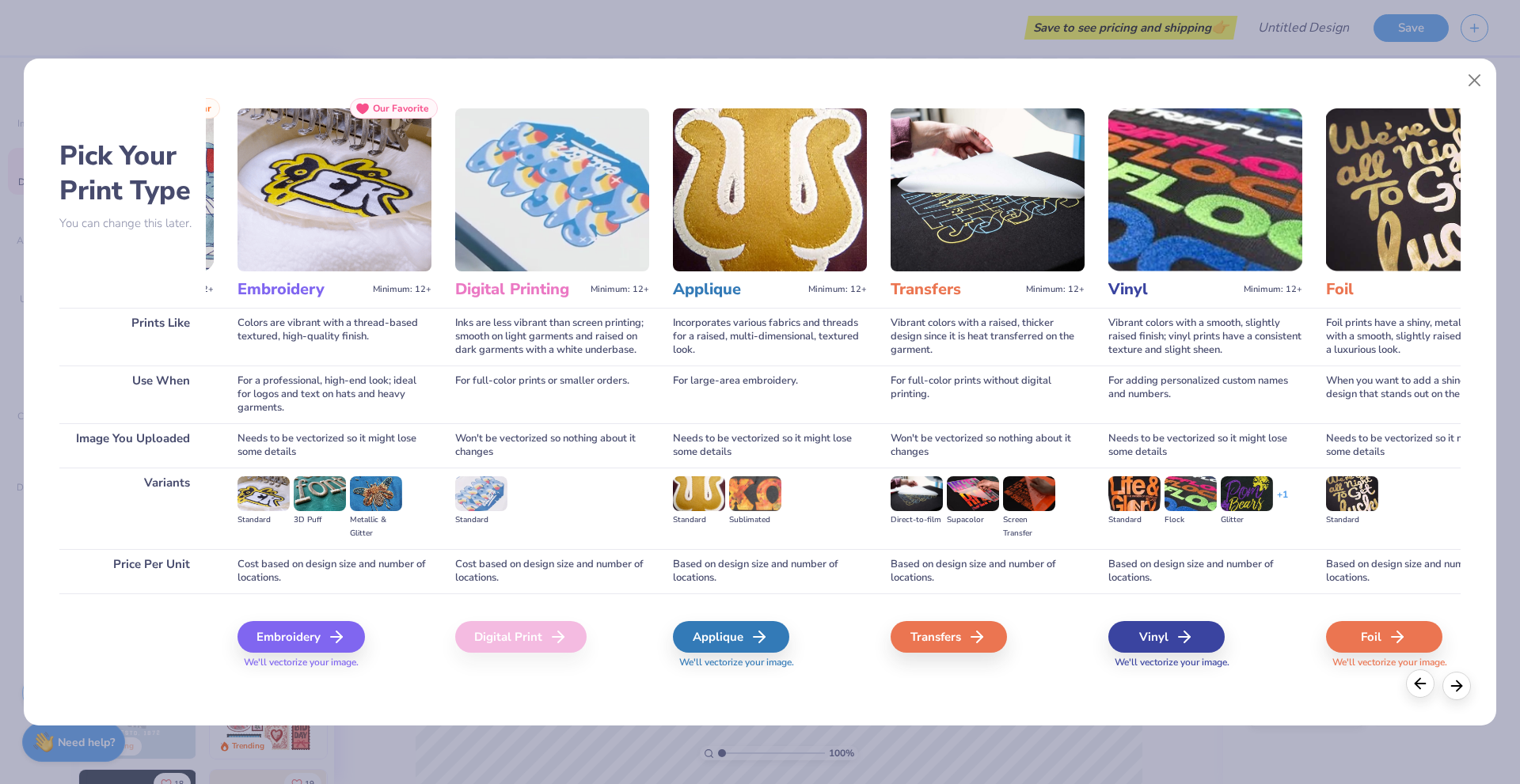
scroll to position [0, 0]
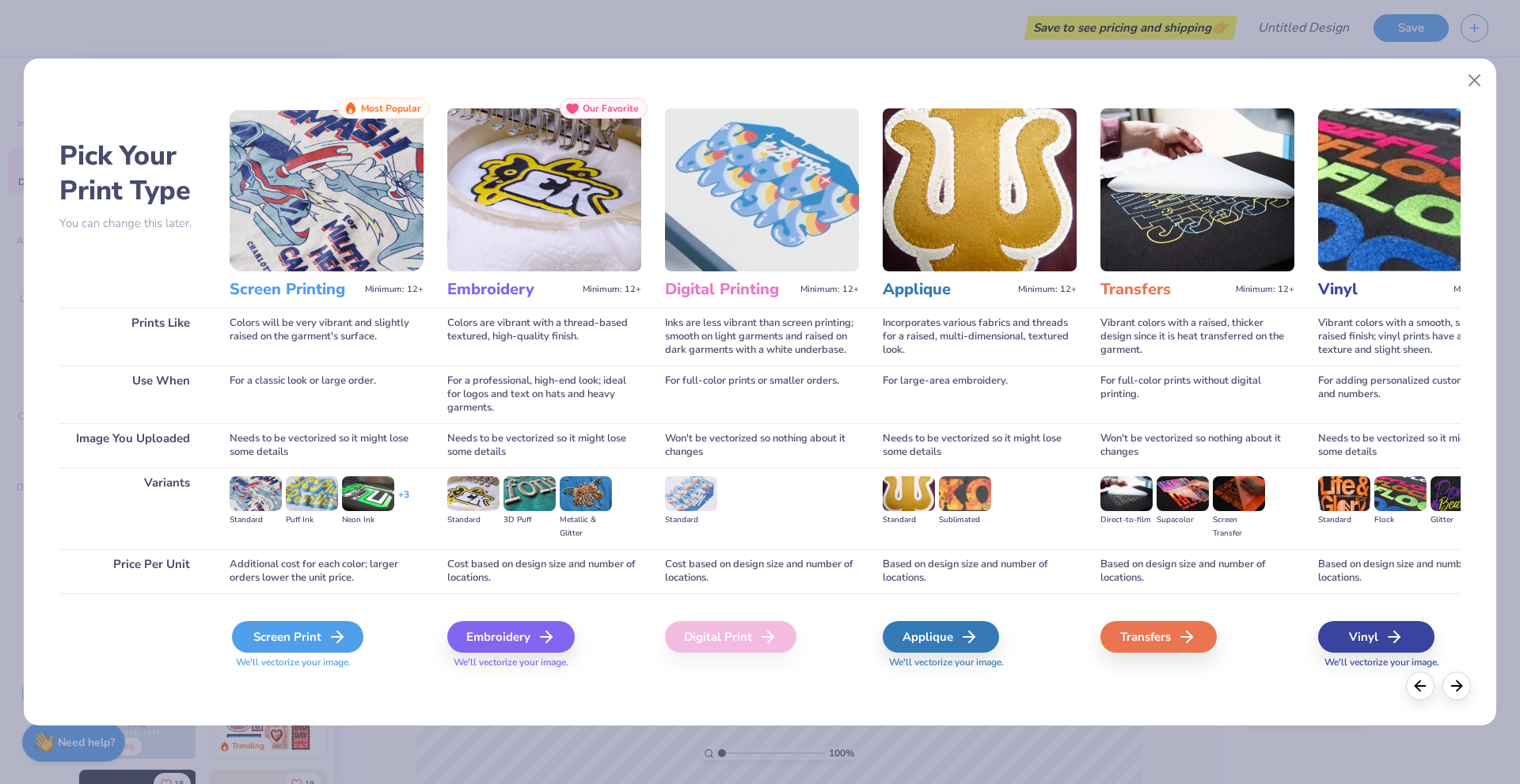
click at [317, 634] on div "Screen Print" at bounding box center [297, 637] width 131 height 32
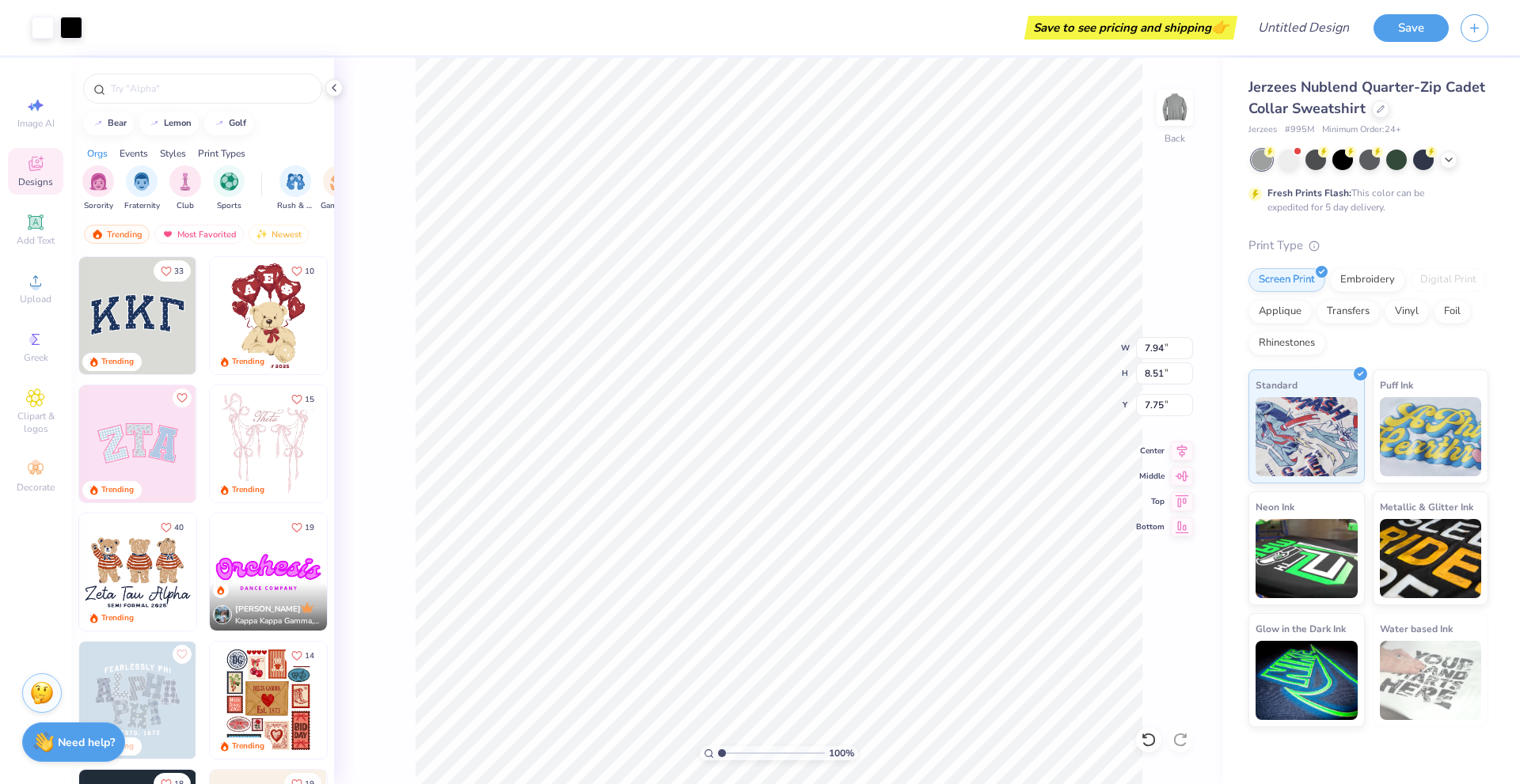
type input "1.92"
type input "2.06"
type input "3.00"
click at [30, 232] on div "Add Text" at bounding box center [35, 230] width 55 height 47
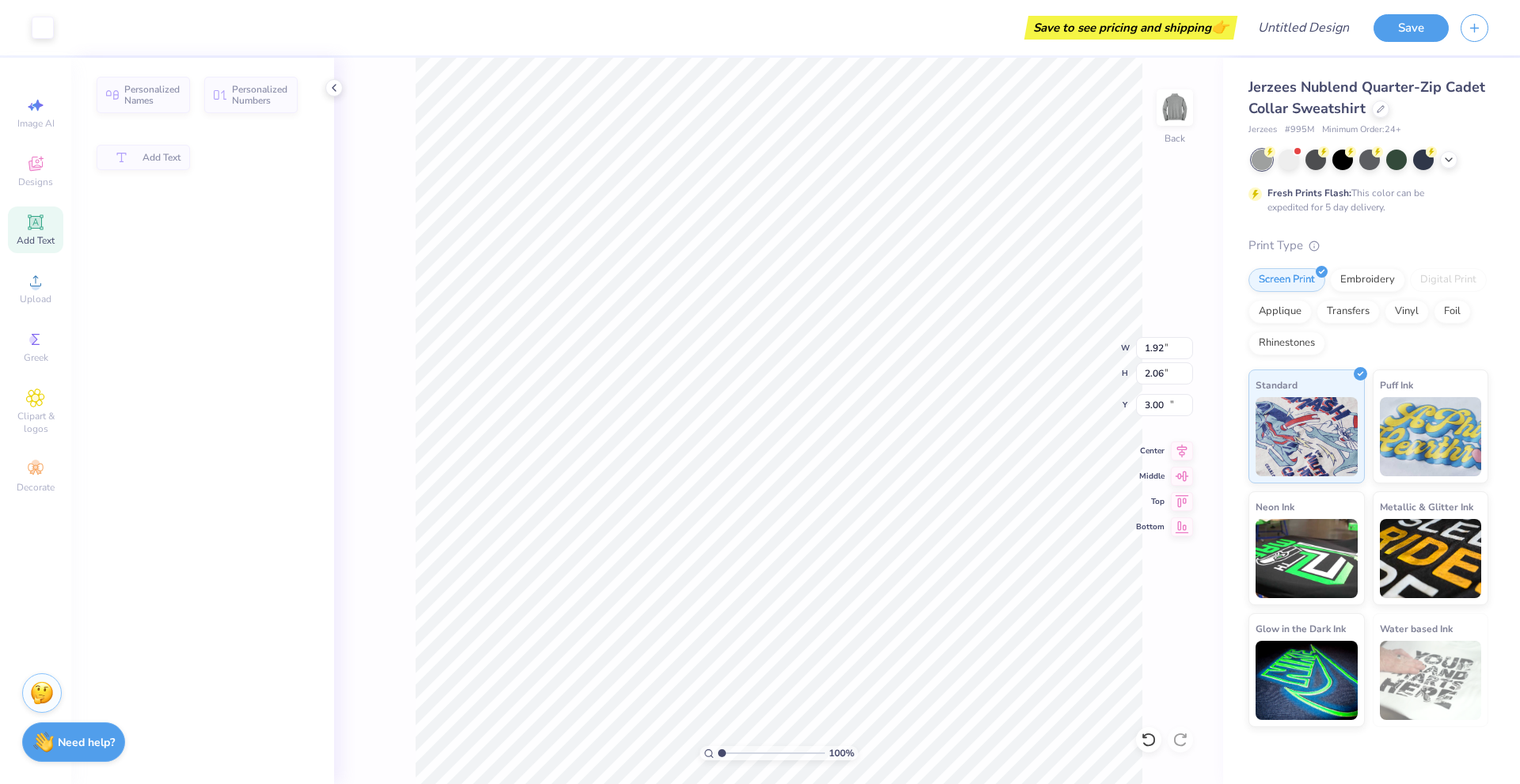
type input "6.92"
type input "2.00"
type input "11.00"
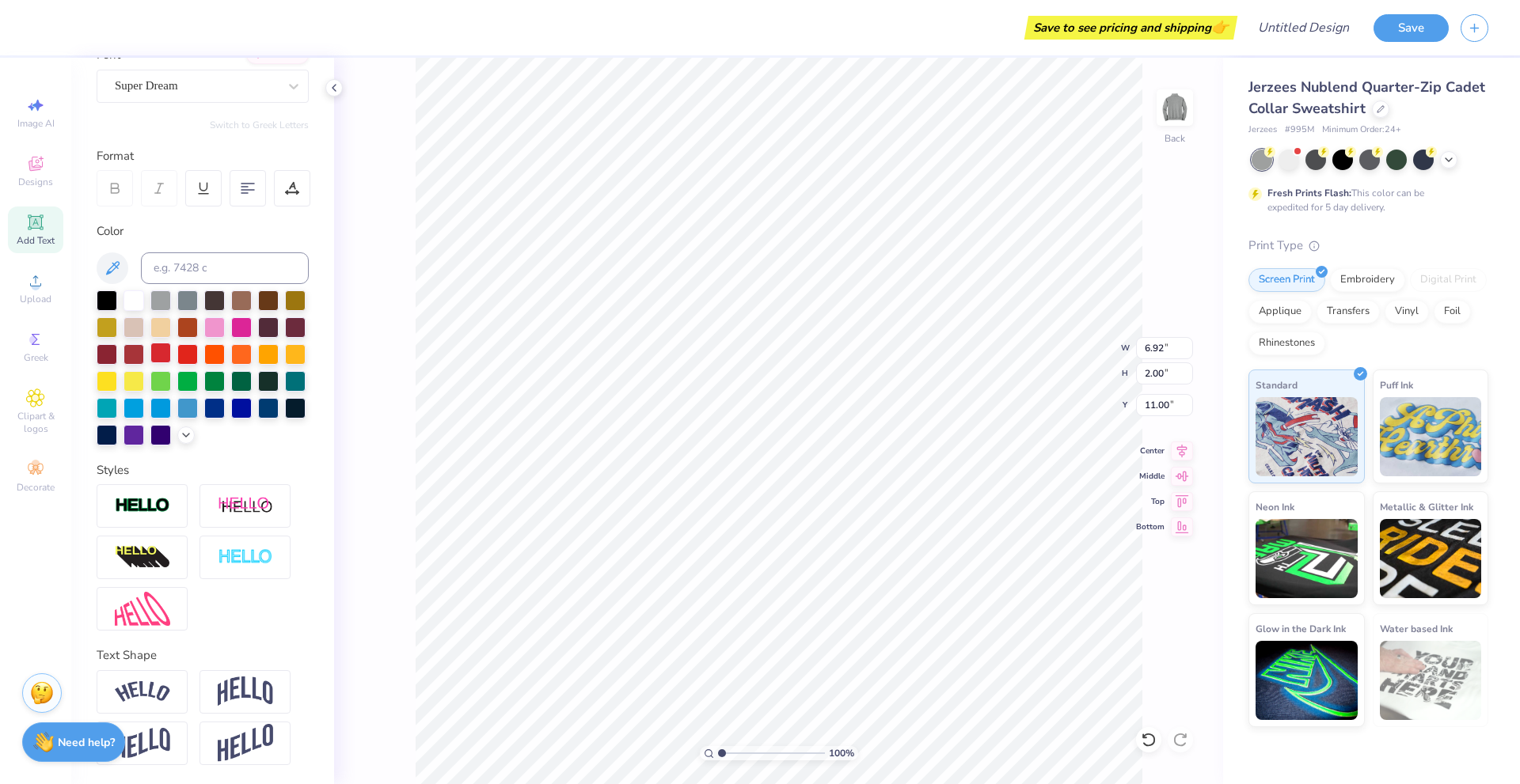
scroll to position [163, 0]
click at [174, 678] on div at bounding box center [142, 692] width 91 height 43
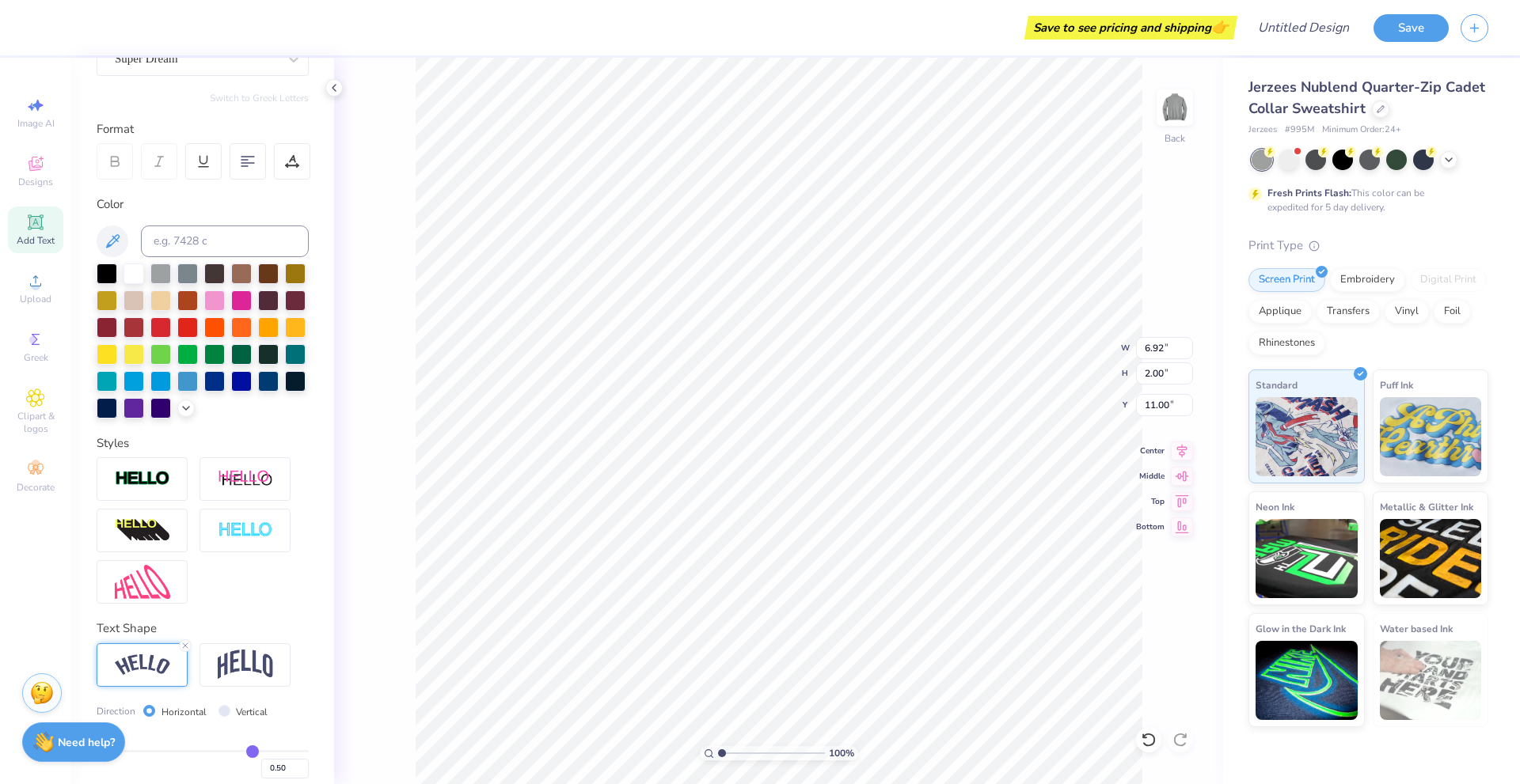
type input "7.94"
type input "2.23"
type input "10.89"
click at [273, 672] on div at bounding box center [245, 665] width 91 height 43
type input "5.85"
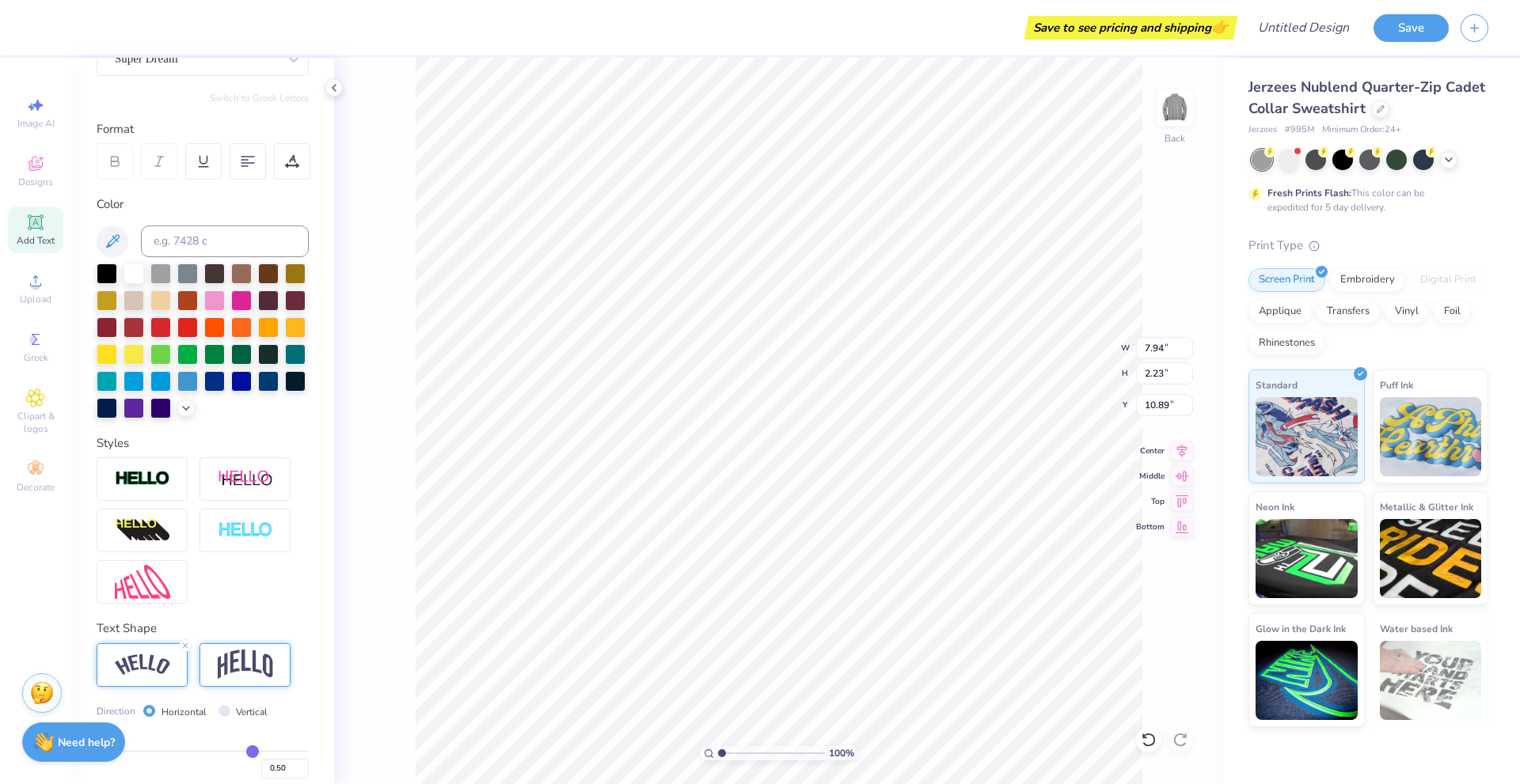
type input "2.41"
type input "10.79"
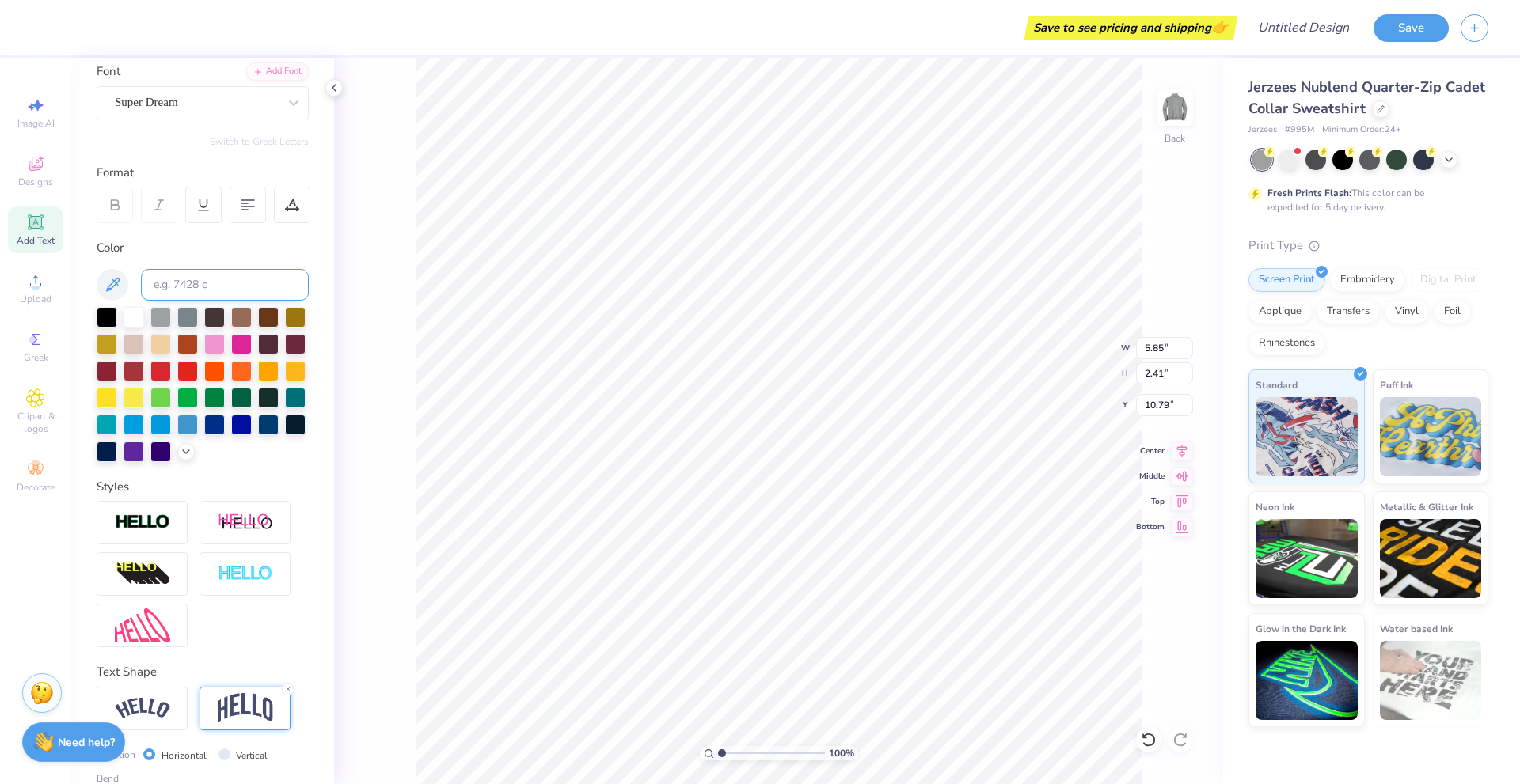
scroll to position [84, 0]
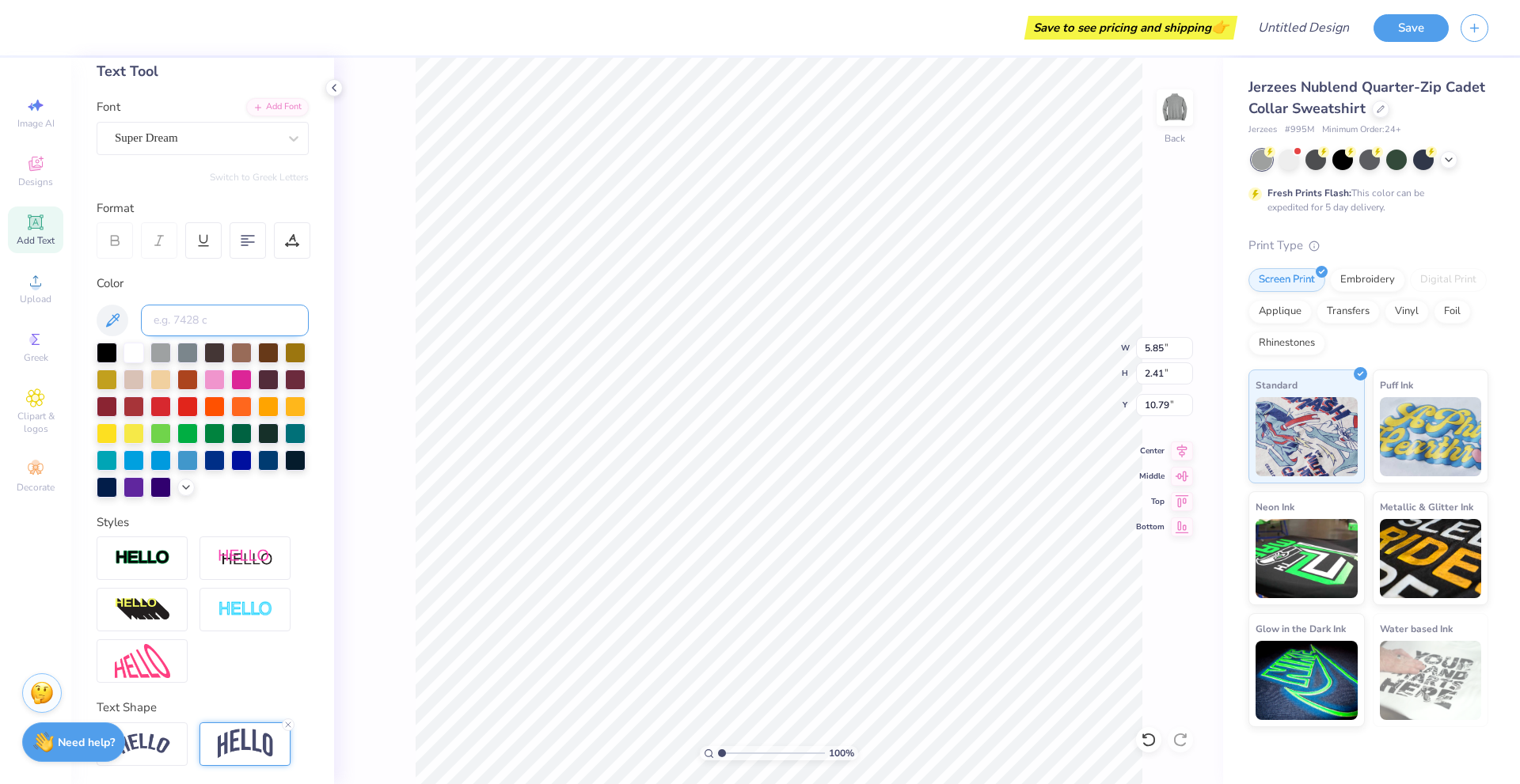
click at [192, 328] on input at bounding box center [225, 320] width 168 height 32
type input "d"
click at [201, 300] on div "Color" at bounding box center [202, 386] width 212 height 223
click at [109, 347] on div at bounding box center [107, 352] width 21 height 21
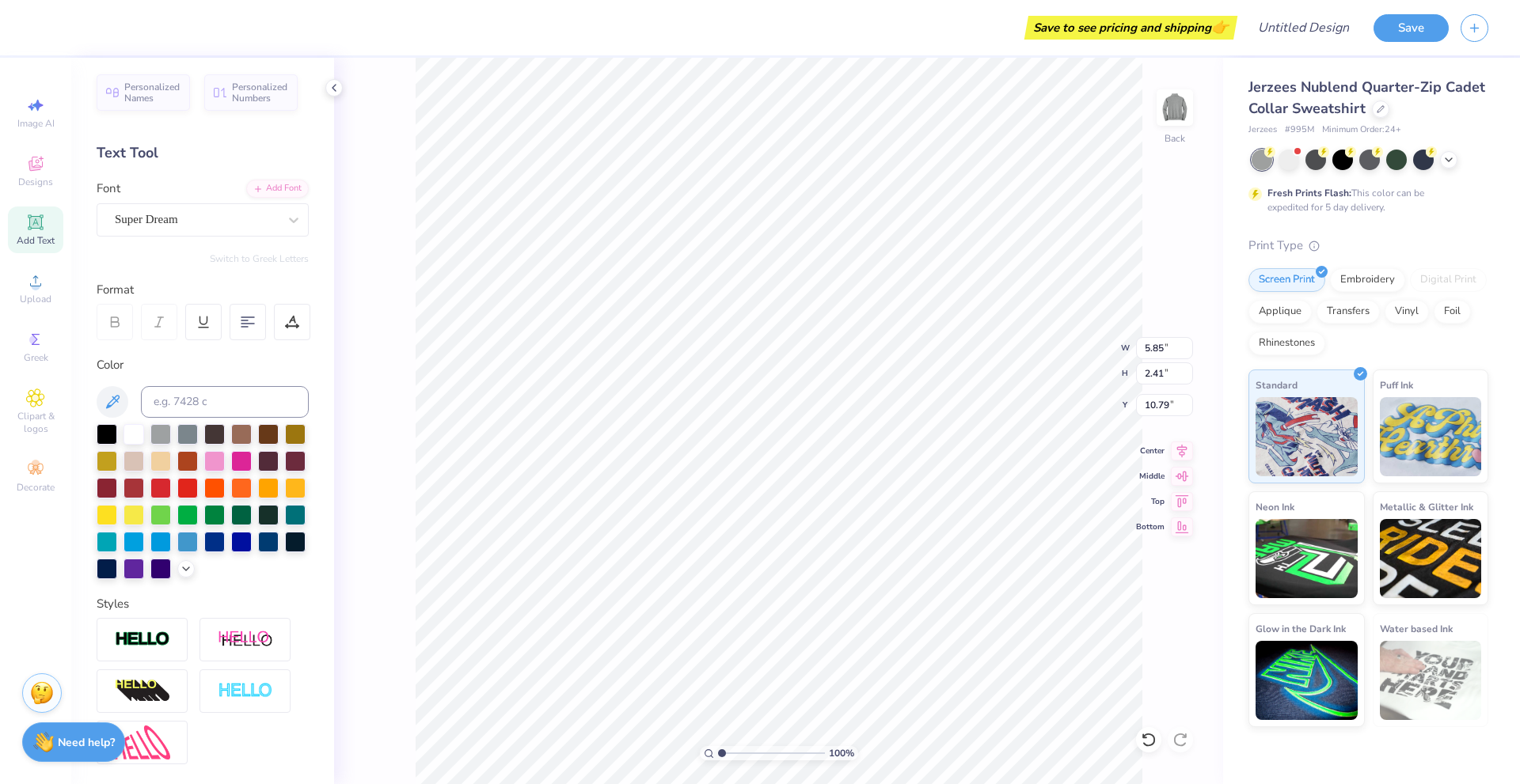
scroll to position [0, 0]
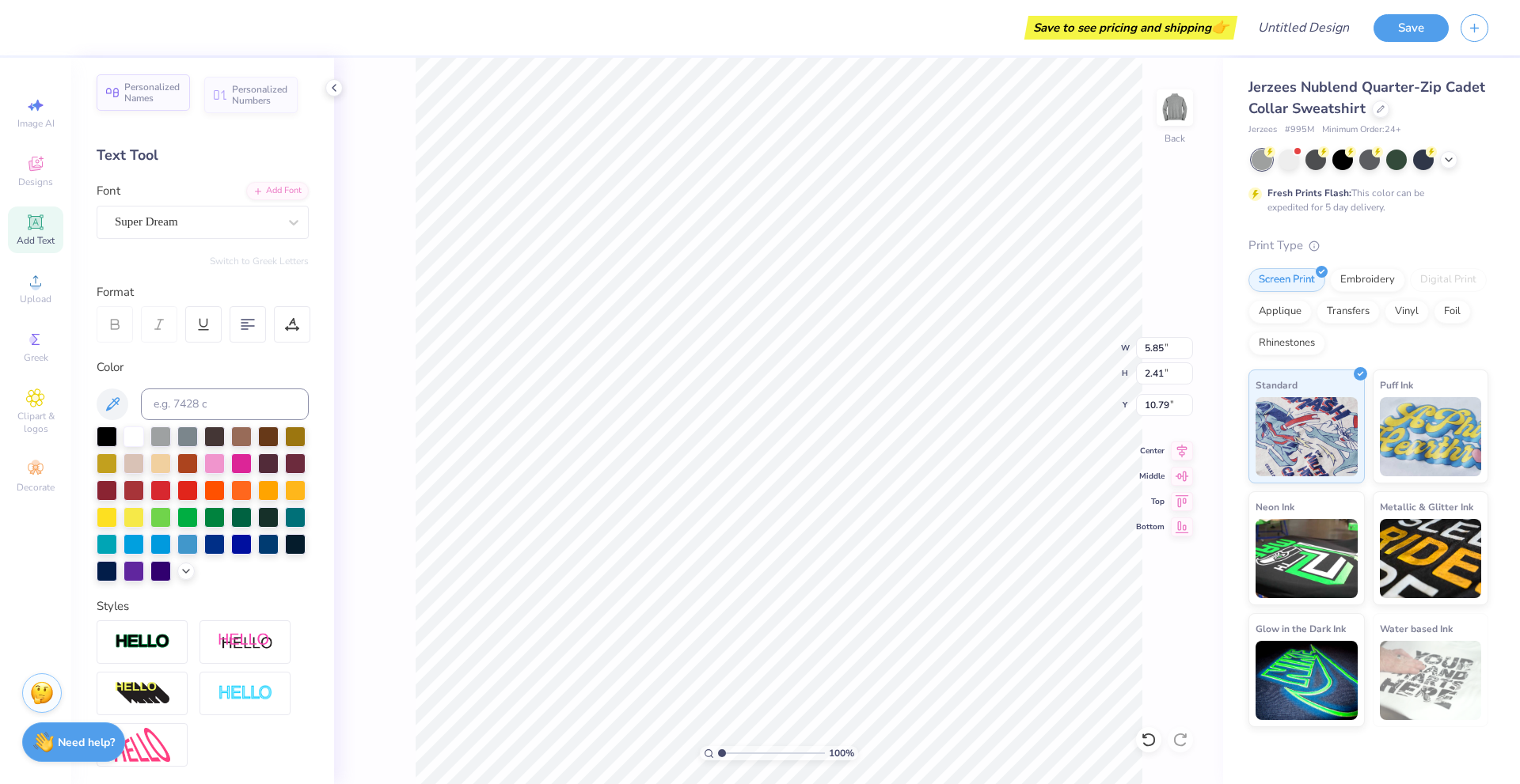
click at [165, 99] on span "Personalized Names" at bounding box center [152, 92] width 56 height 22
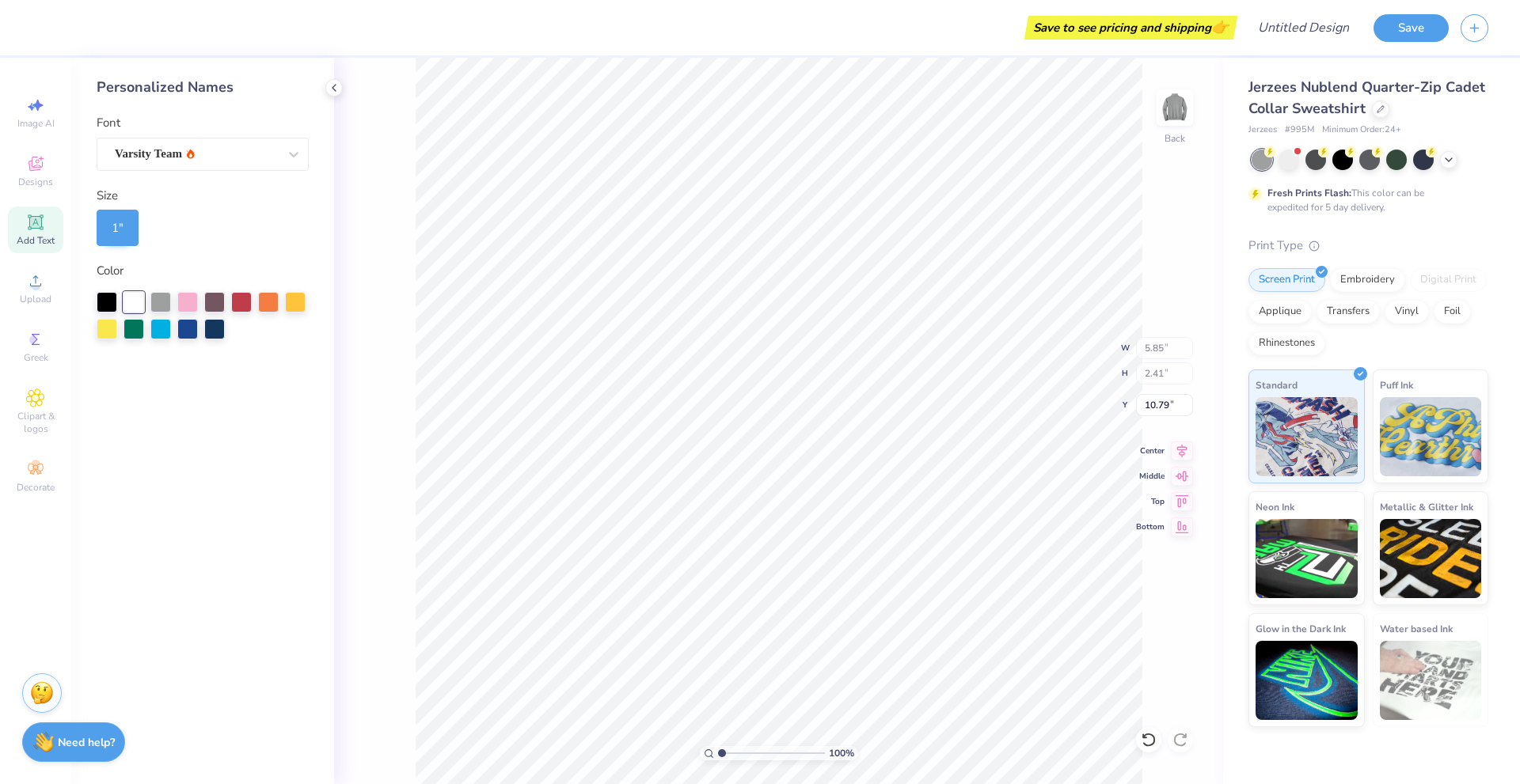
type input "6.21"
type input "1.00"
type input "11.50"
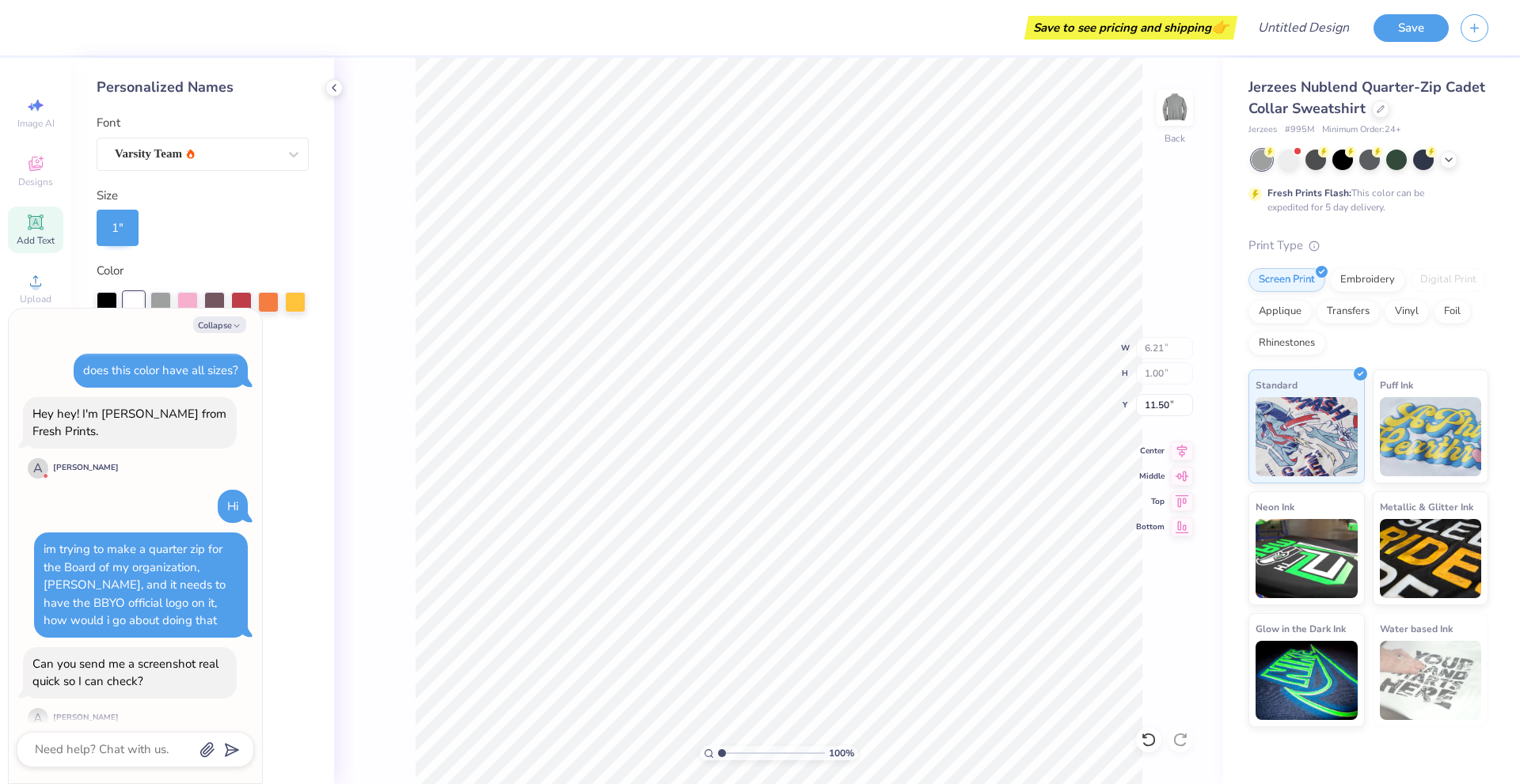
scroll to position [980, 0]
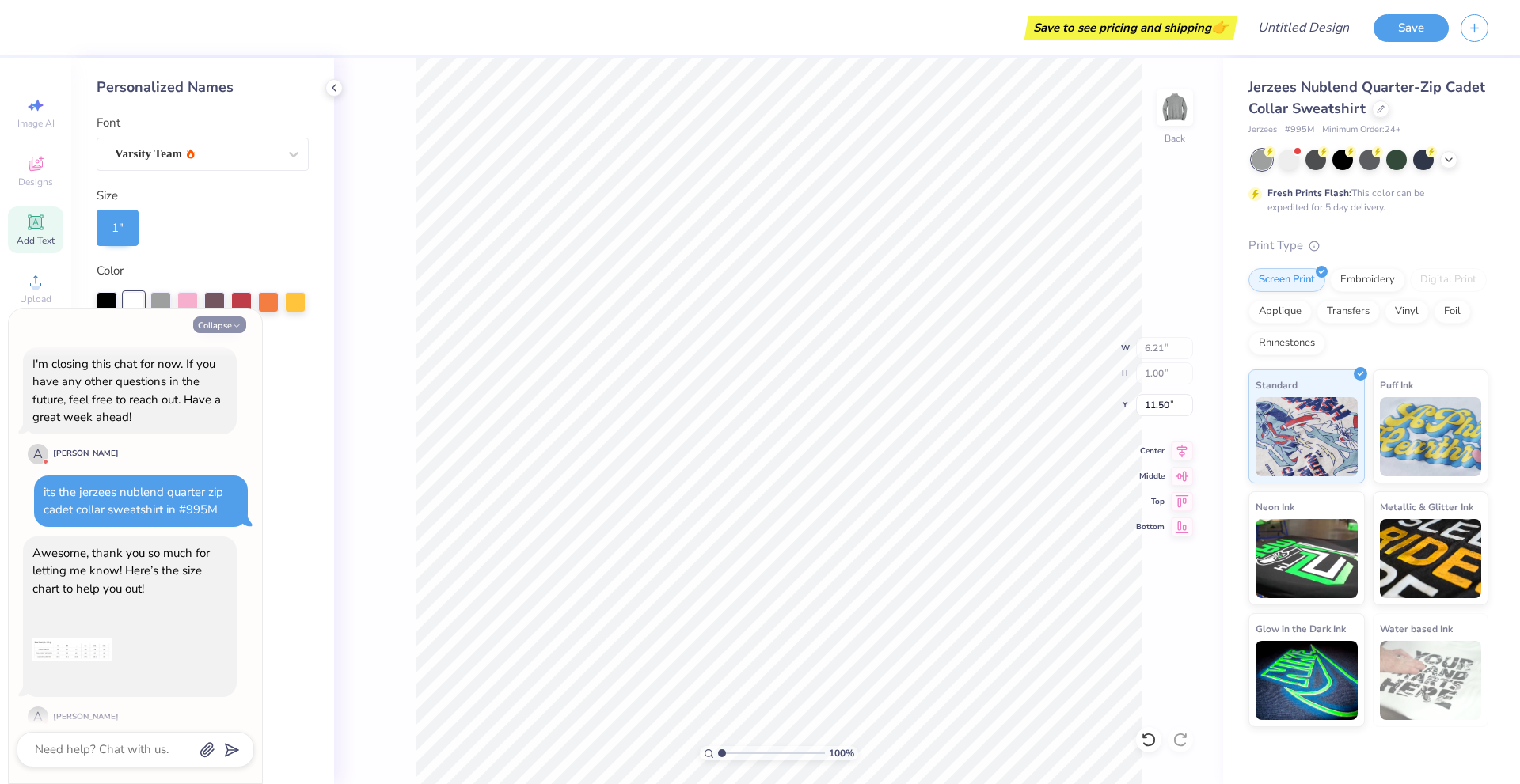
click at [203, 326] on button "Collapse" at bounding box center [219, 324] width 53 height 16
type textarea "x"
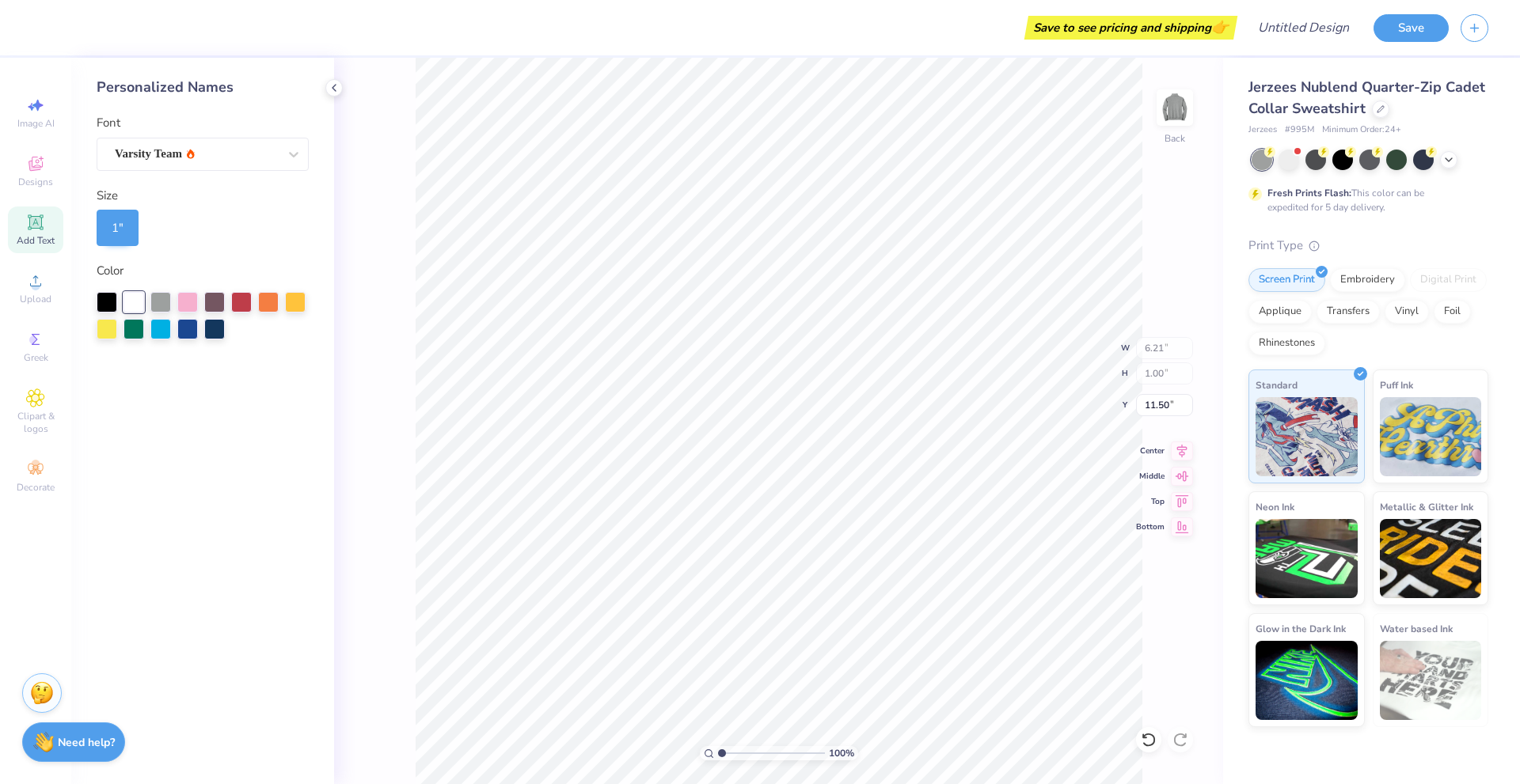
click at [37, 226] on icon at bounding box center [35, 222] width 12 height 12
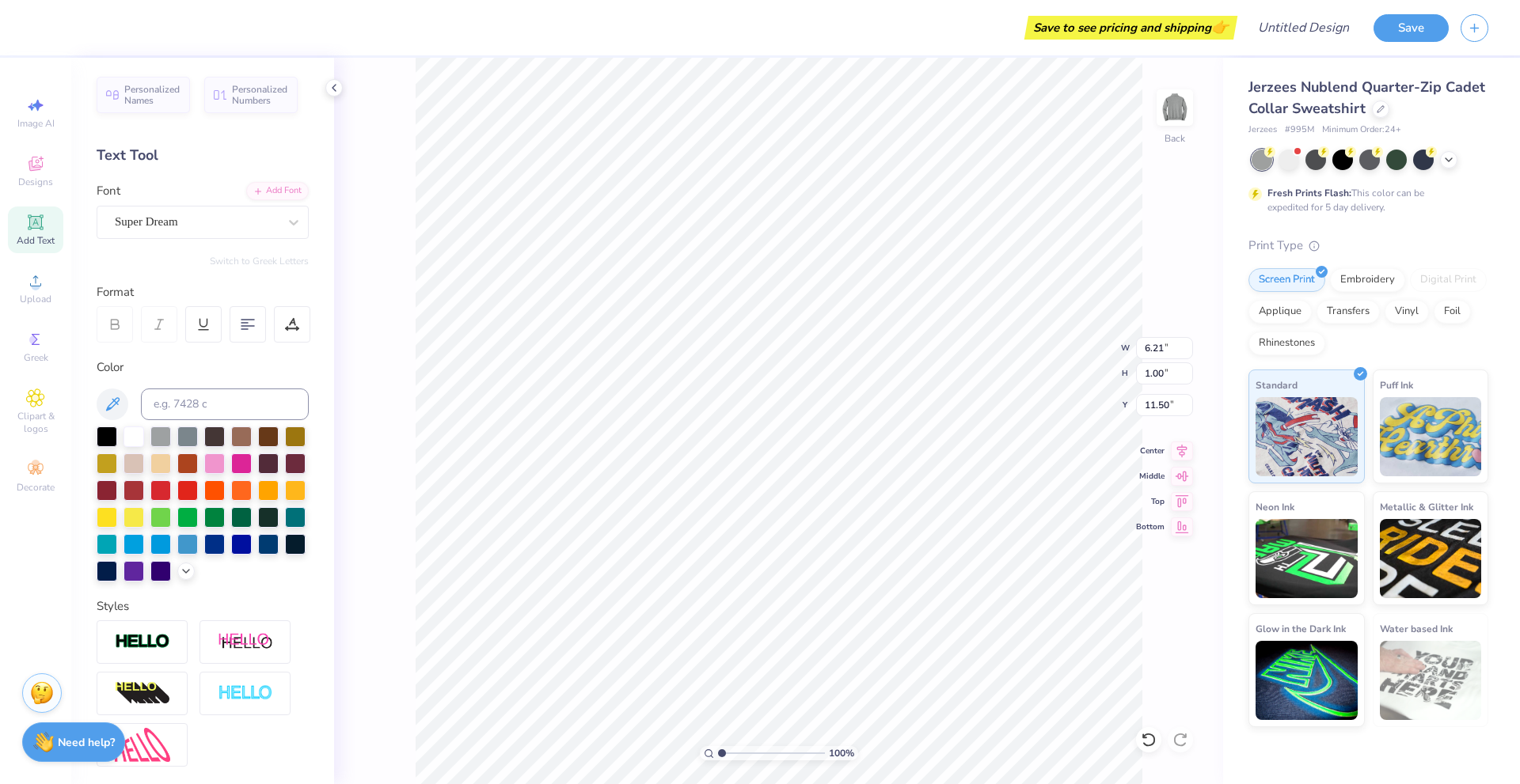
type input "6.92"
type input "2.00"
type input "11.00"
type textarea "X"
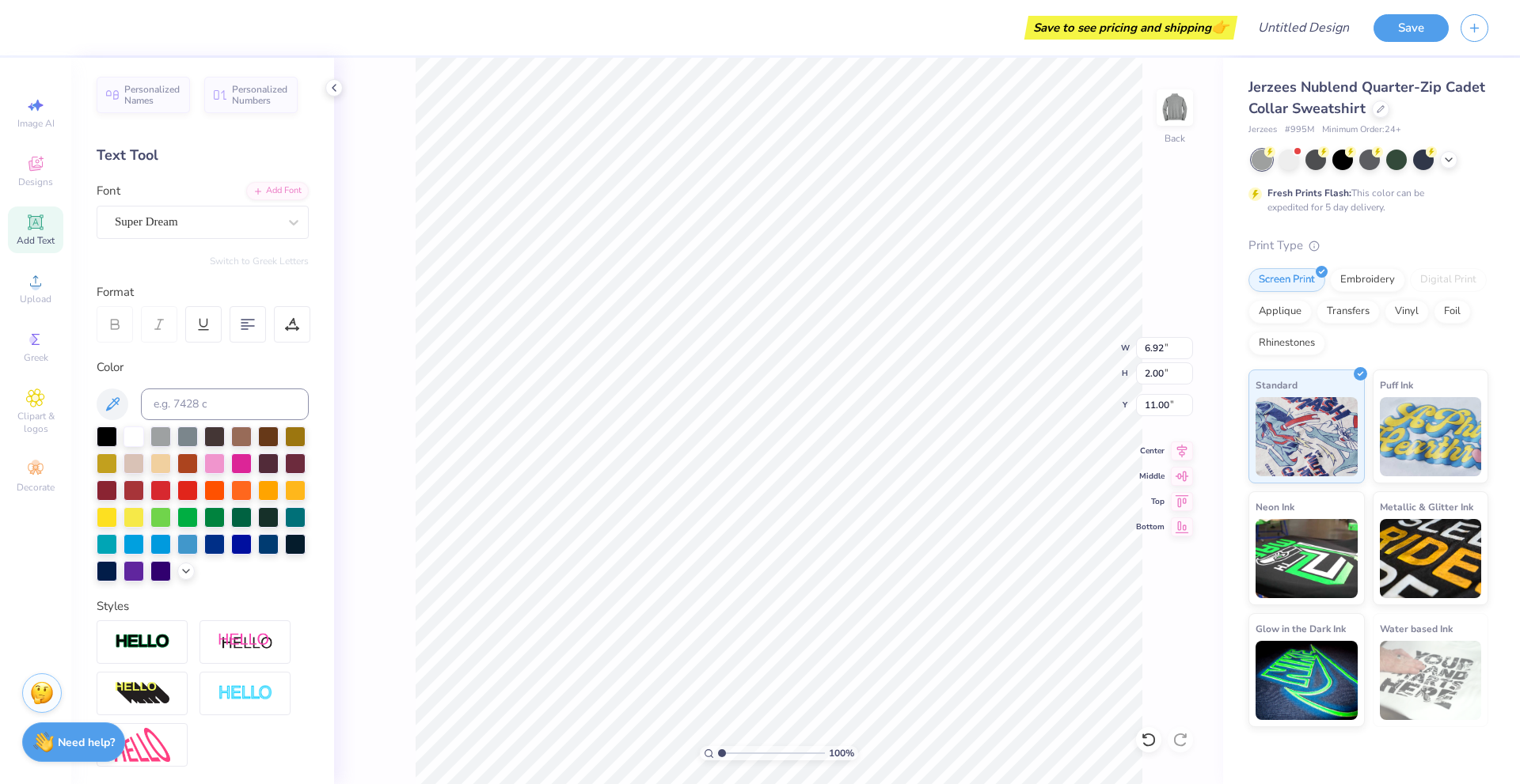
scroll to position [14, 2]
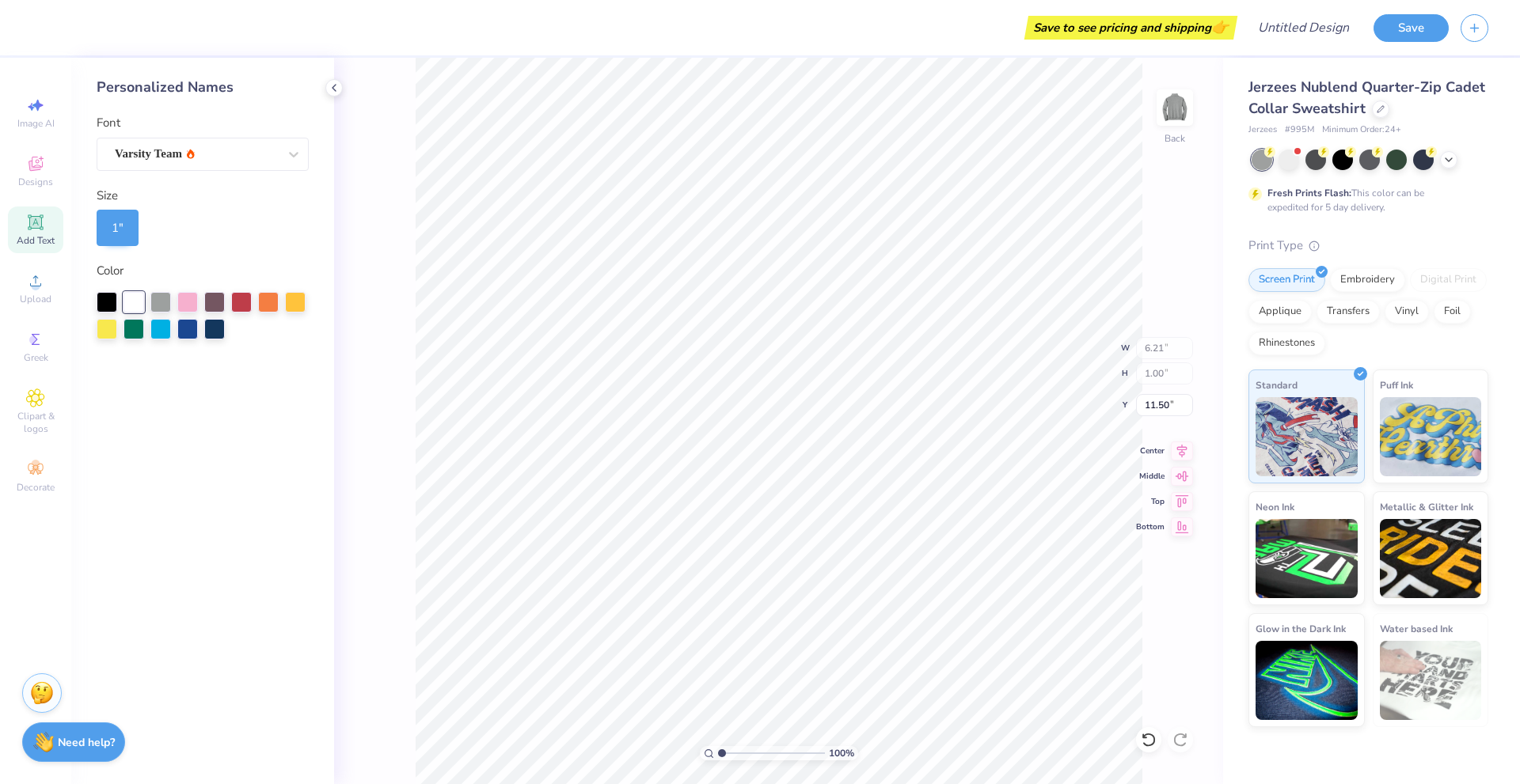
type input "19.29"
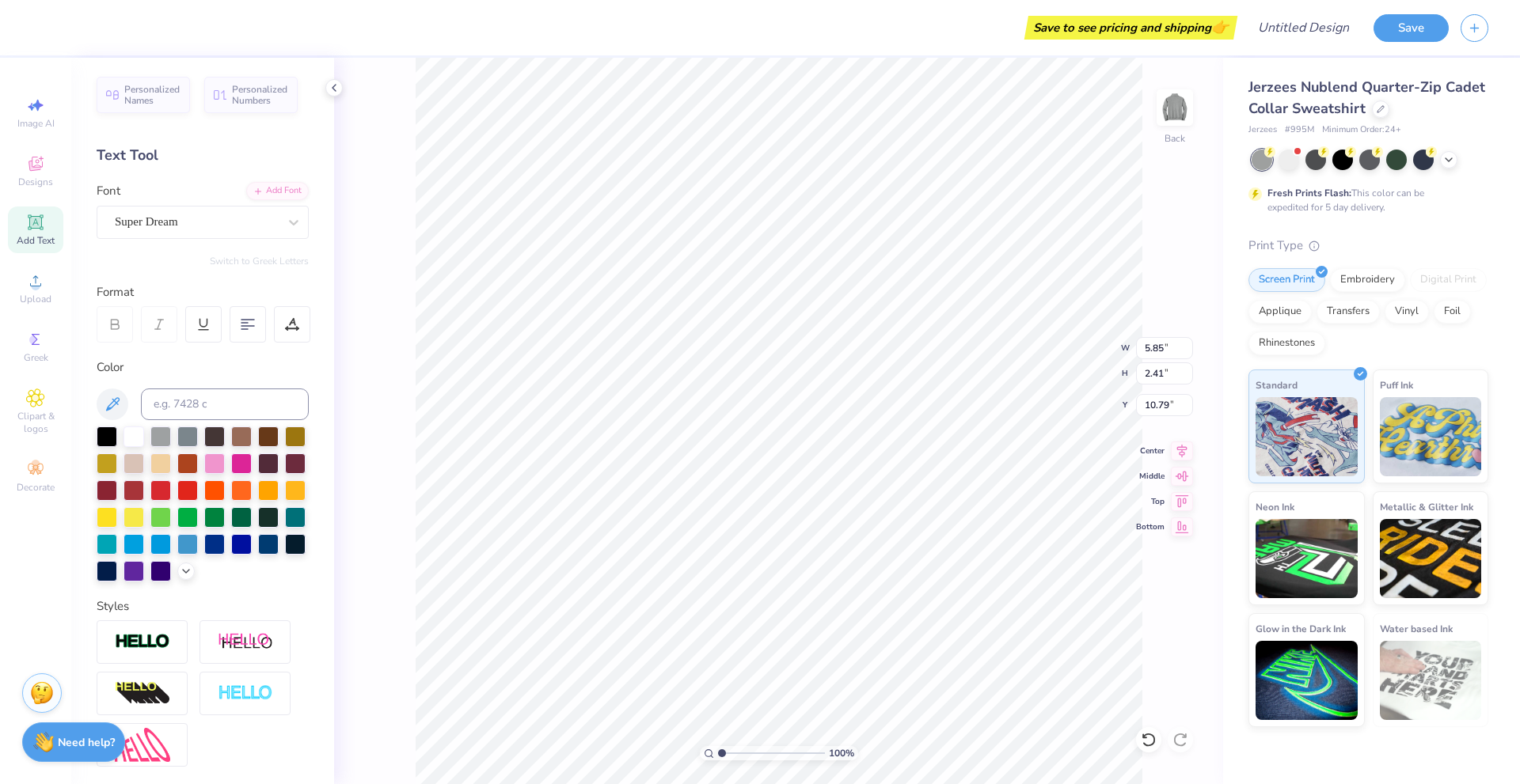
scroll to position [14, 3]
type textarea "T"
type textarea "Zelman"
type input "5.31"
type input "2.08"
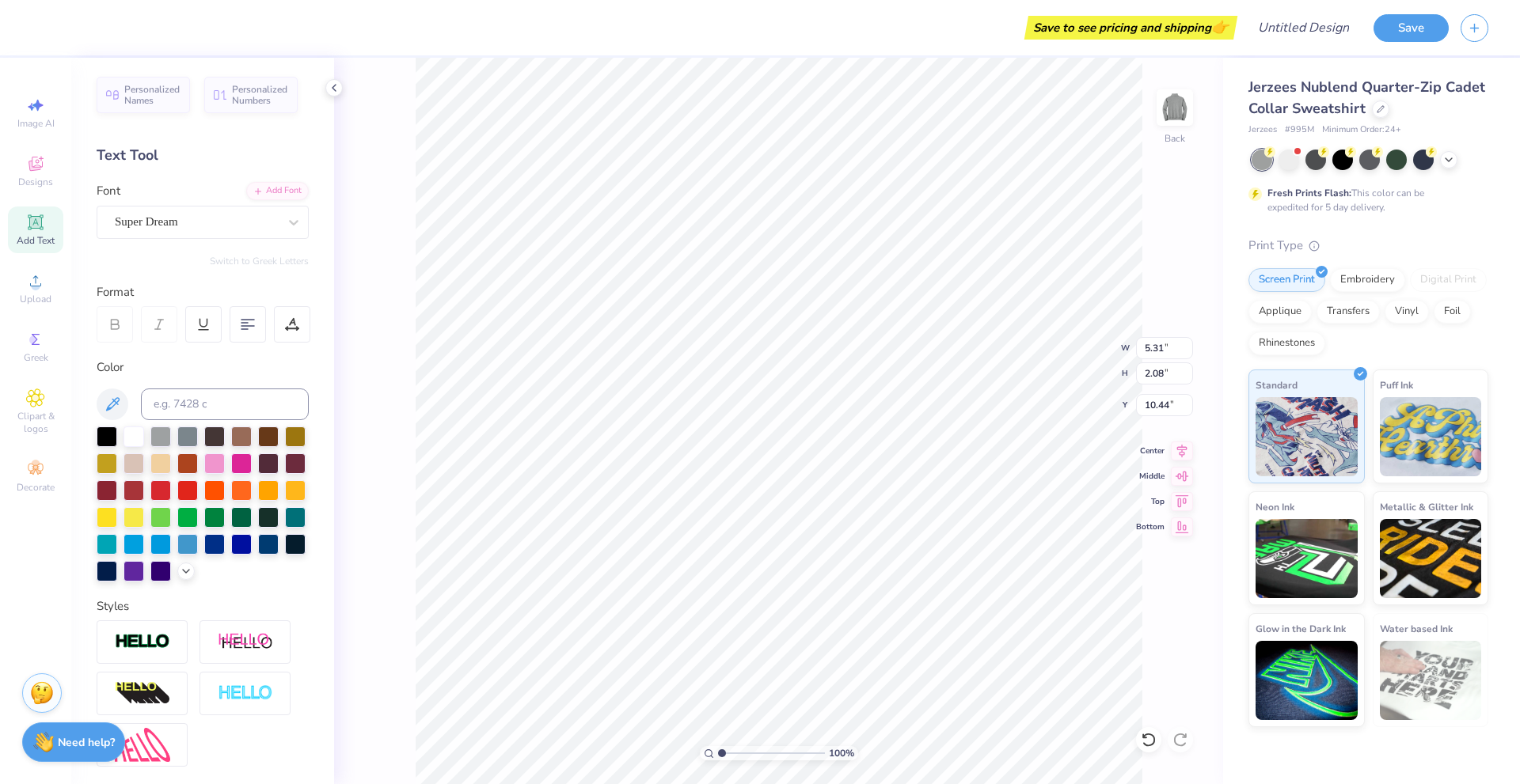
type input "3.00"
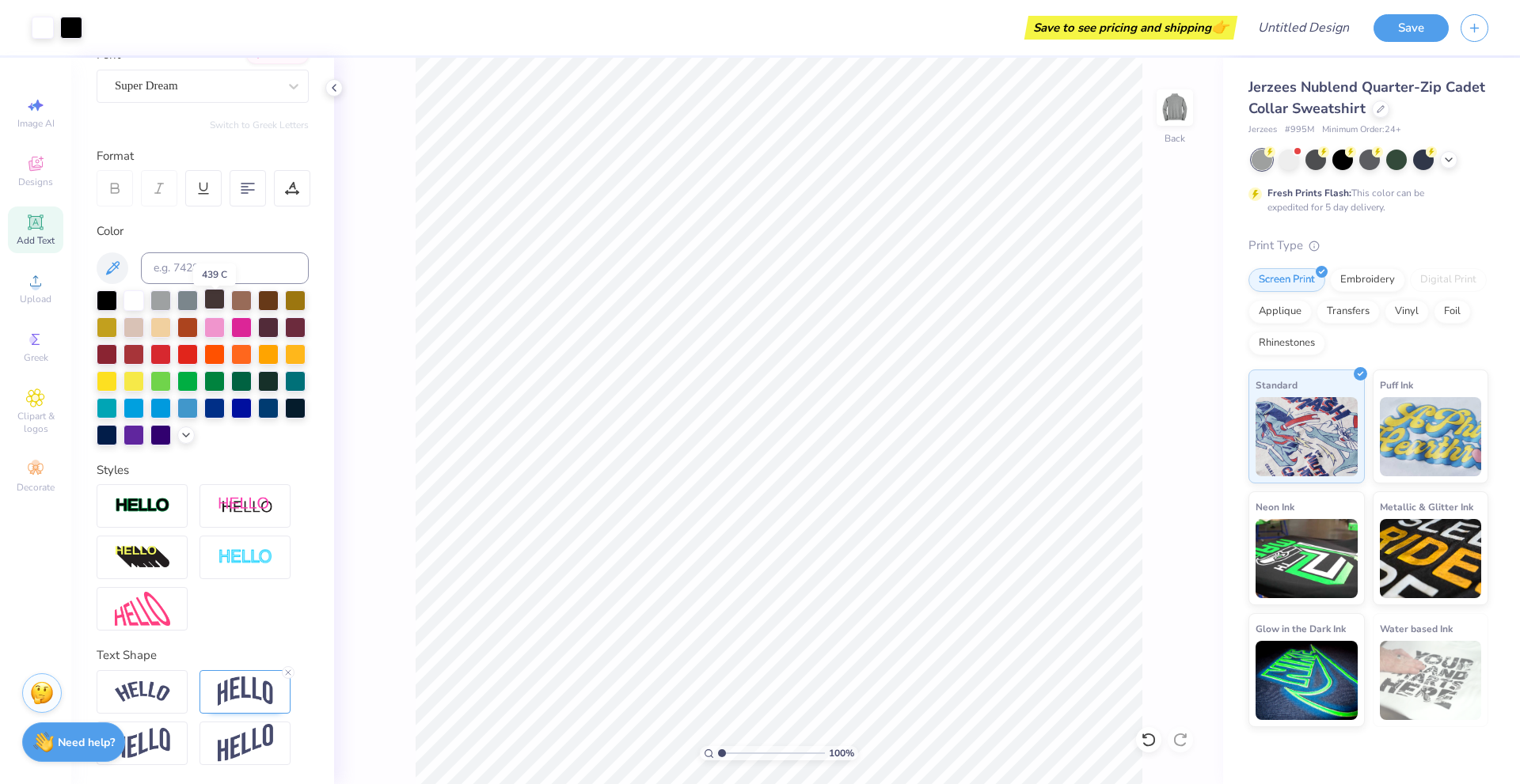
scroll to position [163, 0]
click at [239, 687] on img at bounding box center [246, 692] width 55 height 30
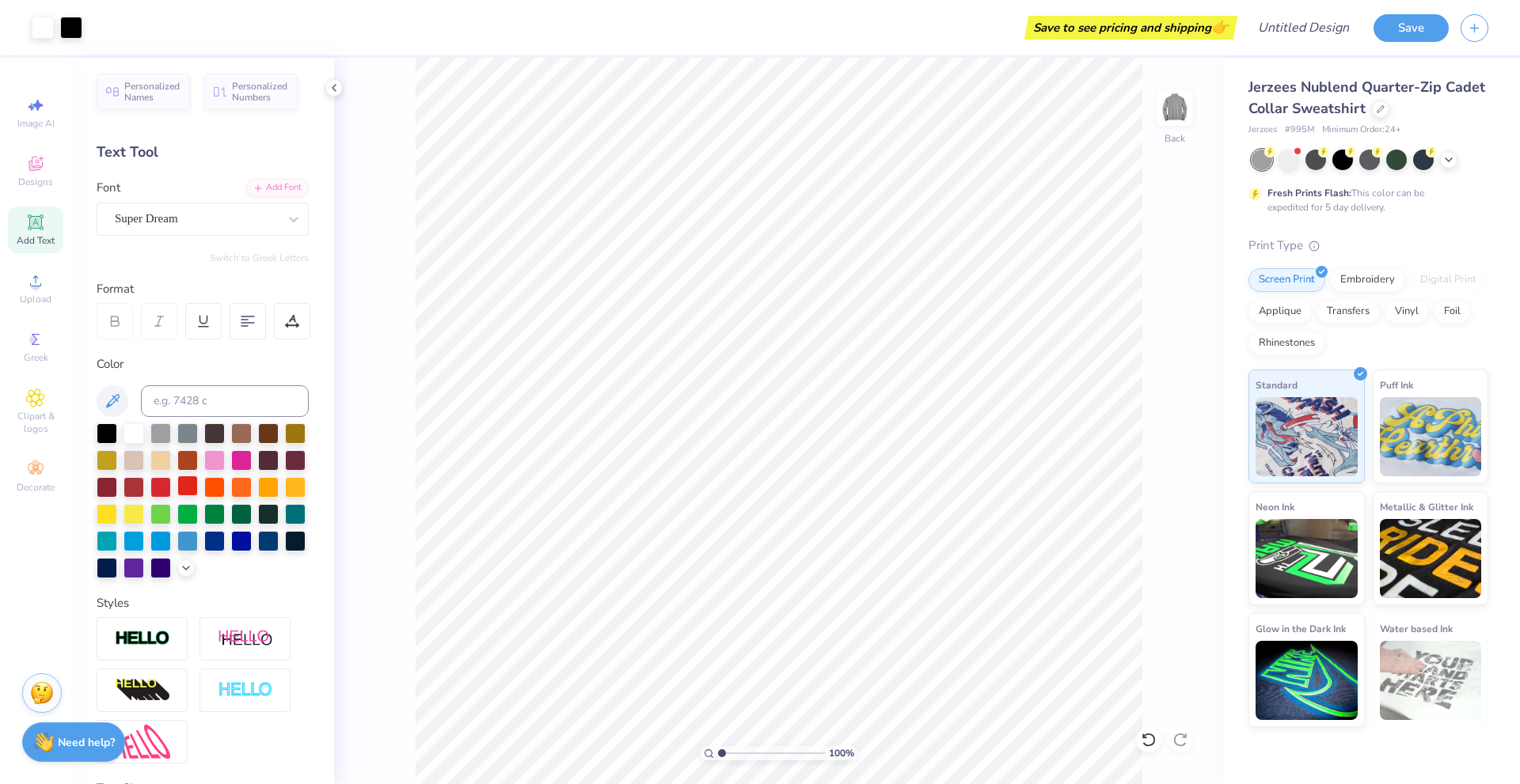
scroll to position [0, 0]
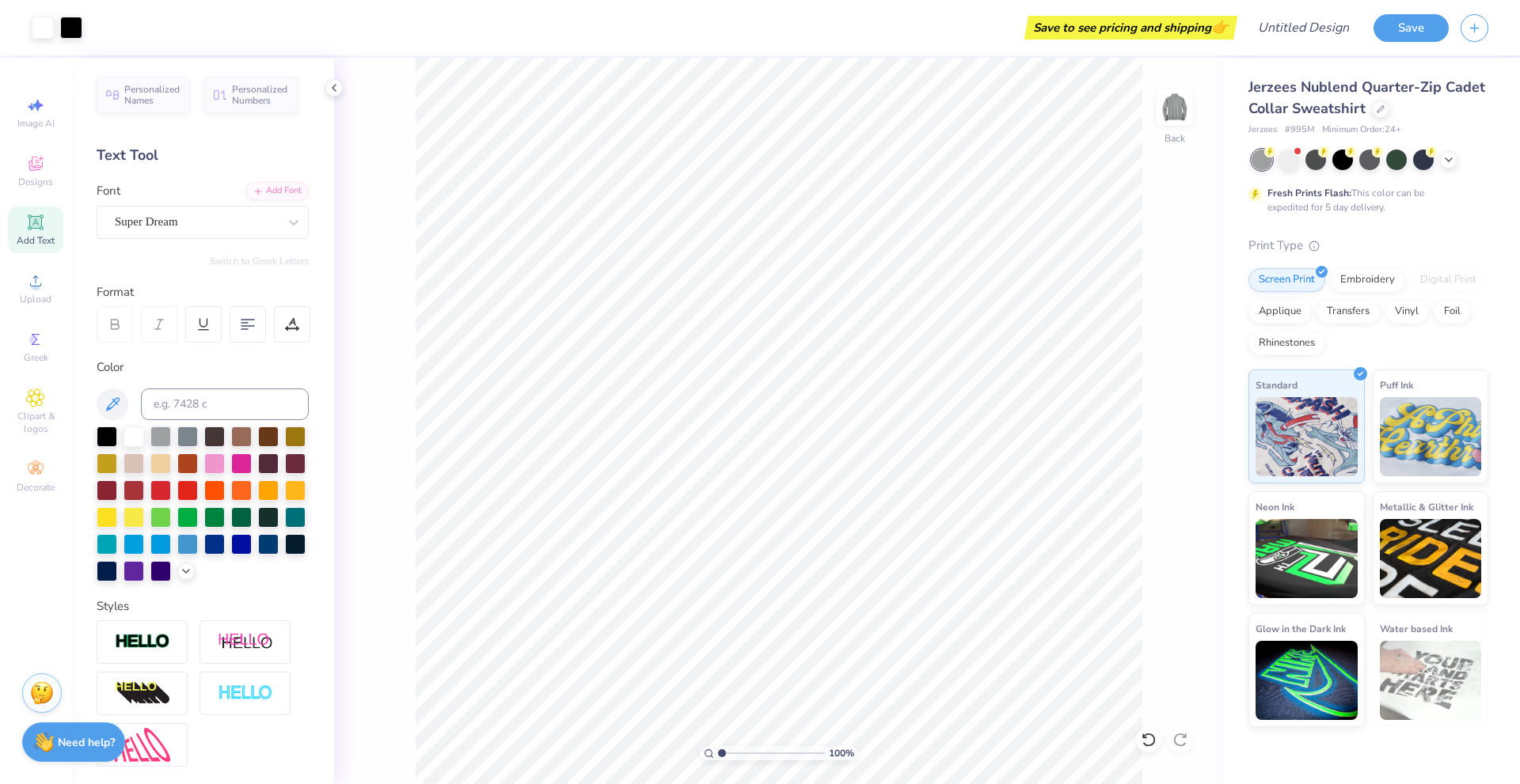
click at [43, 232] on div "Add Text" at bounding box center [35, 230] width 55 height 47
click at [99, 439] on div at bounding box center [107, 436] width 21 height 21
type textarea "T"
type textarea "Board"
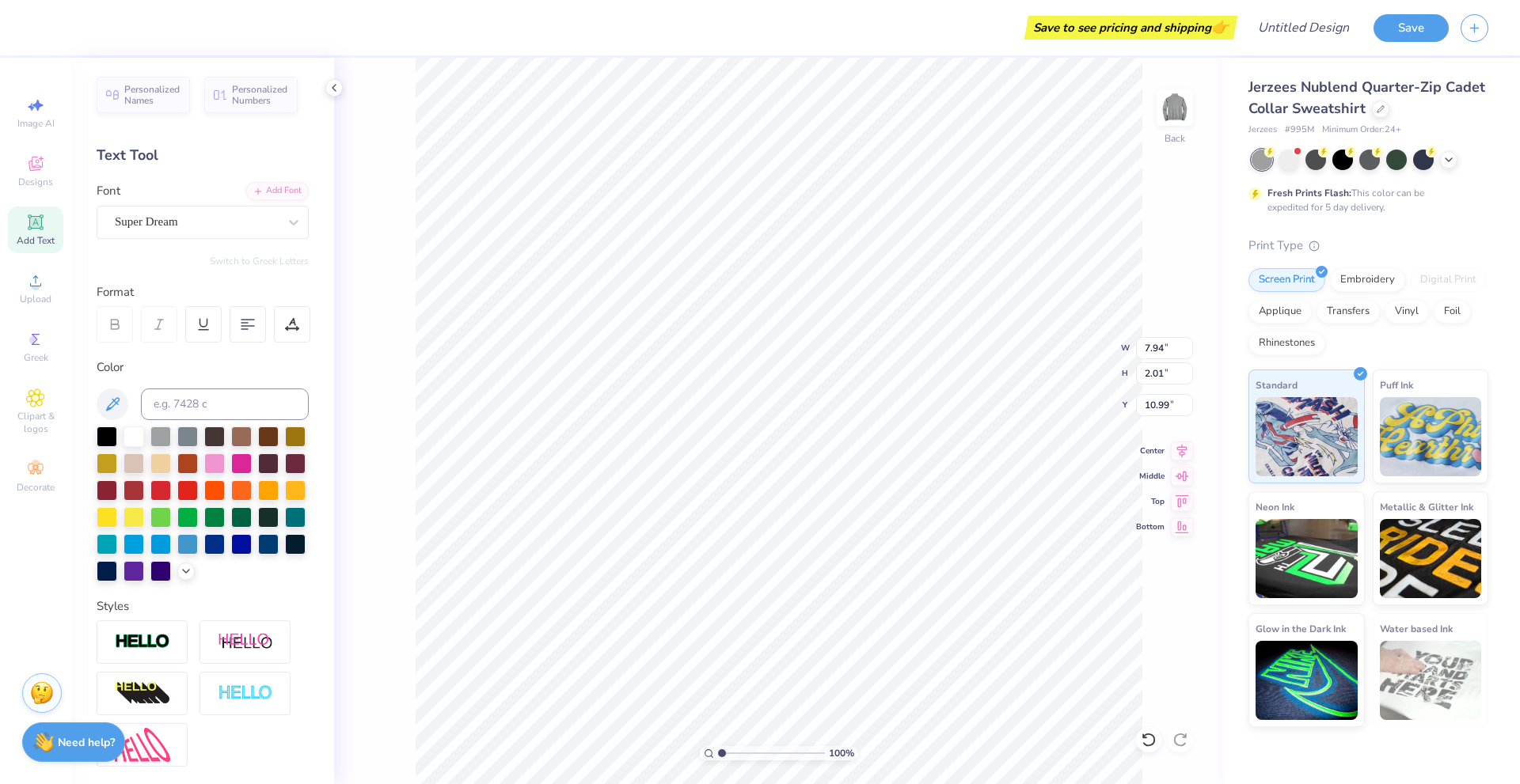
type input "4.64"
type input "1.17"
type input "5.08"
click at [239, 98] on span "Personalized Numbers" at bounding box center [259, 92] width 56 height 22
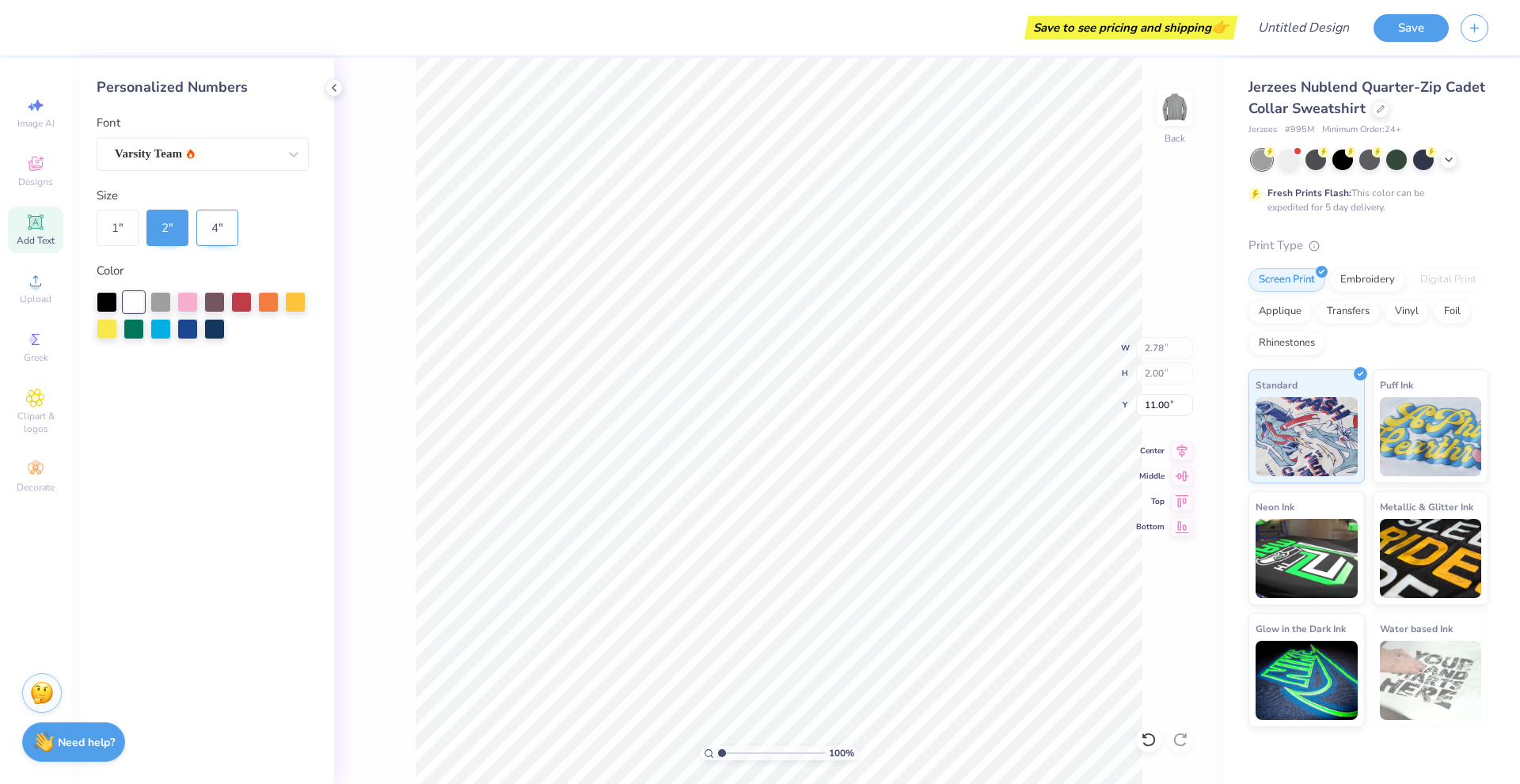
click at [224, 228] on div "4 "" at bounding box center [217, 228] width 42 height 36
type input "5.57"
type input "4.00"
type input "10.00"
click at [151, 228] on div "2 "" at bounding box center [167, 228] width 42 height 36
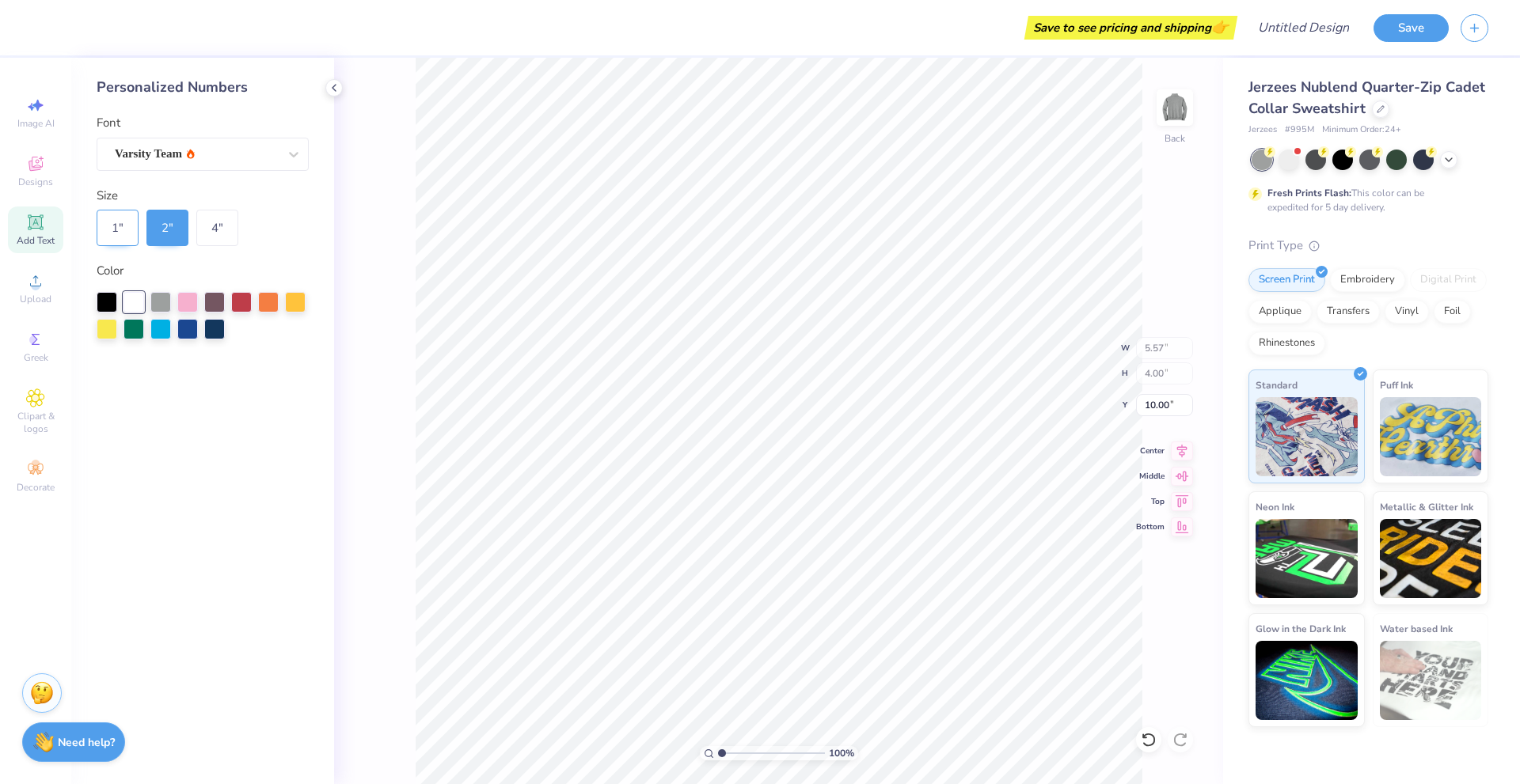
type input "2.78"
type input "2.00"
type input "11.00"
click at [113, 236] on div "1 "" at bounding box center [118, 228] width 42 height 36
type input "1.39"
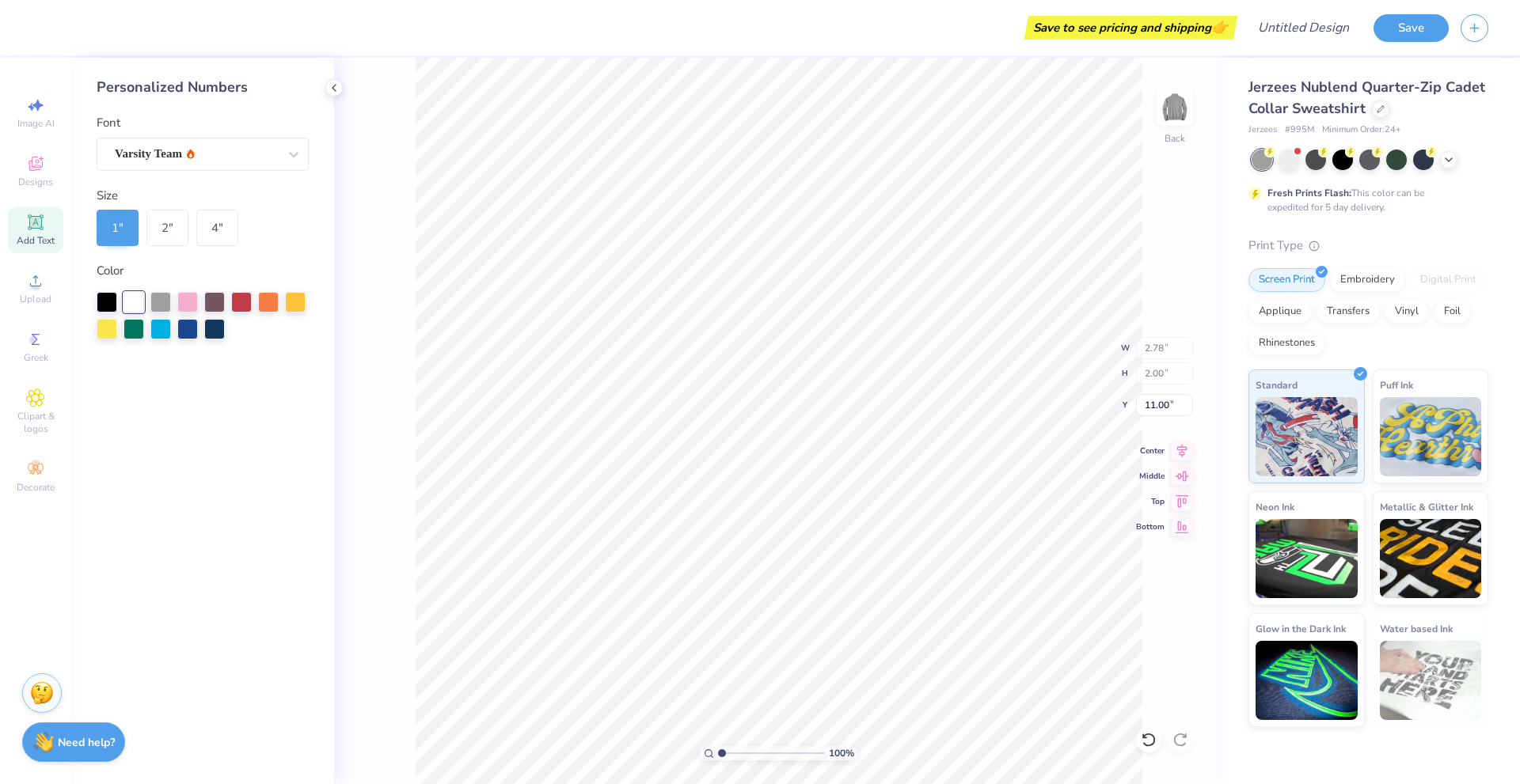
type input "1.00"
type input "11.50"
click at [105, 296] on div at bounding box center [107, 301] width 21 height 21
click at [46, 229] on div "Add Text" at bounding box center [35, 230] width 55 height 47
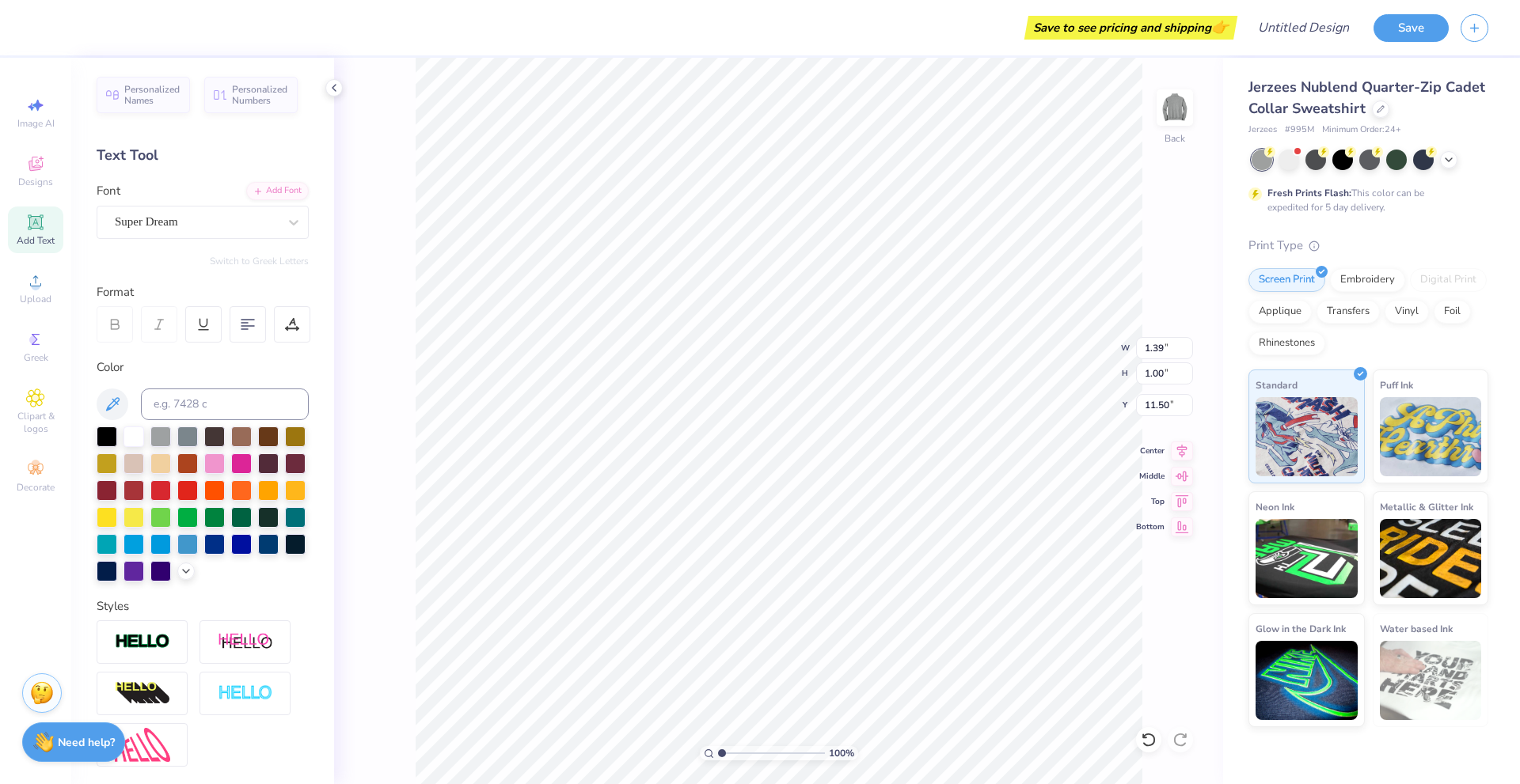
type input "6.92"
type input "2.00"
type input "11.00"
type input "15.67"
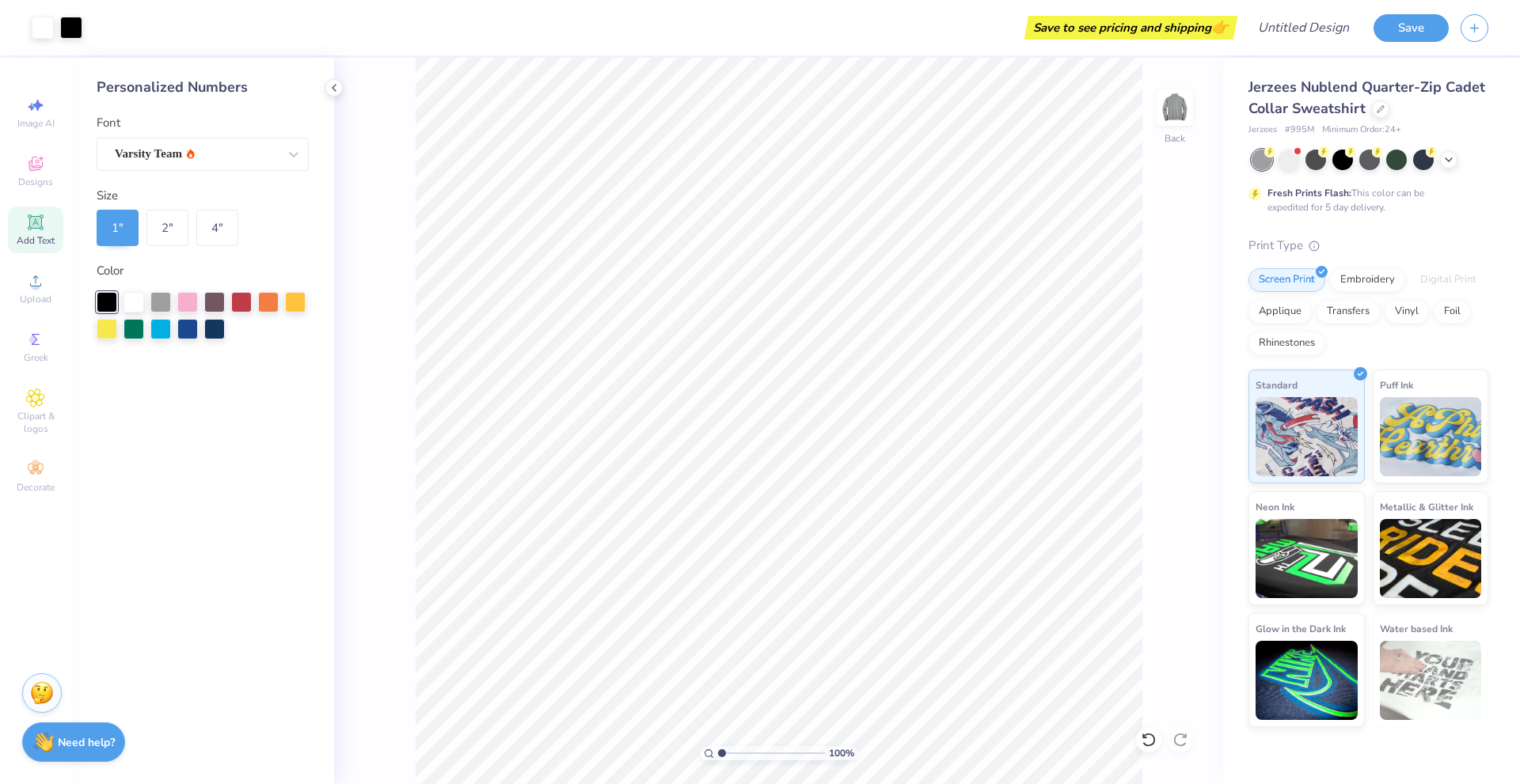
click at [29, 211] on div "Add Text" at bounding box center [35, 230] width 55 height 47
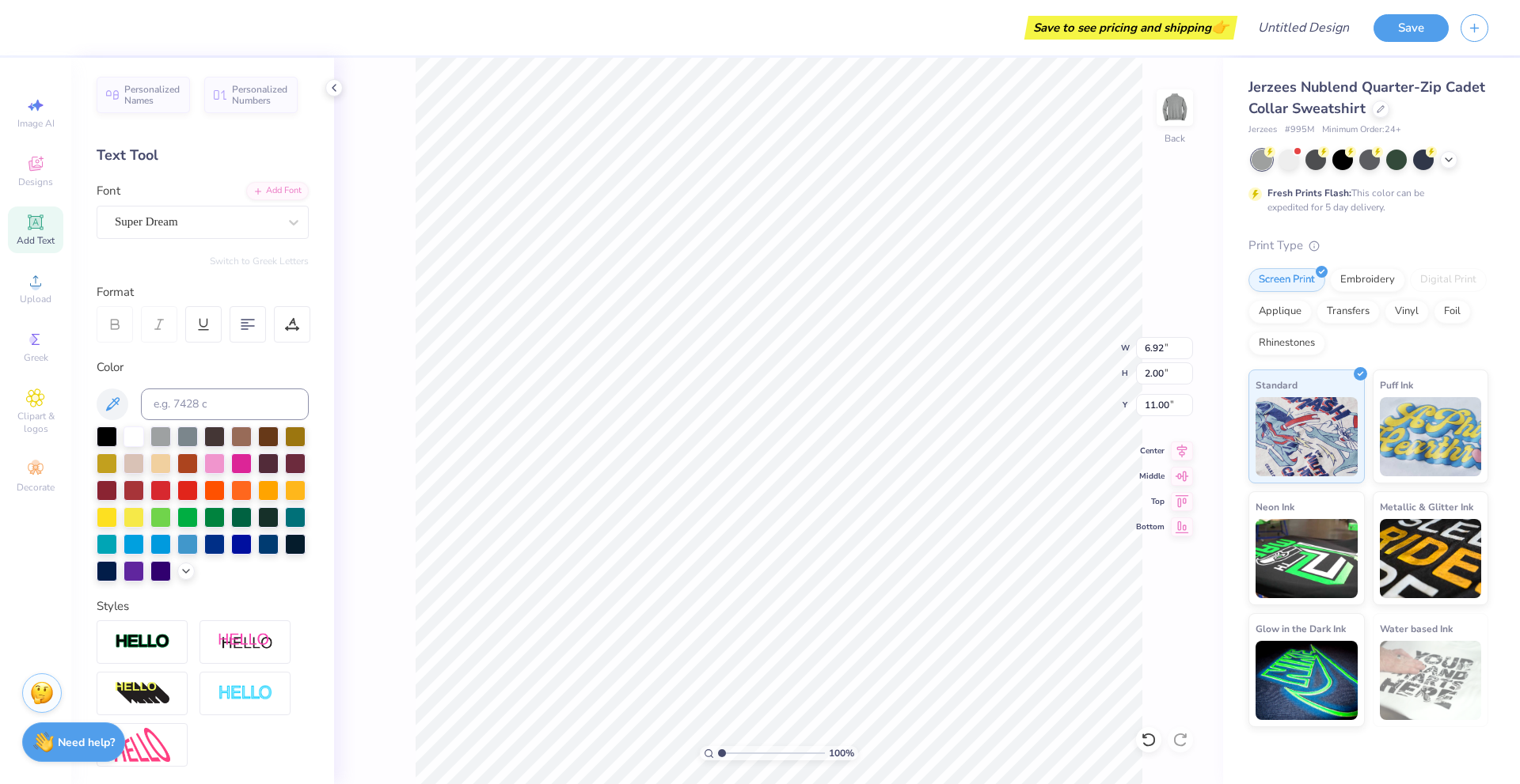
scroll to position [14, 3]
type textarea "T"
click at [134, 651] on img at bounding box center [143, 641] width 55 height 18
click at [163, 105] on div "Personalized Names" at bounding box center [144, 92] width 93 height 36
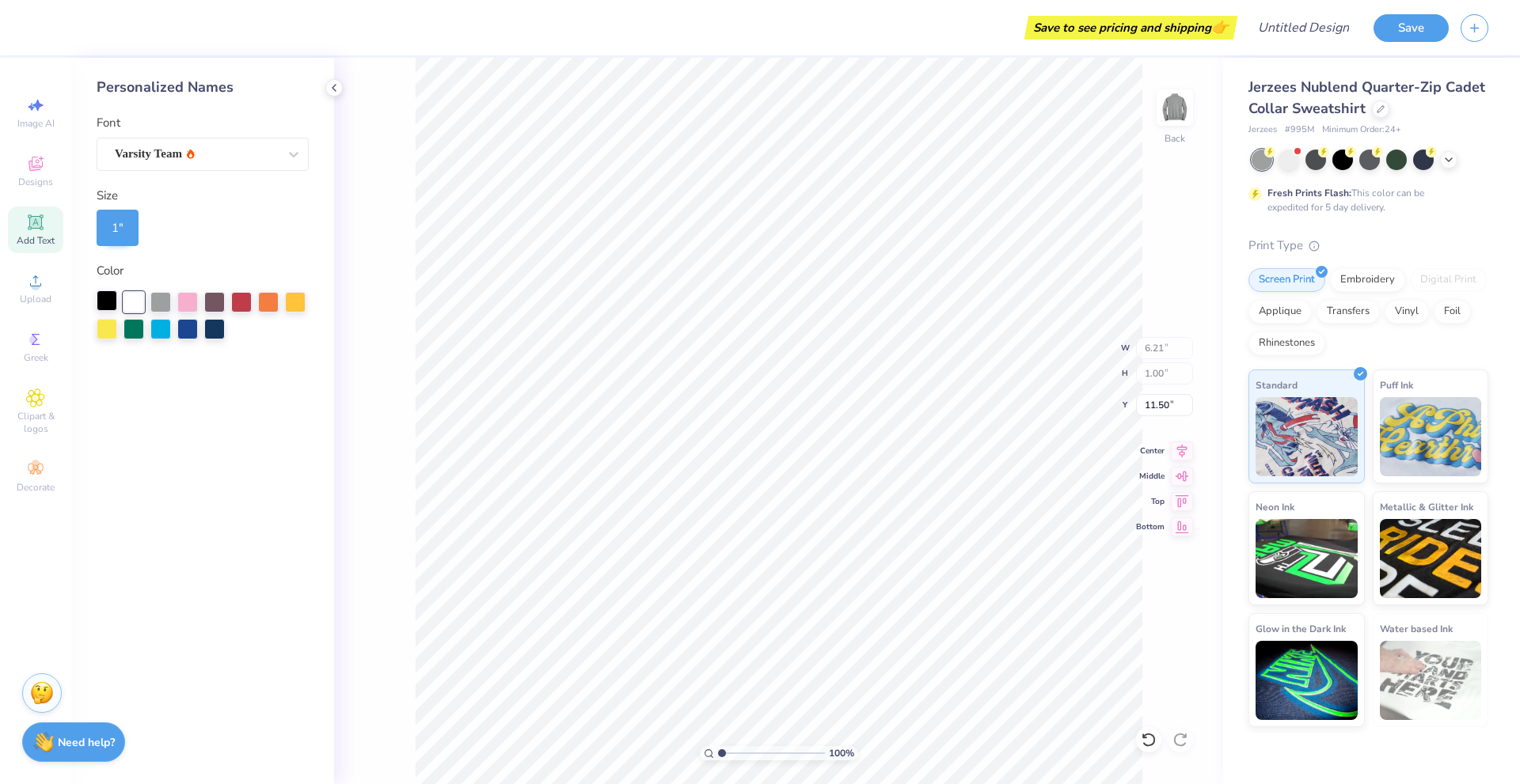
click at [106, 297] on div at bounding box center [107, 301] width 21 height 21
type input "14.03"
click at [46, 220] on div "Add Text" at bounding box center [35, 230] width 55 height 47
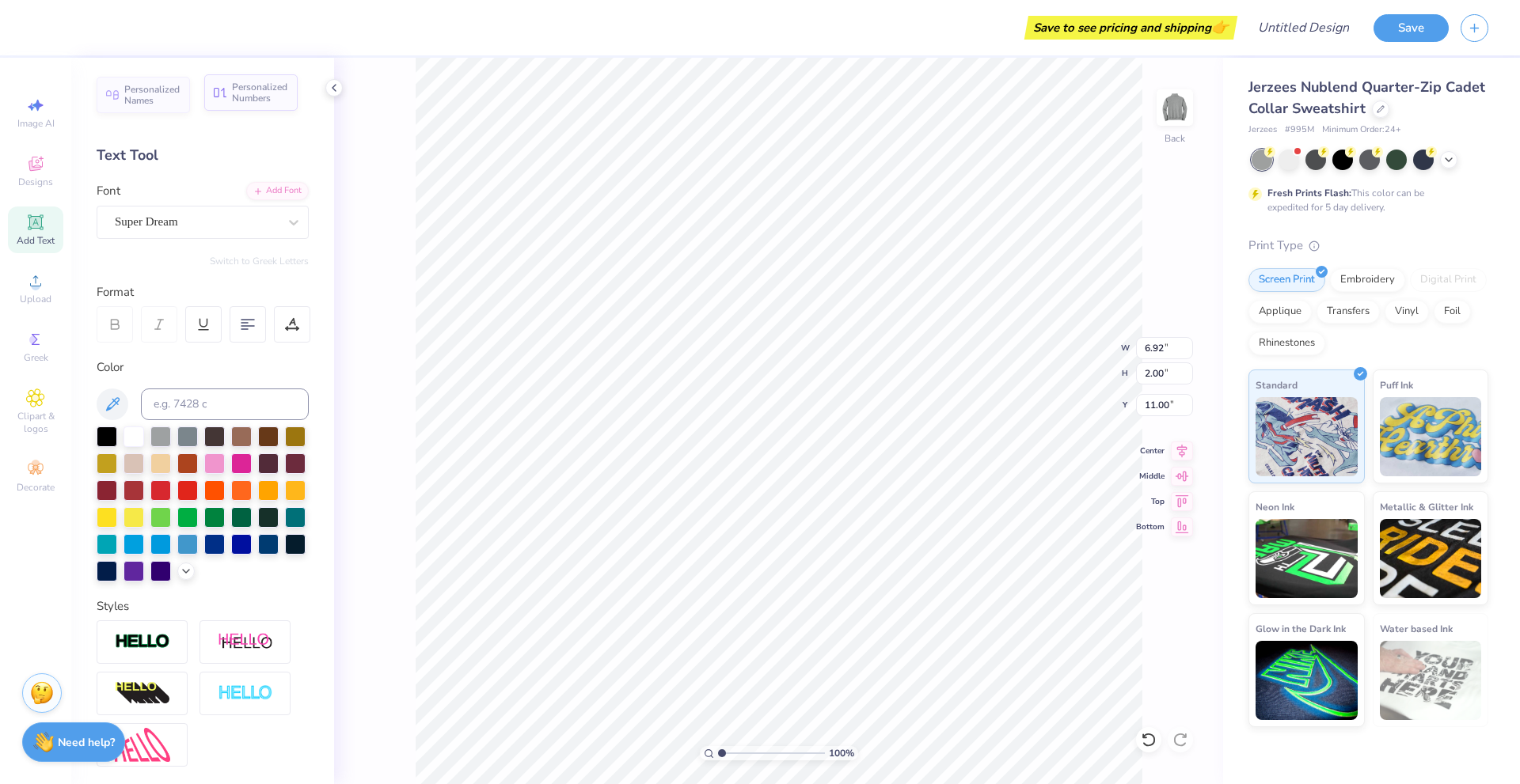
click at [248, 96] on span "Personalized Numbers" at bounding box center [259, 92] width 56 height 22
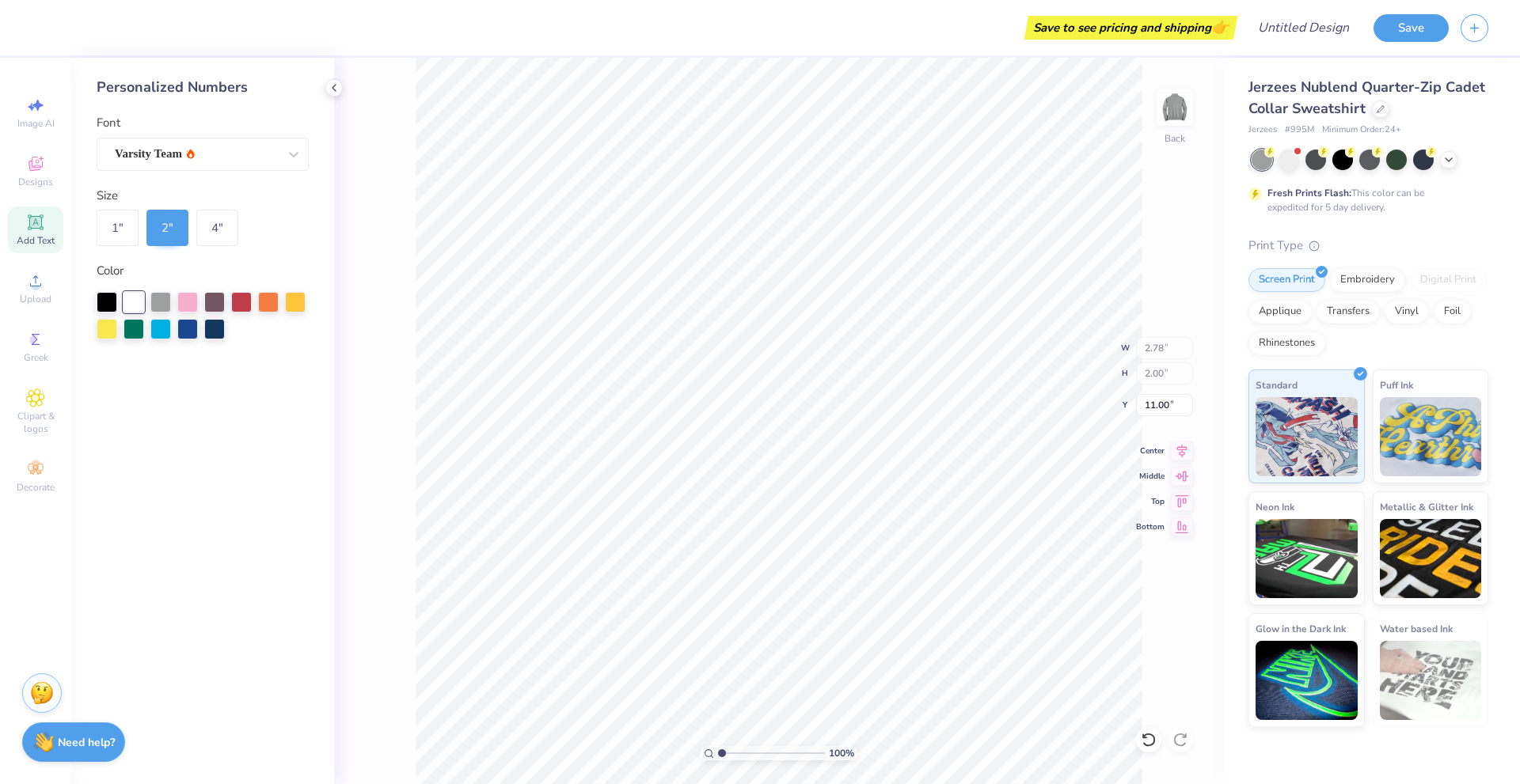
type input "6.92"
click at [113, 229] on div "1 "" at bounding box center [118, 228] width 42 height 36
click at [143, 229] on div "1 " 2 " 4 "" at bounding box center [202, 228] width 212 height 36
click at [118, 232] on div "1 "" at bounding box center [118, 228] width 42 height 36
click at [107, 303] on div at bounding box center [107, 301] width 21 height 21
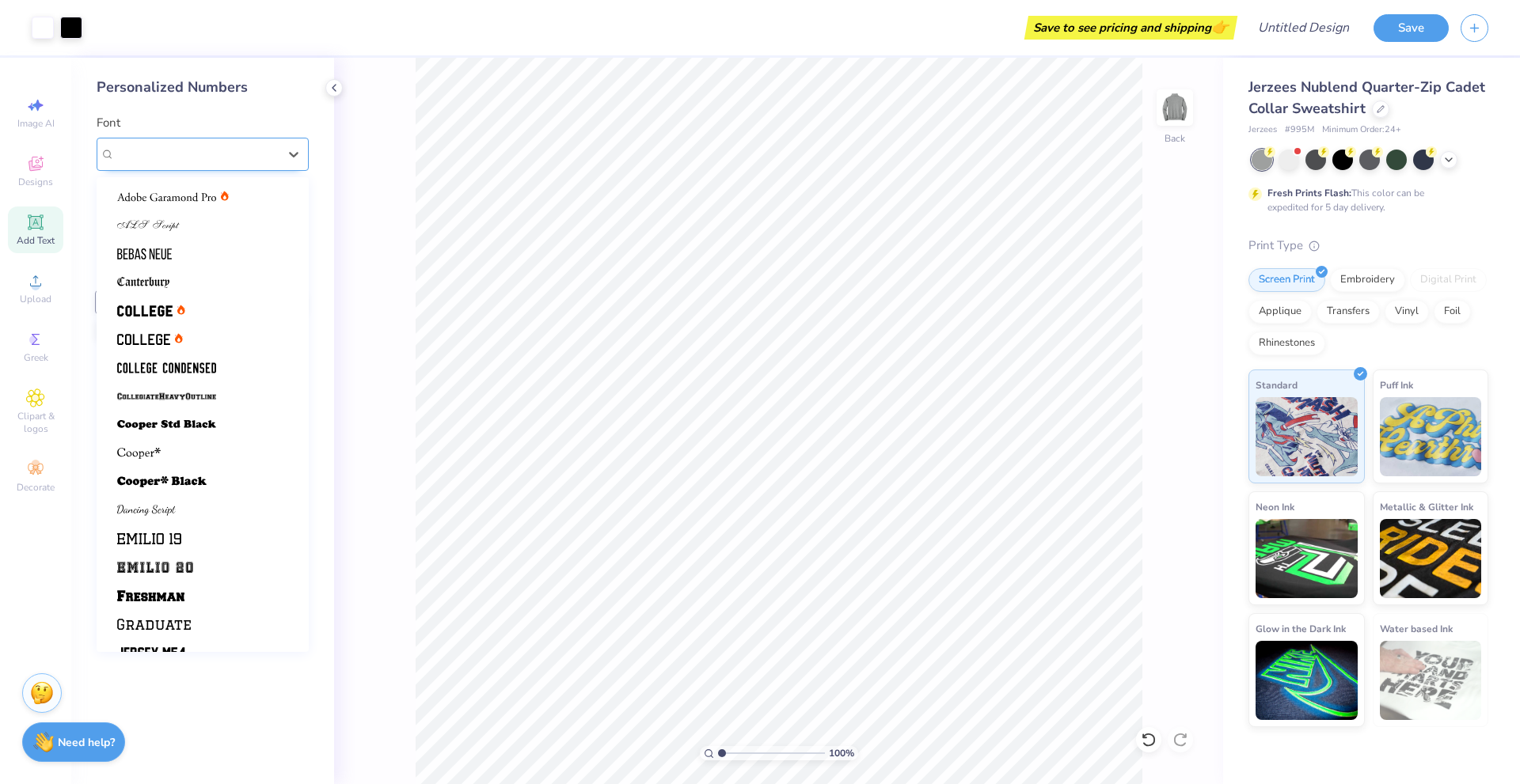
click at [195, 148] on div "Varsity Team" at bounding box center [196, 154] width 166 height 24
click at [180, 400] on img at bounding box center [166, 396] width 99 height 11
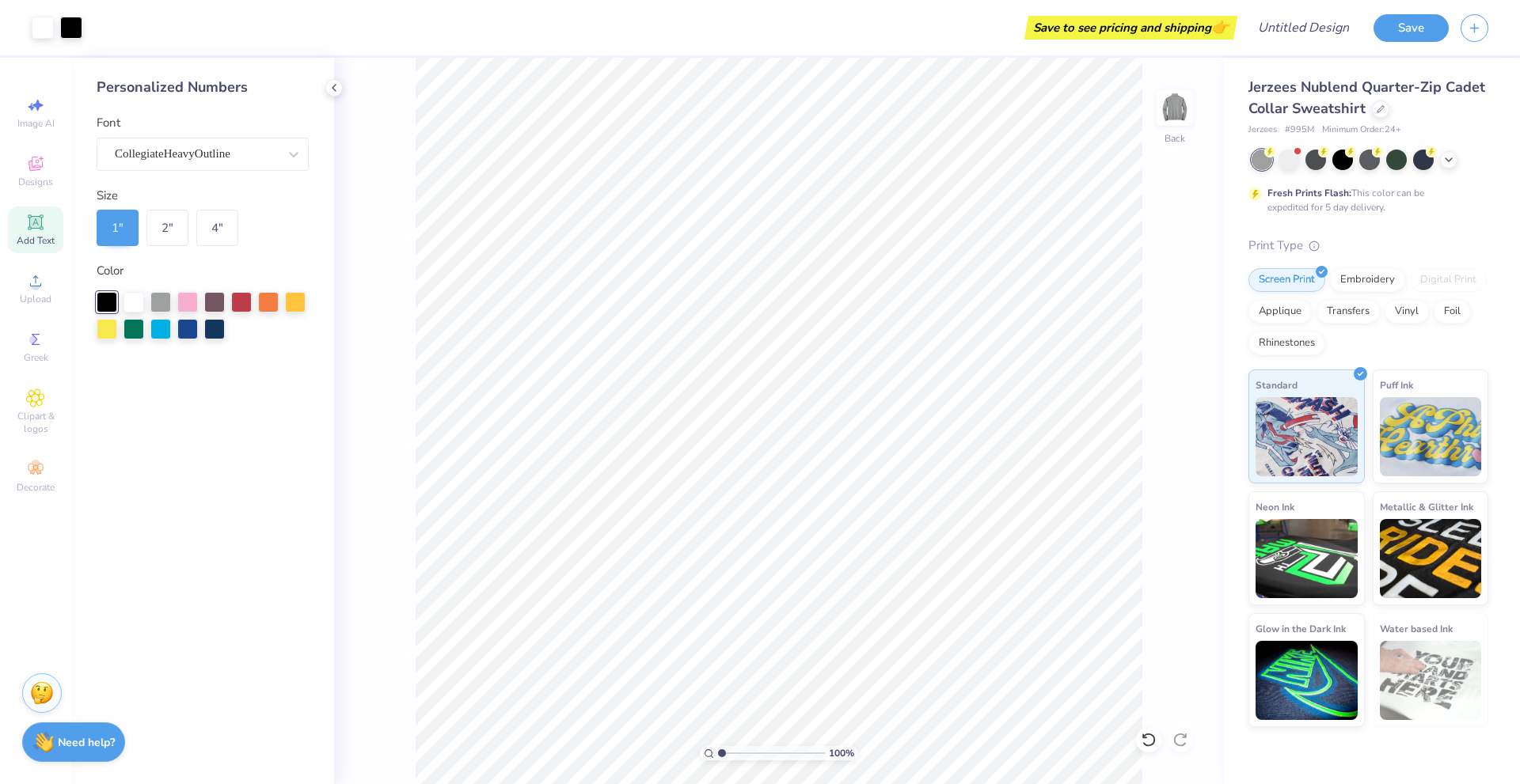
click at [121, 226] on div "1 "" at bounding box center [118, 228] width 42 height 36
click at [43, 224] on icon at bounding box center [35, 222] width 19 height 19
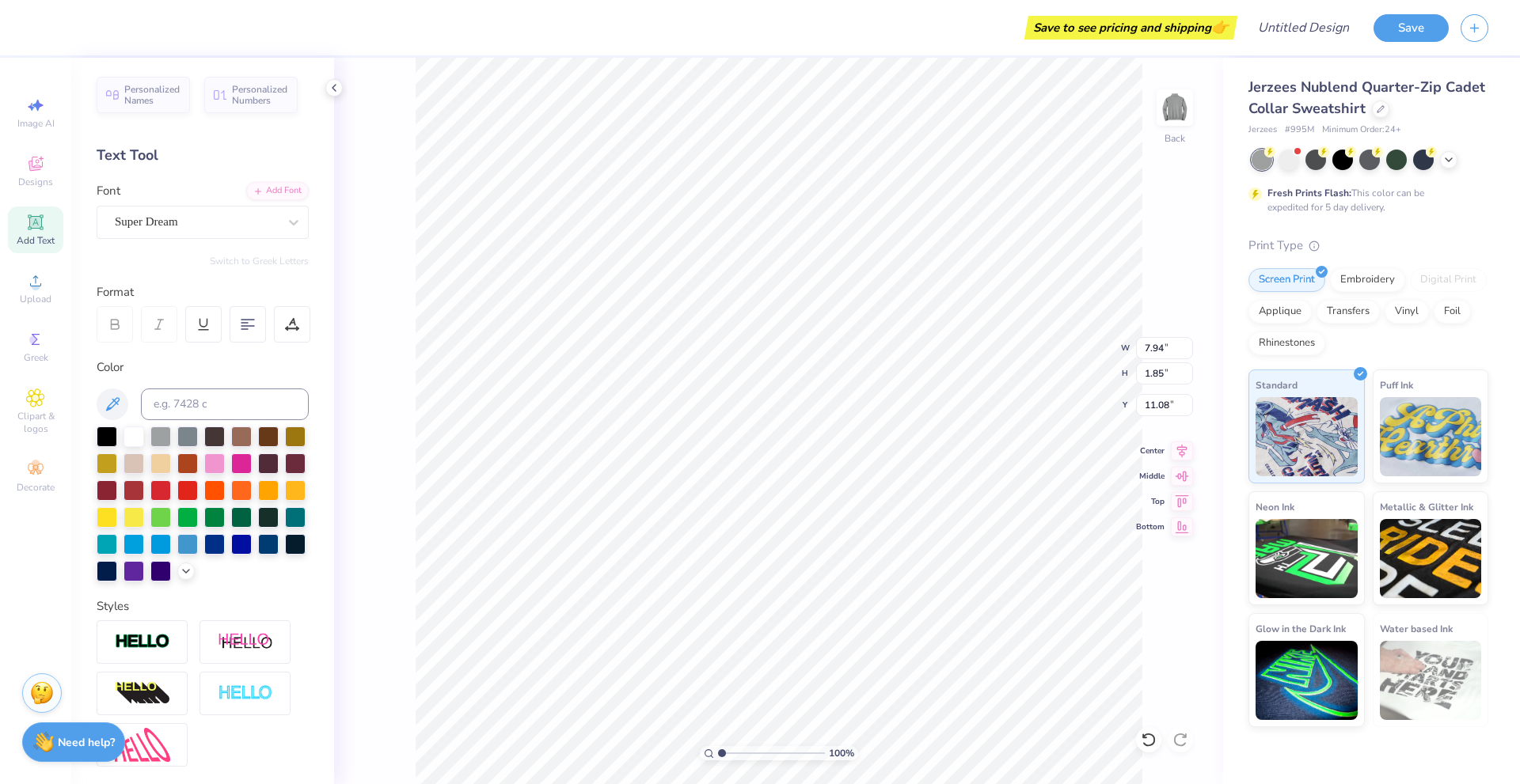
click at [93, 435] on div "Personalized Names Personalized Numbers Text Tool Add Font Font Super Dream Swi…" at bounding box center [202, 421] width 263 height 726
click at [105, 434] on div at bounding box center [107, 436] width 21 height 21
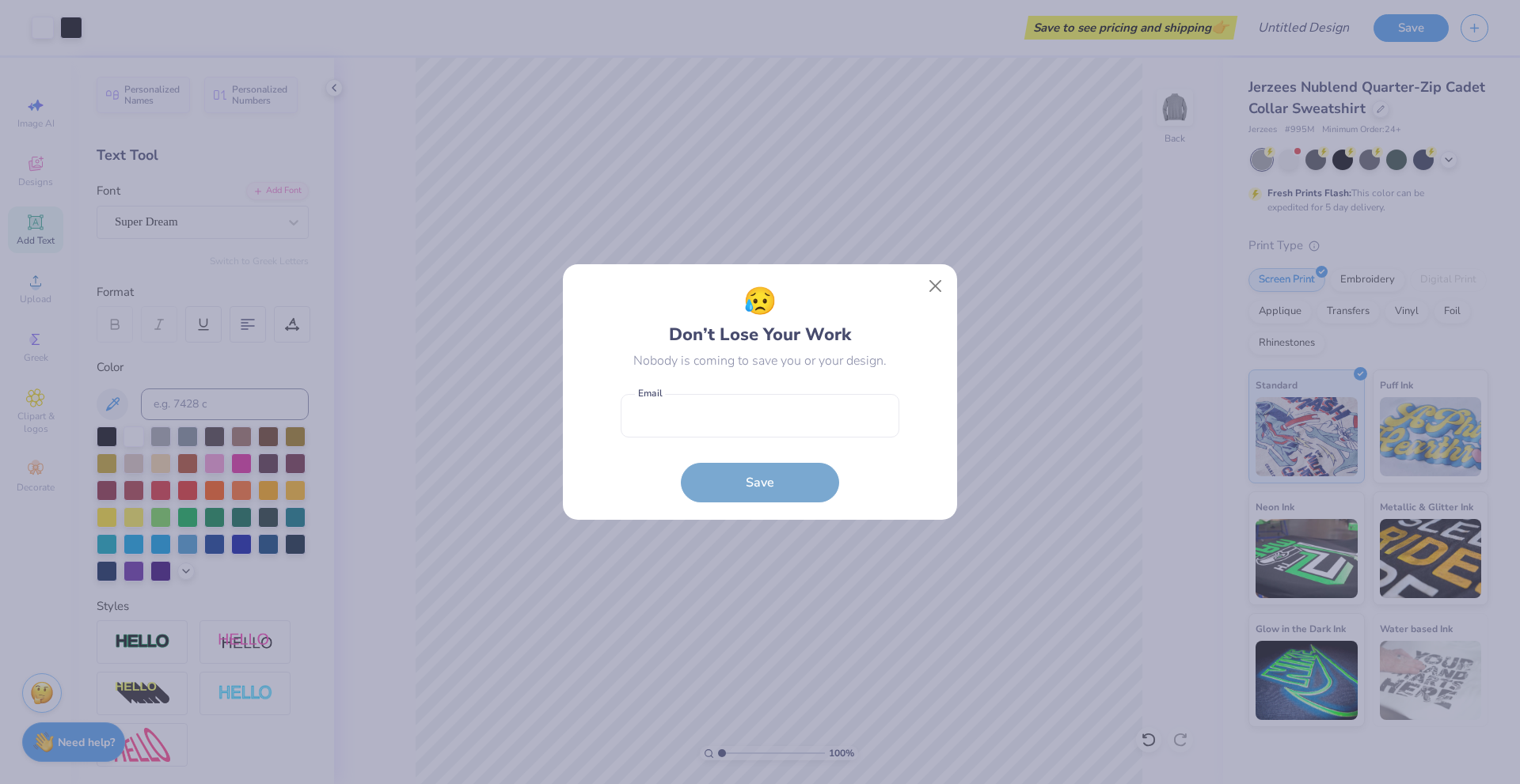
click at [782, 385] on div "😥 Don’t Lose Your Work Nobody is coming to save you or your design. Email is a …" at bounding box center [760, 392] width 278 height 220
click at [768, 413] on input "email" at bounding box center [760, 416] width 278 height 43
click at [756, 489] on button "Save" at bounding box center [759, 483] width 158 height 40
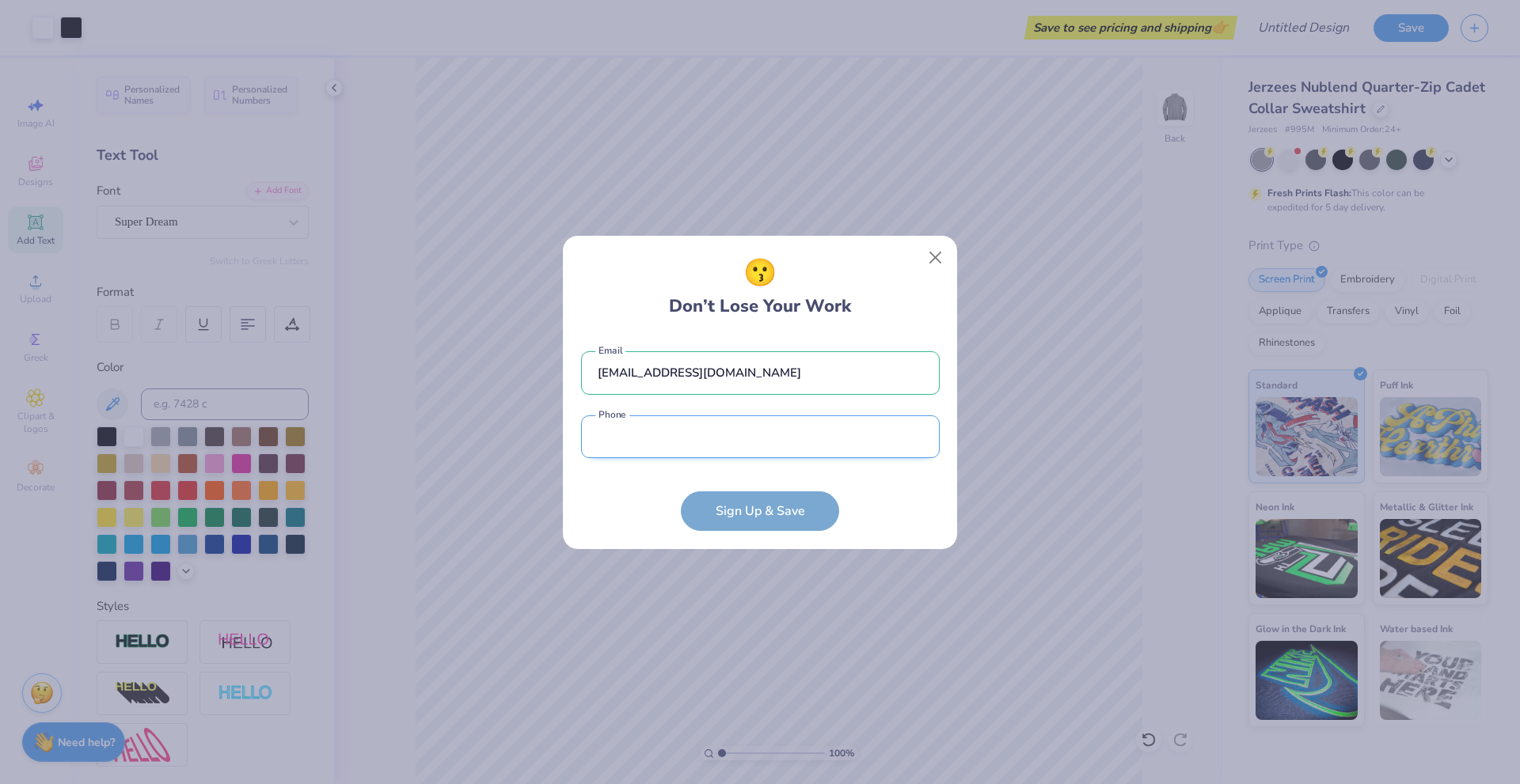
click at [629, 448] on input "tel" at bounding box center [760, 437] width 359 height 43
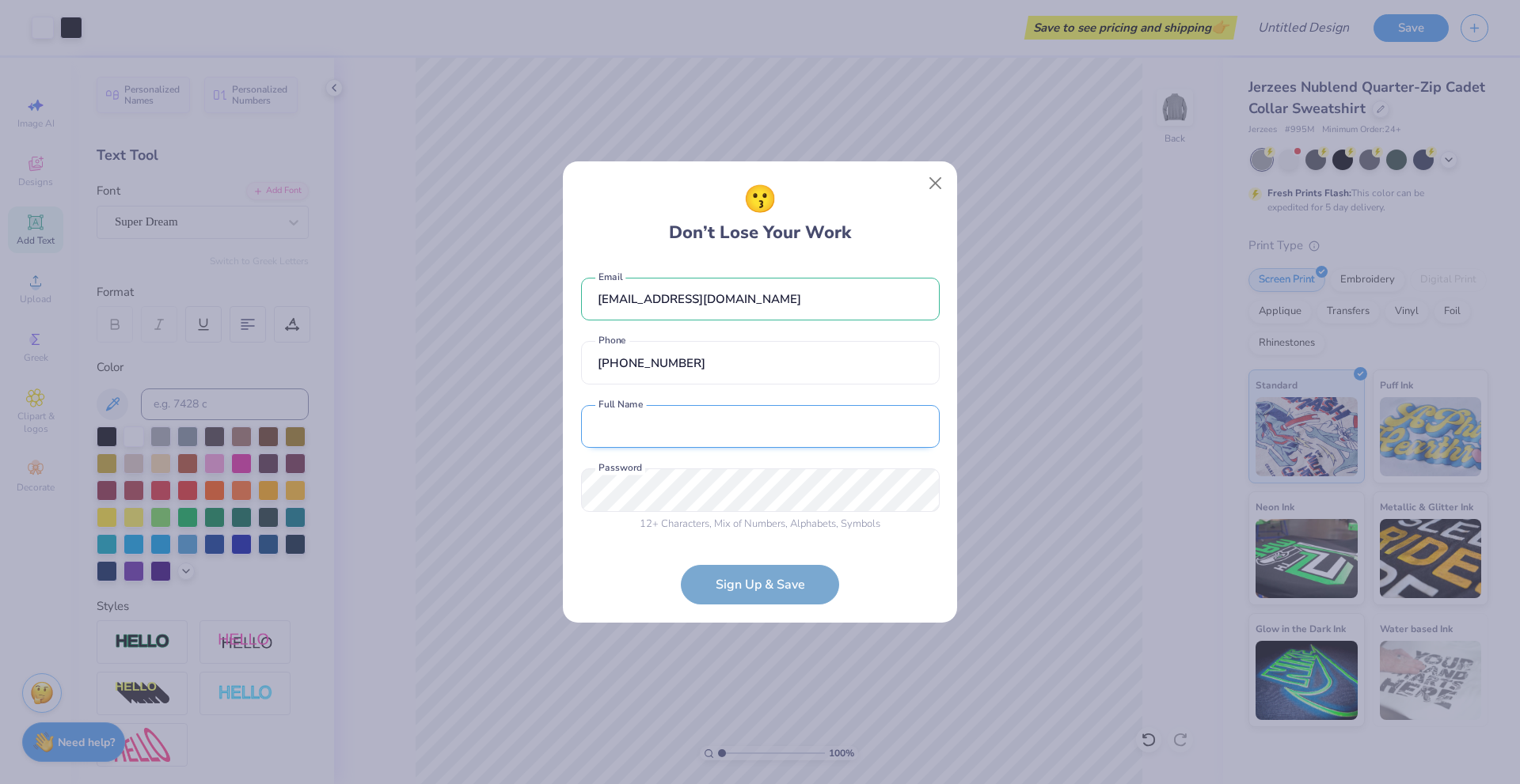
click at [664, 418] on input "text" at bounding box center [760, 427] width 359 height 43
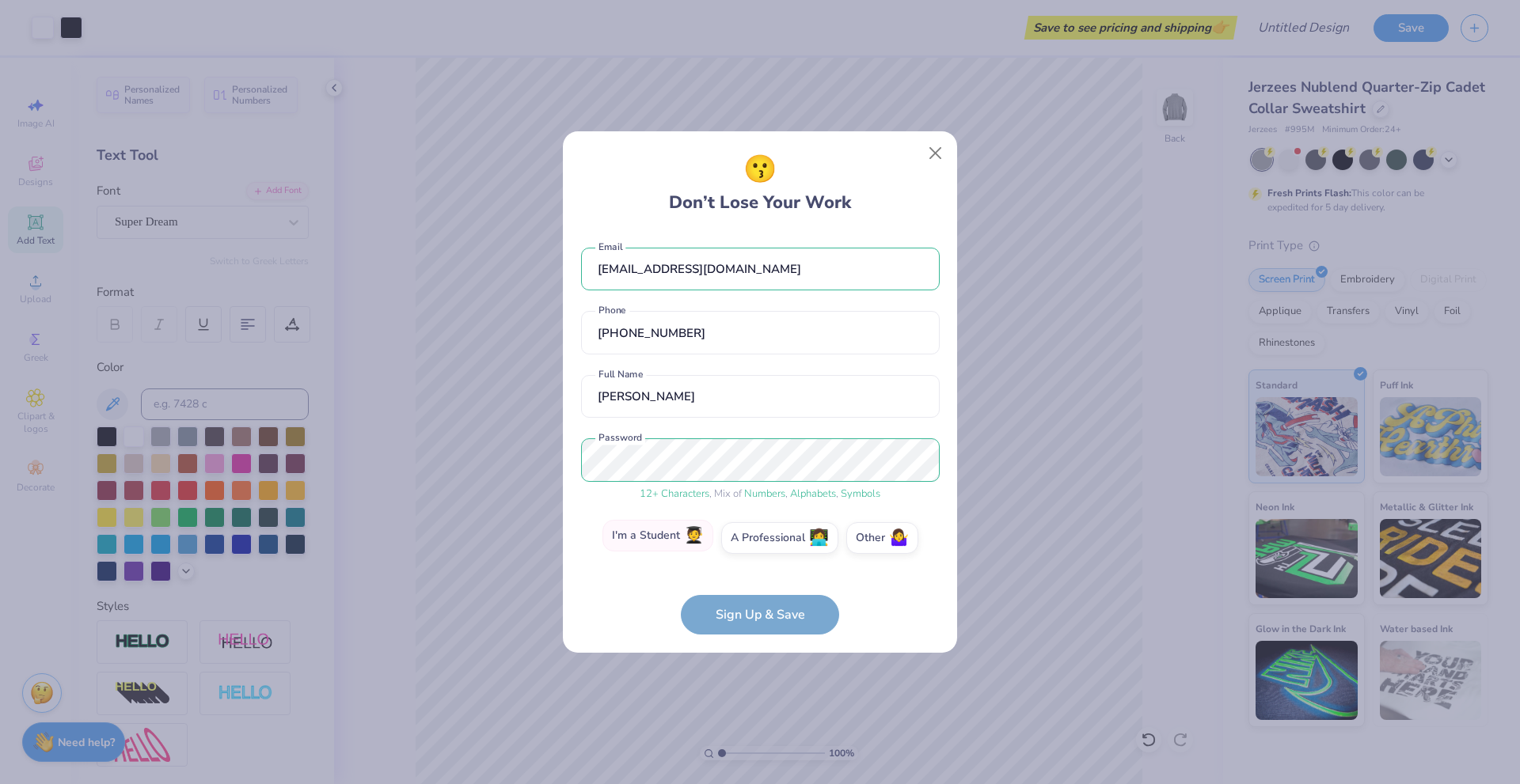
click at [687, 537] on span "🧑‍🎓" at bounding box center [693, 536] width 20 height 18
click at [755, 538] on input "I'm a Student 🧑‍🎓" at bounding box center [760, 543] width 10 height 10
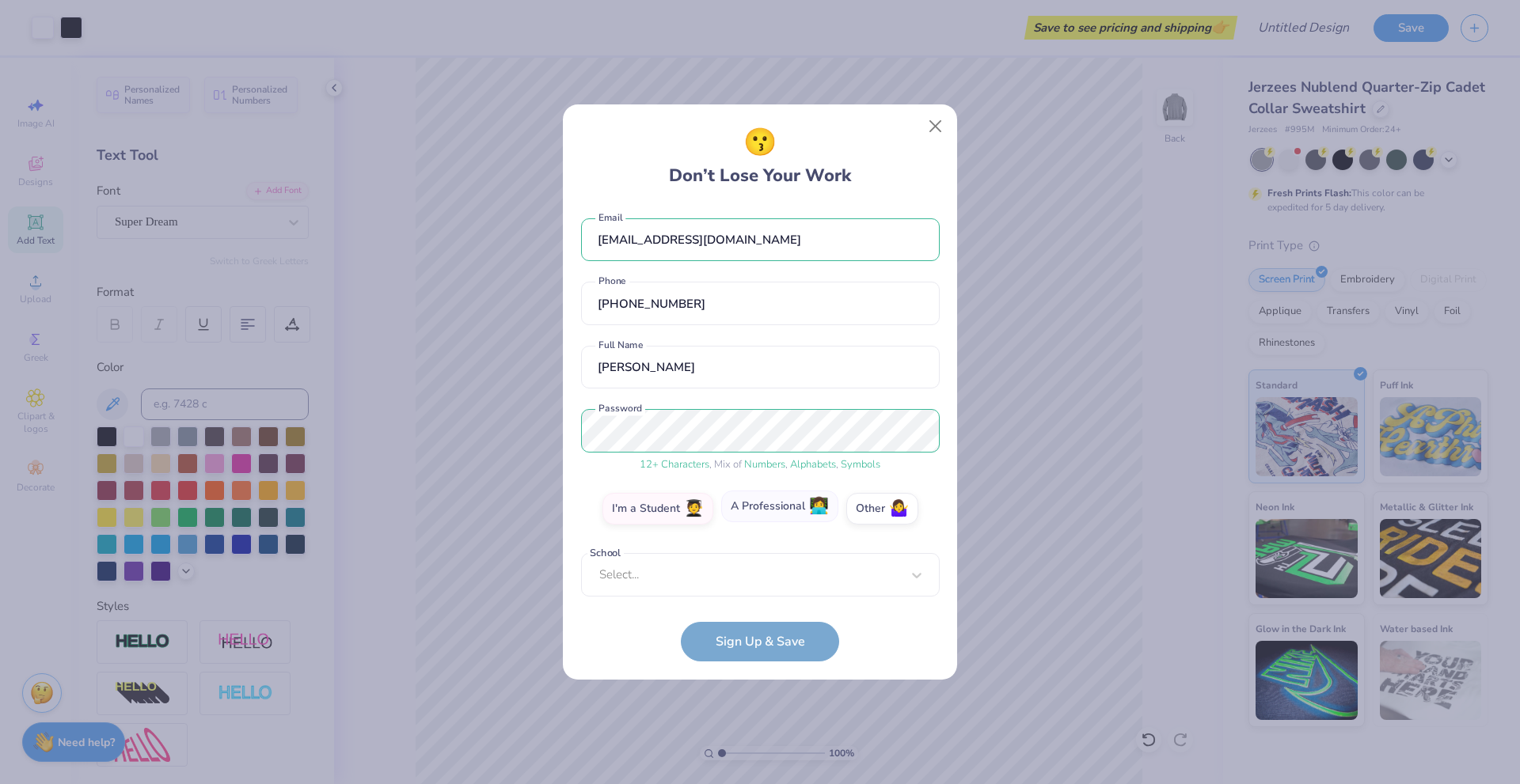
click at [752, 507] on label "A Professional 👩‍💻" at bounding box center [779, 507] width 117 height 32
click at [755, 510] on input "A Professional 👩‍💻" at bounding box center [760, 515] width 10 height 10
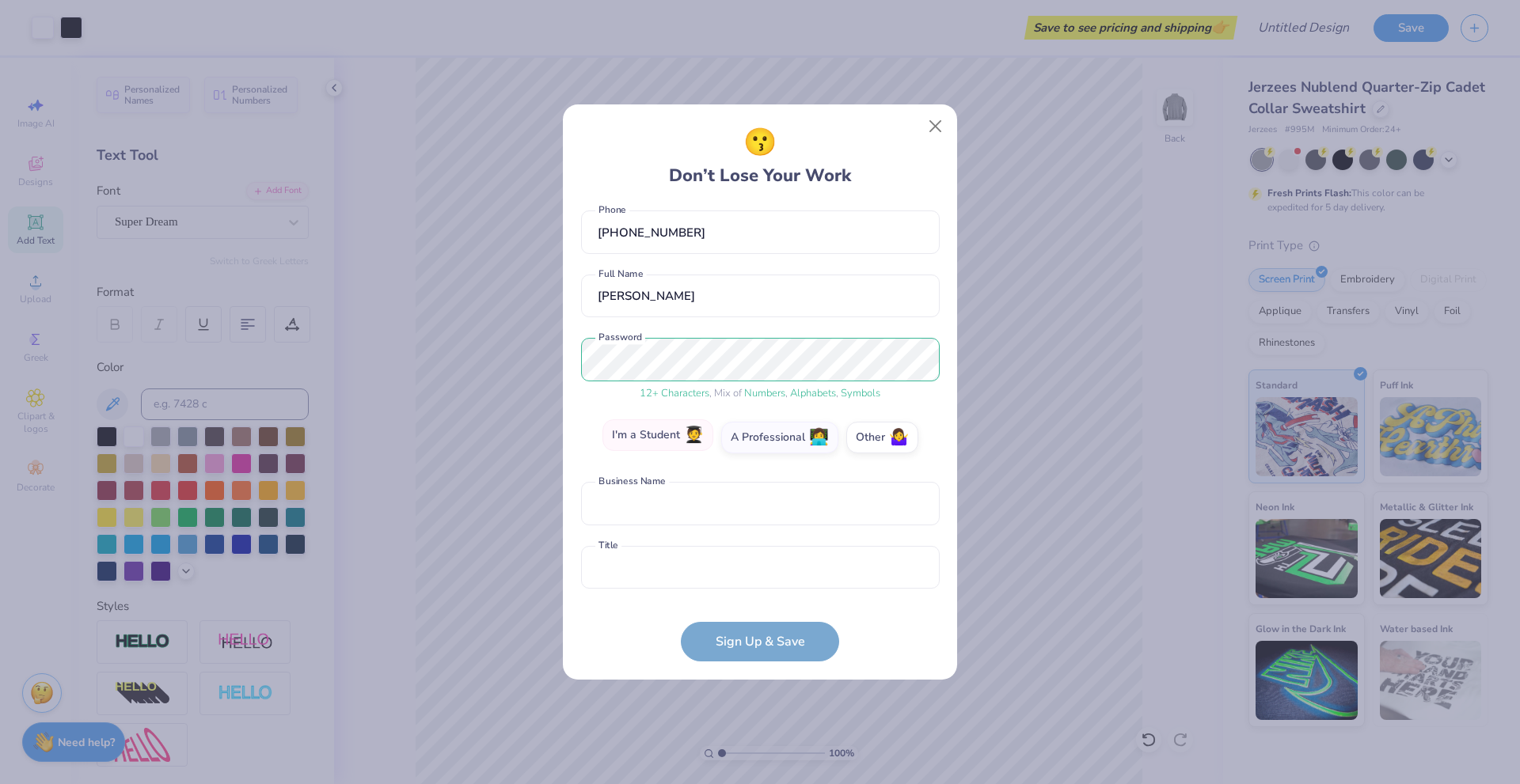
click at [687, 430] on span "🧑‍🎓" at bounding box center [693, 435] width 20 height 18
click at [755, 510] on input "I'm a Student 🧑‍🎓" at bounding box center [760, 515] width 10 height 10
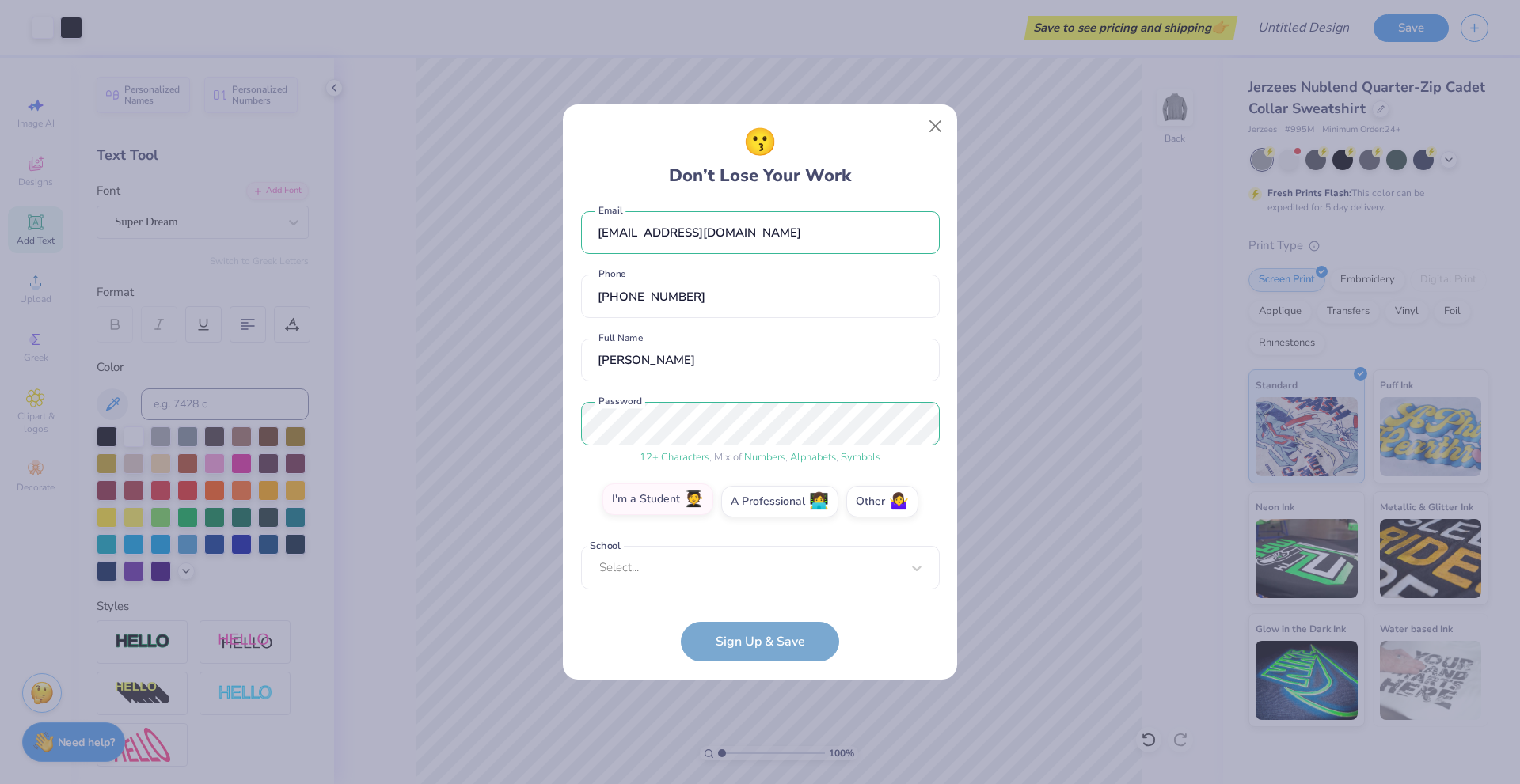
scroll to position [10, 0]
click at [771, 632] on form "lievkilman0715@gmail.com Email (407) 446-2933 Phone Liev Kilman Full Name 12 + …" at bounding box center [760, 433] width 359 height 457
click at [668, 551] on div "Select..." at bounding box center [760, 568] width 359 height 43
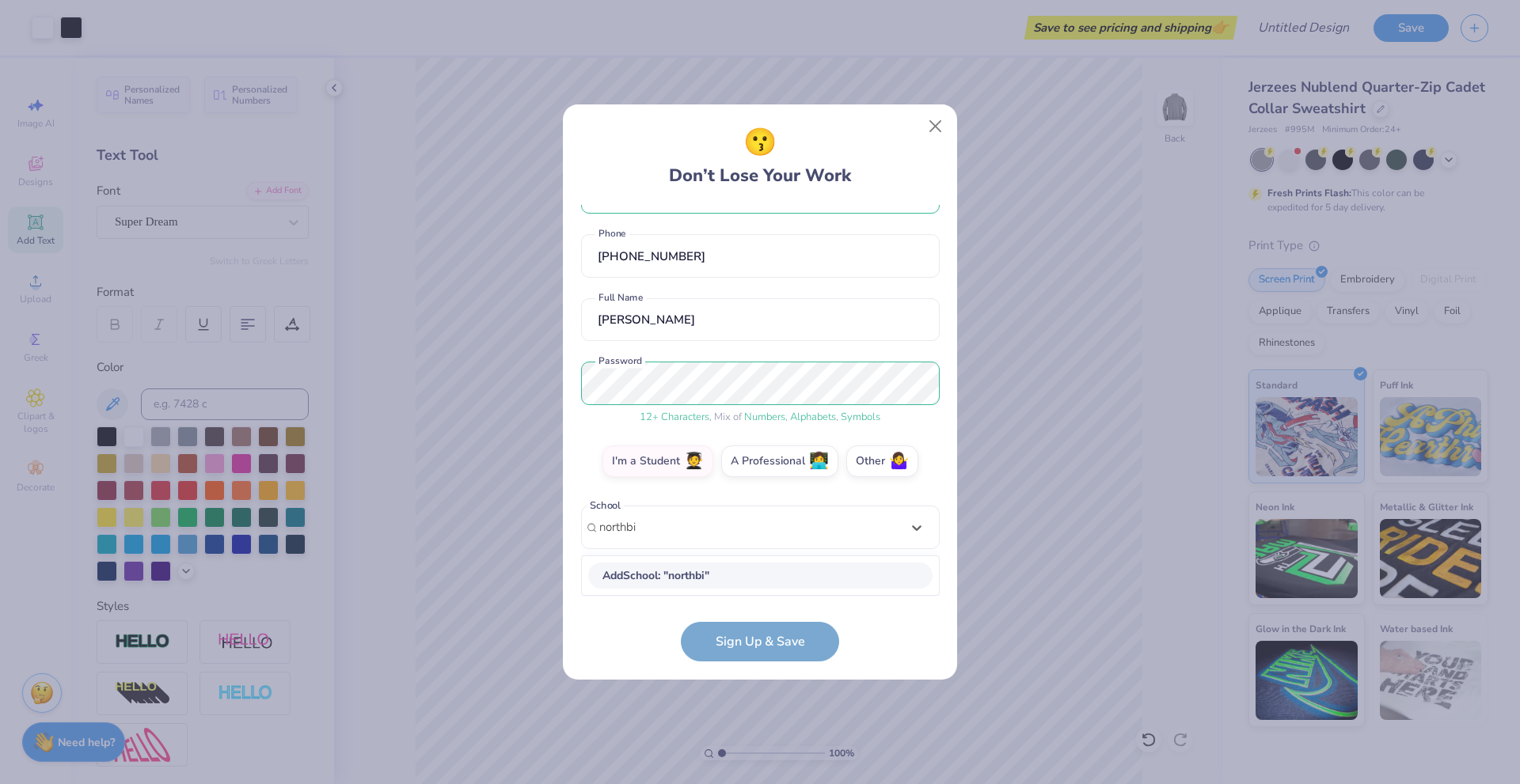
scroll to position [49, 0]
click at [736, 626] on form "lievkilman0715@gmail.com Email (407) 446-2933 Phone Liev Kilman Full Name 12 + …" at bounding box center [760, 433] width 359 height 457
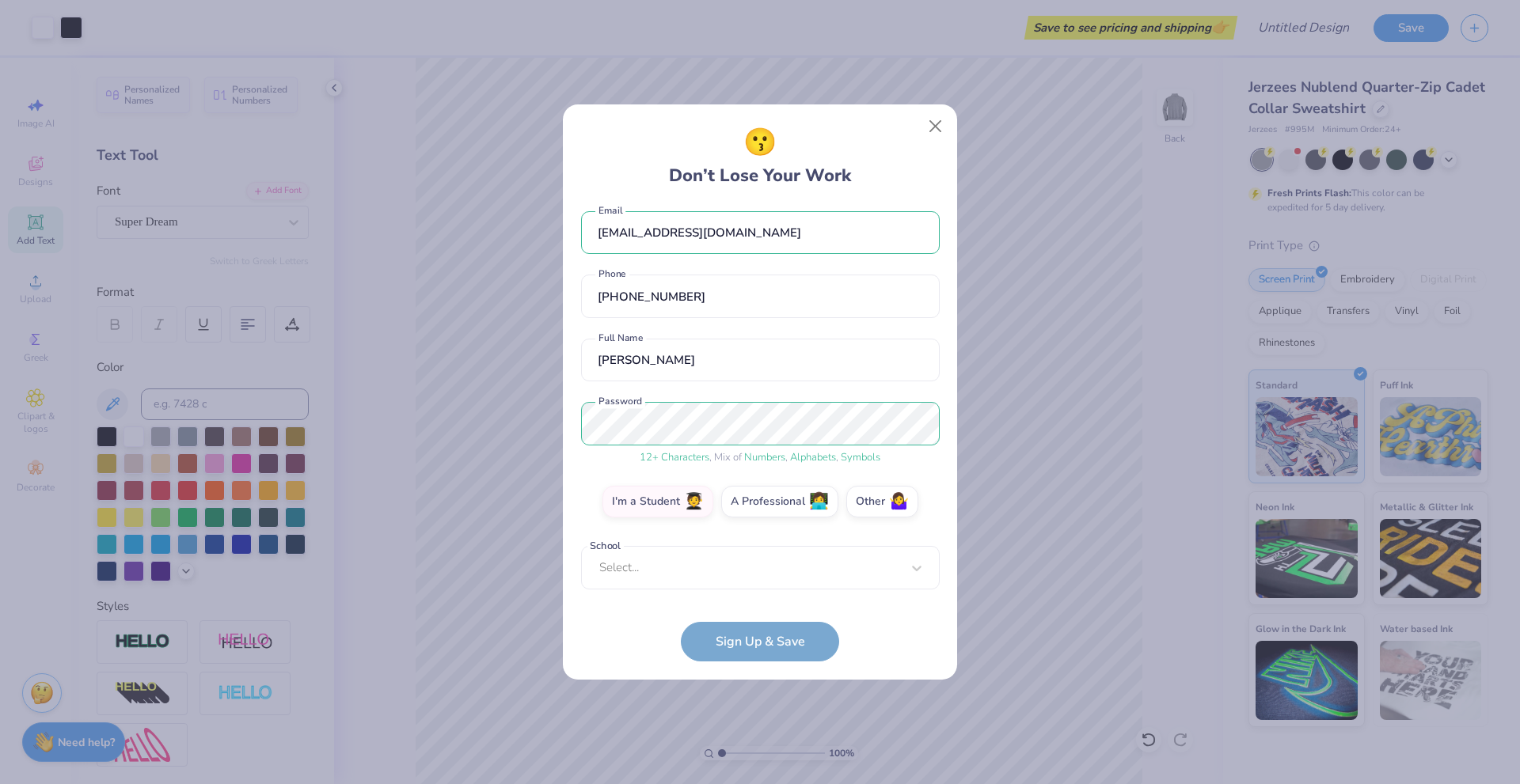
click at [731, 631] on form "lievkilman0715@gmail.com Email (407) 446-2933 Phone Liev Kilman Full Name 12 + …" at bounding box center [760, 433] width 359 height 457
click at [669, 558] on div "option focused, 8 of 15. 15 results available. Use Up and Down to choose option…" at bounding box center [760, 691] width 359 height 289
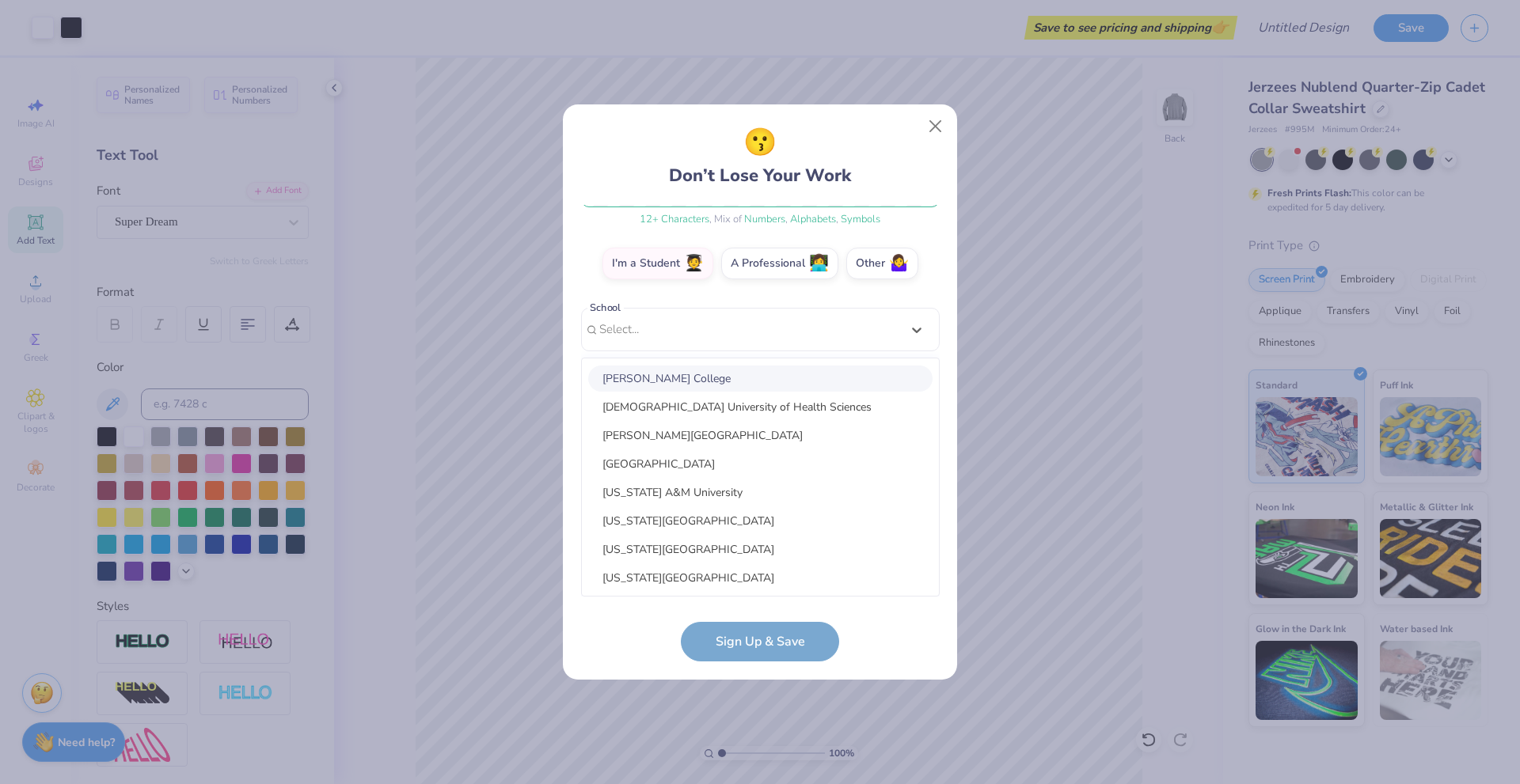
scroll to position [0, 0]
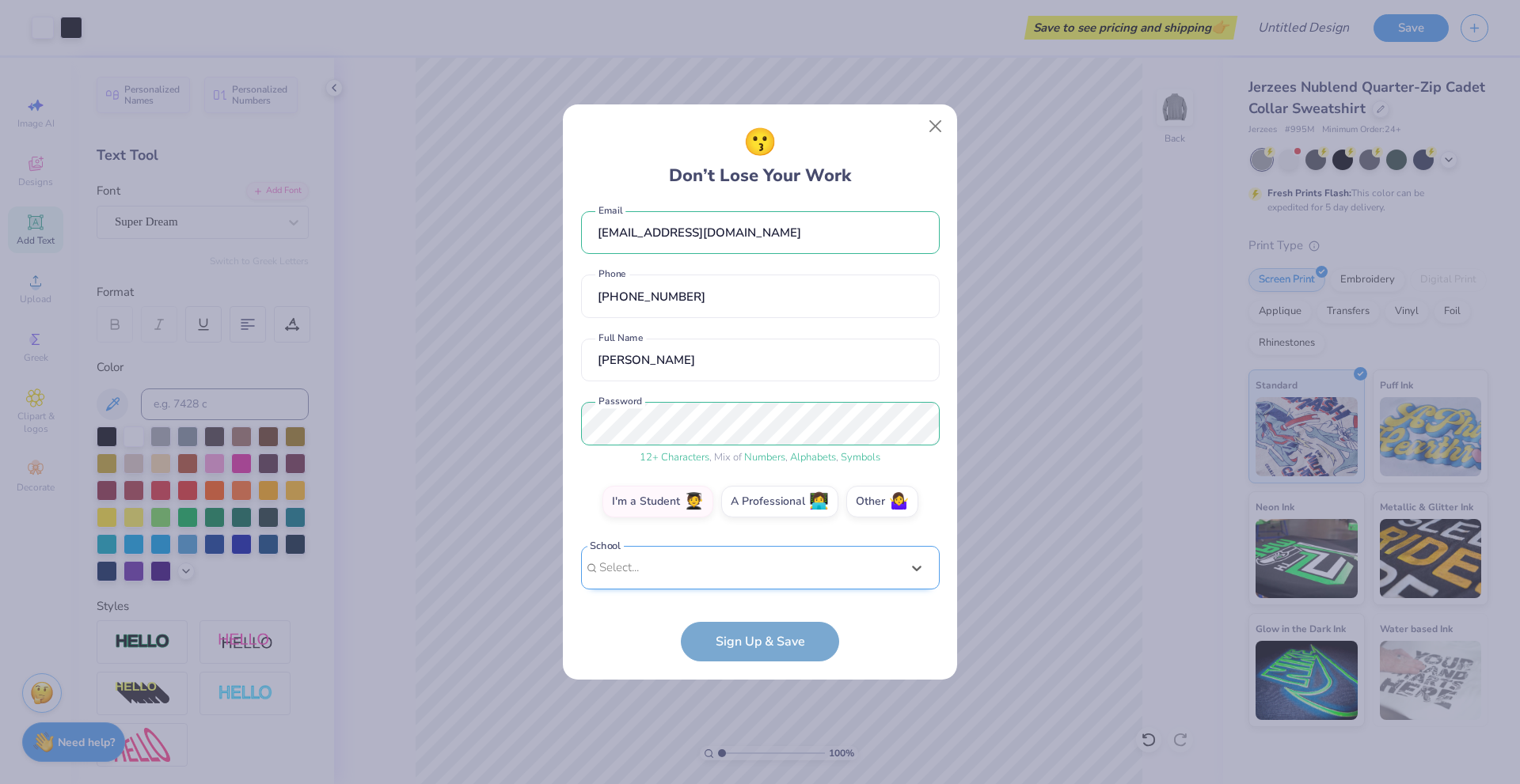
click at [642, 322] on div "lievkilman0715@gmail.com Email (407) 446-2933 Phone Liev Kilman Full Name 12 + …" at bounding box center [760, 401] width 359 height 392
click at [688, 568] on div "option focused, 8 of 30. 30 results available. Use Up and Down to choose option…" at bounding box center [760, 691] width 359 height 289
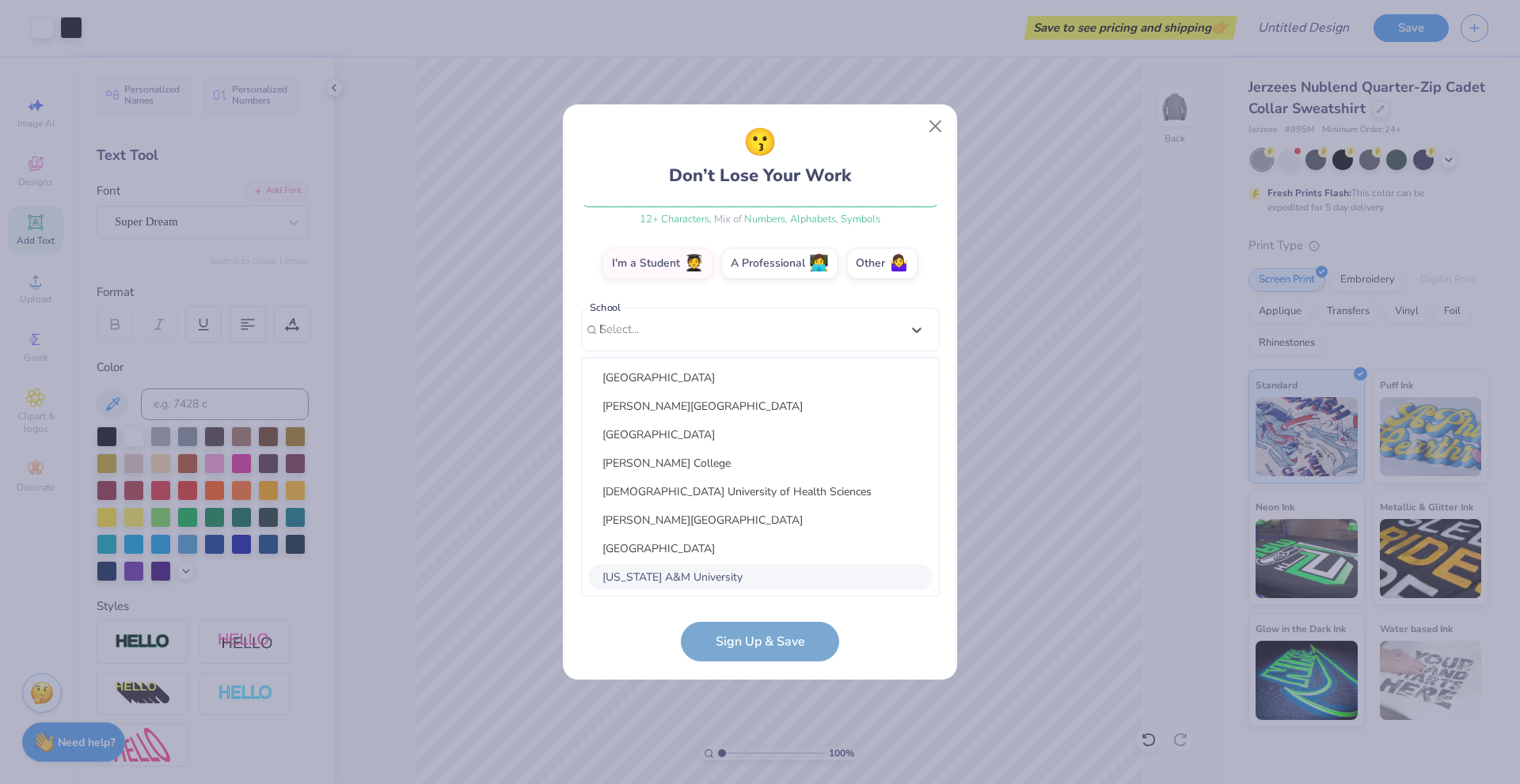
scroll to position [62, 0]
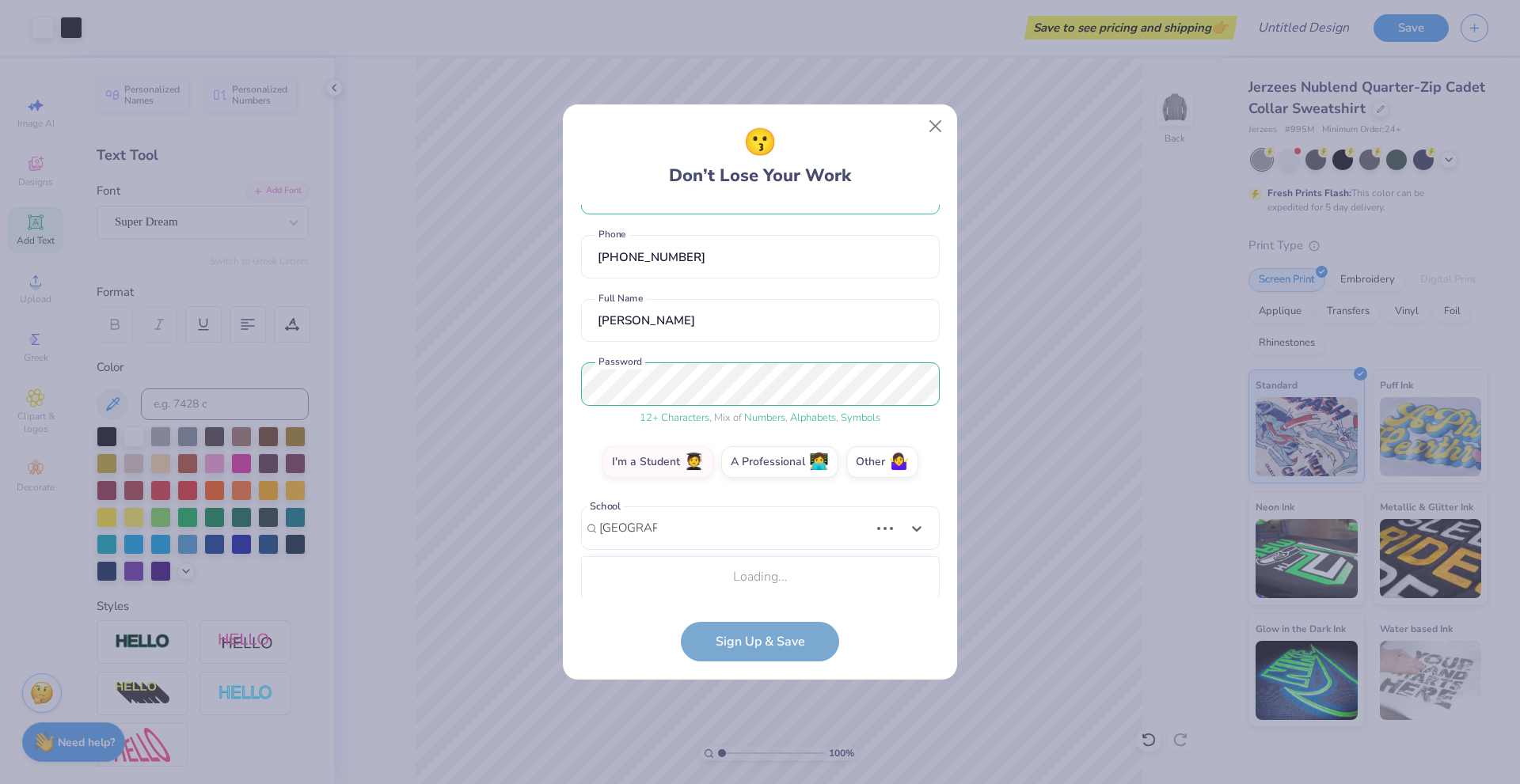
click at [711, 578] on div "Loading..." at bounding box center [760, 577] width 357 height 32
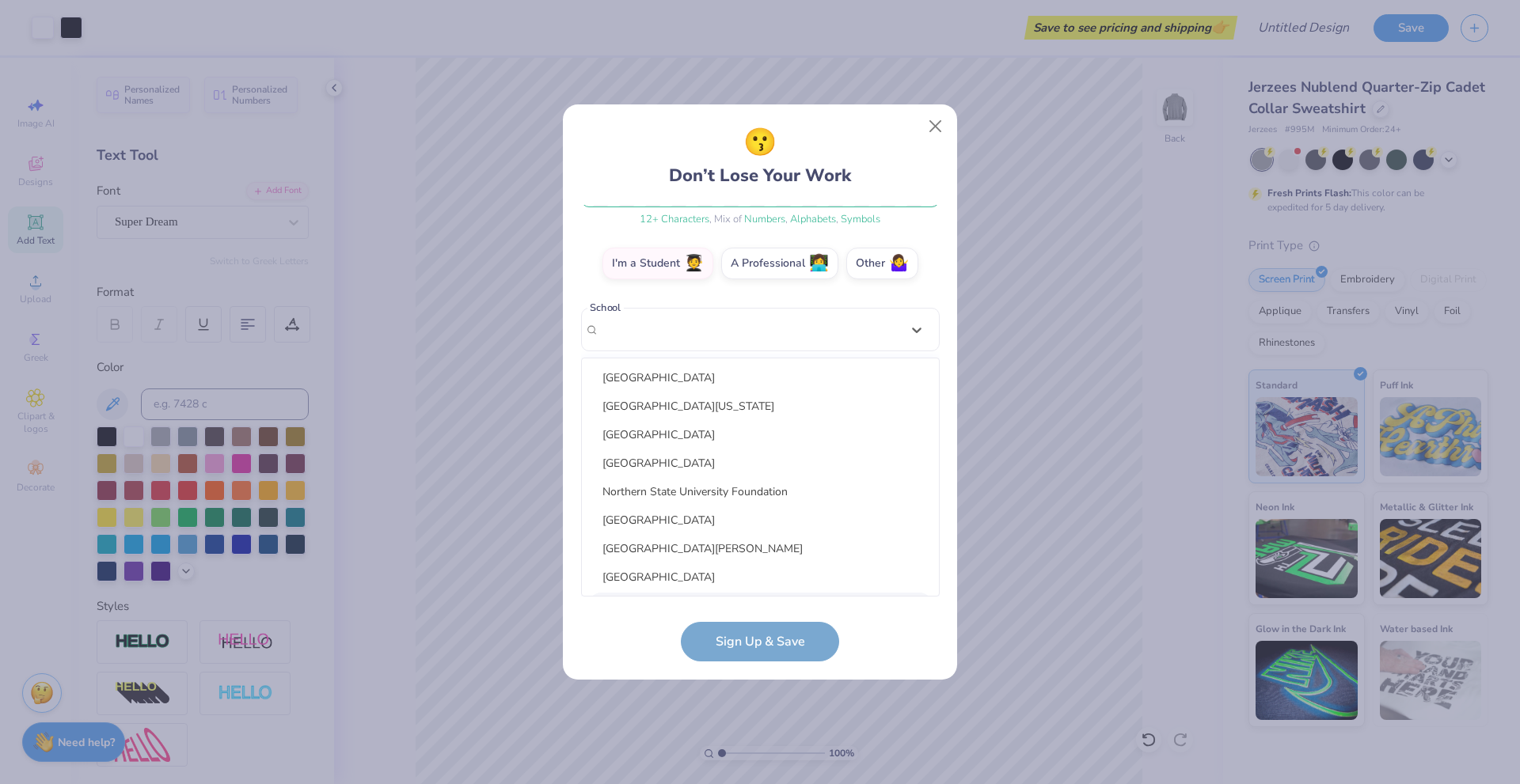
click at [763, 641] on form "lievkilman0715@gmail.com Email (407) 446-2933 Phone Liev Kilman Full Name 12 + …" at bounding box center [760, 433] width 359 height 457
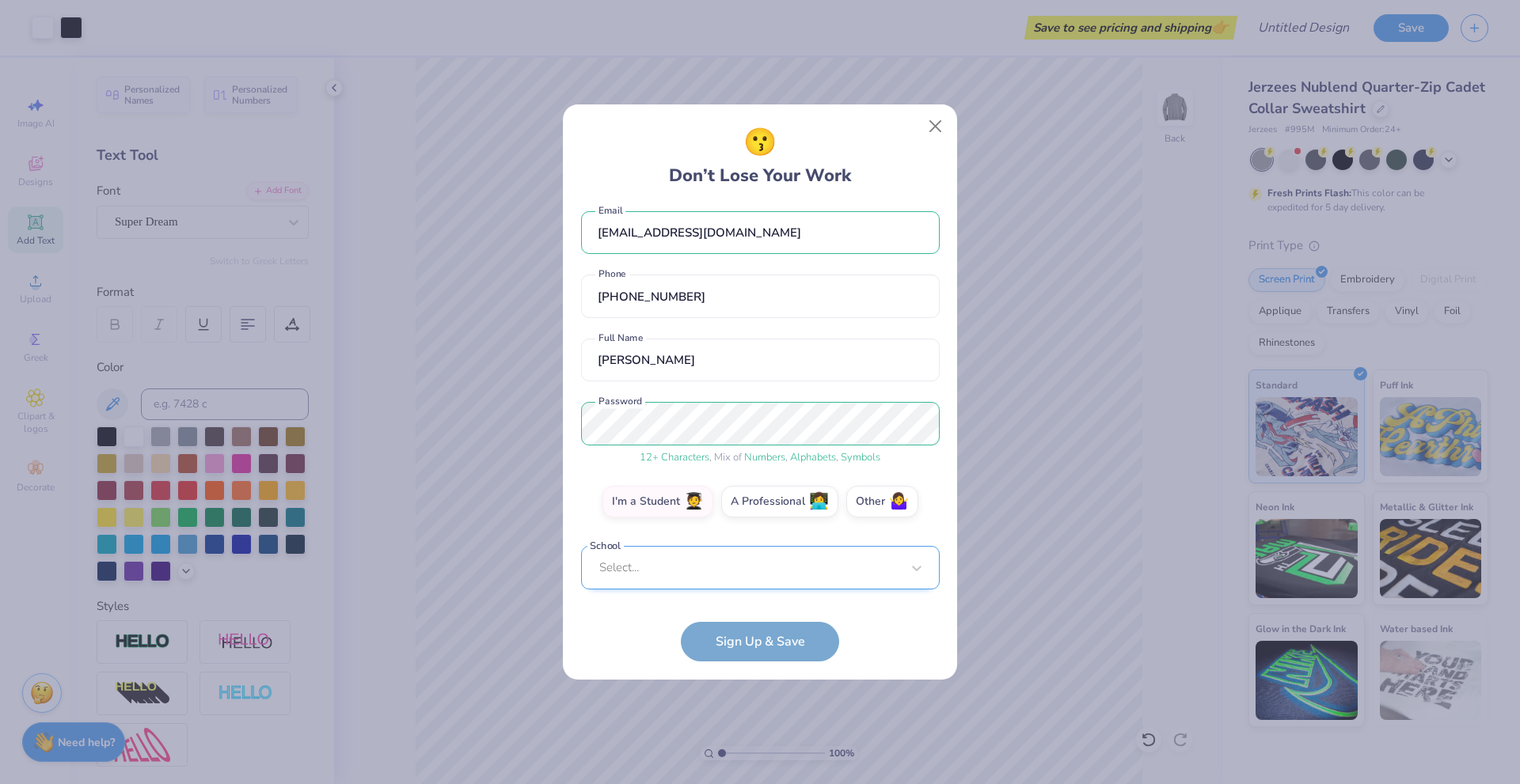
click at [699, 584] on div "lievkilman0715@gmail.com Email (407) 446-2933 Phone Liev Kilman Full Name 12 + …" at bounding box center [760, 401] width 359 height 392
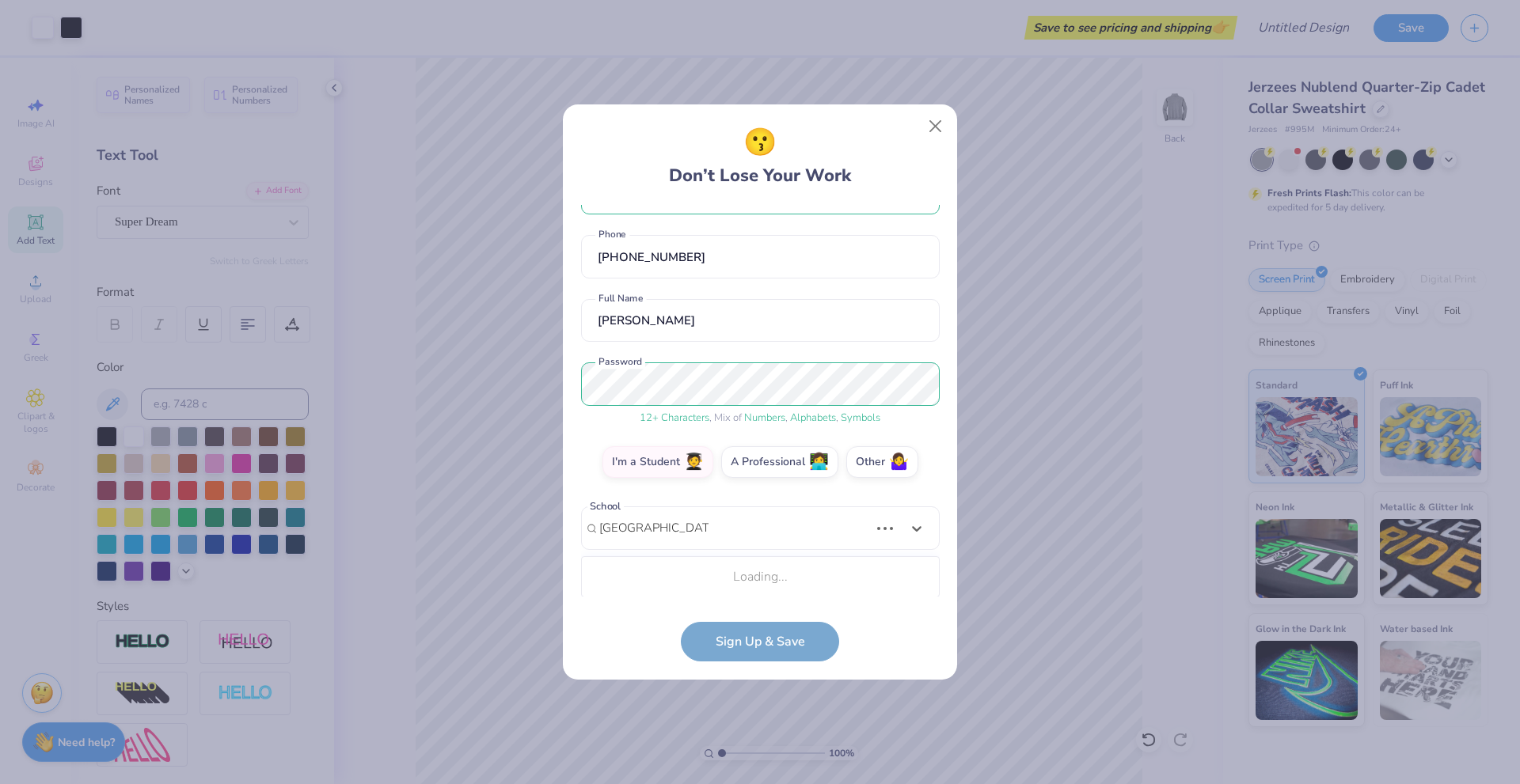
scroll to position [248, 0]
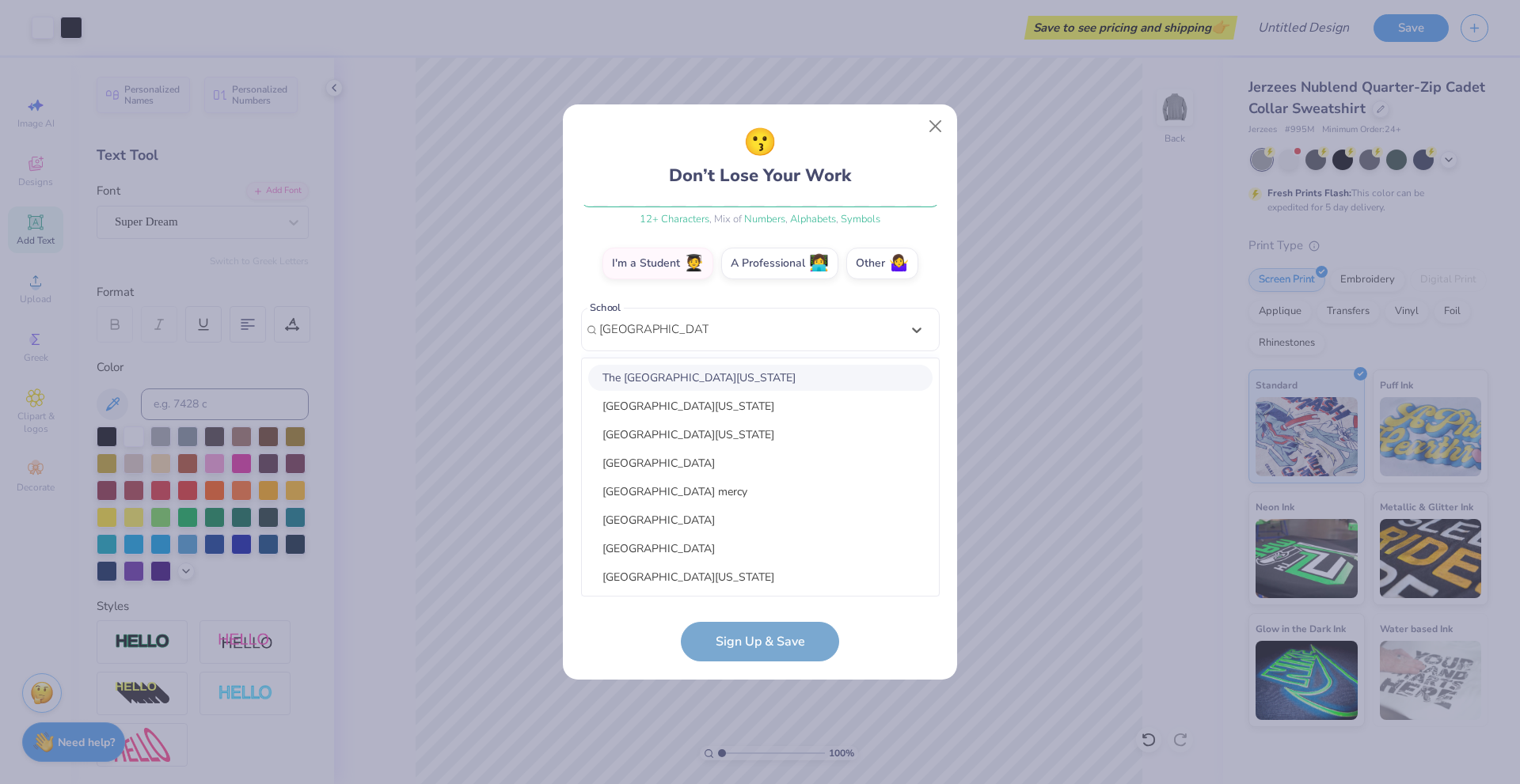
click at [660, 382] on div "The University of Georgia" at bounding box center [760, 378] width 344 height 26
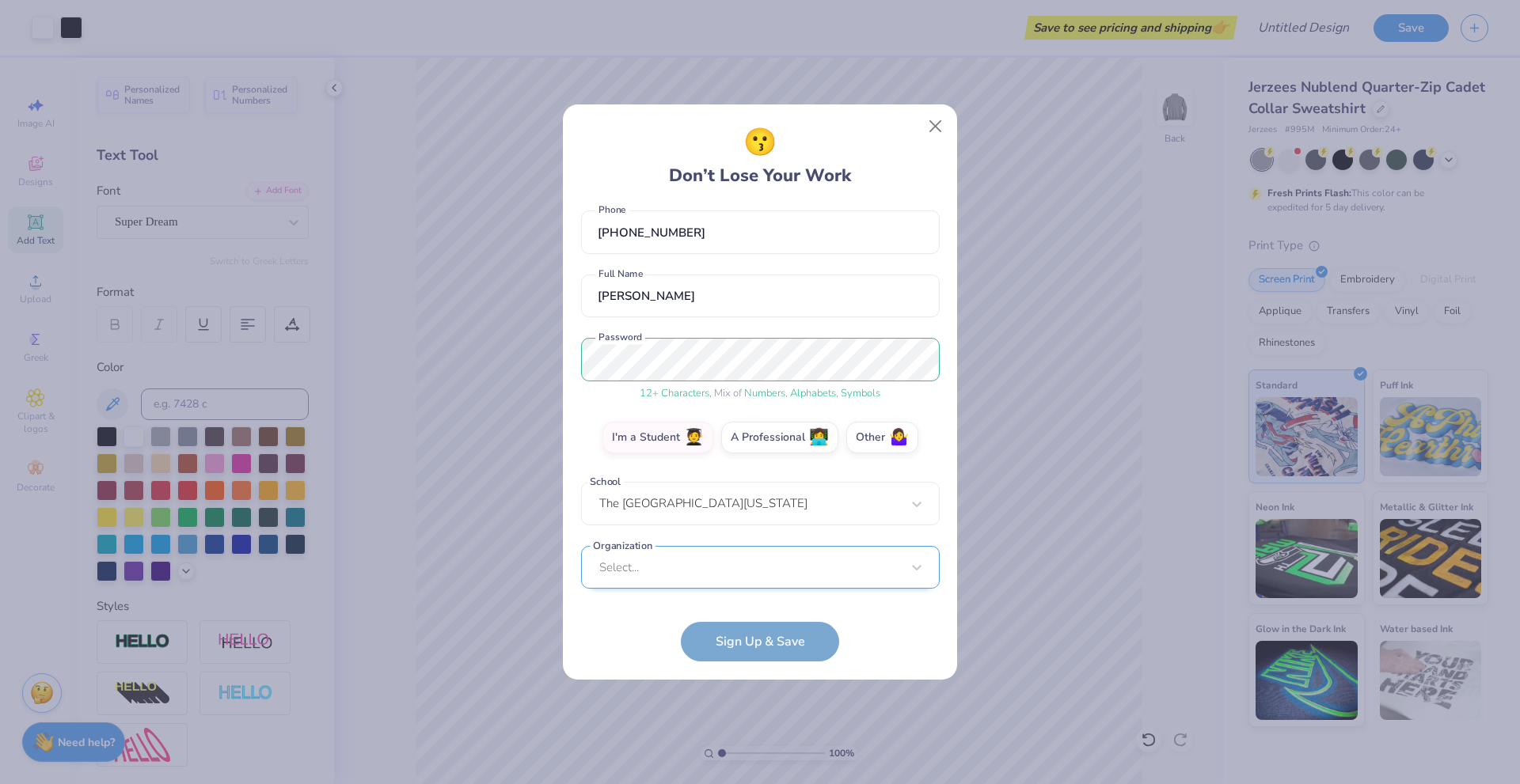
click at [754, 583] on div "Select..." at bounding box center [760, 568] width 359 height 43
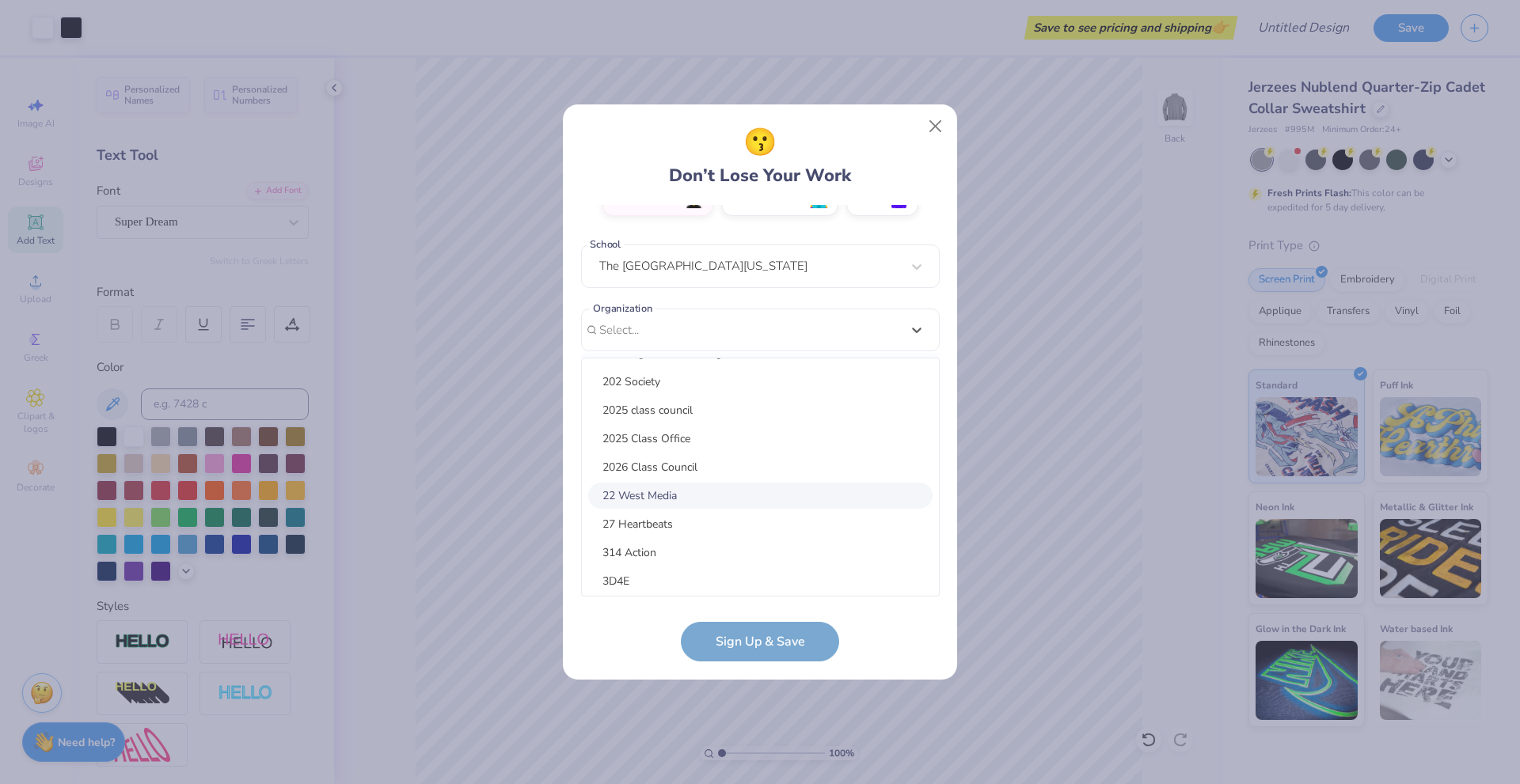
scroll to position [0, 0]
click at [641, 331] on div "lievkilman0715@gmail.com Email (407) 446-2933 Phone Liev Kilman Full Name 12 + …" at bounding box center [760, 401] width 359 height 392
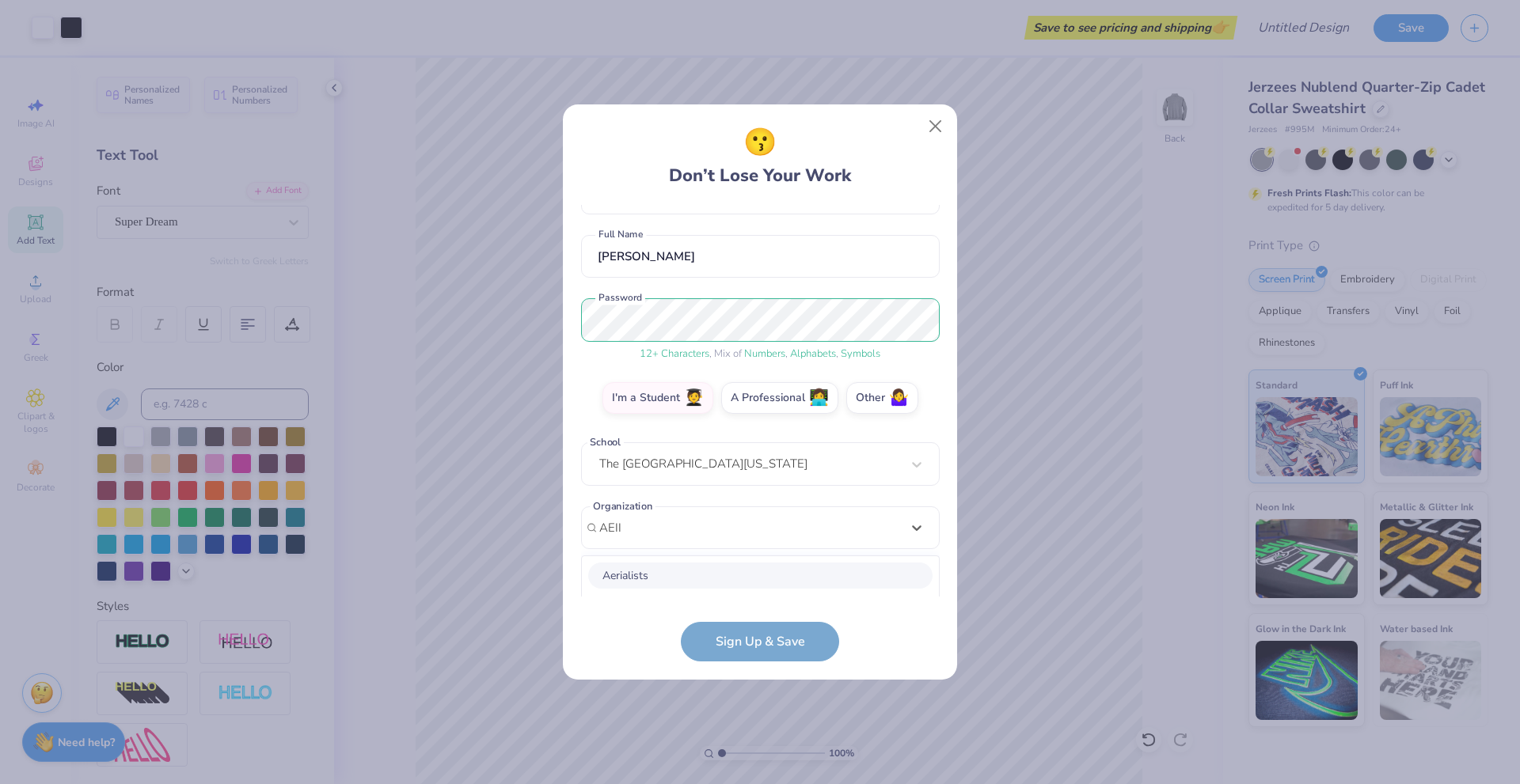
scroll to position [311, 0]
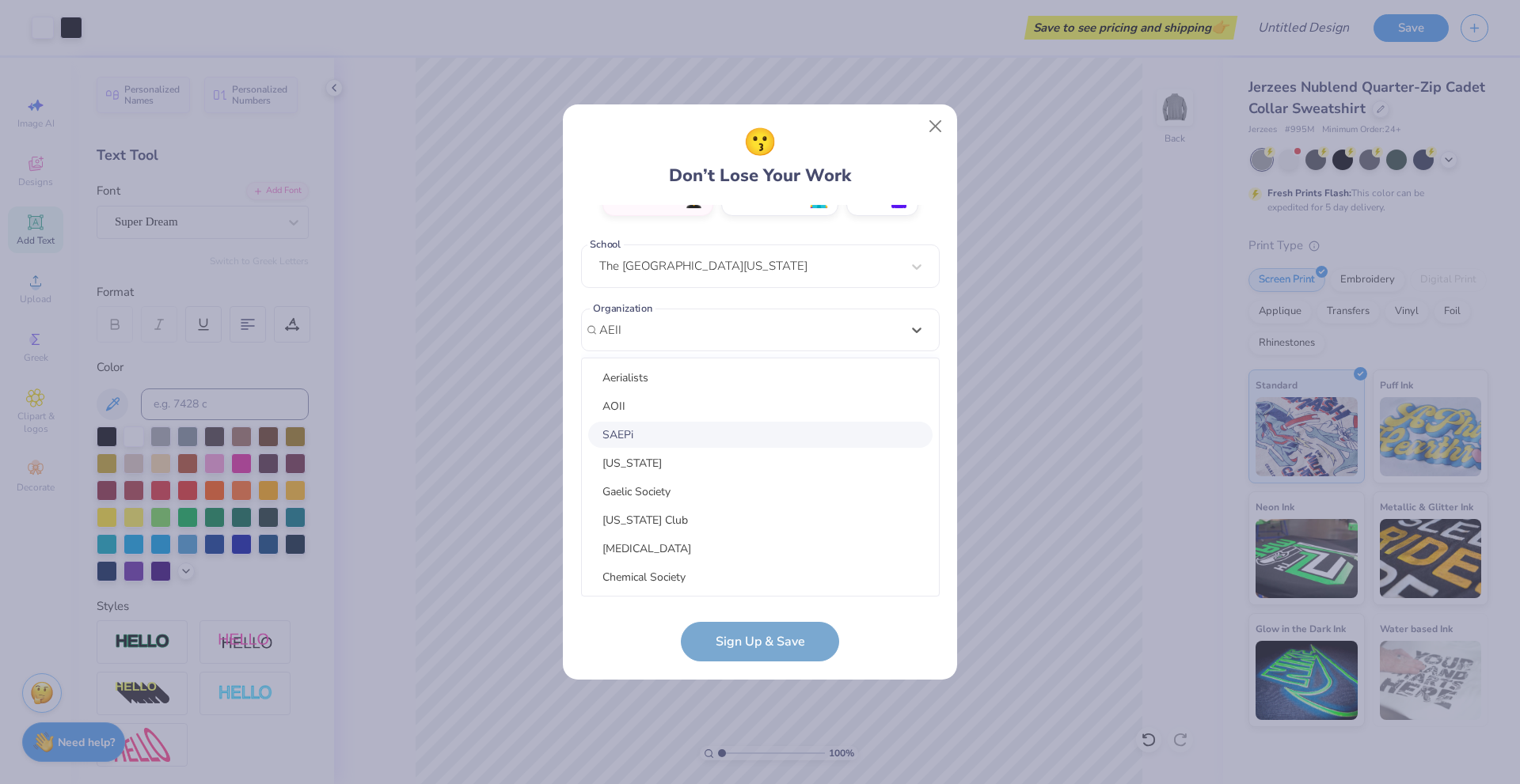
click at [644, 442] on div "SAEPi" at bounding box center [760, 435] width 344 height 26
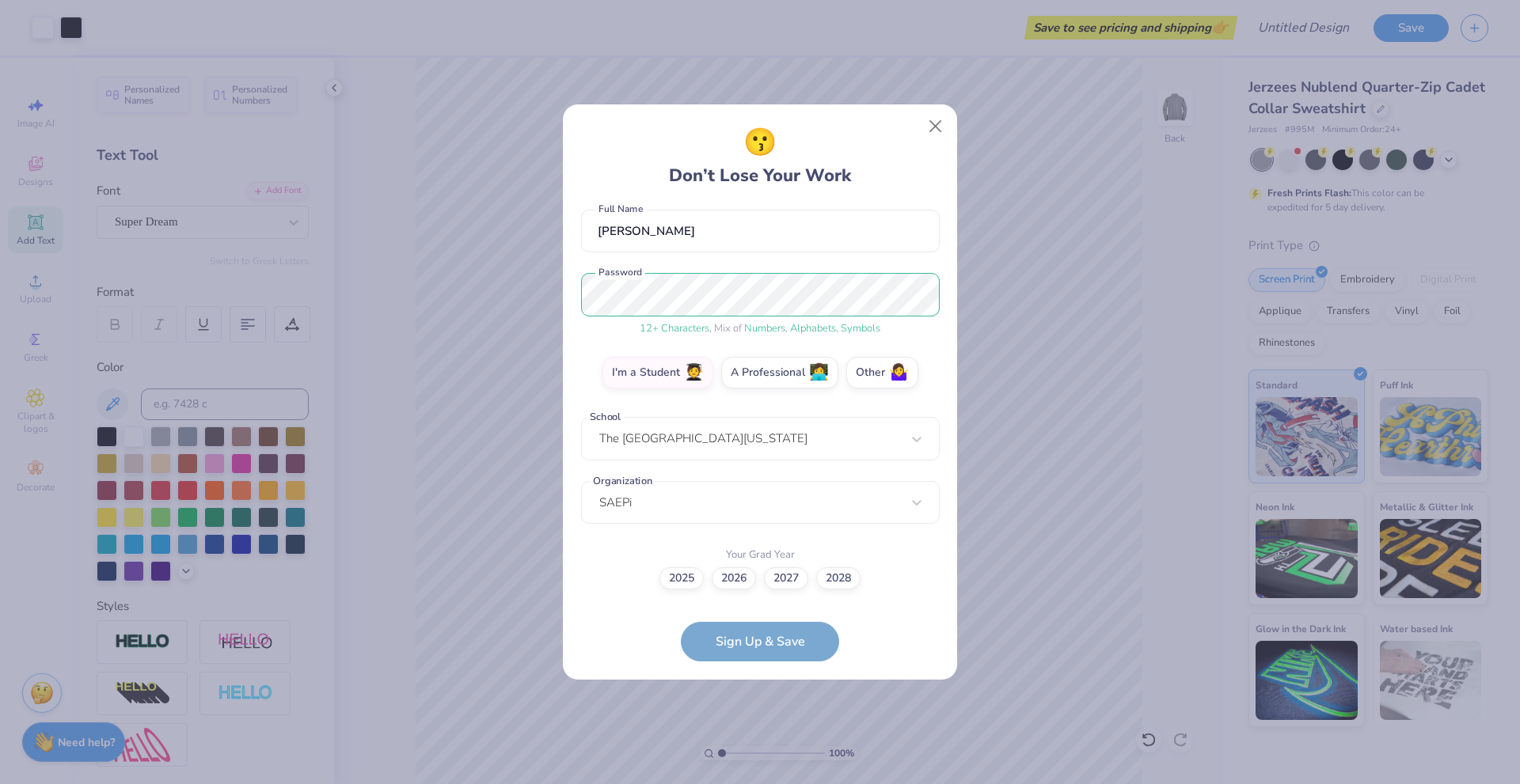
scroll to position [138, 0]
click at [791, 586] on label "2027" at bounding box center [785, 577] width 44 height 22
click at [765, 711] on input "2027" at bounding box center [760, 717] width 10 height 10
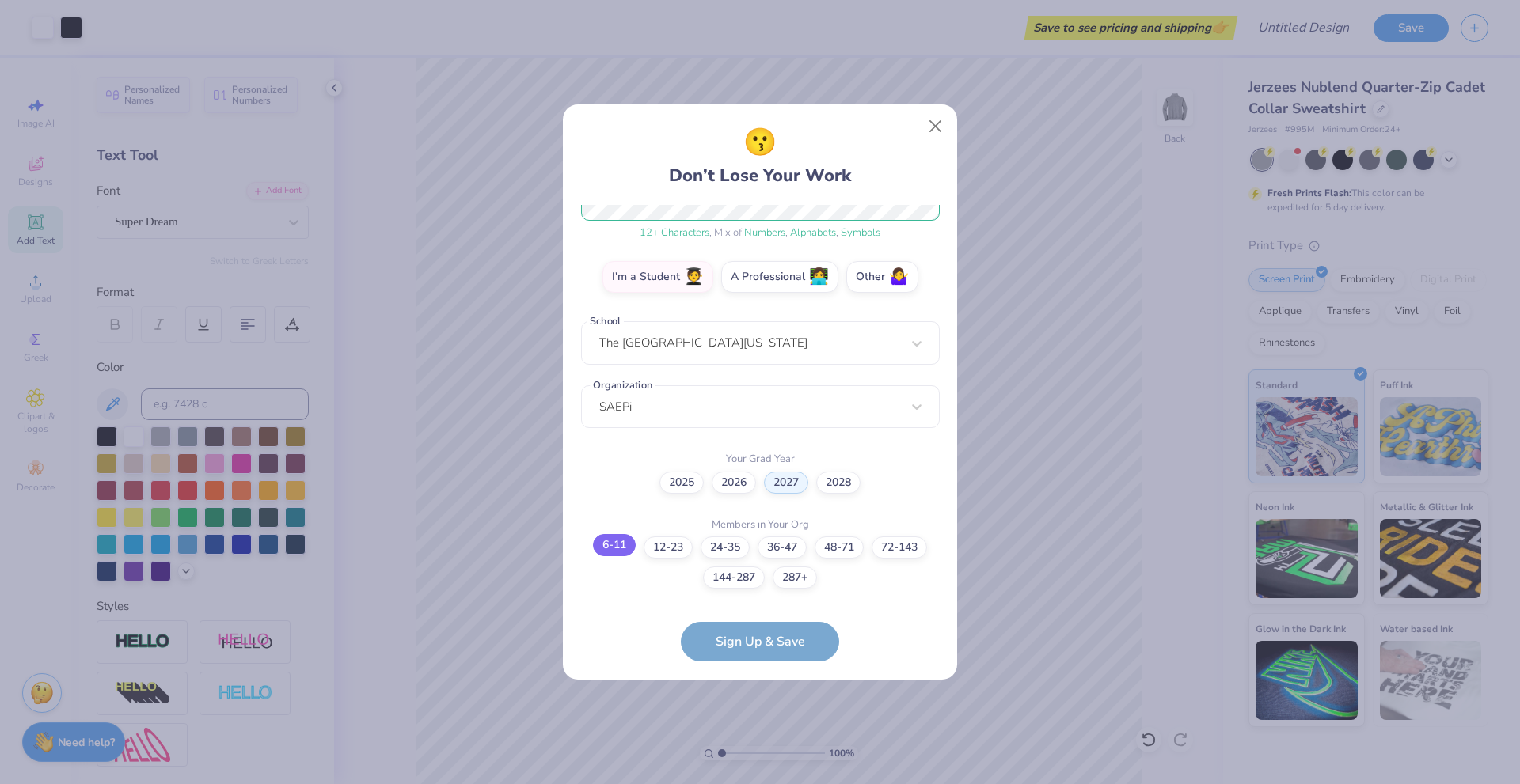
click at [626, 549] on label "6-11" at bounding box center [614, 545] width 42 height 22
click at [755, 783] on input "6-11" at bounding box center [760, 797] width 10 height 10
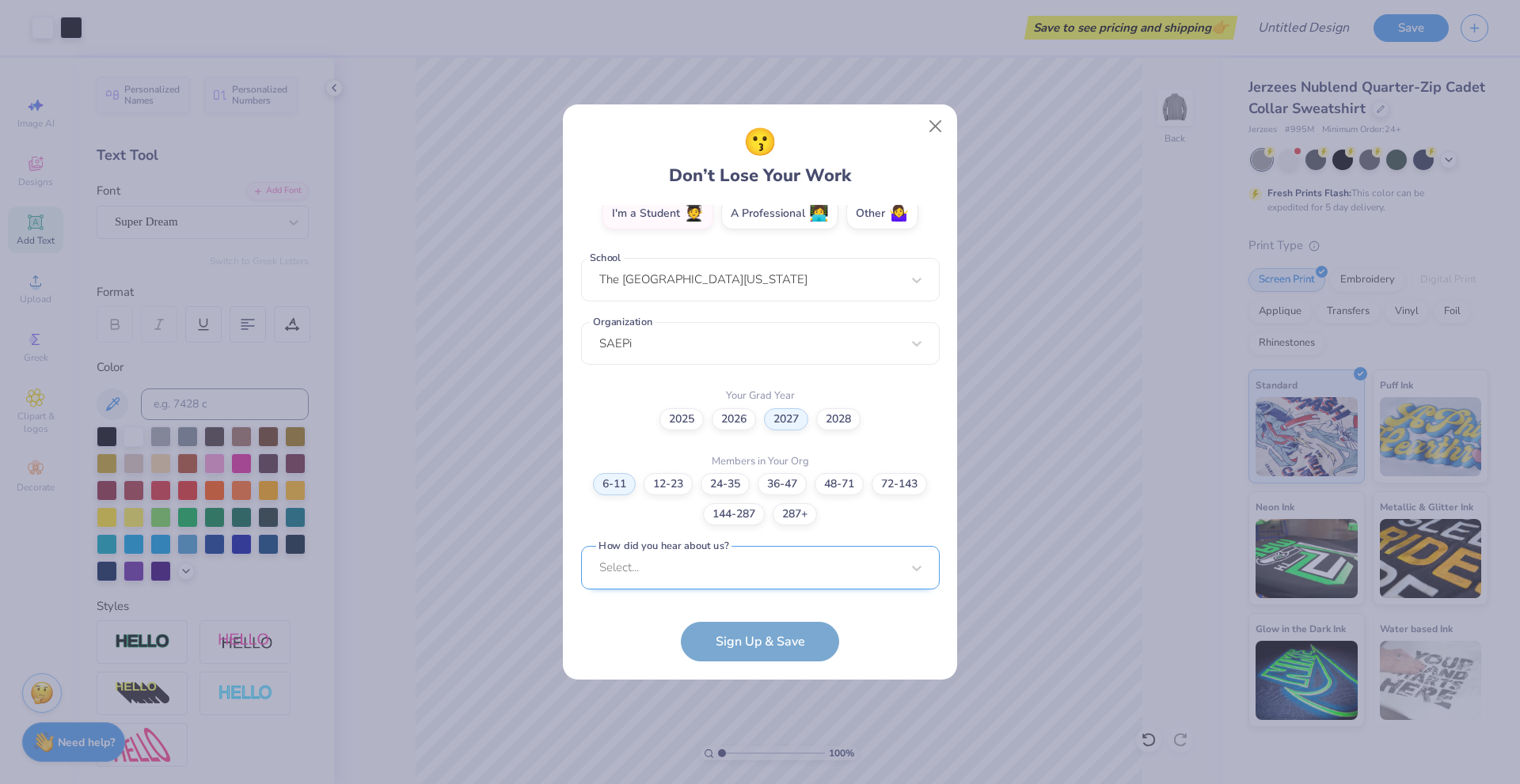
click at [690, 583] on div "lievkilman0715@gmail.com Email (407) 446-2933 Phone Liev Kilman Full Name 12 + …" at bounding box center [760, 401] width 359 height 392
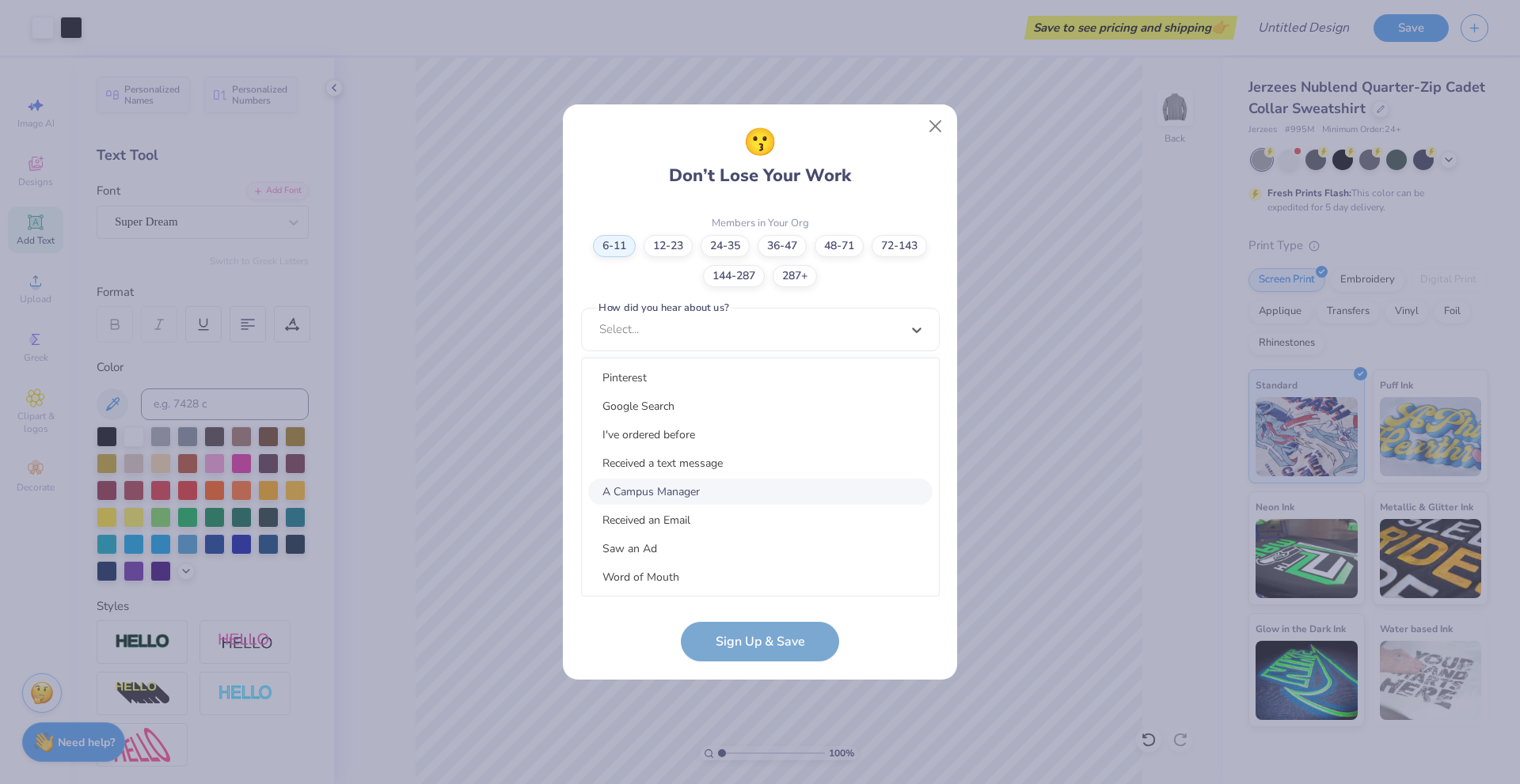
click at [686, 500] on div "A Campus Manager" at bounding box center [760, 492] width 344 height 26
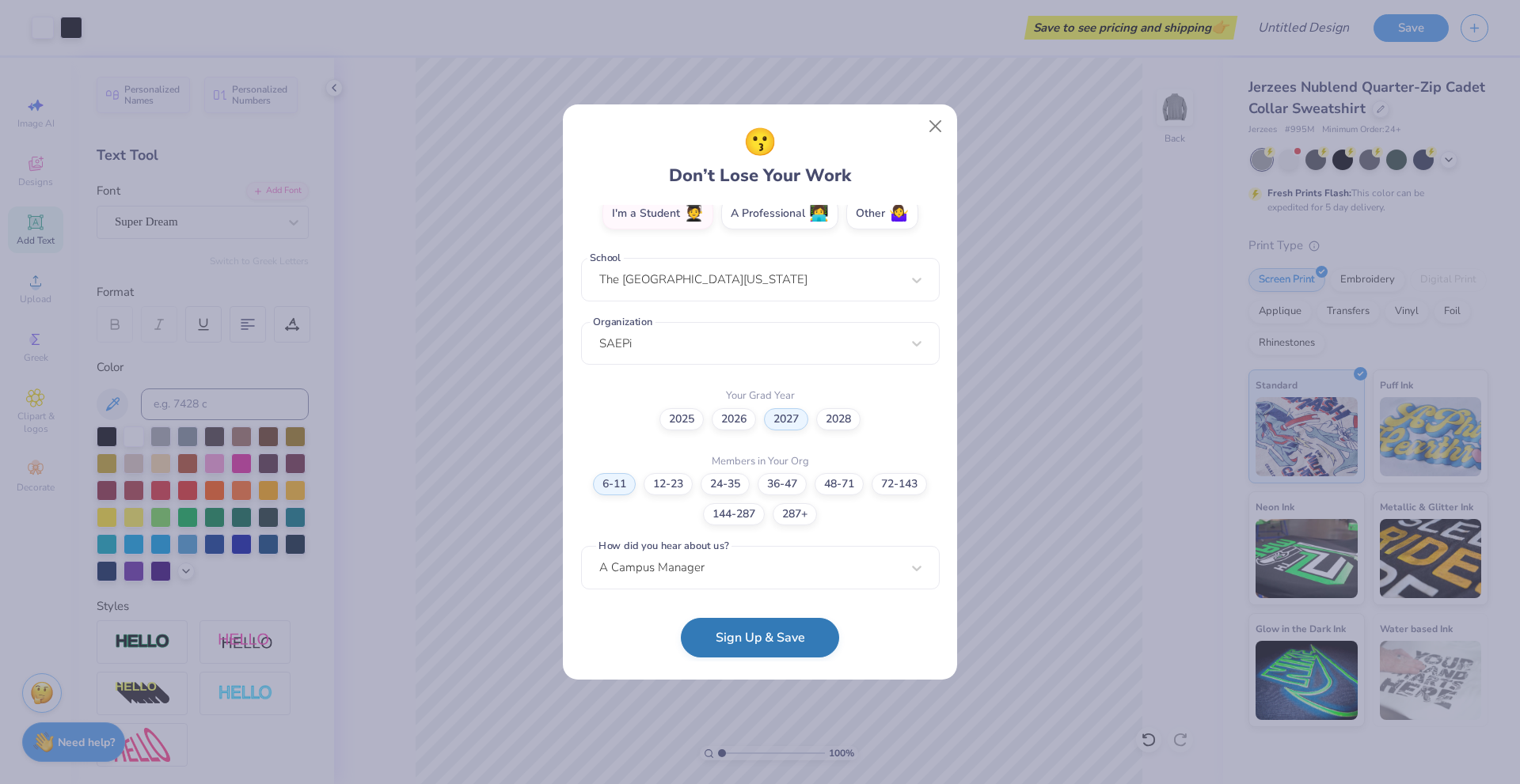
click at [705, 641] on button "Sign Up & Save" at bounding box center [759, 638] width 158 height 40
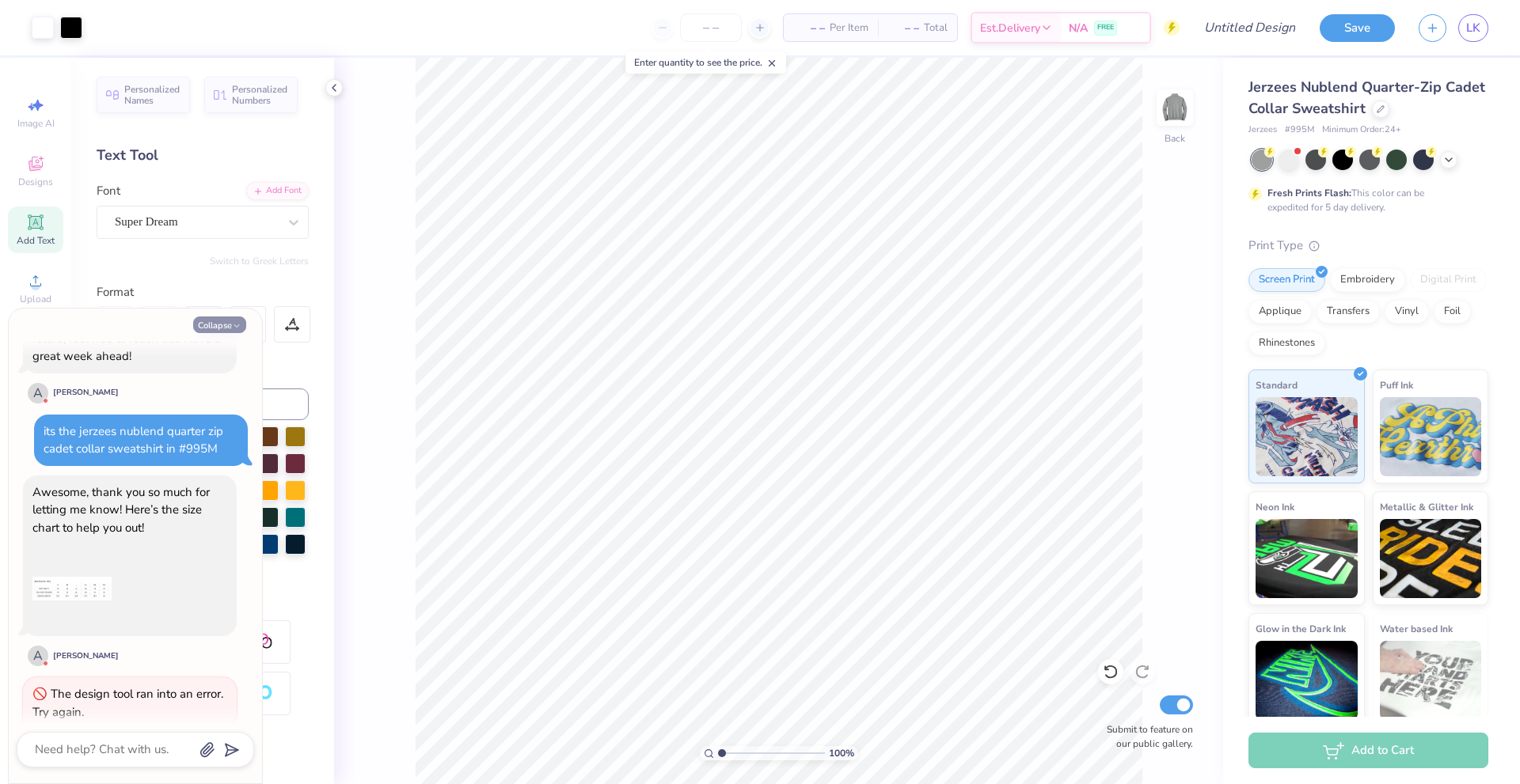
click at [212, 328] on button "Collapse" at bounding box center [219, 324] width 53 height 16
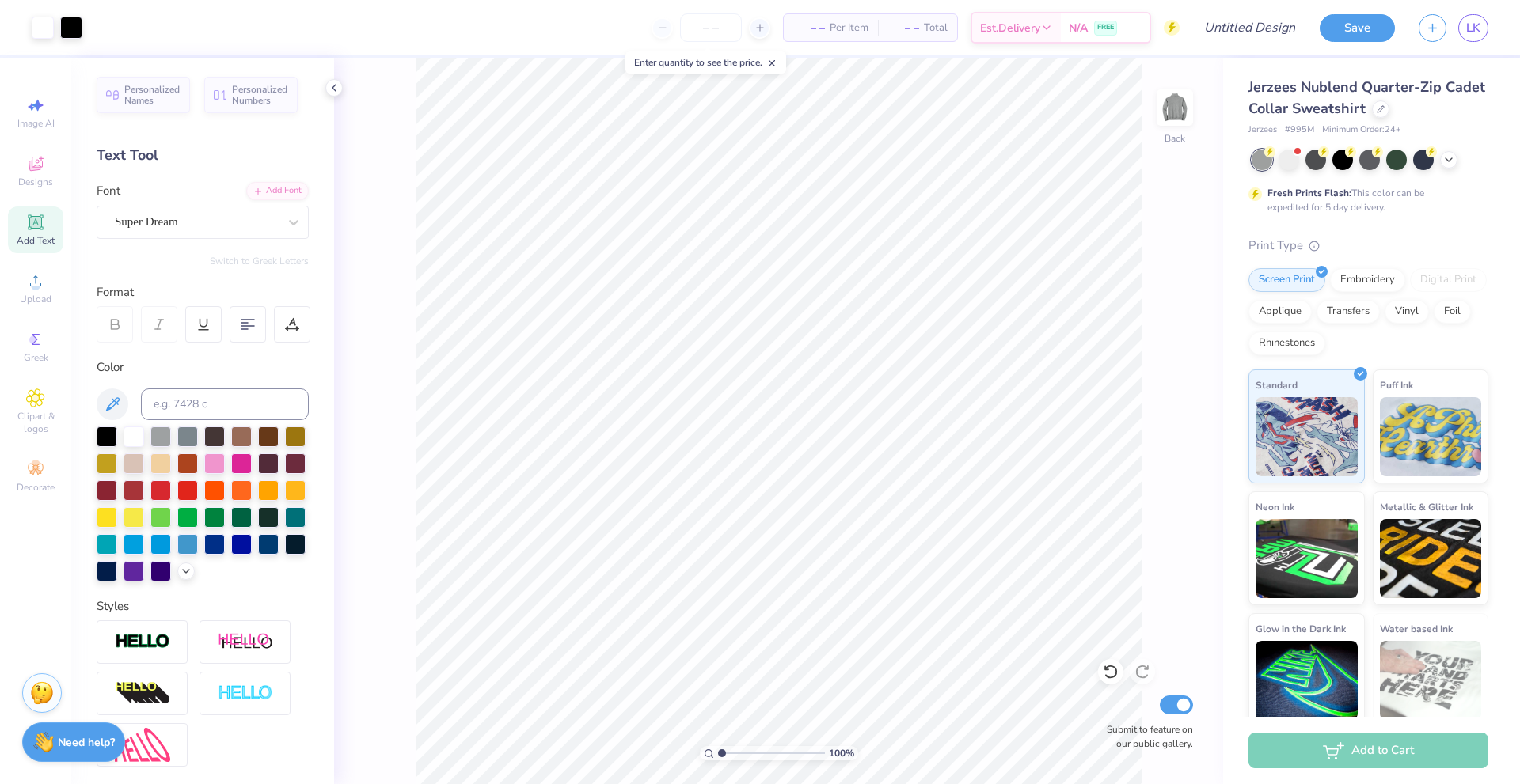
click at [35, 239] on span "Add Text" at bounding box center [35, 240] width 38 height 13
click at [348, 371] on div "100 % Back W 6.92 6.92 " H 2.00 2.00 " Y 11.00 11.00 " Center Middle Top Bottom…" at bounding box center [778, 421] width 889 height 726
click at [38, 236] on span "Add Text" at bounding box center [35, 240] width 38 height 13
click at [99, 437] on div at bounding box center [107, 436] width 21 height 21
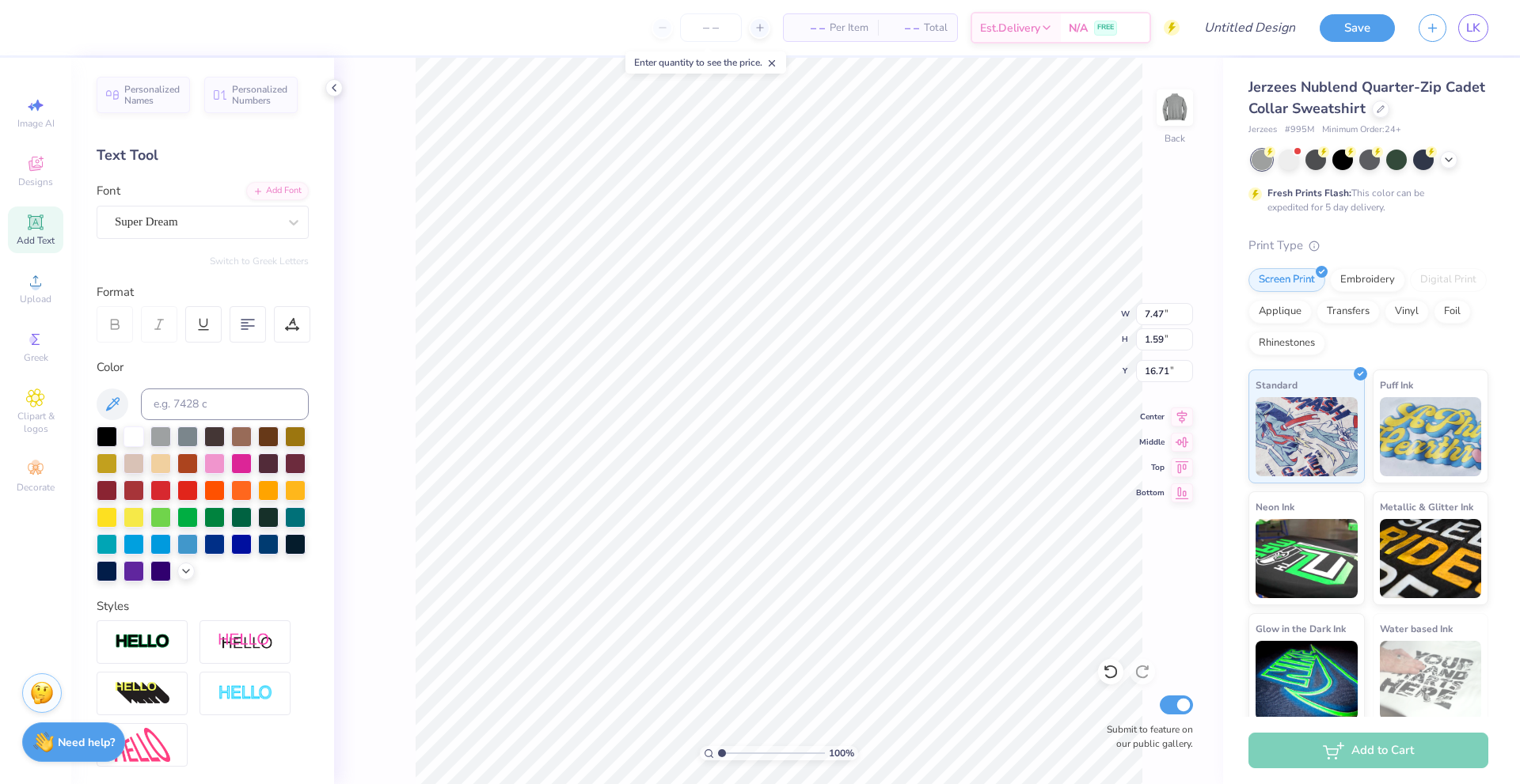
scroll to position [14, 3]
click at [32, 233] on div "Add Text" at bounding box center [35, 230] width 55 height 47
click at [102, 433] on div at bounding box center [107, 436] width 21 height 21
click at [30, 235] on span "Add Text" at bounding box center [35, 240] width 38 height 13
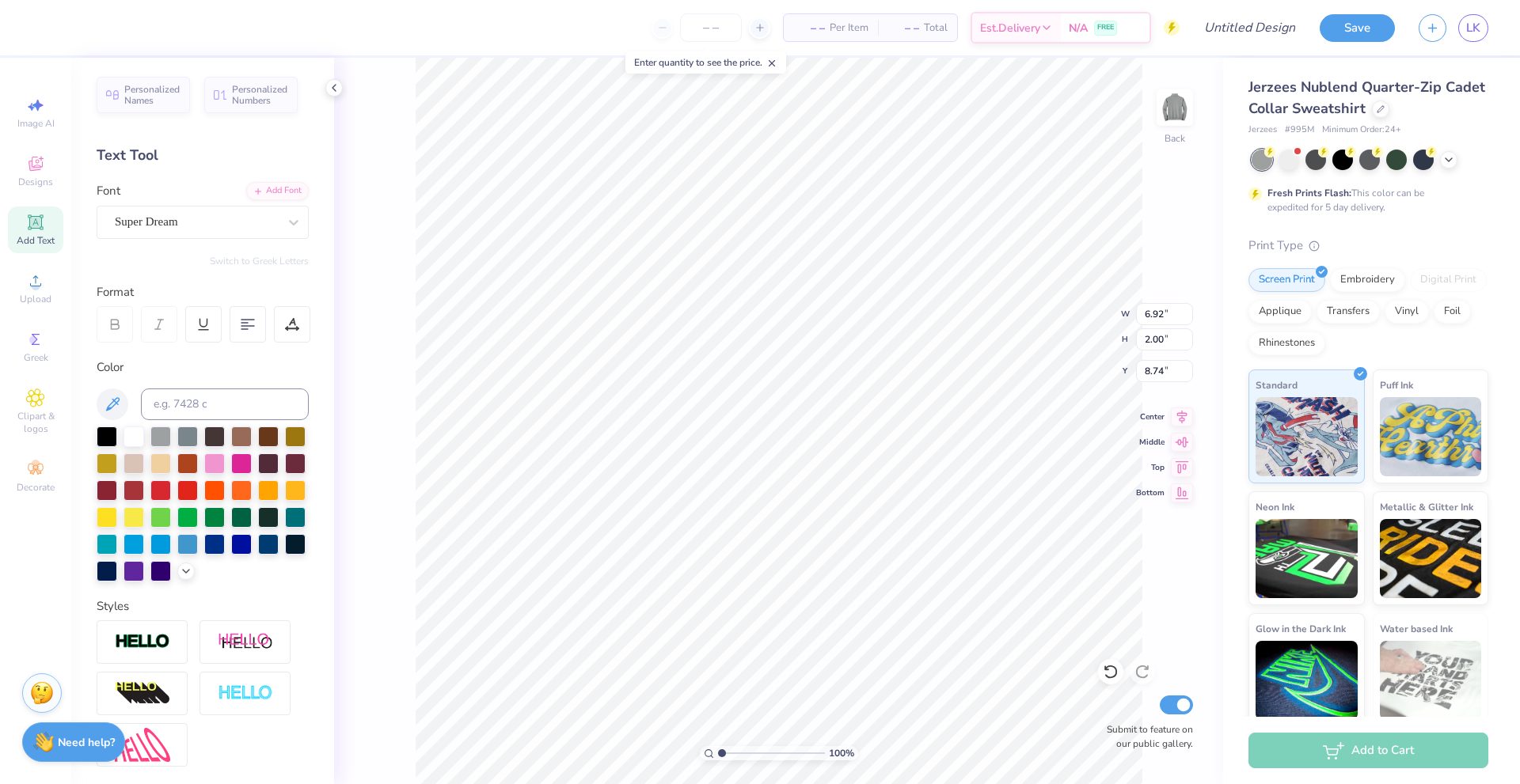
scroll to position [14, 2]
click at [105, 442] on div at bounding box center [107, 436] width 21 height 21
click at [1162, 229] on div "100 % Back W 6.92 6.92 " H 2.00 2.00 " Y 8.74 8.74 " Center Middle Top Bottom S…" at bounding box center [778, 421] width 889 height 726
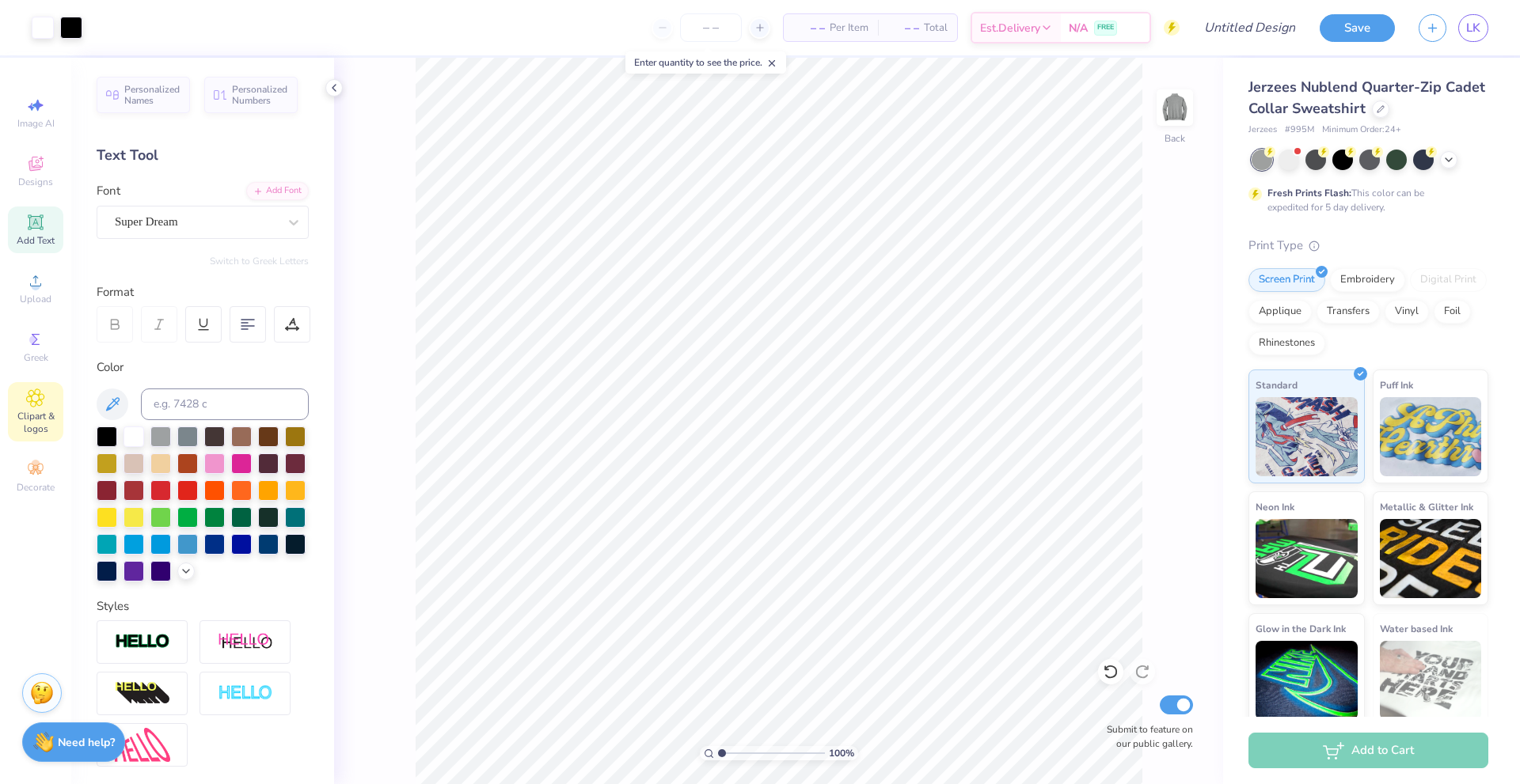
click at [29, 426] on span "Clipart & logos" at bounding box center [35, 422] width 55 height 25
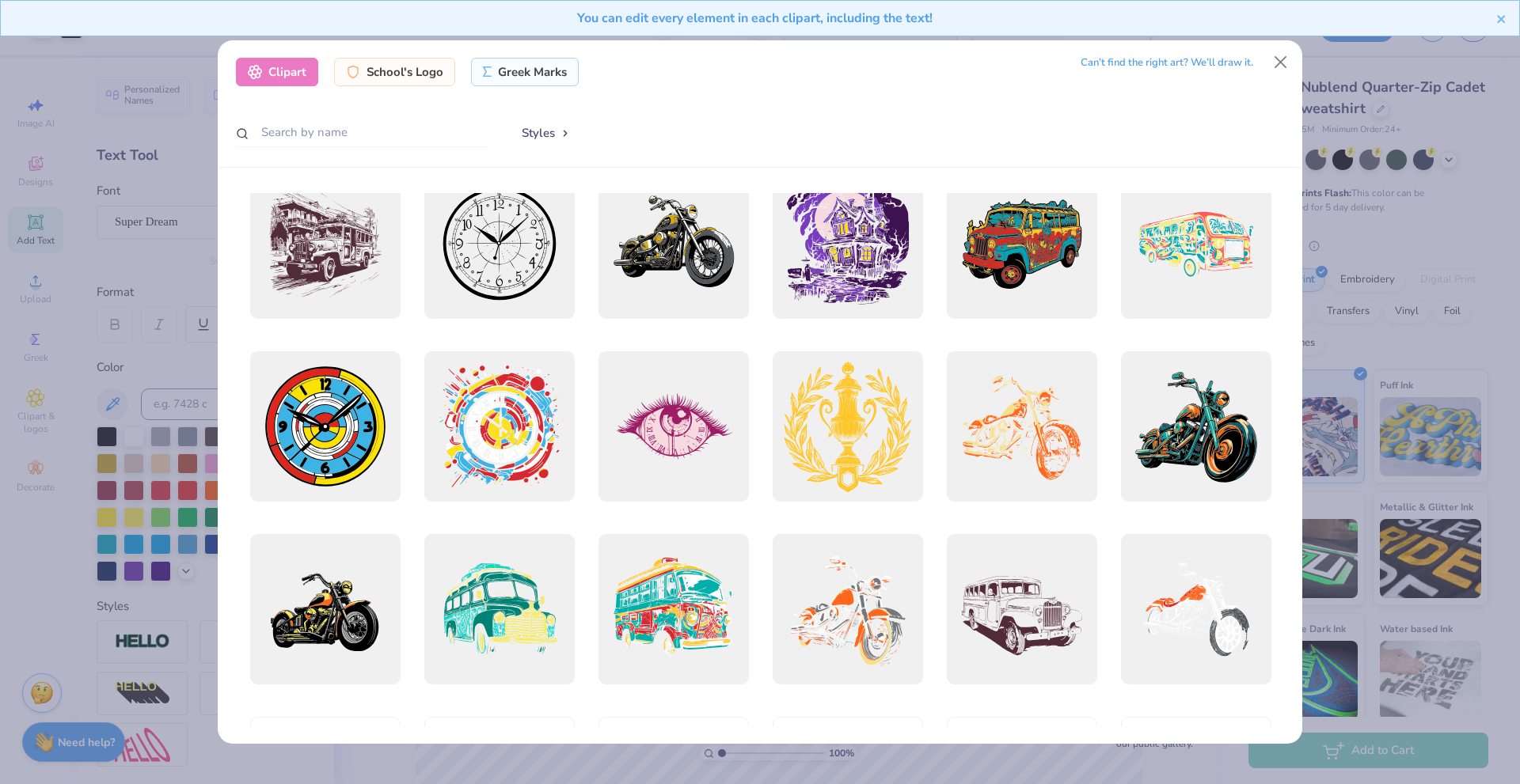
scroll to position [475, 0]
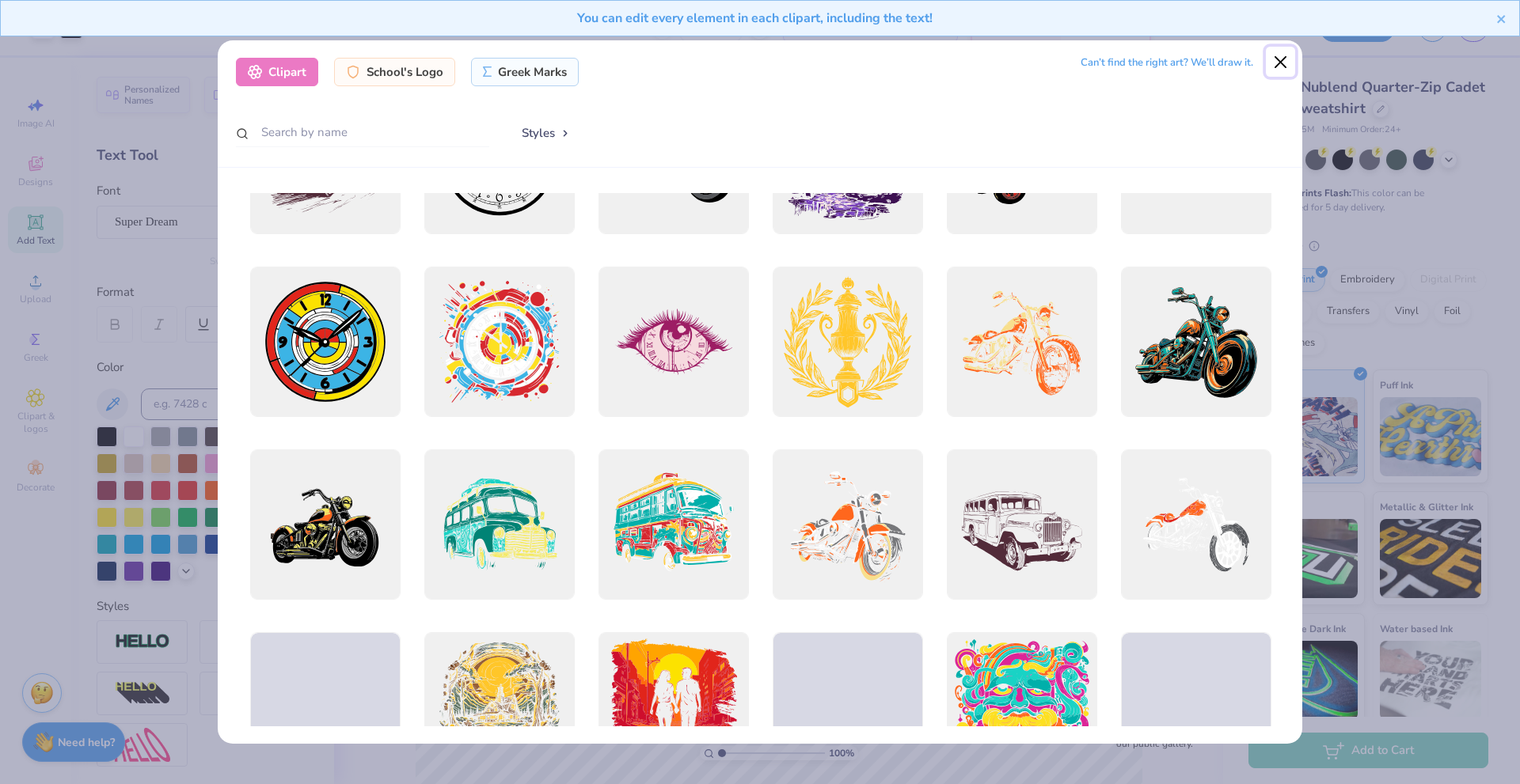
click at [1276, 67] on button "Close" at bounding box center [1281, 61] width 30 height 30
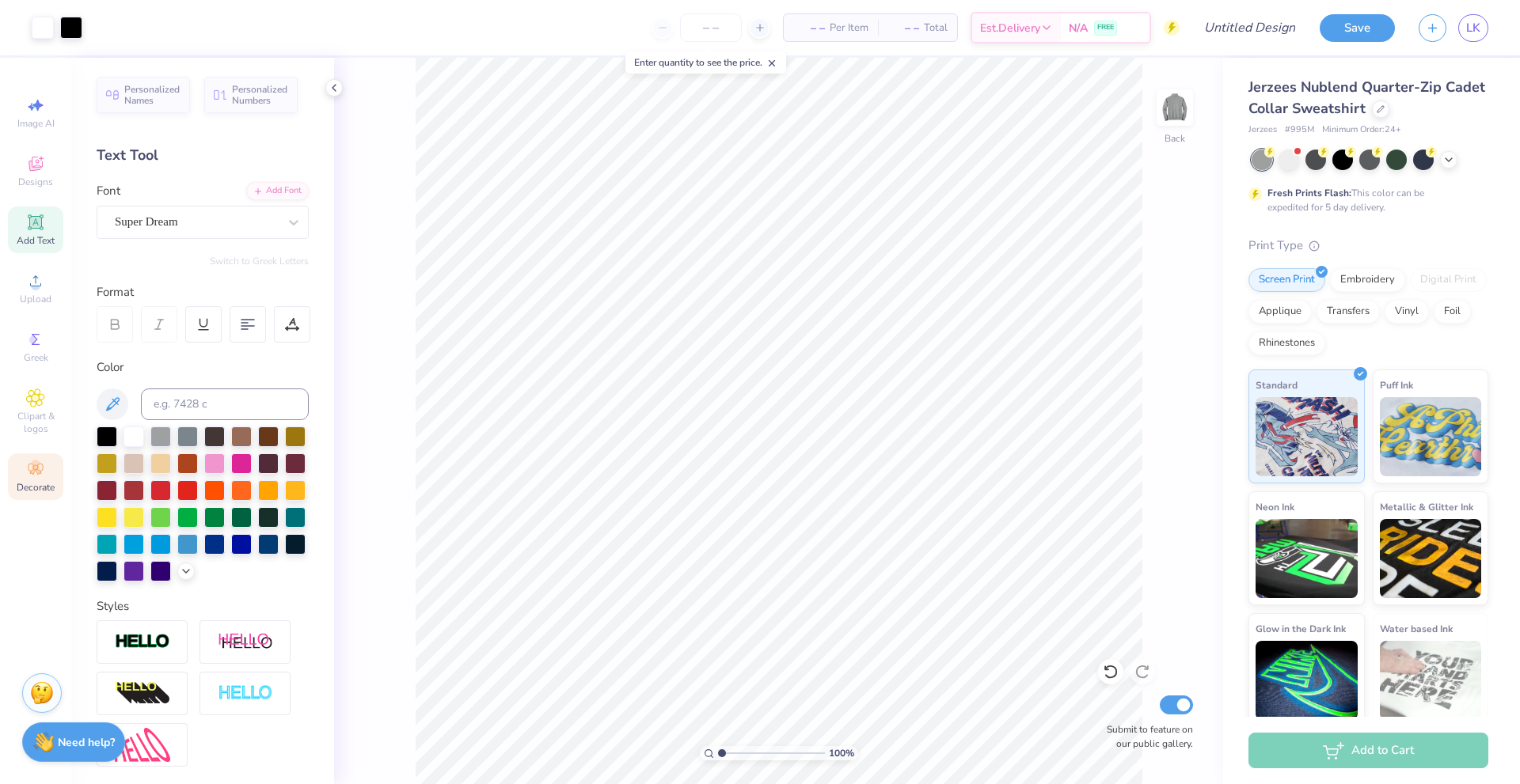
click at [35, 465] on icon at bounding box center [35, 468] width 15 height 11
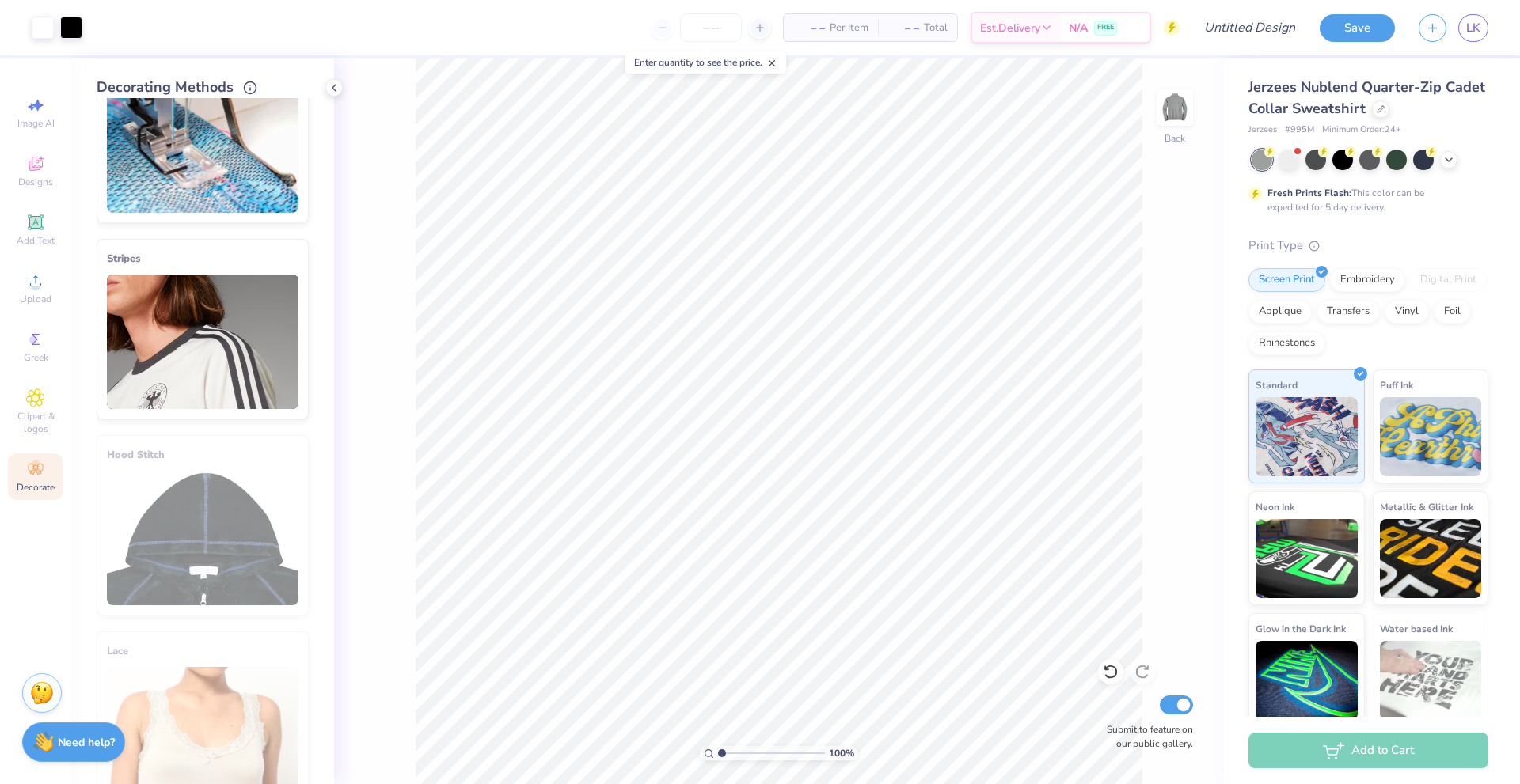
scroll to position [0, 0]
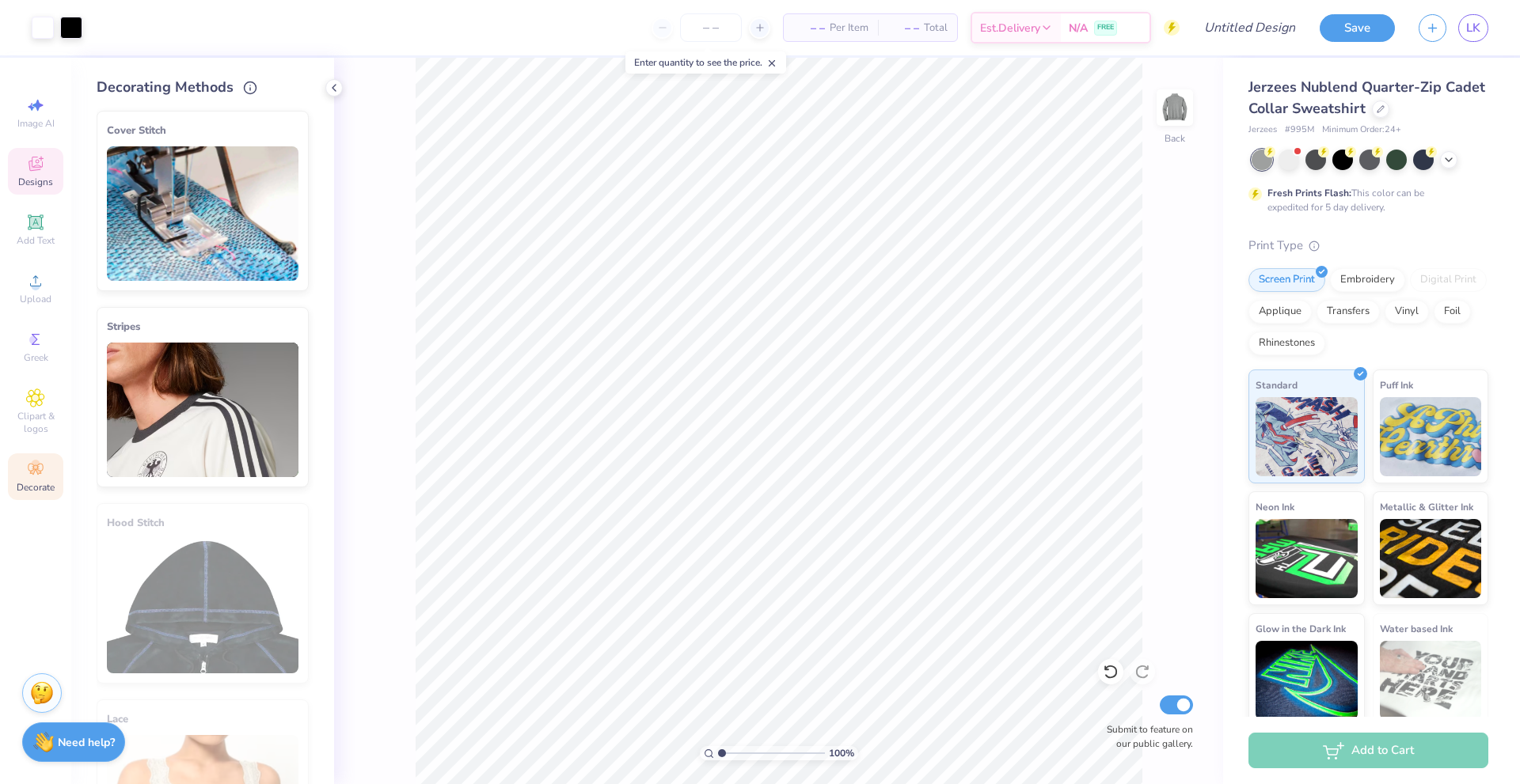
click at [49, 167] on div "Designs" at bounding box center [35, 171] width 55 height 47
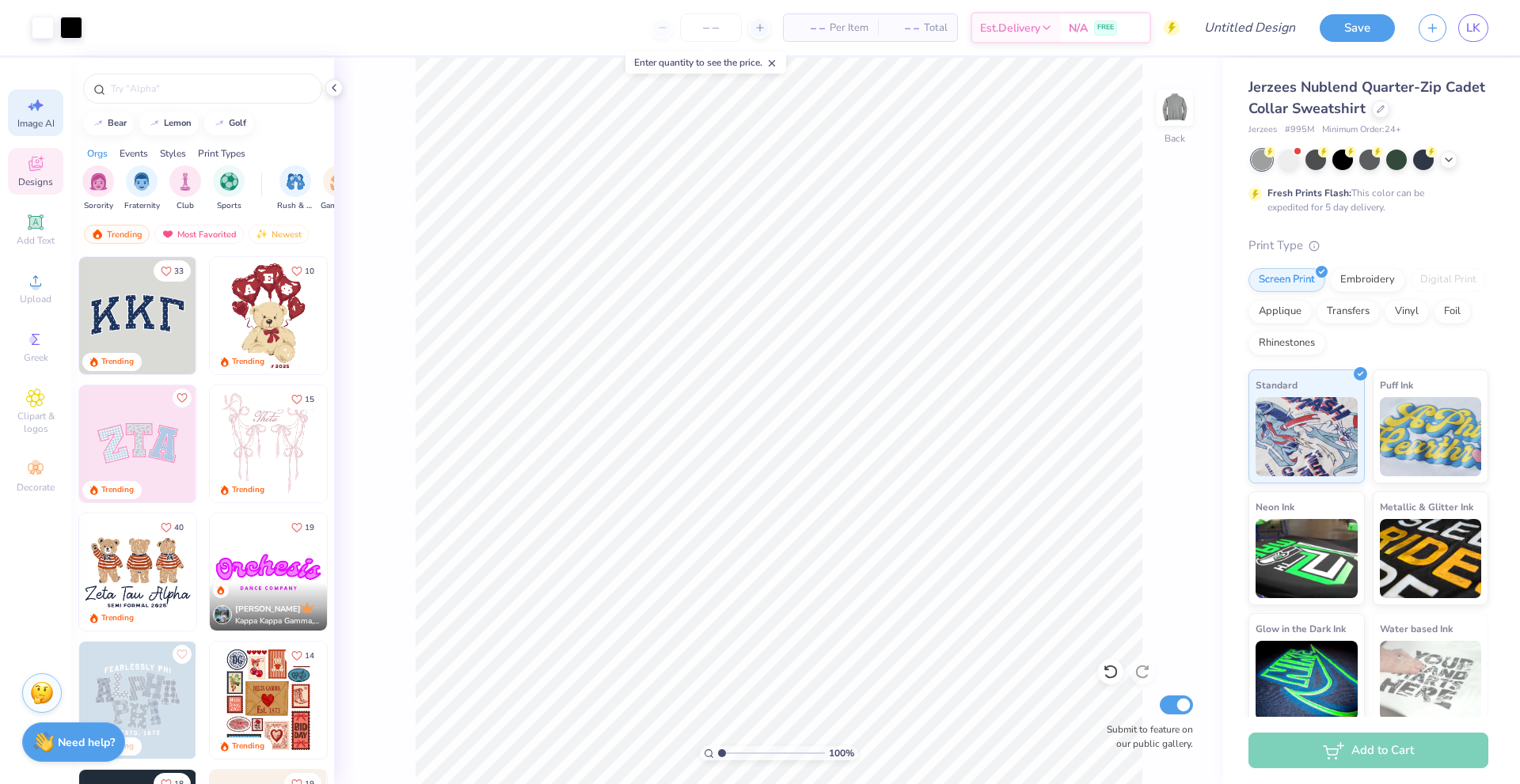
click at [41, 109] on icon at bounding box center [35, 105] width 19 height 19
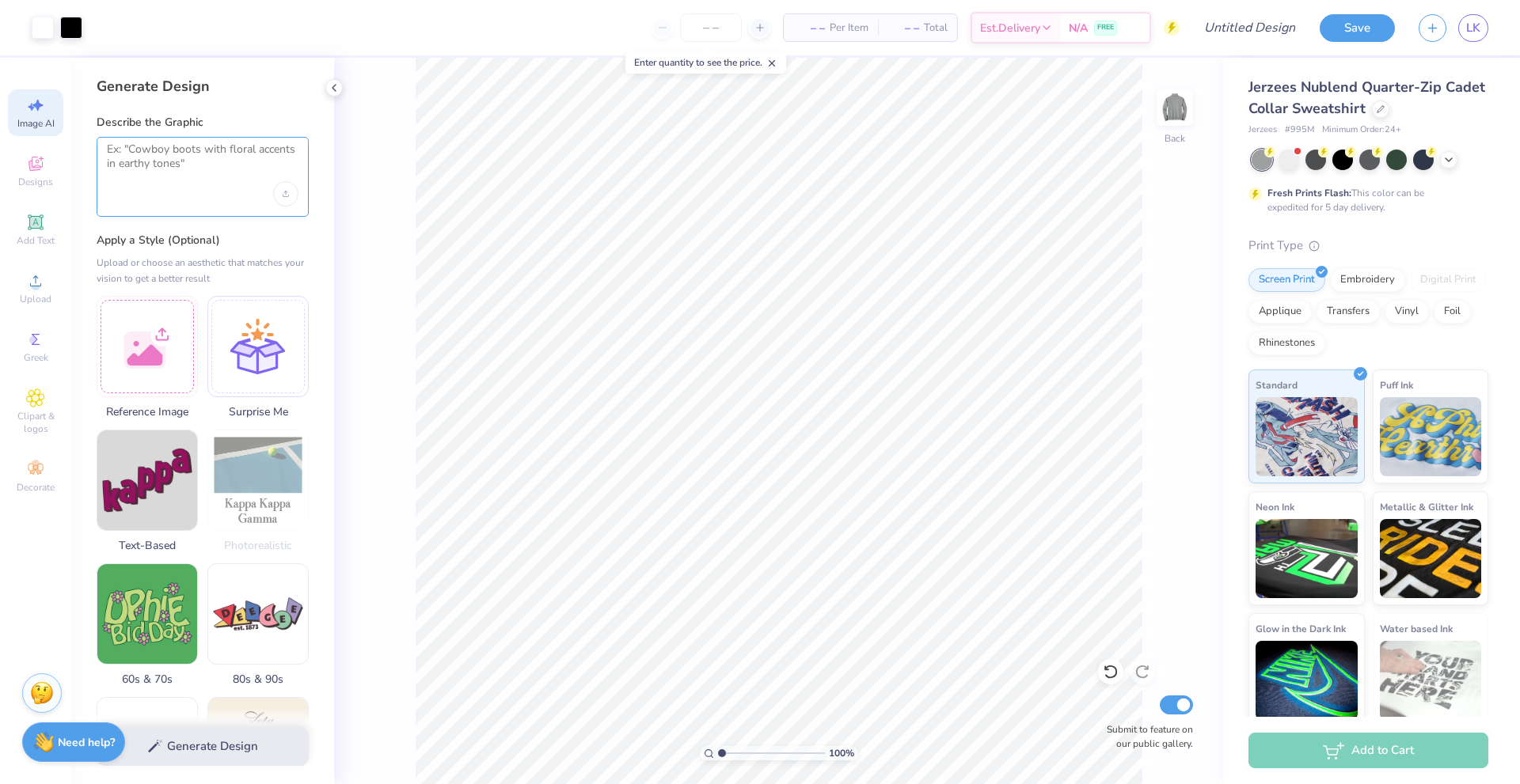
click at [173, 150] on textarea at bounding box center [203, 163] width 192 height 40
click at [24, 218] on div "Add Text" at bounding box center [35, 230] width 55 height 47
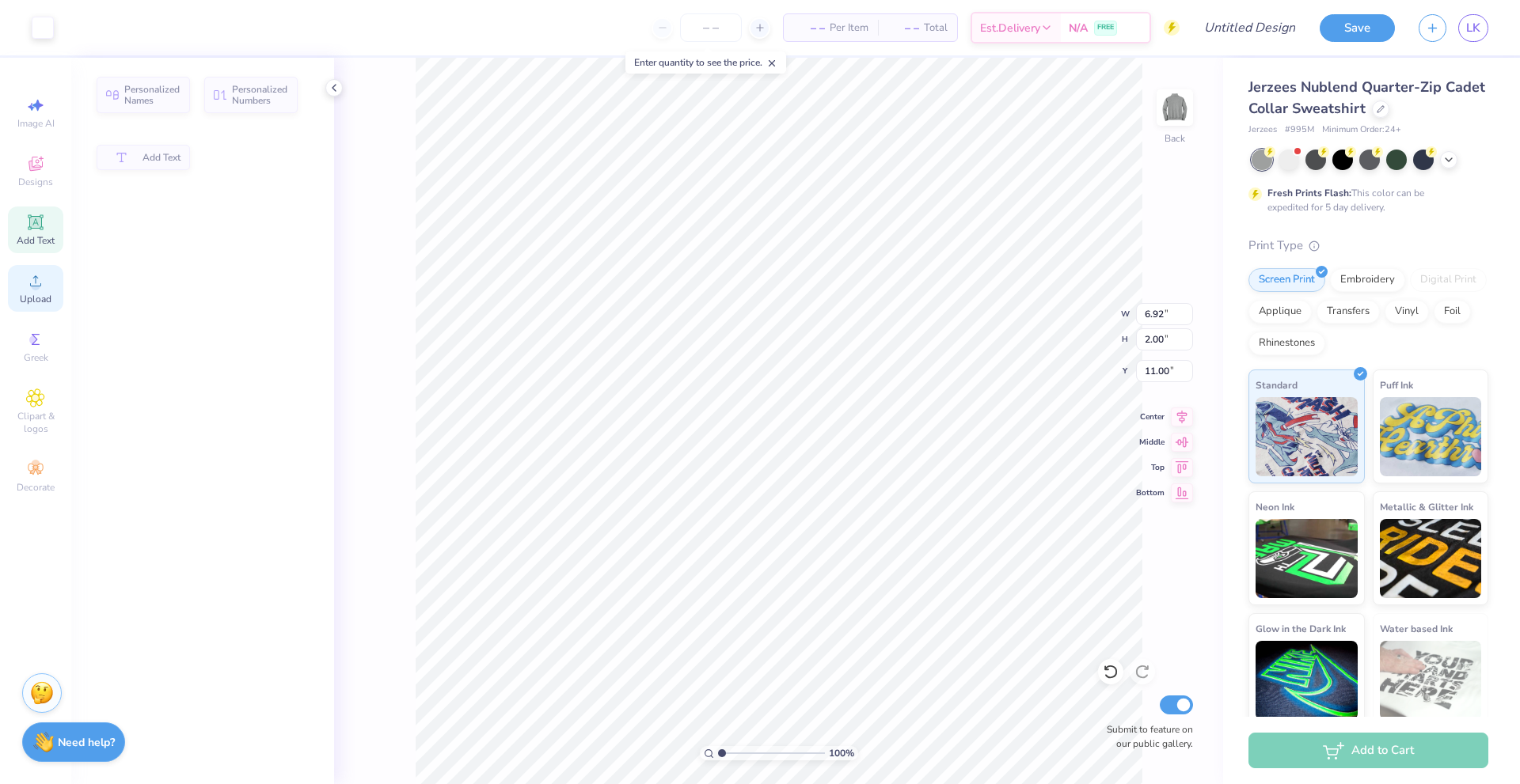
click at [42, 286] on icon at bounding box center [35, 281] width 19 height 19
